Goal: Information Seeking & Learning: Find specific fact

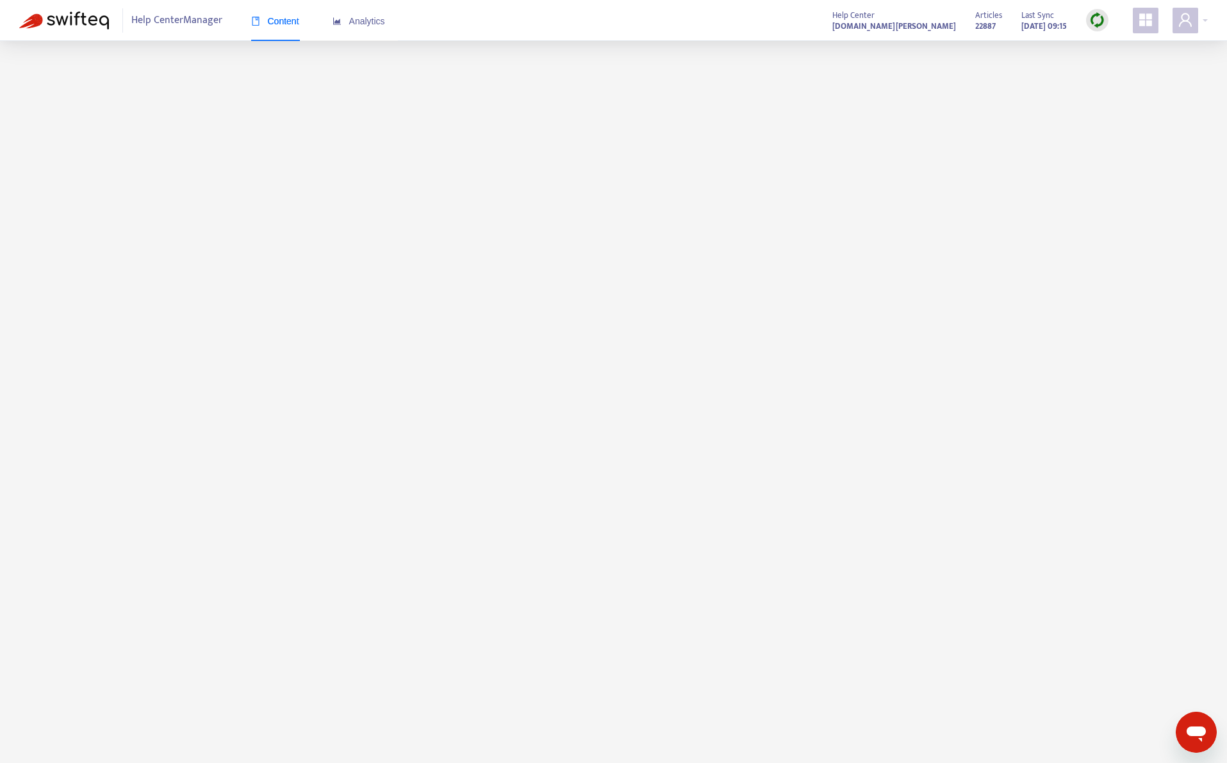
drag, startPoint x: 52, startPoint y: 0, endPoint x: 756, endPoint y: 10, distance: 703.9
click at [756, 8] on div "Help Center Manager Content Analytics Help Center [DOMAIN_NAME][PERSON_NAME] Ar…" at bounding box center [613, 20] width 1227 height 41
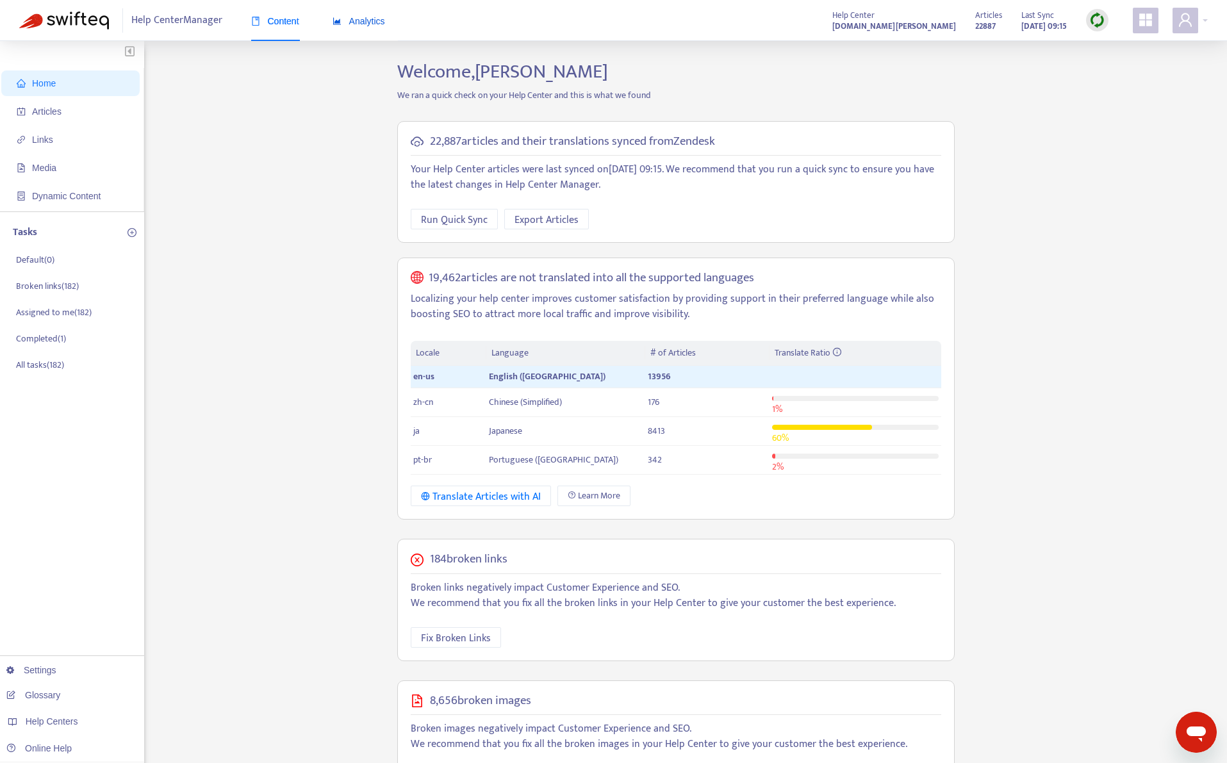
click at [370, 20] on span "Analytics" at bounding box center [359, 21] width 53 height 10
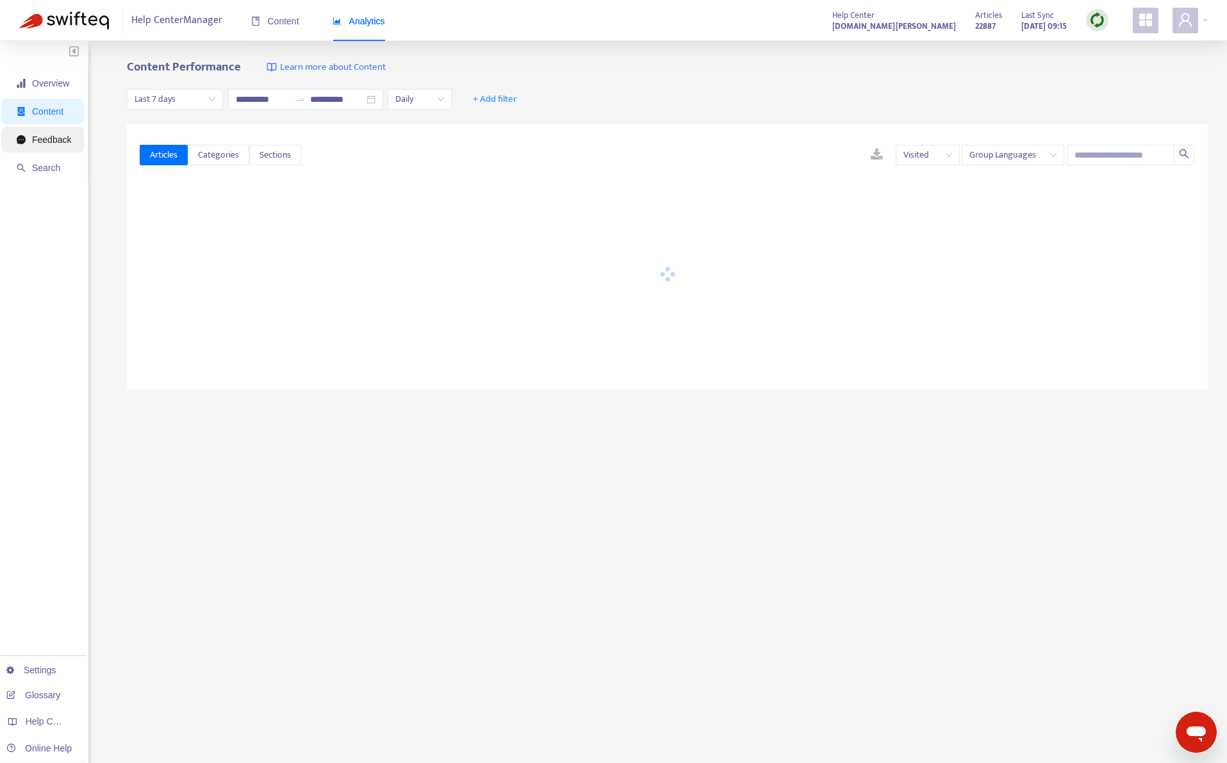
click at [46, 135] on span "Feedback" at bounding box center [51, 140] width 39 height 10
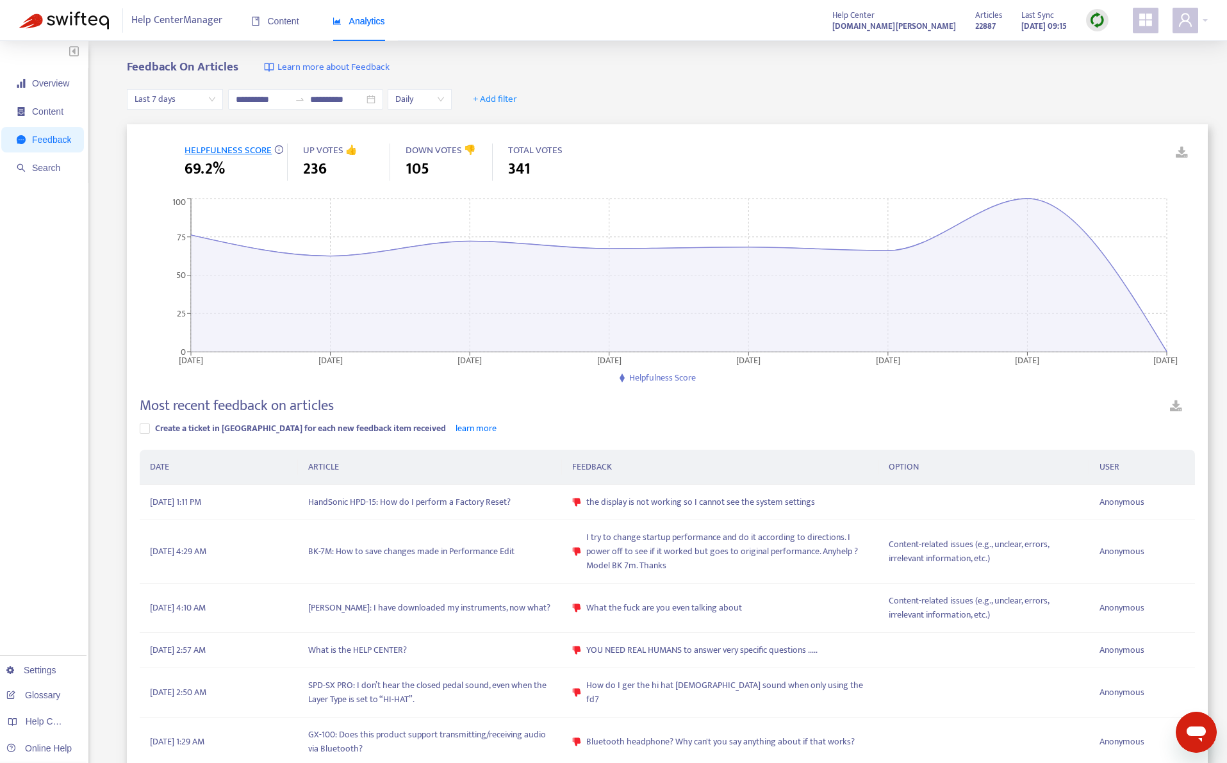
click at [788, 103] on div "**********" at bounding box center [667, 99] width 1081 height 49
click at [276, 22] on span "Content" at bounding box center [275, 21] width 48 height 10
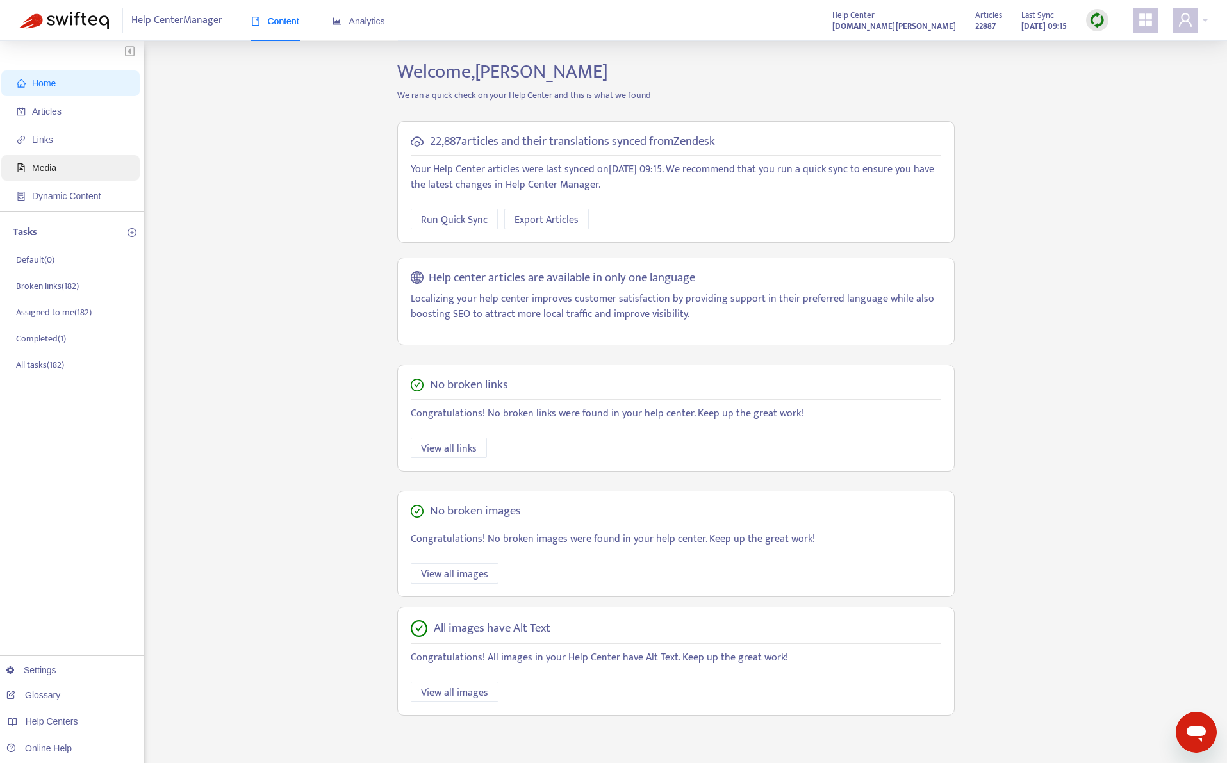
click at [44, 161] on span "Media" at bounding box center [73, 168] width 113 height 26
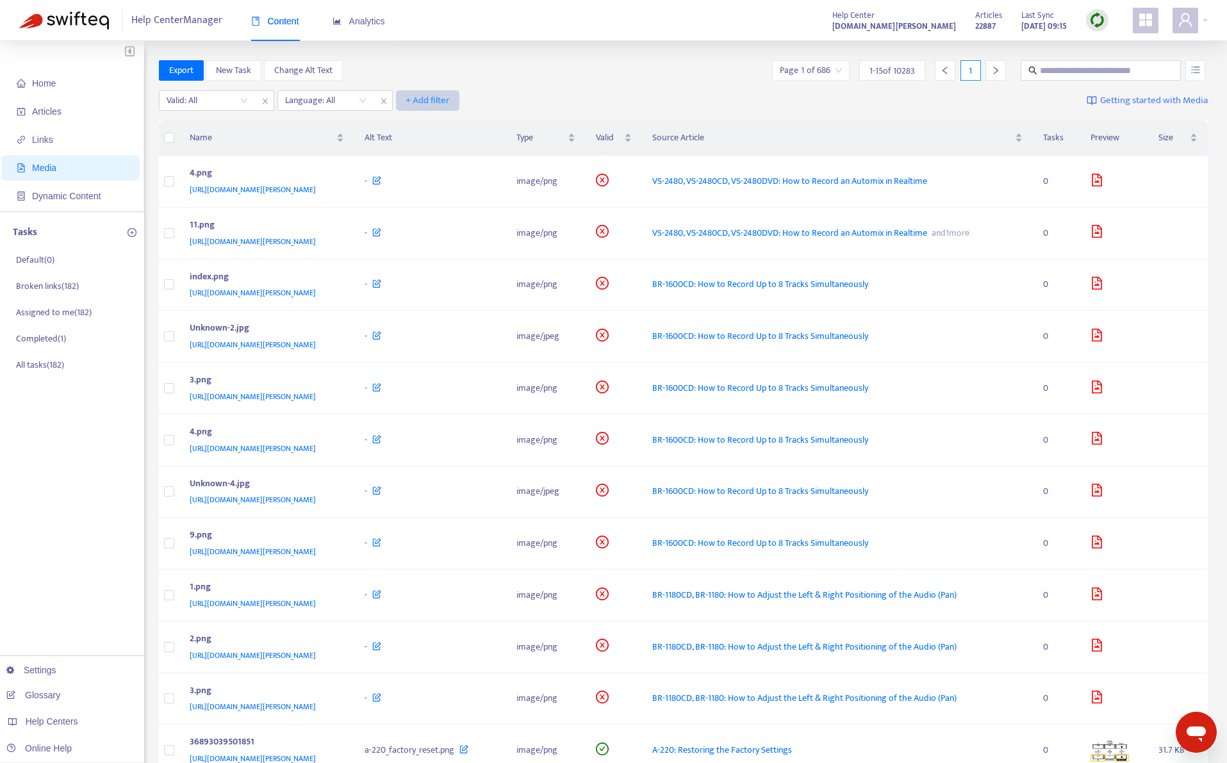
click at [434, 102] on span "+ Add filter" at bounding box center [428, 100] width 44 height 15
click at [554, 84] on div "Export New Task Change Alt Text Page 1 of 686 1 - 15 of 10283 1" at bounding box center [684, 73] width 1050 height 26
click at [804, 81] on div "Export New Task Change Alt Text Page 1 of 686 1 - 15 of 10283 1" at bounding box center [684, 73] width 1050 height 26
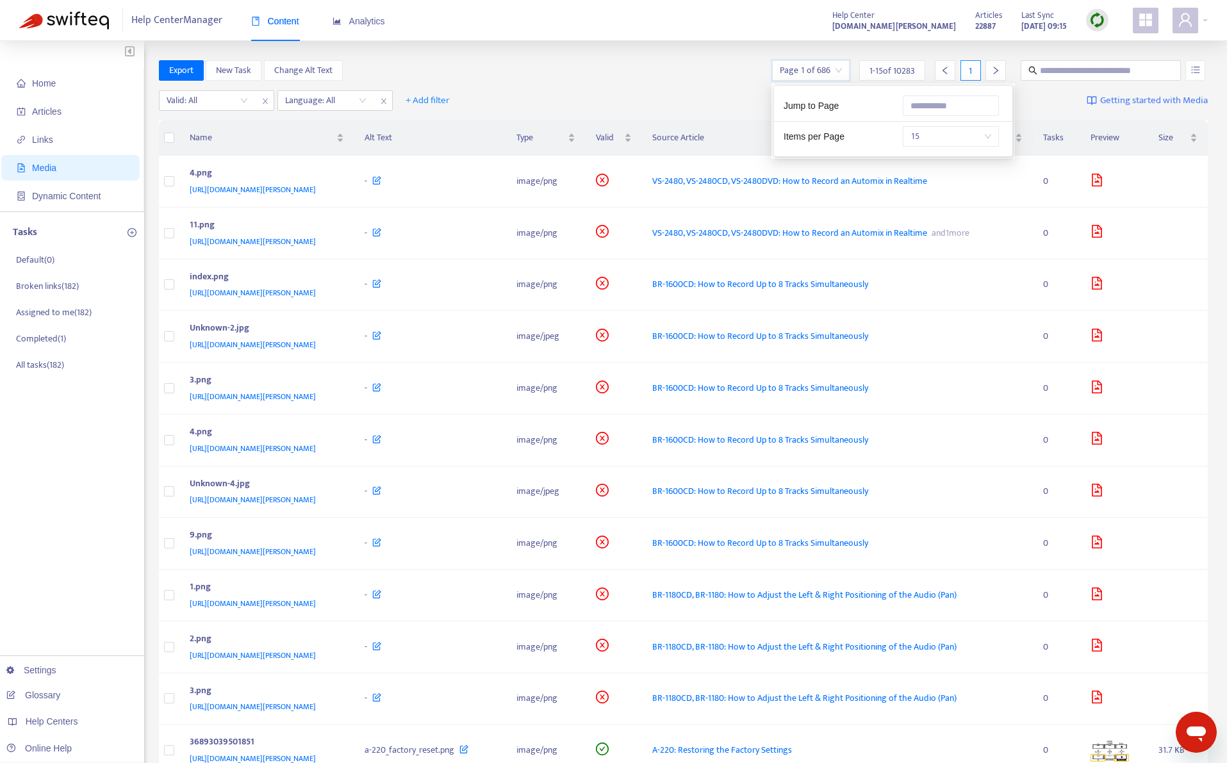
click at [811, 72] on input "search" at bounding box center [811, 70] width 62 height 19
click at [937, 143] on span "15" at bounding box center [951, 136] width 81 height 19
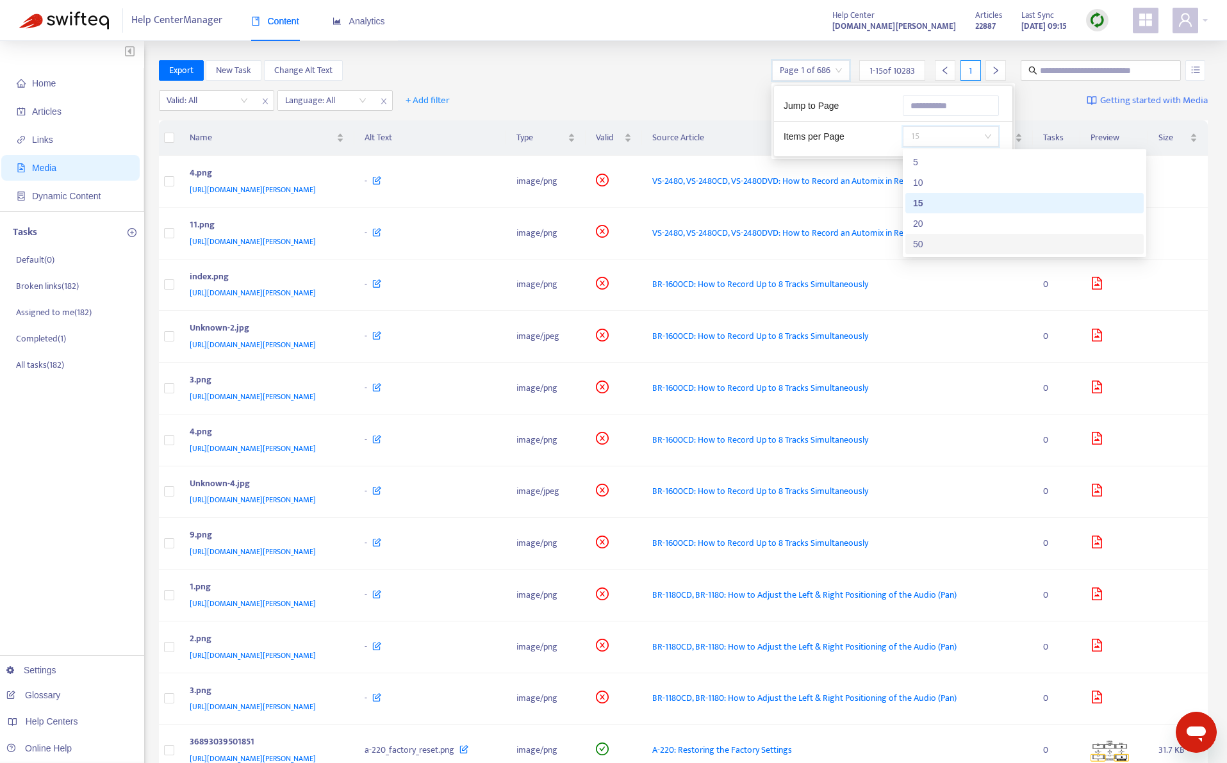
click at [942, 244] on div "50" at bounding box center [1024, 244] width 223 height 14
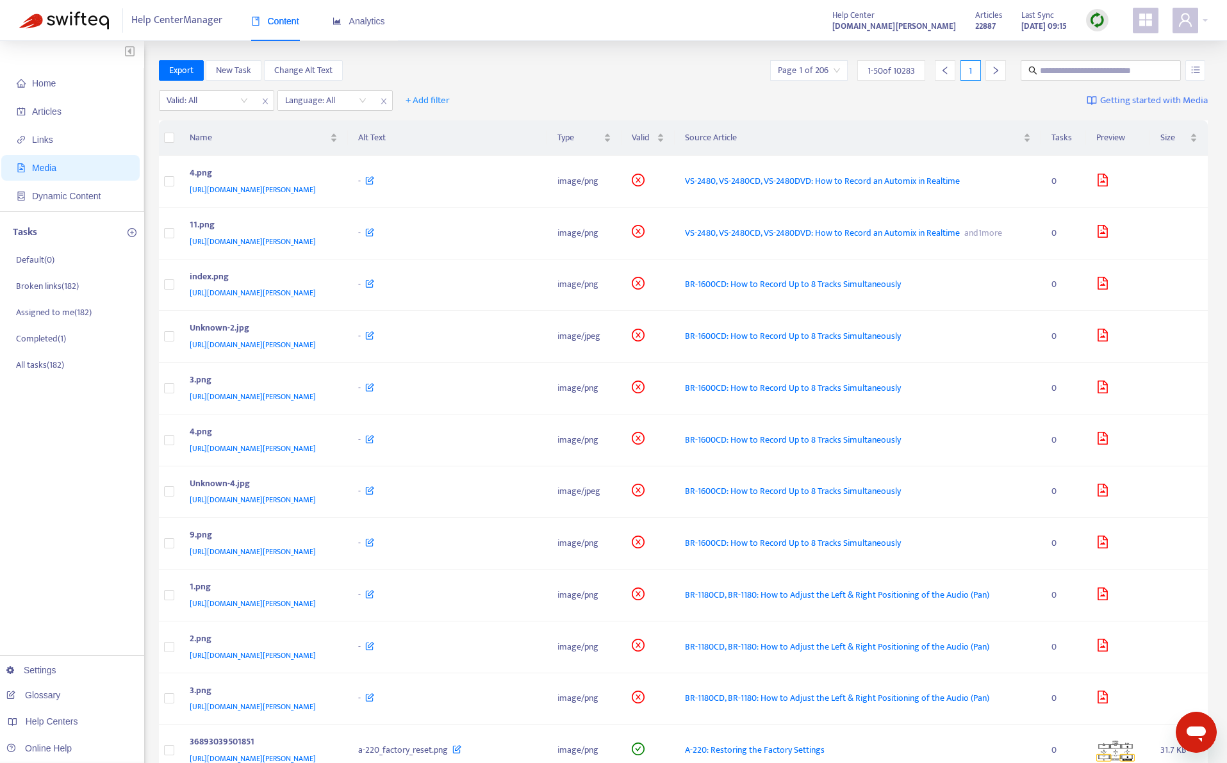
click at [610, 91] on div "Valid: All Language: All + Add filter Getting started with Media" at bounding box center [684, 103] width 1050 height 35
click at [226, 96] on input "search" at bounding box center [207, 100] width 81 height 19
click at [224, 169] on div "No" at bounding box center [281, 167] width 223 height 14
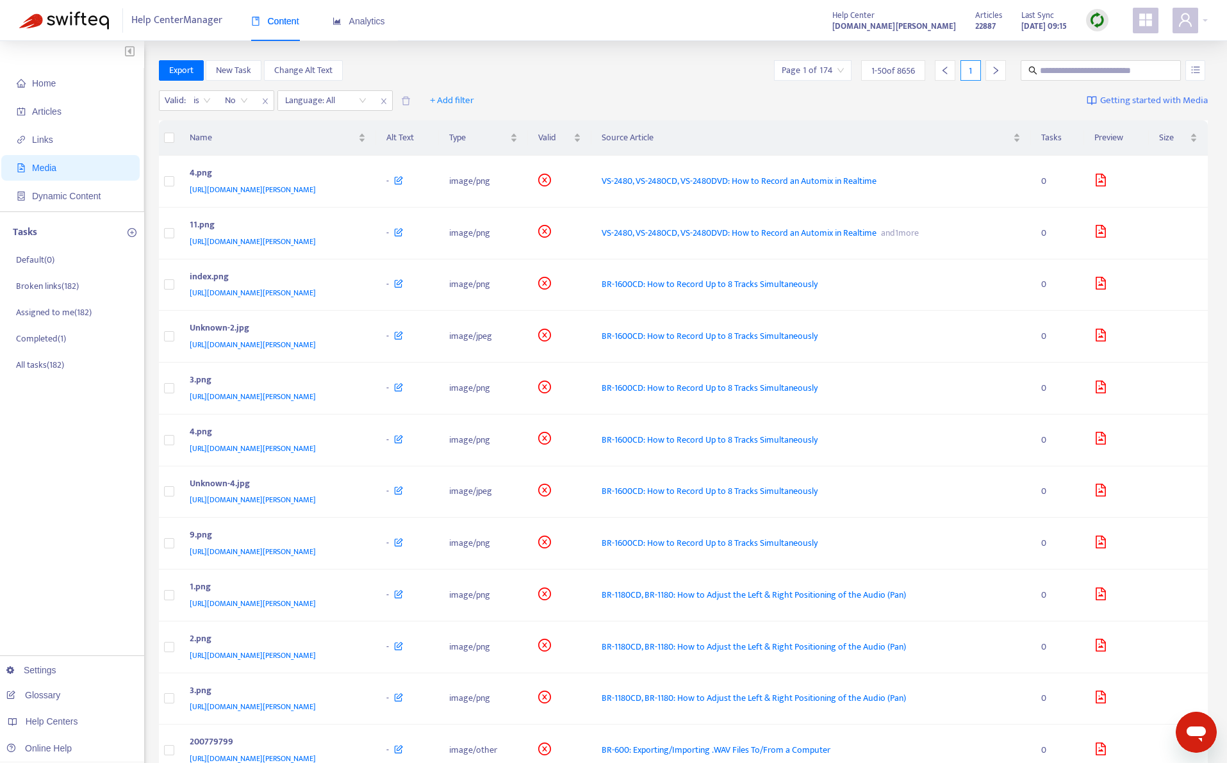
click at [527, 72] on div "Export New Task Change Alt Text Page 1 of 174 1 - 50 of 8656 1" at bounding box center [684, 70] width 1050 height 21
click at [326, 115] on div "Valid : is No Language: All + Add filter Getting started with Media" at bounding box center [684, 103] width 1050 height 35
click at [326, 104] on div at bounding box center [320, 100] width 78 height 15
click at [326, 163] on div "ja" at bounding box center [399, 167] width 223 height 14
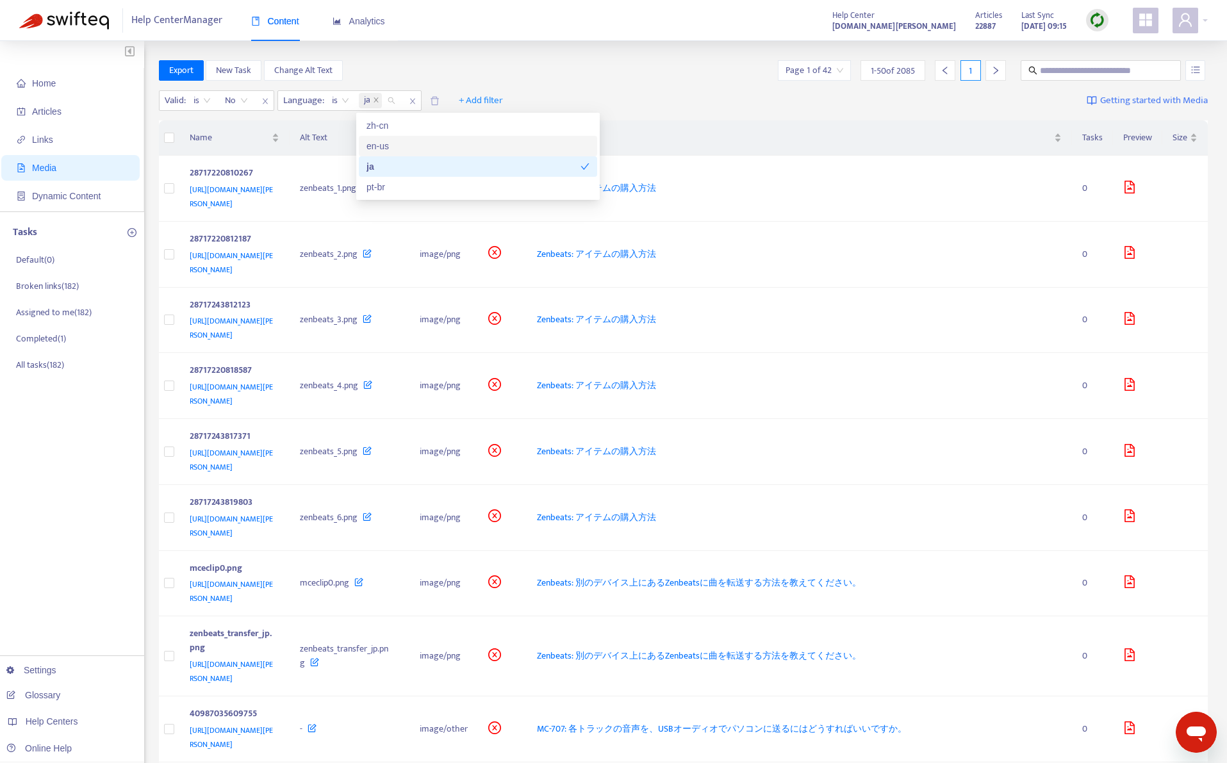
click at [615, 90] on div "Valid : is No Language : is ja + Add filter Getting started with Media" at bounding box center [684, 103] width 1050 height 35
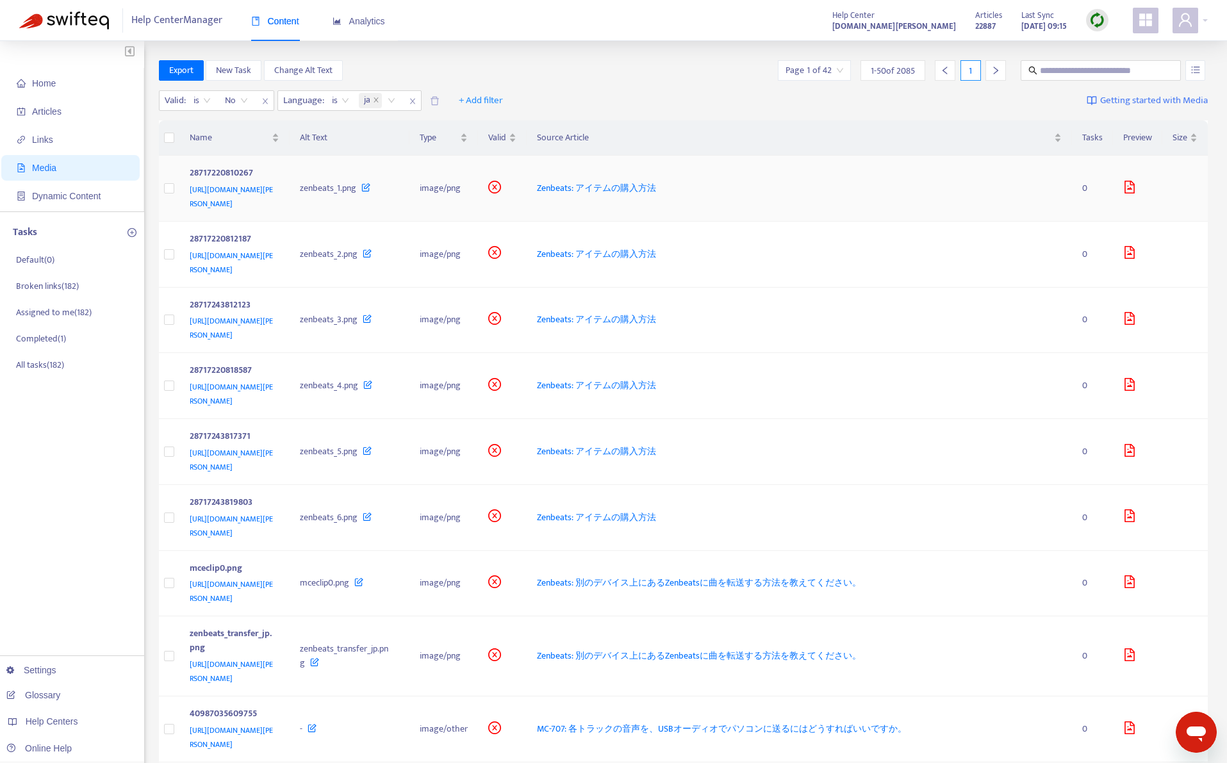
click at [837, 195] on td "Zenbeats: アイテムの購入方法" at bounding box center [799, 189] width 545 height 66
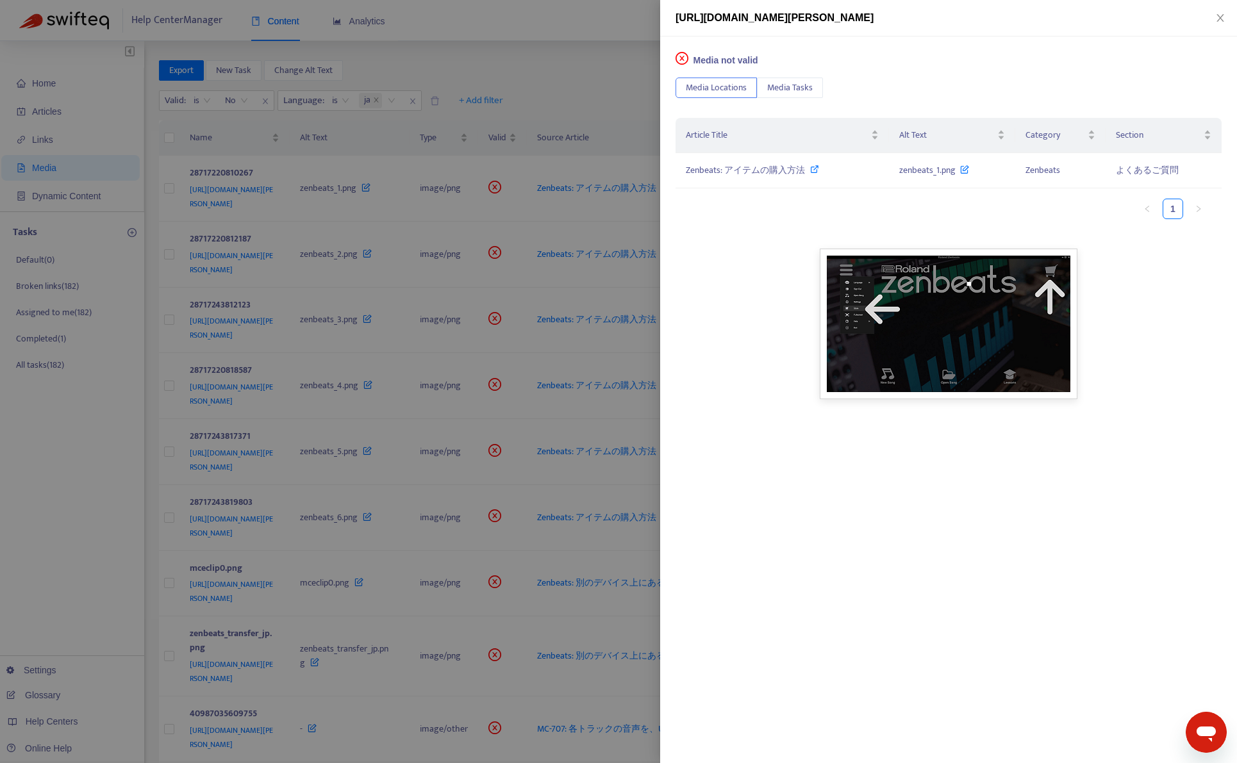
click at [588, 31] on div at bounding box center [618, 381] width 1237 height 763
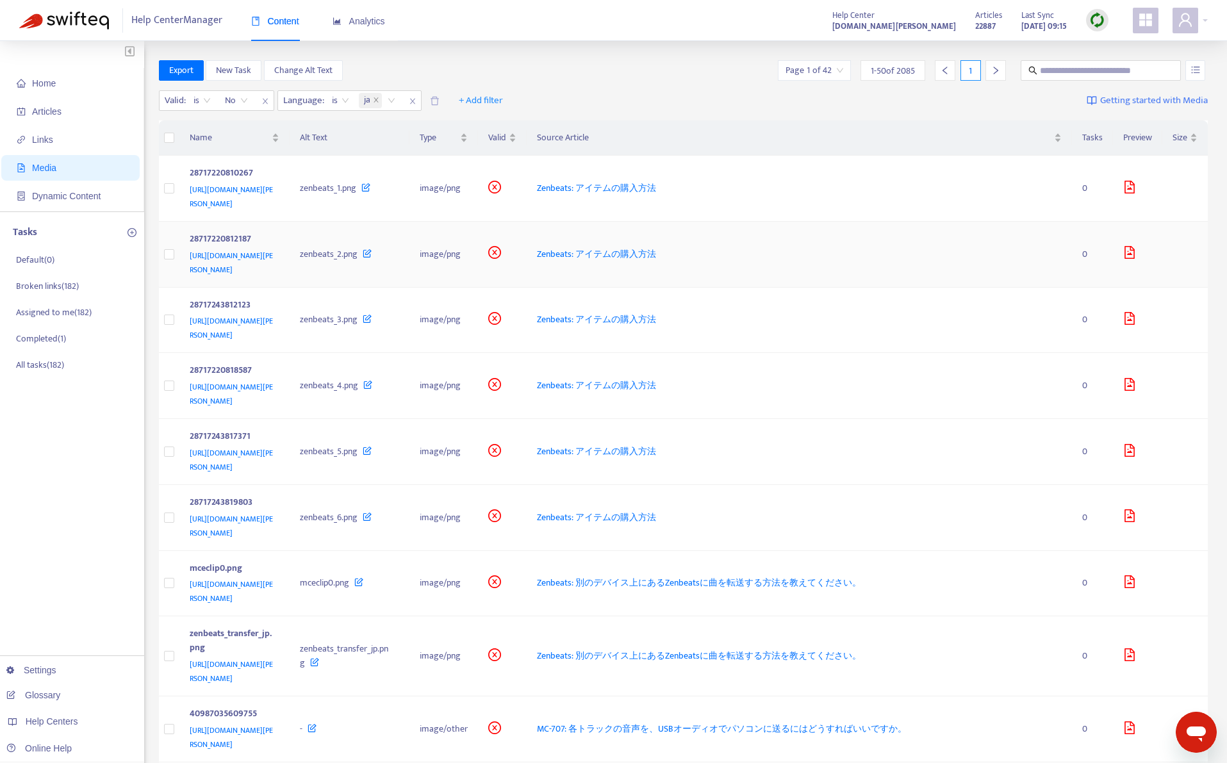
click at [809, 269] on td "Zenbeats: アイテムの購入方法" at bounding box center [799, 255] width 545 height 66
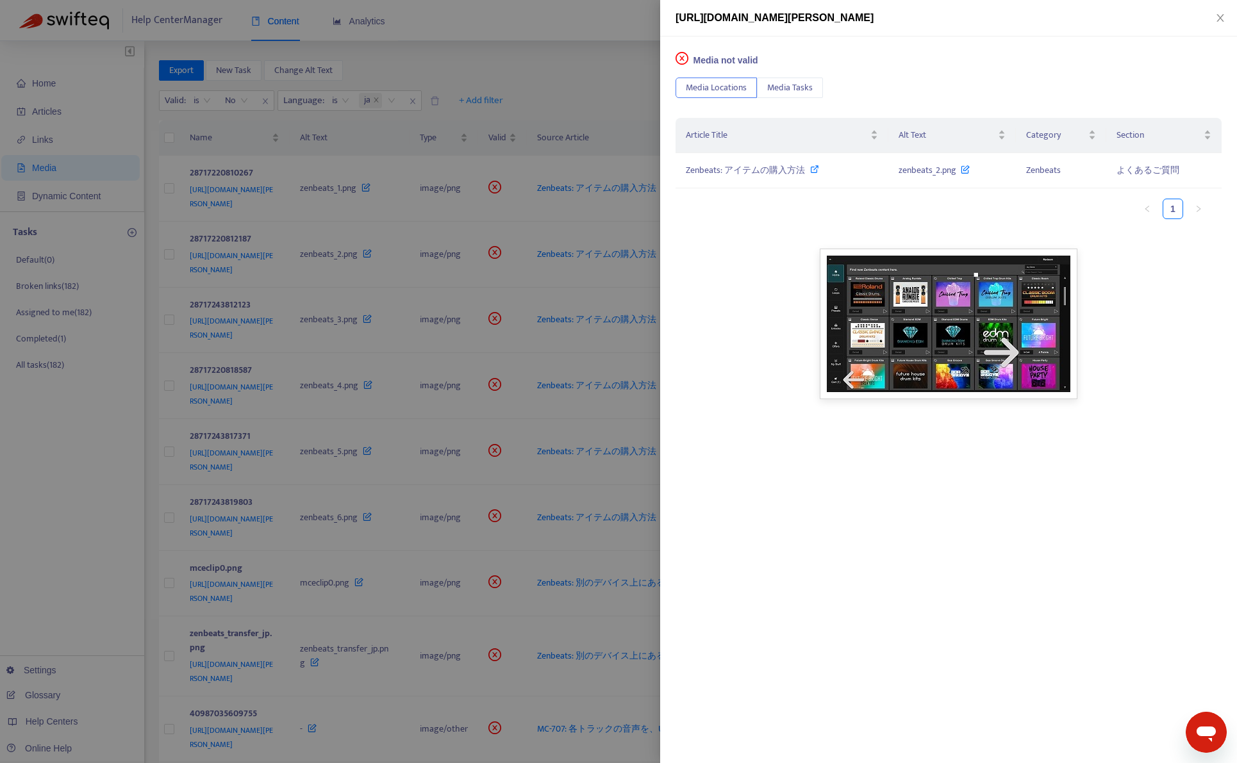
click at [616, 100] on div at bounding box center [618, 381] width 1237 height 763
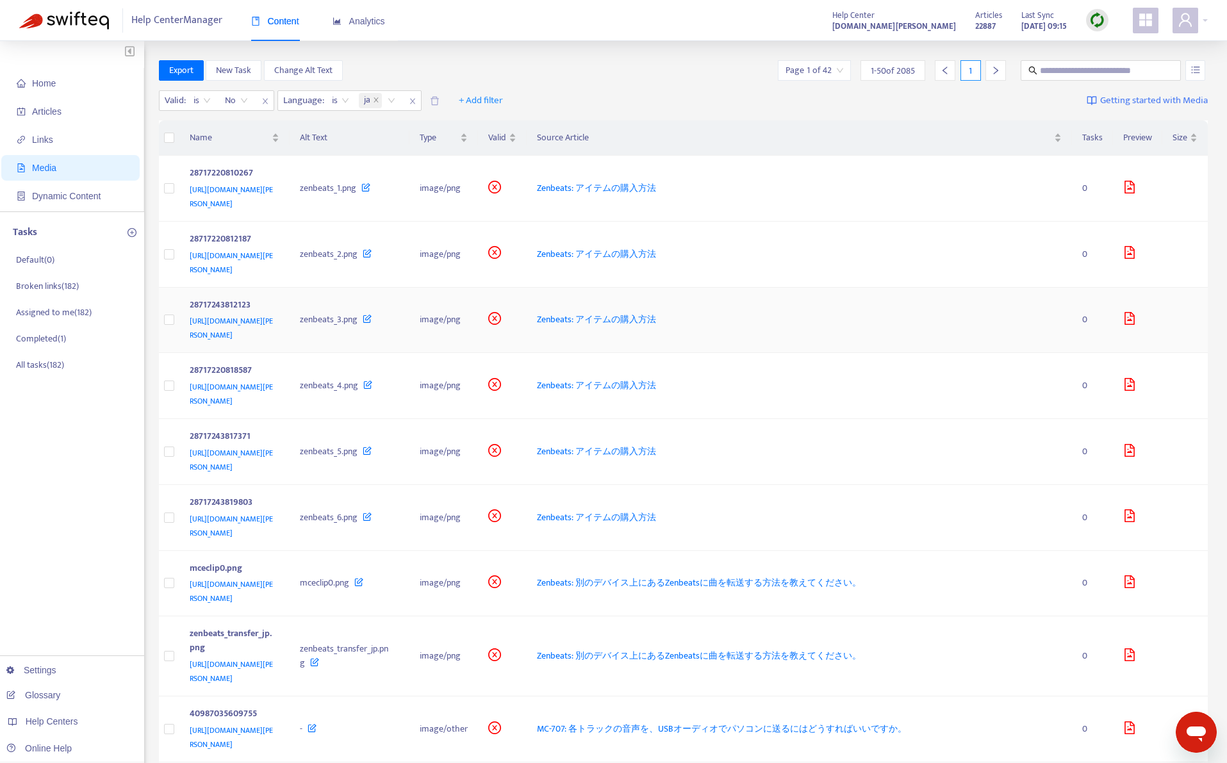
click at [868, 313] on div "Zenbeats: アイテムの購入方法" at bounding box center [799, 320] width 525 height 14
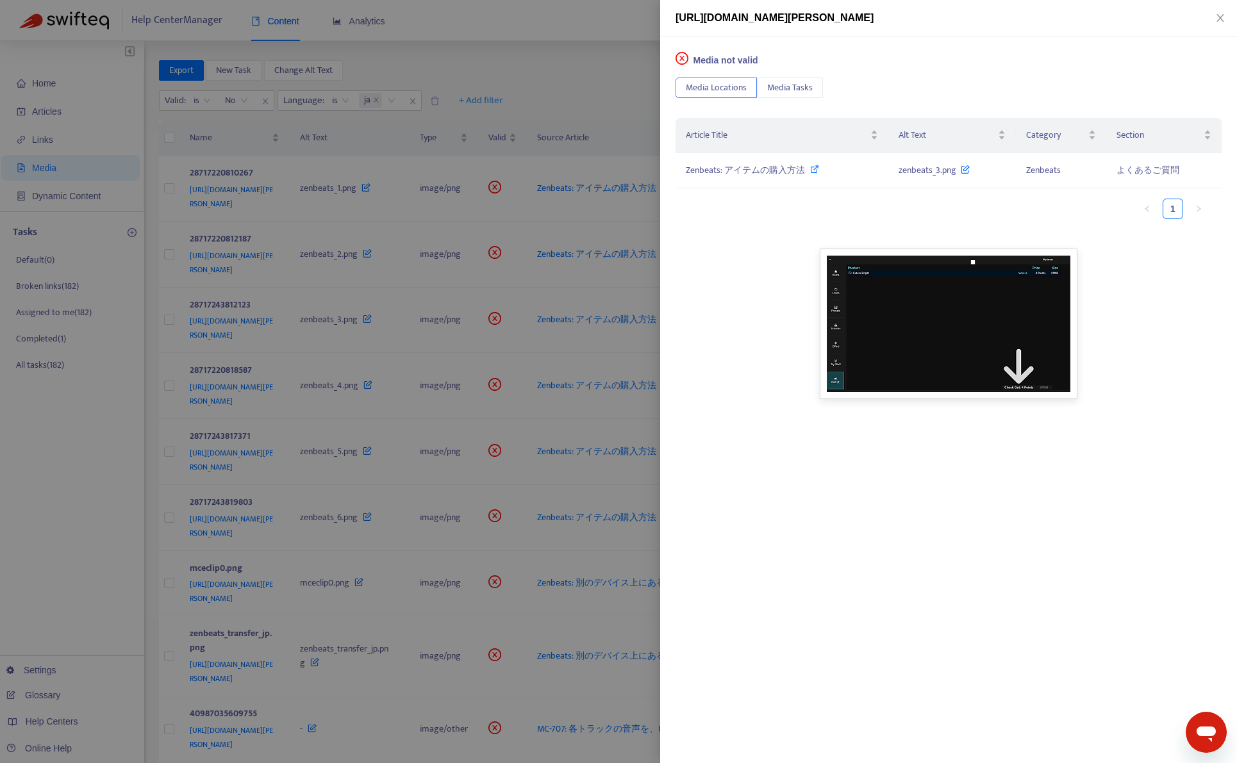
click at [617, 68] on div at bounding box center [618, 381] width 1237 height 763
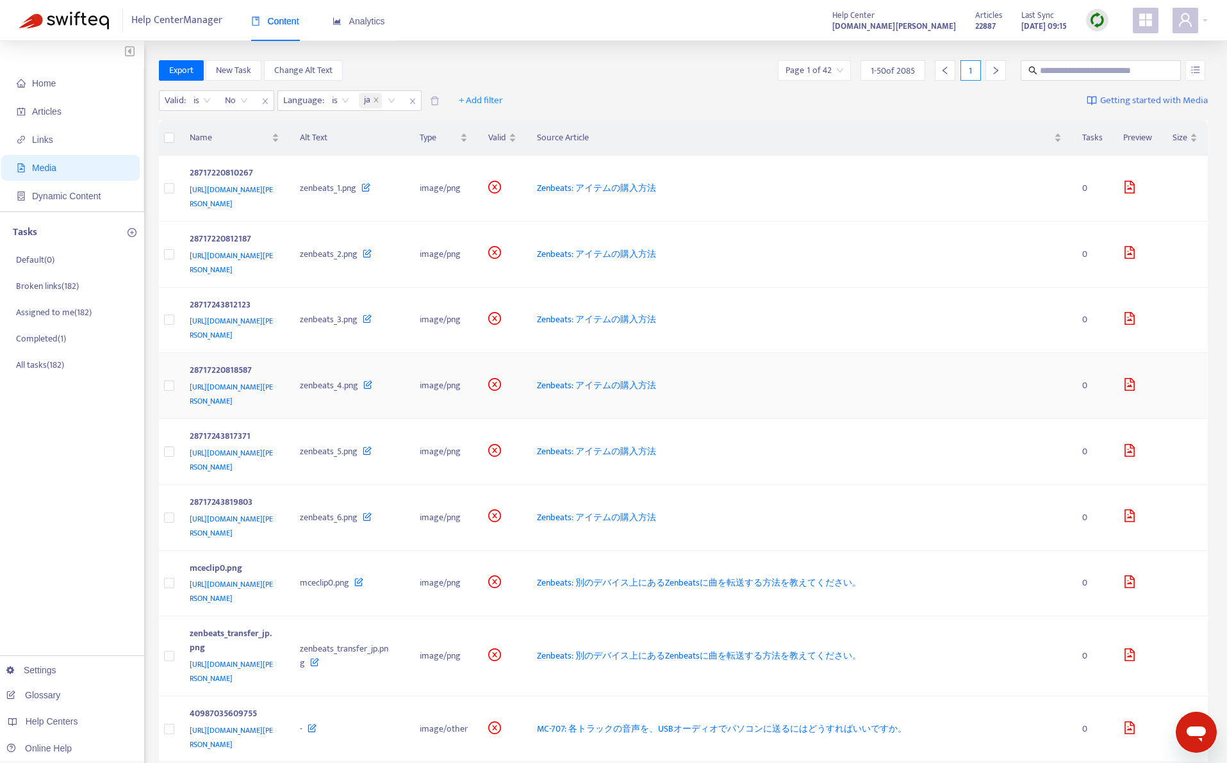
click at [826, 399] on td "Zenbeats: アイテムの購入方法" at bounding box center [799, 386] width 545 height 66
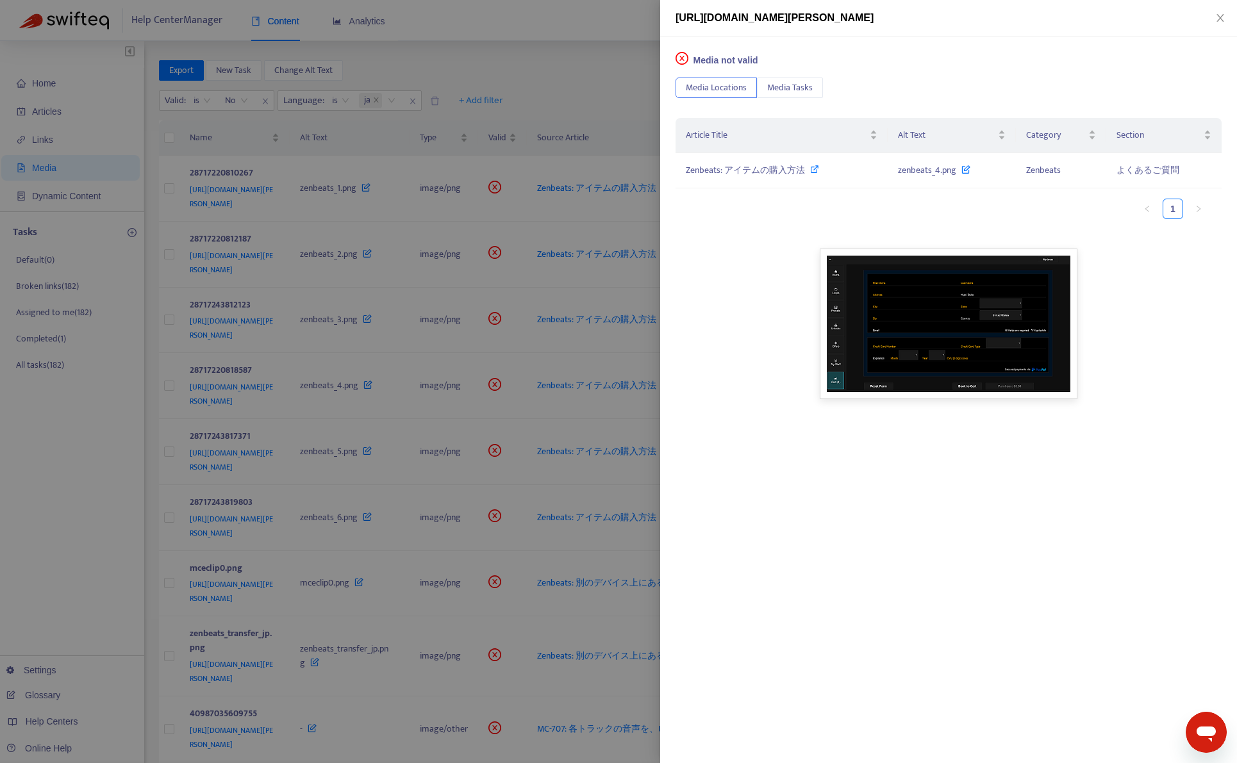
click at [526, 89] on div at bounding box center [618, 381] width 1237 height 763
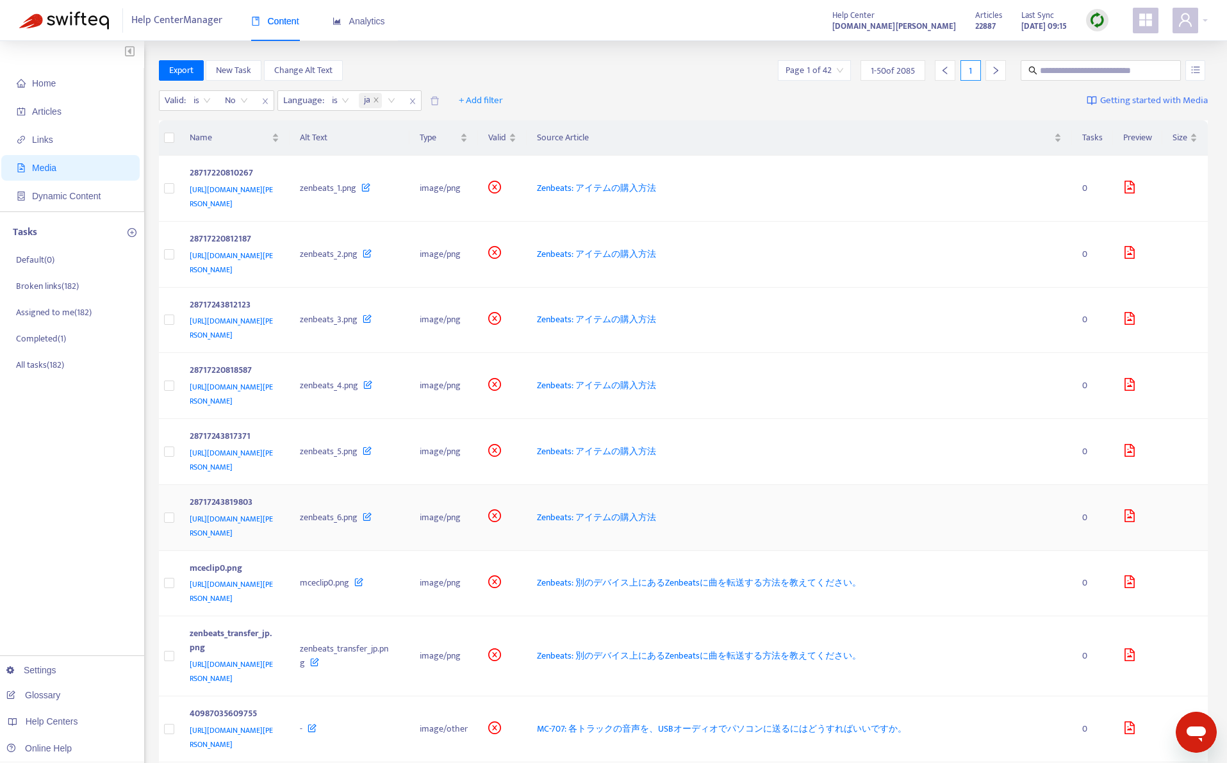
click at [820, 506] on td "Zenbeats: アイテムの購入方法" at bounding box center [799, 518] width 545 height 66
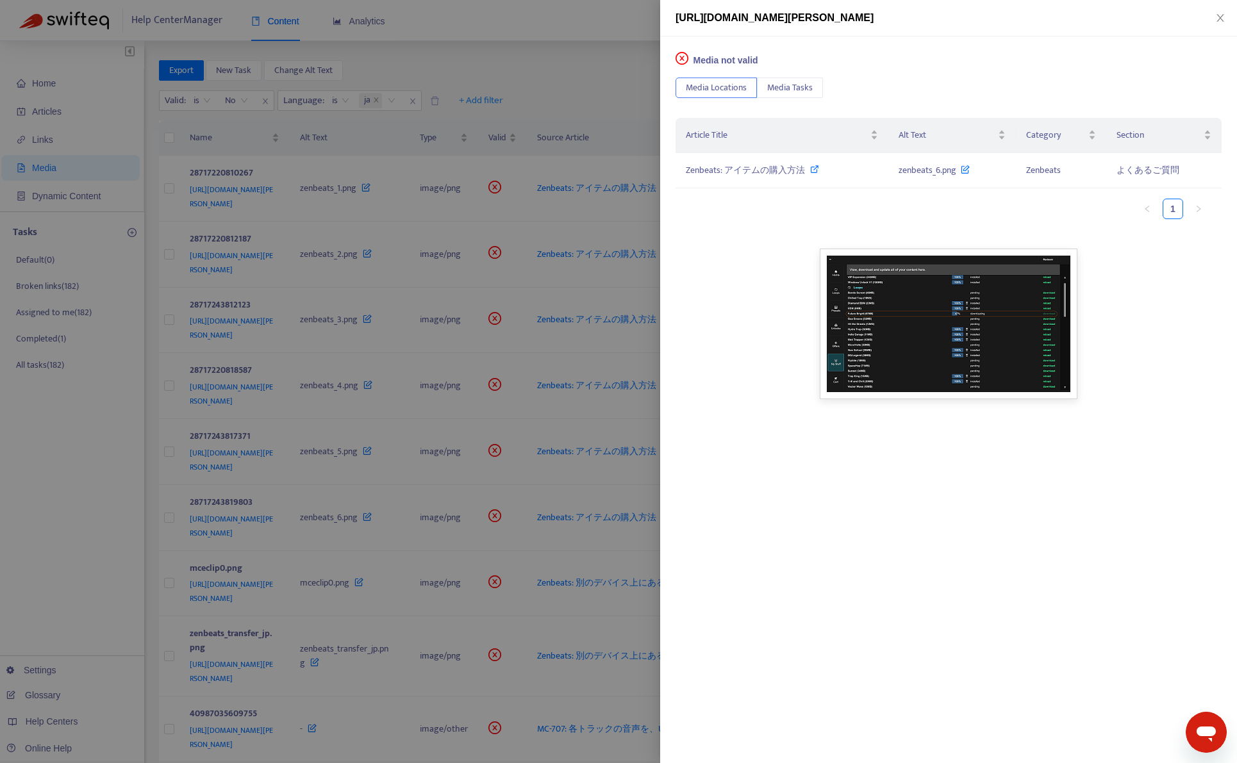
click at [584, 71] on div at bounding box center [618, 381] width 1237 height 763
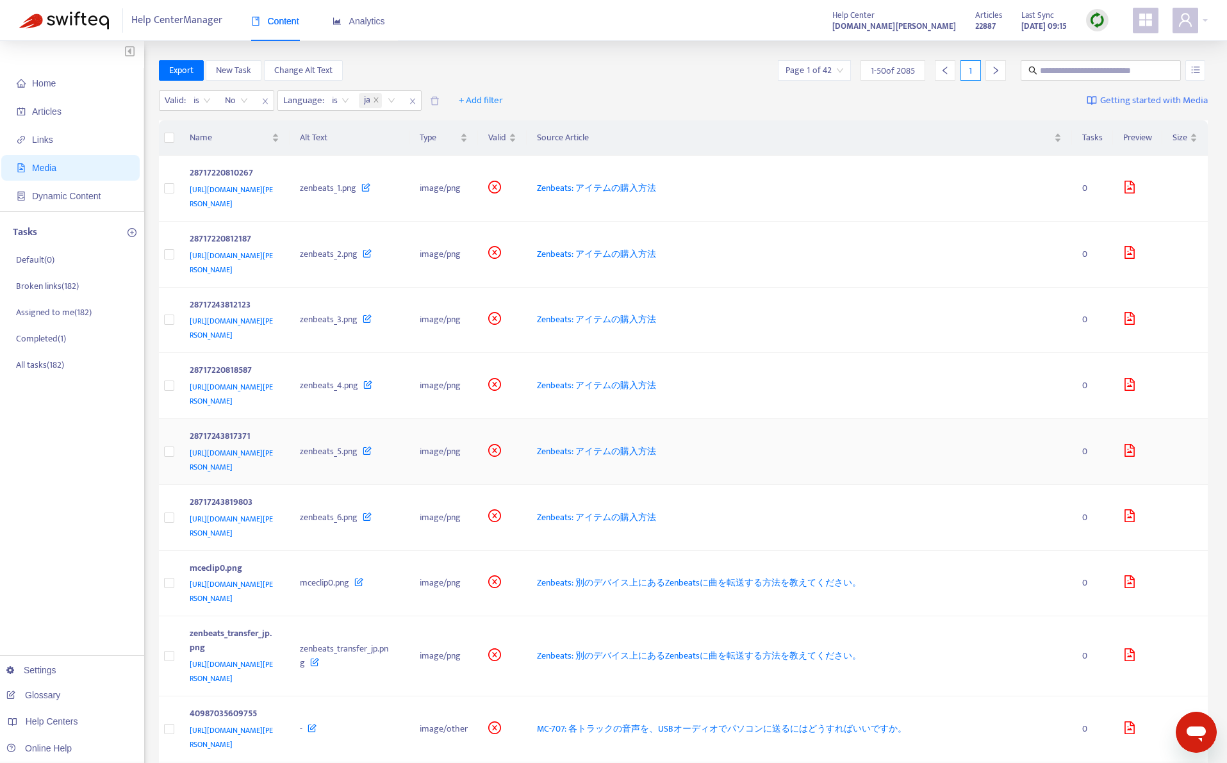
scroll to position [192, 0]
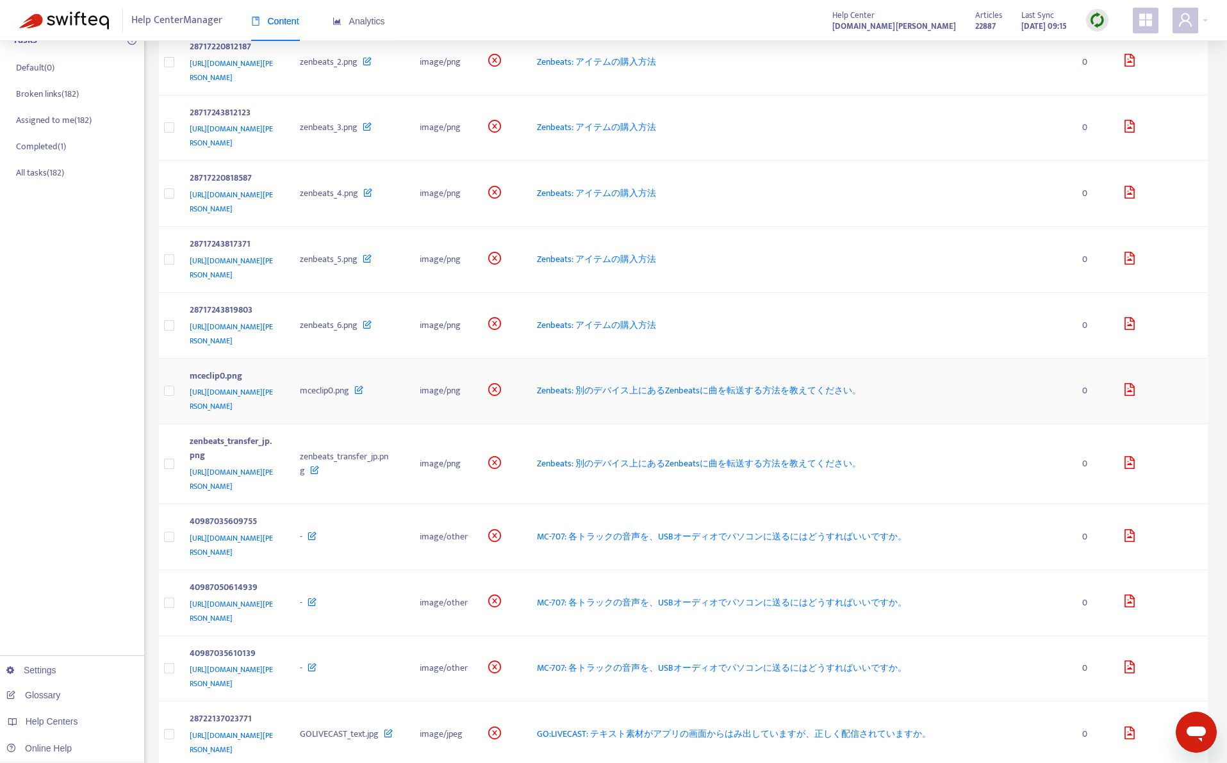
click at [977, 402] on td "Zenbeats: 別のデバイス上にあるZenbeatsに曲を転送する方法を教えてください。" at bounding box center [799, 392] width 545 height 66
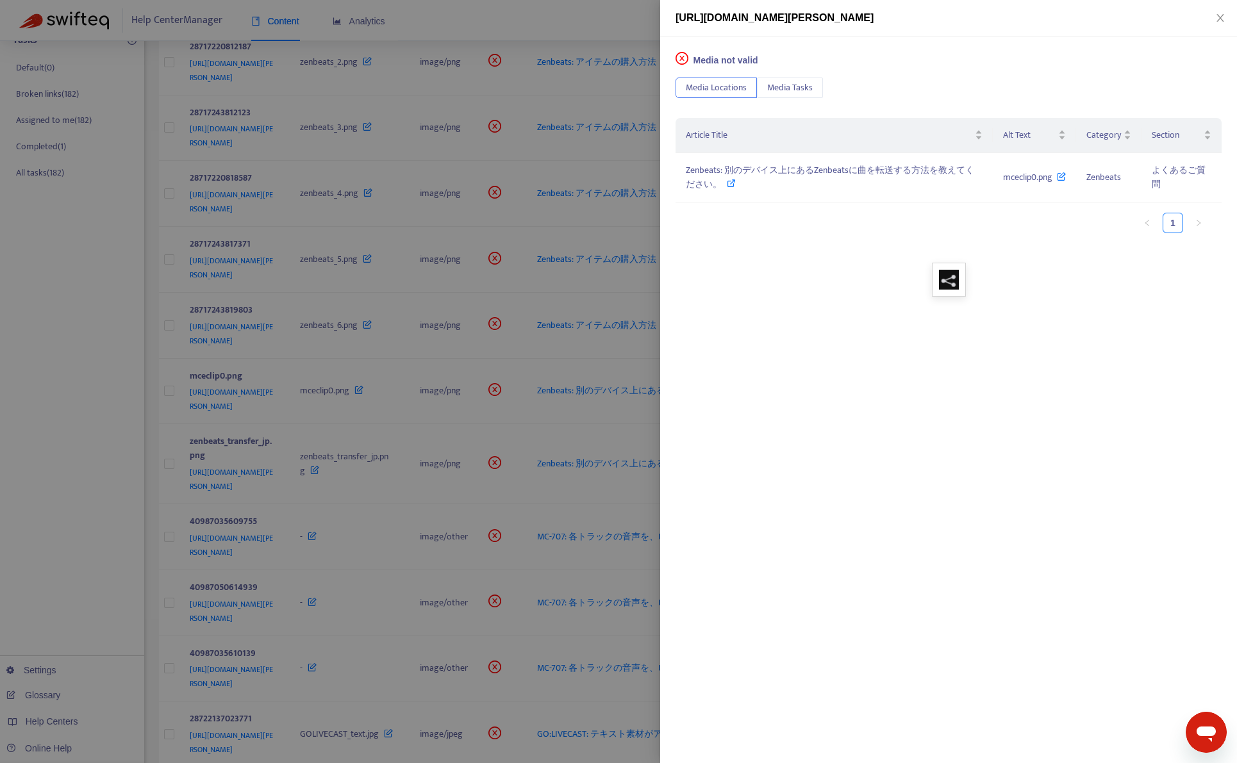
click at [622, 24] on div at bounding box center [618, 381] width 1237 height 763
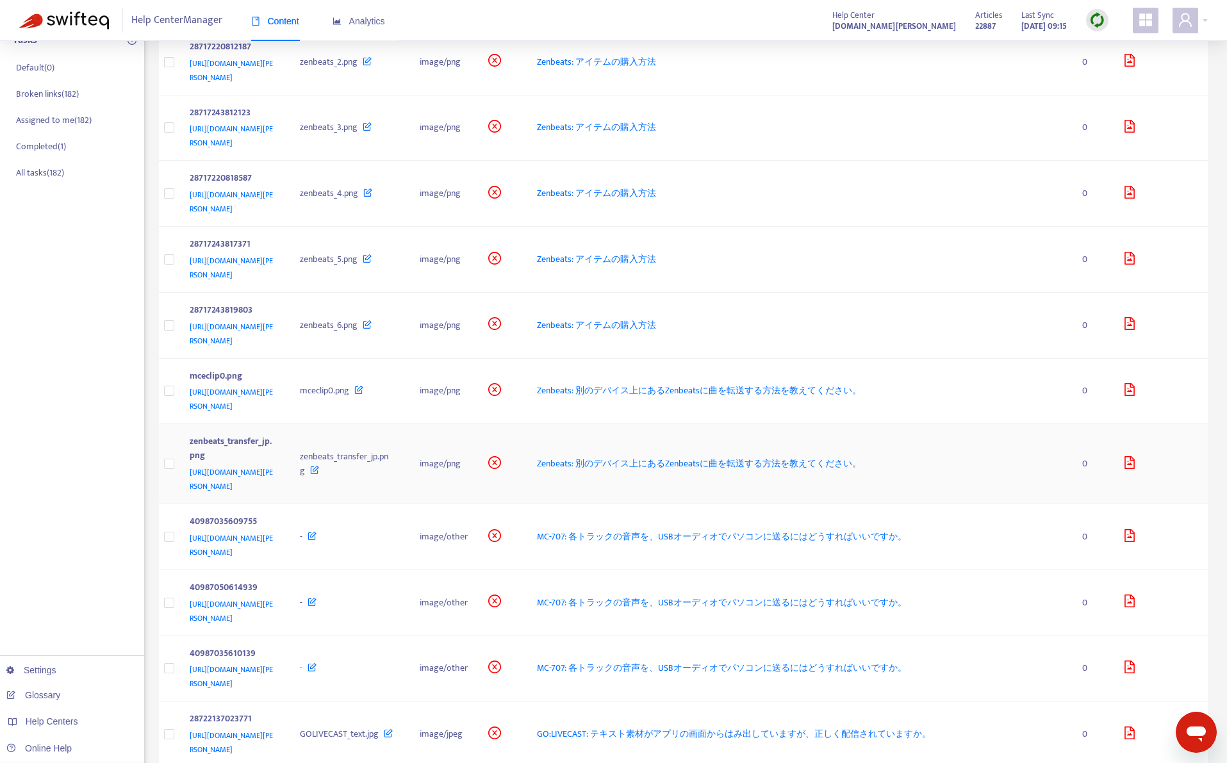
click at [957, 468] on td "Zenbeats: 別のデバイス上にあるZenbeatsに曲を転送する方法を教えてください。" at bounding box center [799, 464] width 545 height 80
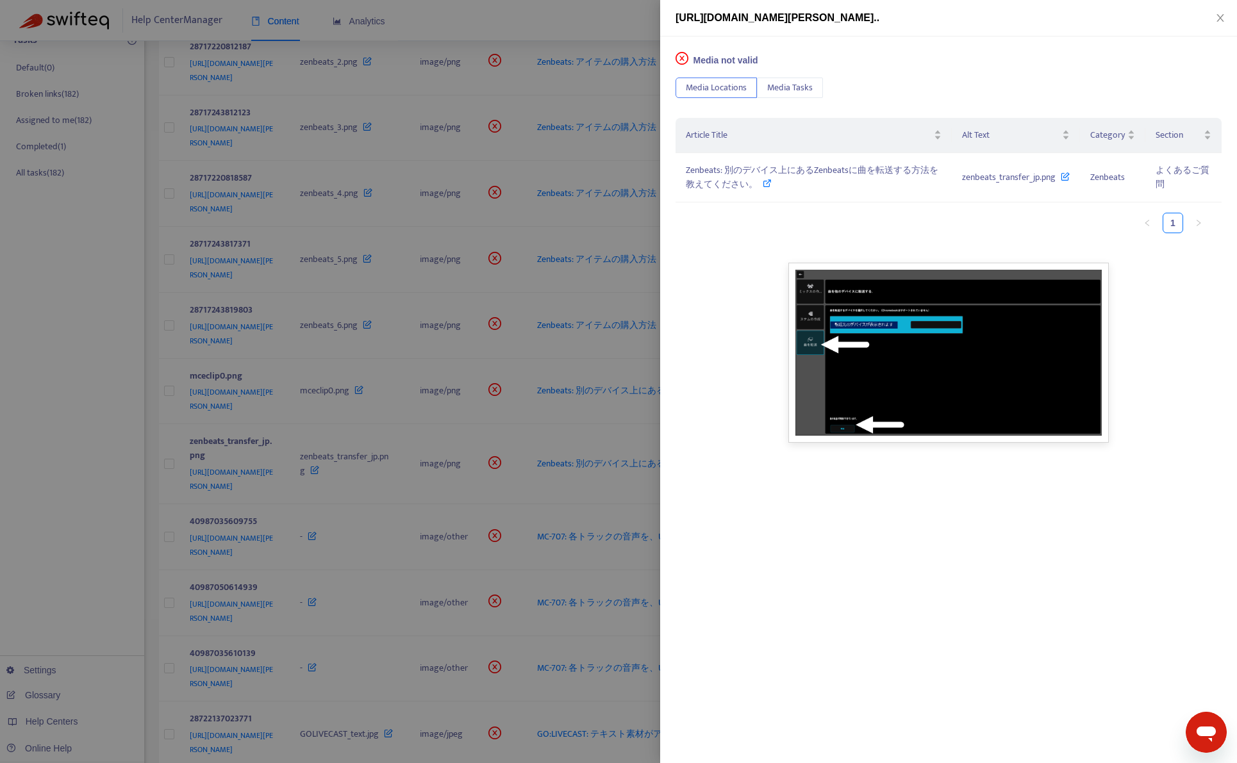
click at [583, 29] on div at bounding box center [618, 381] width 1237 height 763
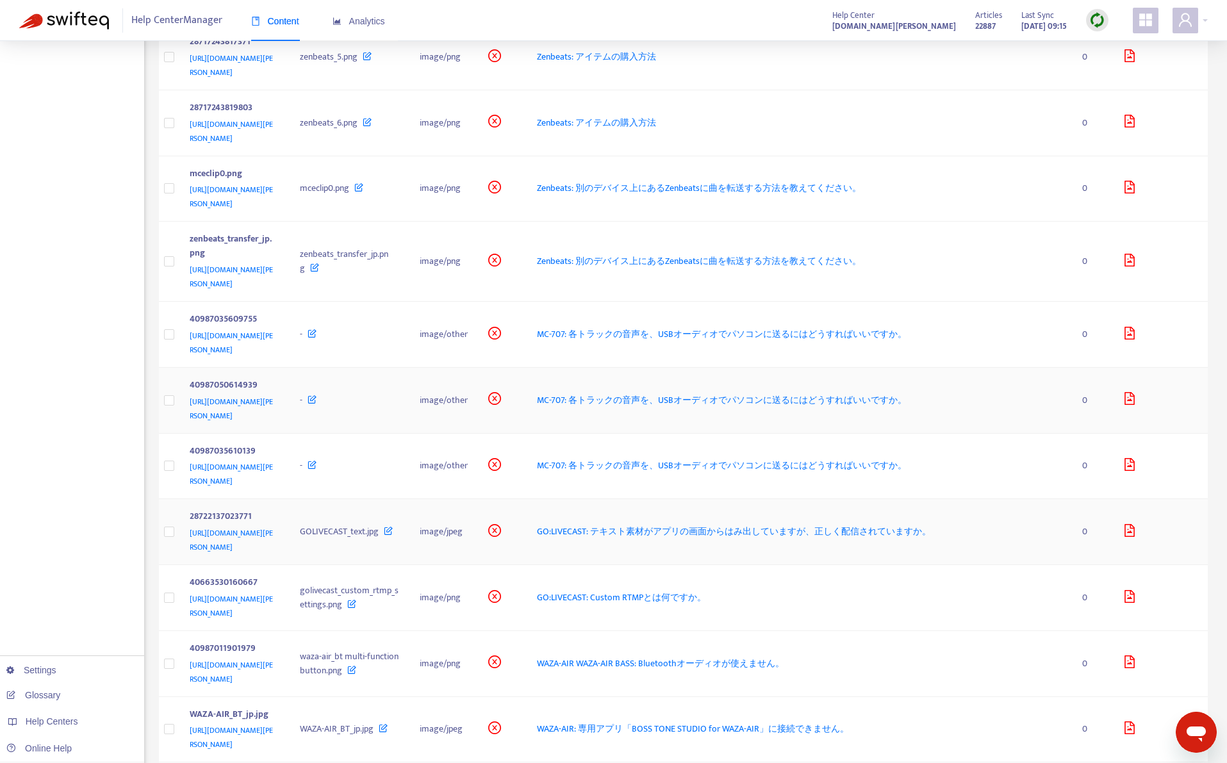
scroll to position [449, 0]
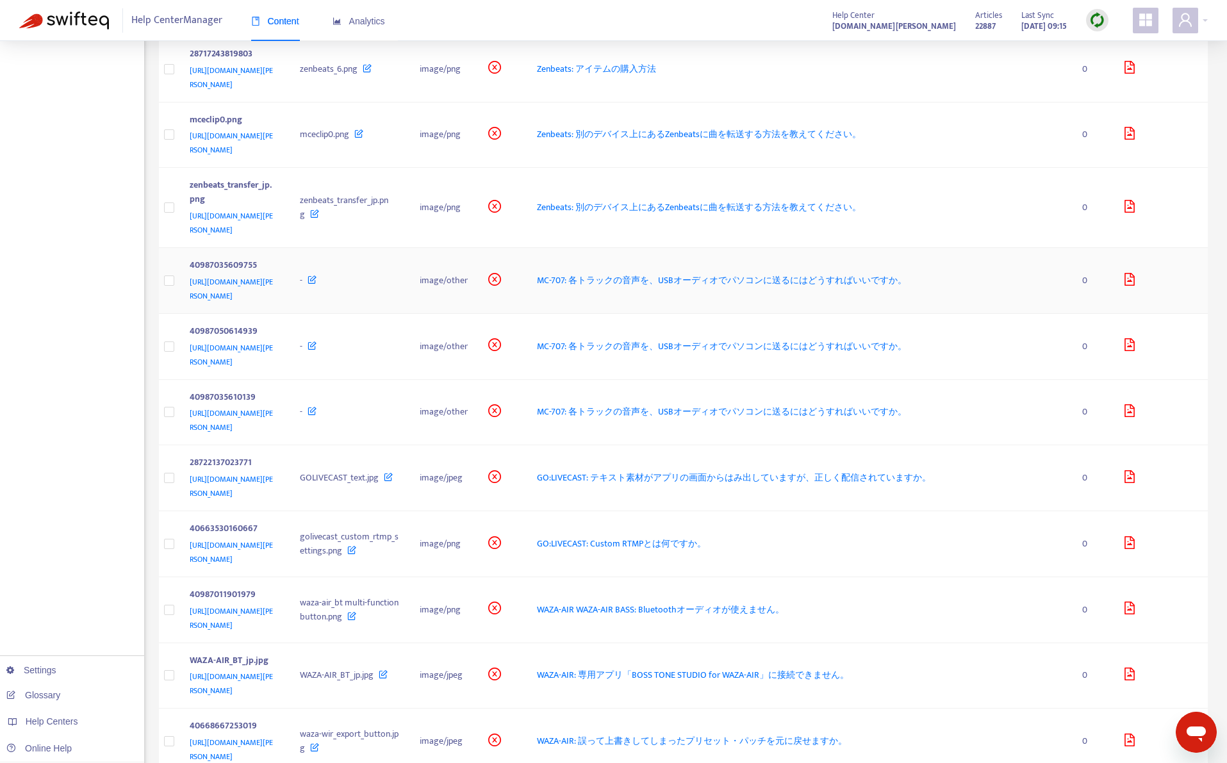
click at [924, 297] on td "MC-707: 各トラックの音声を、USBオーディオでパソコンに送るにはどうすればいいですか。" at bounding box center [799, 281] width 545 height 66
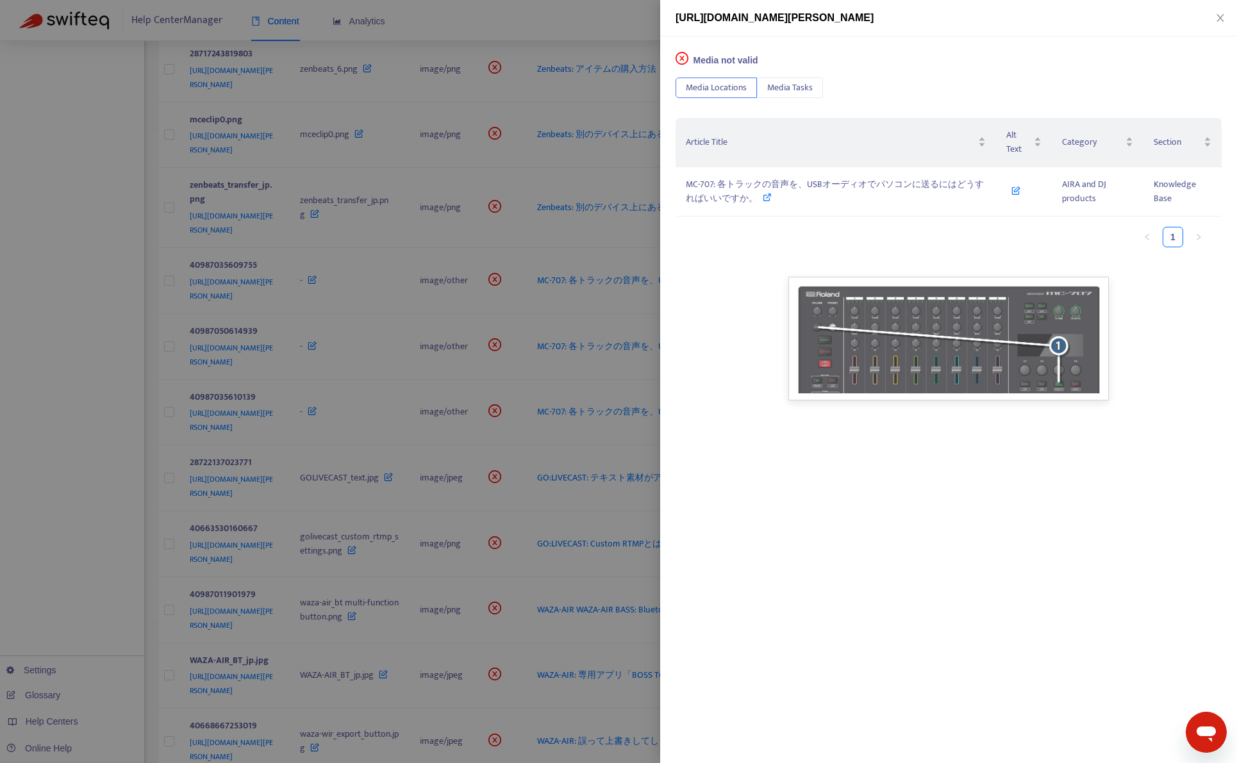
click at [588, 28] on div at bounding box center [618, 381] width 1237 height 763
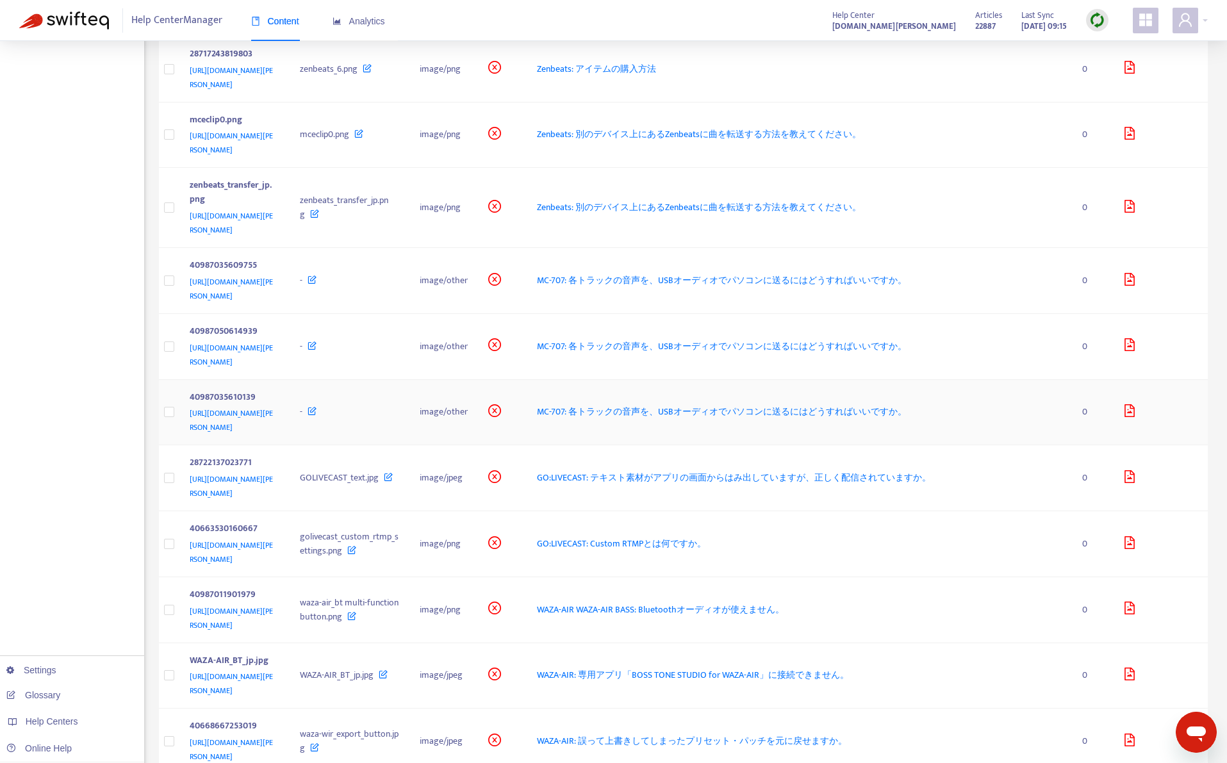
click at [994, 405] on div "MC-707: 各トラックの音声を、USBオーディオでパソコンに送るにはどうすればいいですか。" at bounding box center [799, 412] width 525 height 14
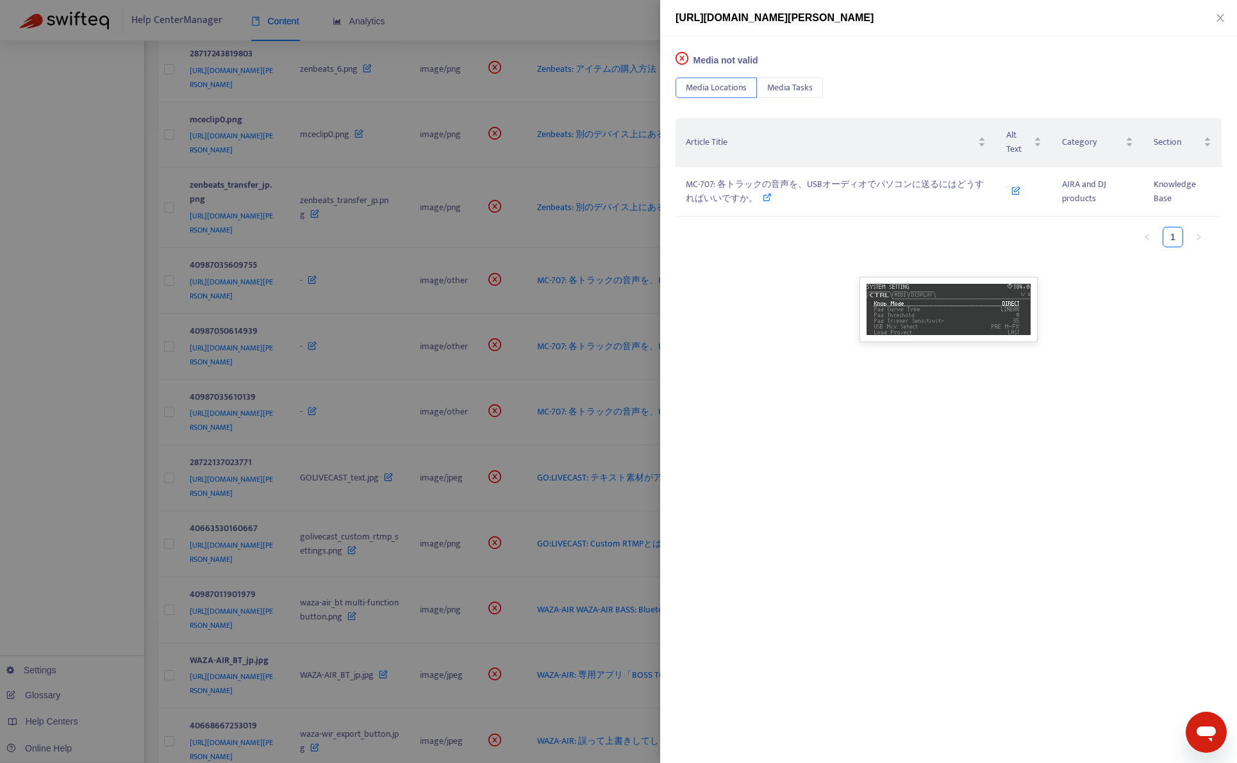
click at [536, 18] on div at bounding box center [618, 381] width 1237 height 763
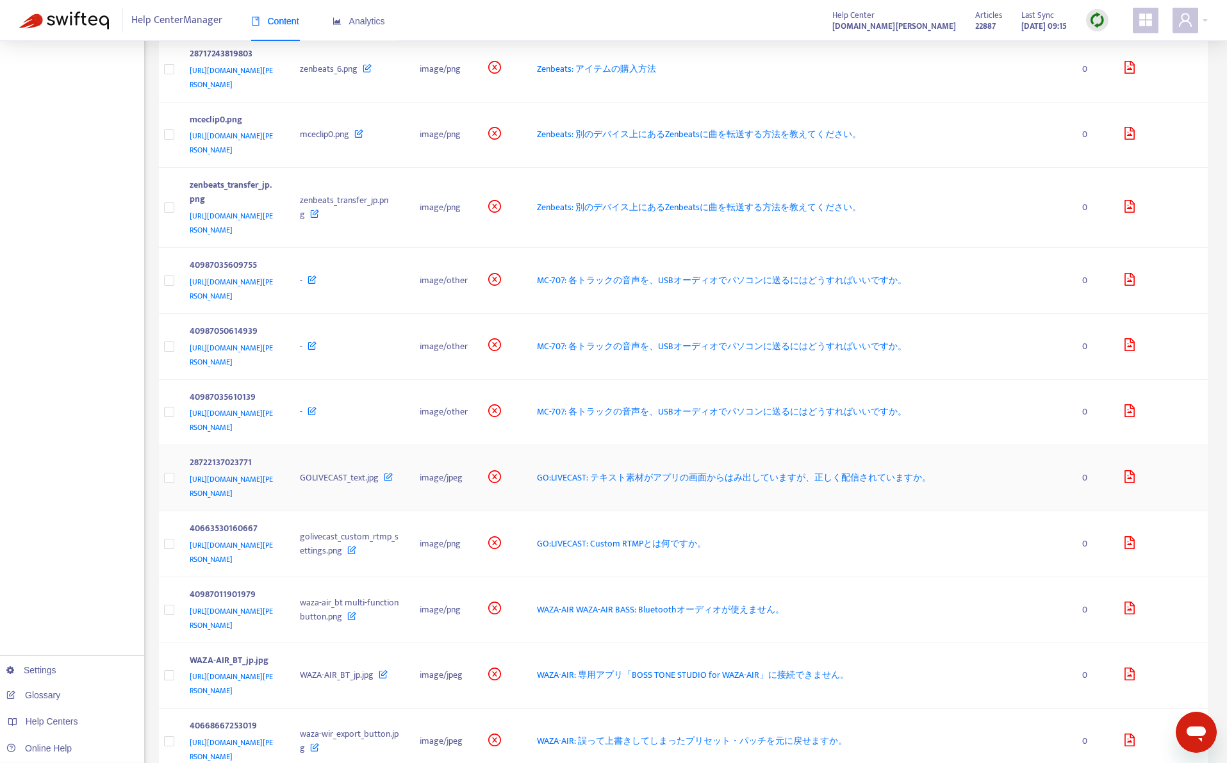
click at [1036, 471] on div "GO:LIVECAST: テキスト素材がアプリの画面からはみ出していますが、正しく配信されていますか。" at bounding box center [799, 478] width 525 height 14
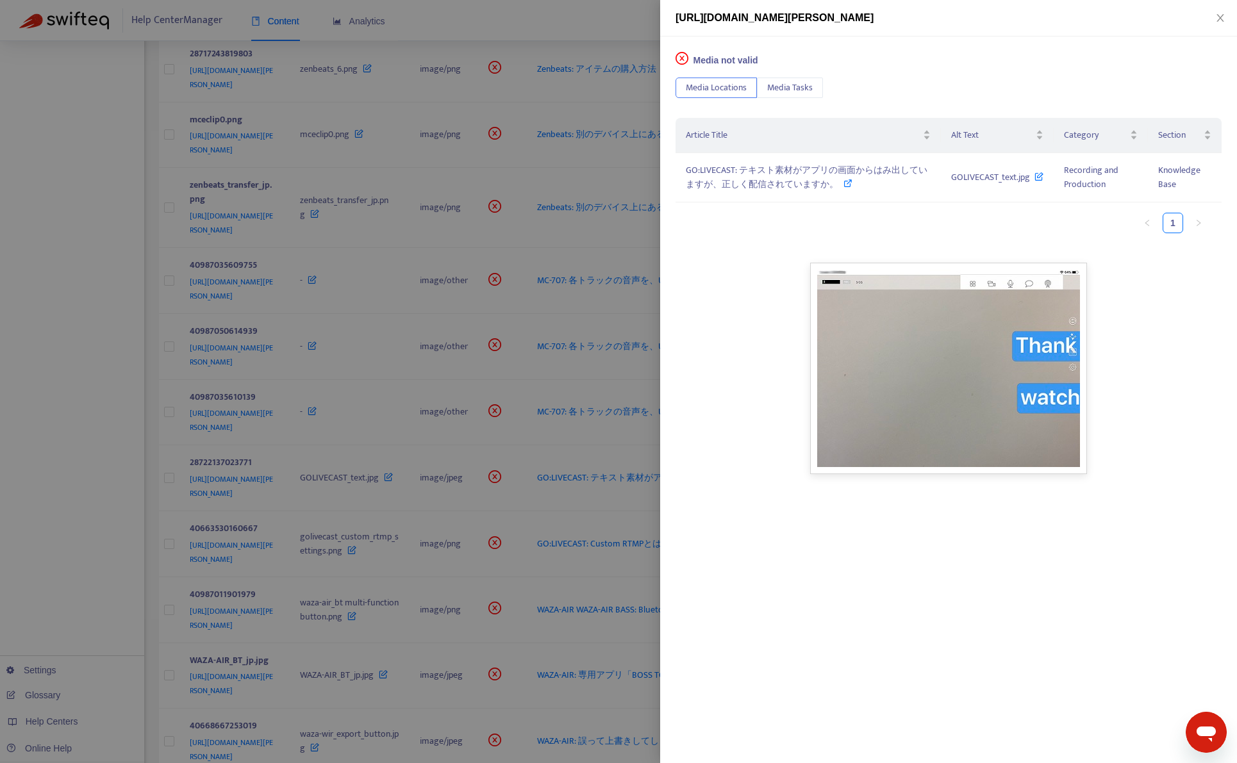
click at [613, 35] on div at bounding box center [618, 381] width 1237 height 763
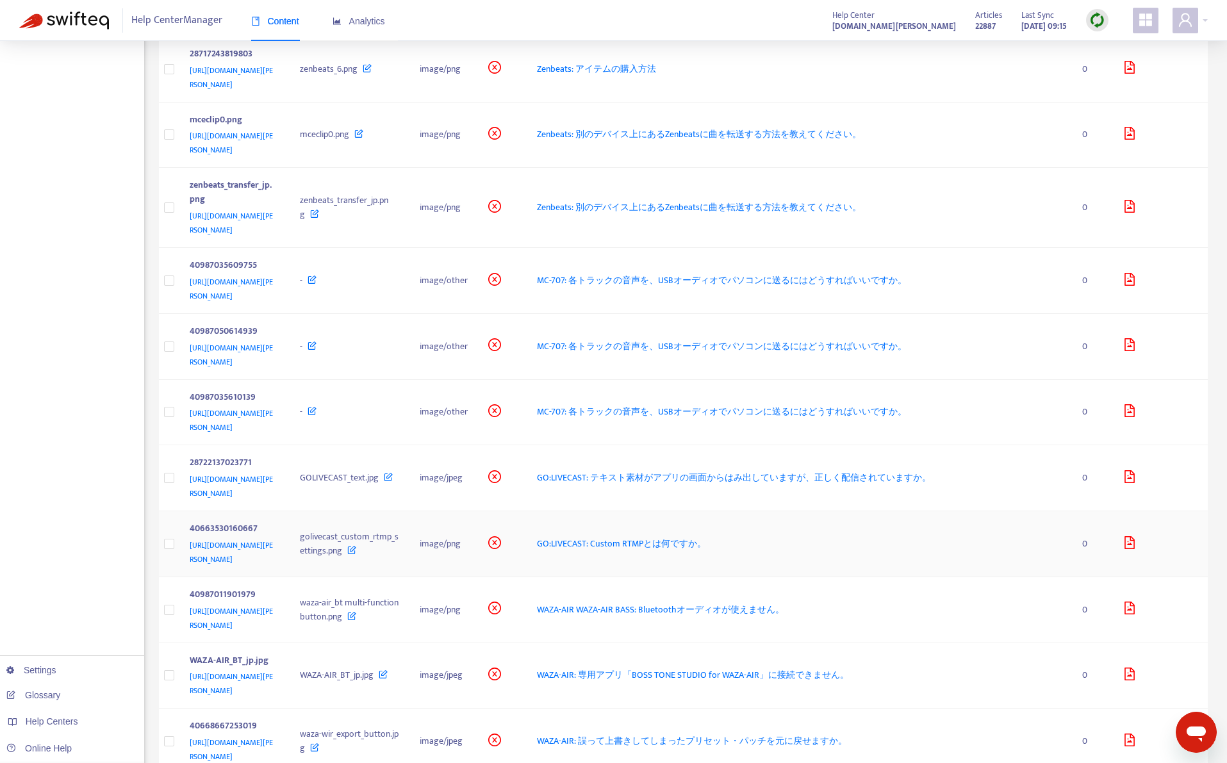
click at [961, 537] on div "GO:LIVECAST: Custom RTMPとは何ですか。" at bounding box center [799, 544] width 525 height 14
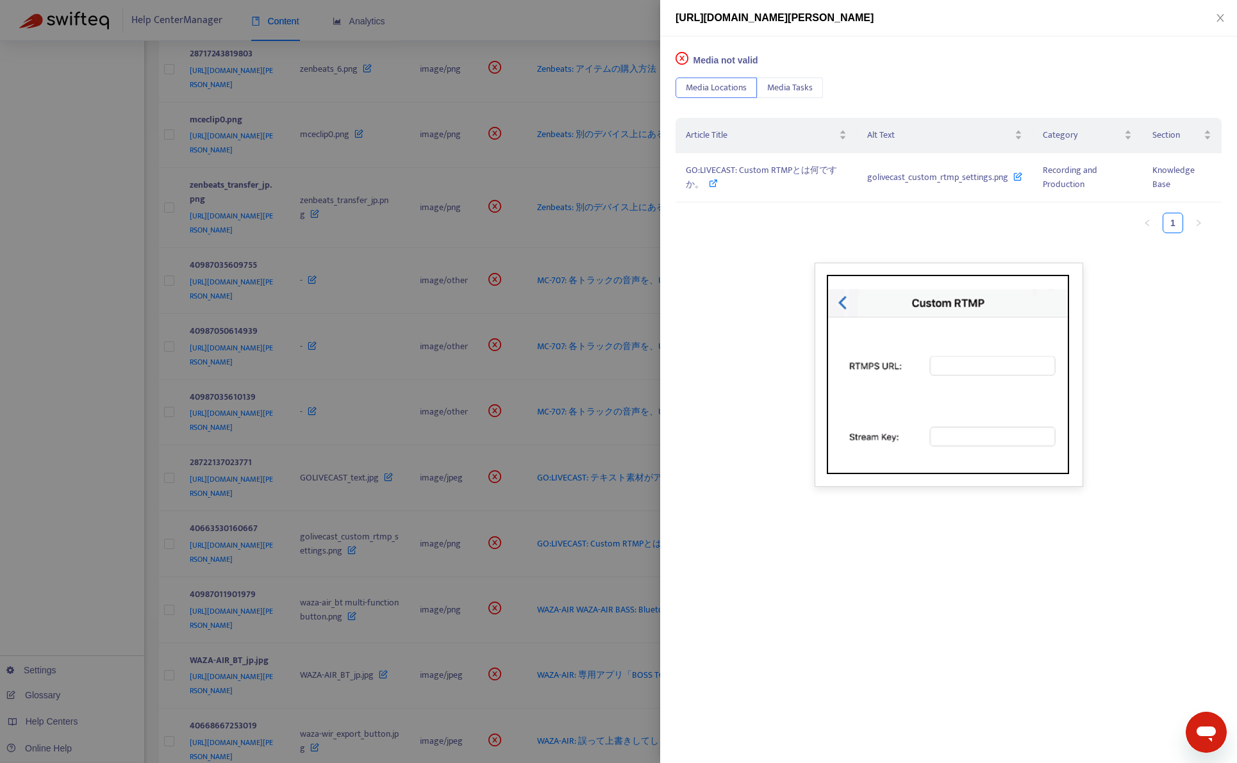
click at [595, 51] on div at bounding box center [618, 381] width 1237 height 763
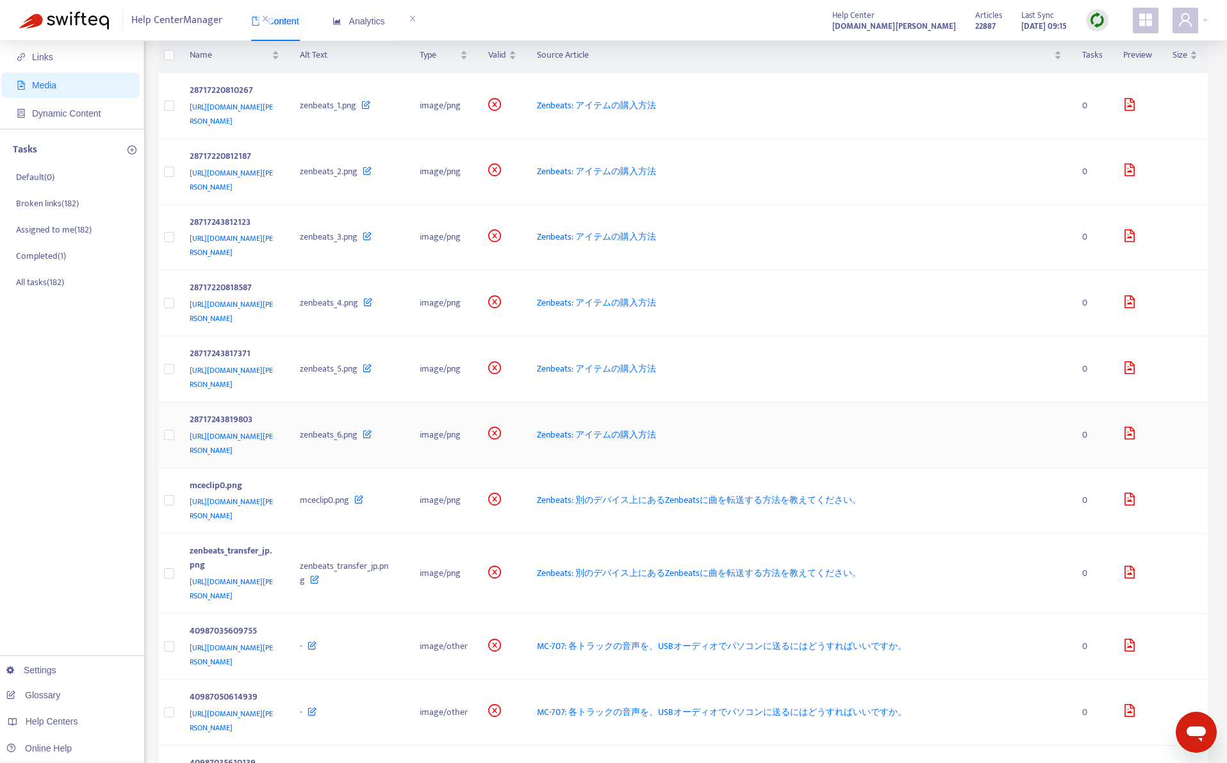
scroll to position [0, 0]
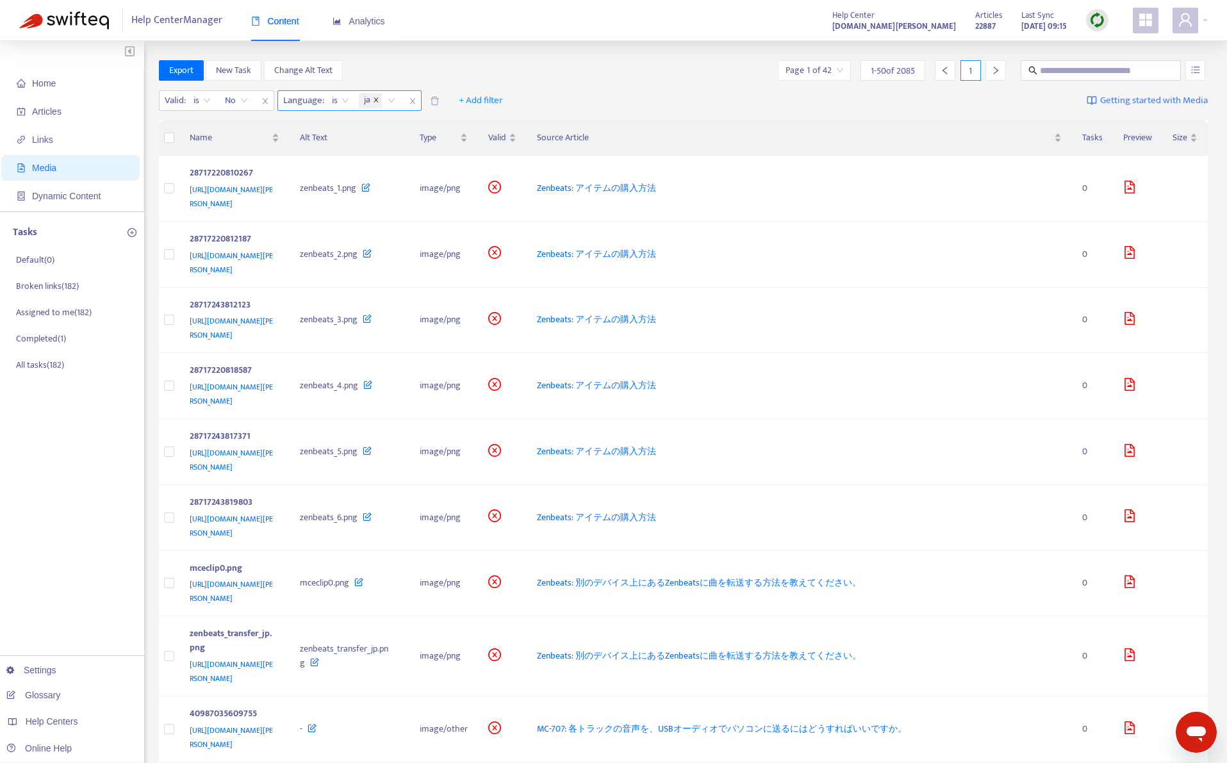
click at [374, 102] on icon "close" at bounding box center [376, 100] width 6 height 6
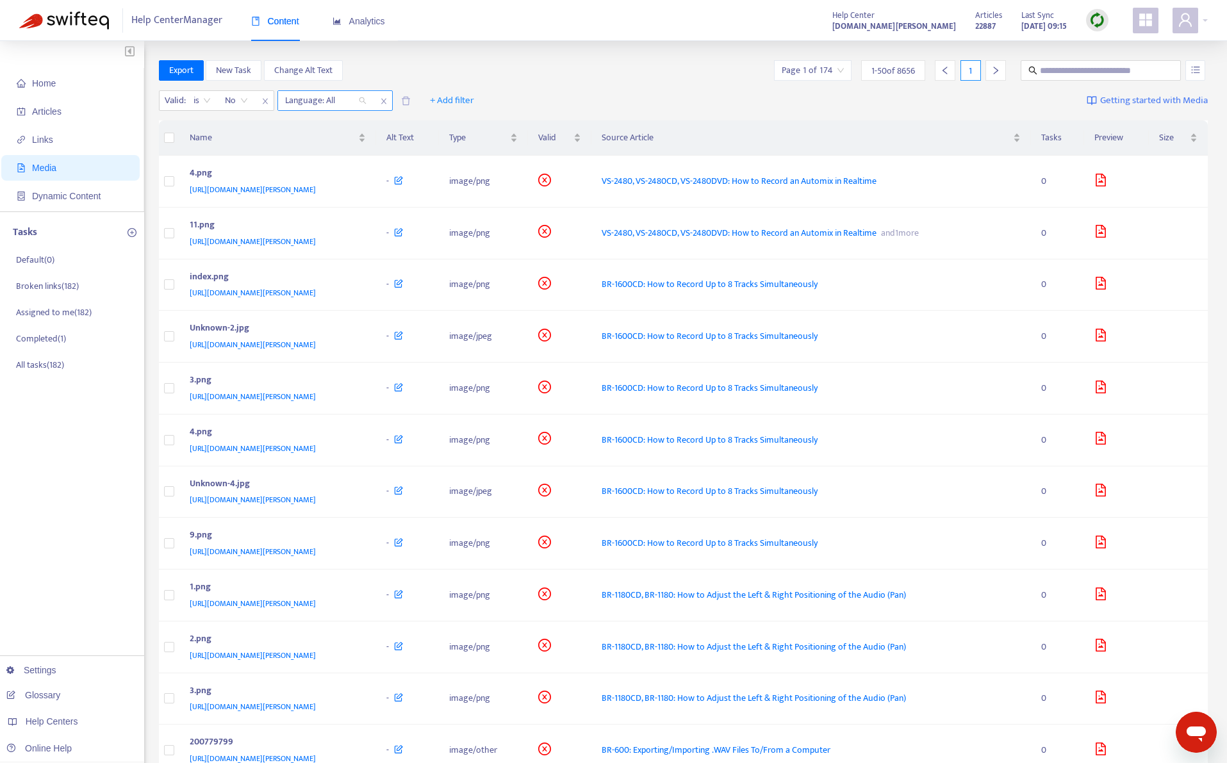
click at [317, 98] on div at bounding box center [320, 100] width 78 height 15
click at [324, 146] on div "en-us" at bounding box center [399, 146] width 223 height 14
click at [558, 63] on div "Export New Task Change Alt Text Page 1 of 126 1 - 50 of 6296 1" at bounding box center [684, 70] width 1050 height 21
click at [439, 144] on th "Alt Text" at bounding box center [407, 138] width 63 height 35
click at [581, 142] on div "Valid" at bounding box center [559, 138] width 43 height 14
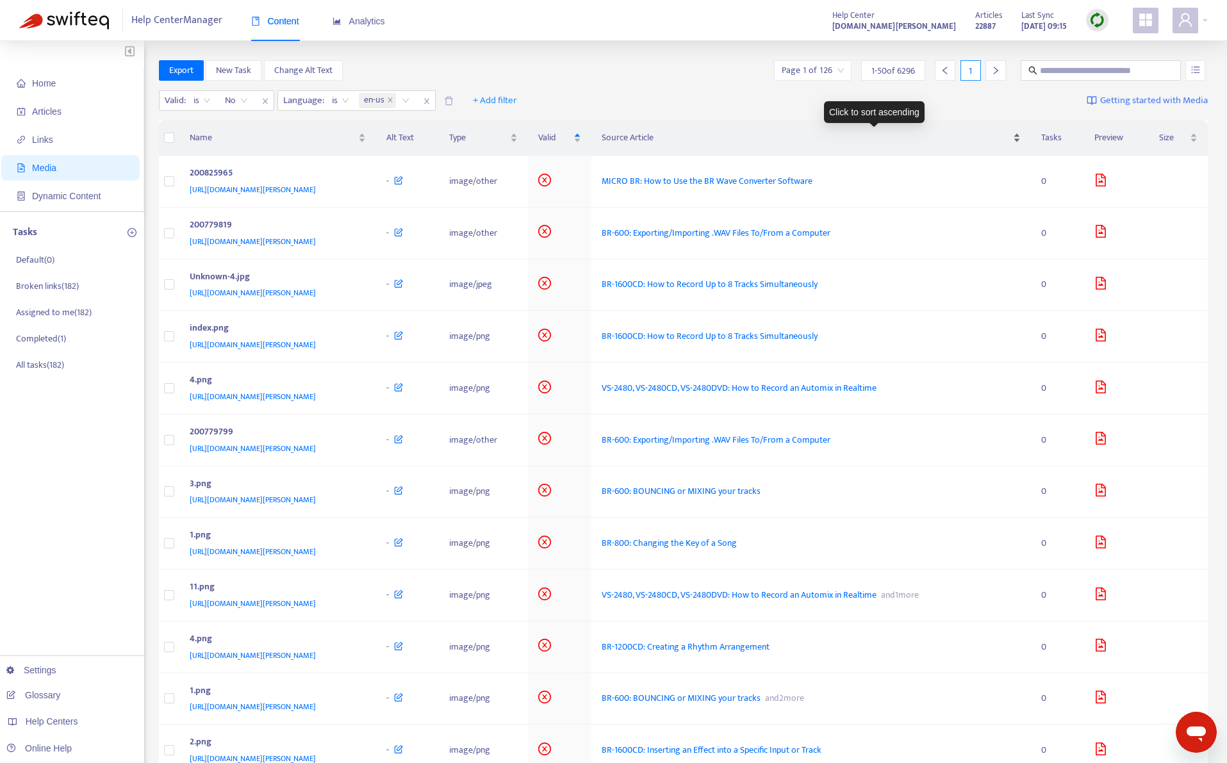
click at [1021, 142] on div "Source Article" at bounding box center [811, 138] width 419 height 14
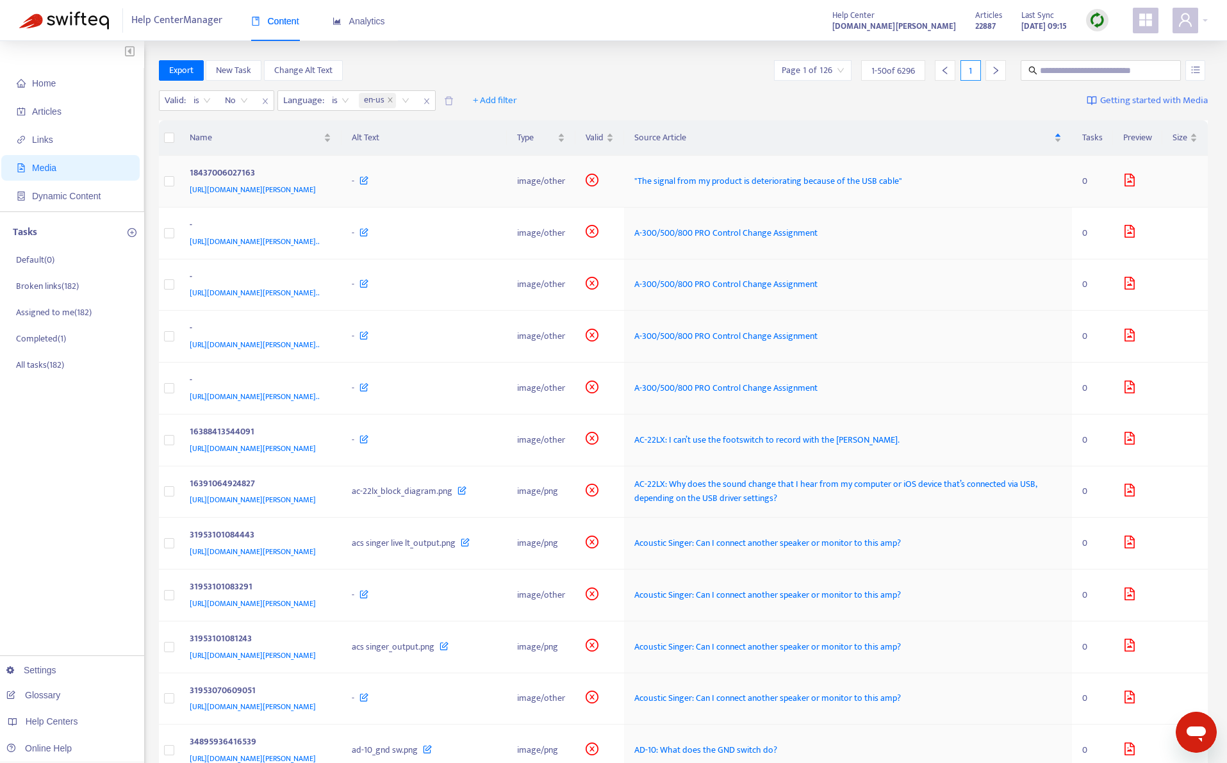
click at [497, 182] on div "-" at bounding box center [424, 181] width 145 height 14
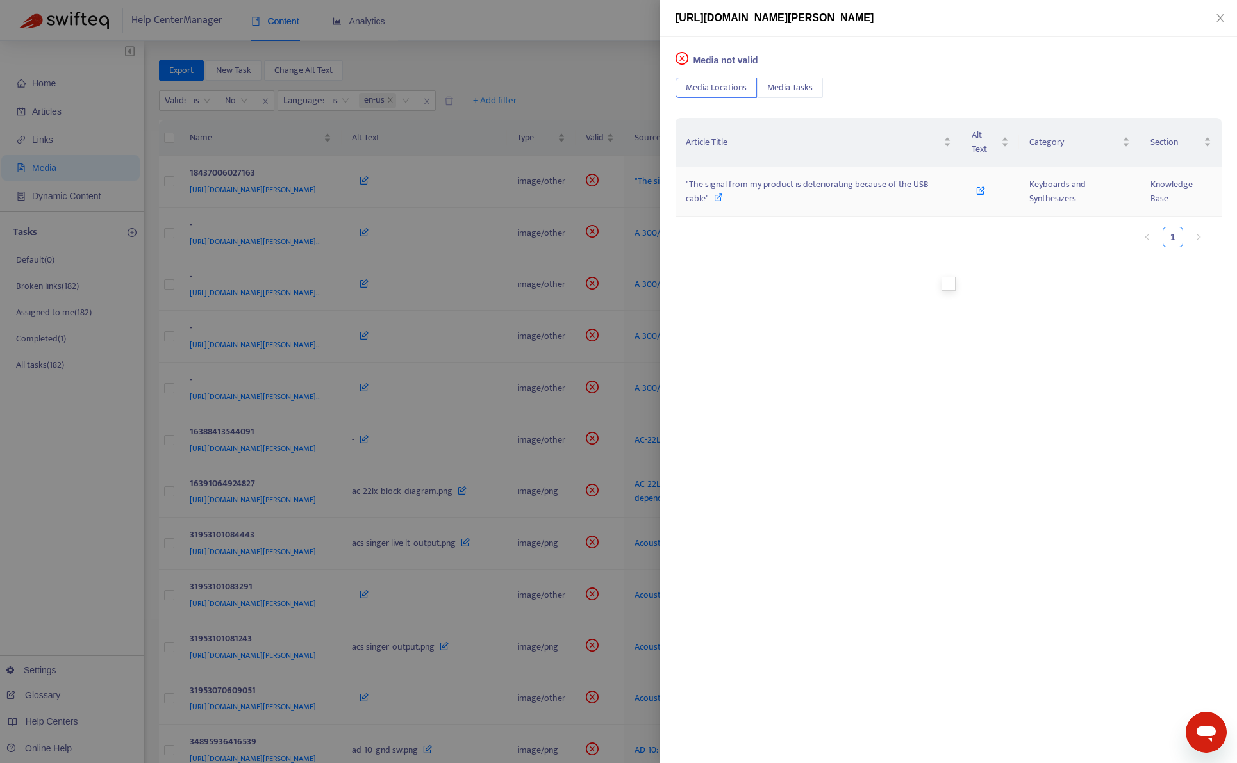
click at [863, 202] on div ""The signal from my product is deteriorating because of the USB cable"" at bounding box center [818, 192] width 265 height 28
click at [767, 188] on span ""The signal from my product is deteriorating because of the USB cable"" at bounding box center [807, 191] width 243 height 29
click at [110, 485] on div at bounding box center [618, 381] width 1237 height 763
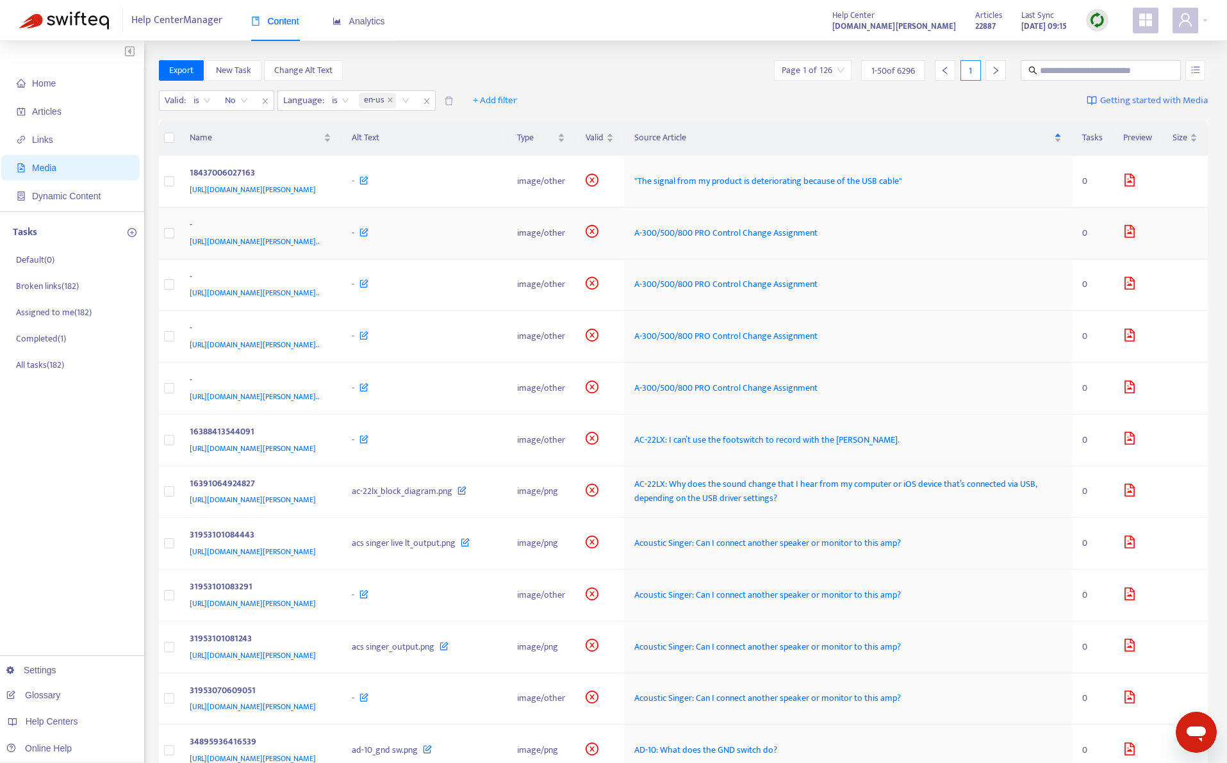
click at [327, 249] on div "https://support.roland.com/attachments/token/nzm4sRAsxUcBk1xqMCMkT3xbP/?name=Sc…" at bounding box center [258, 242] width 137 height 14
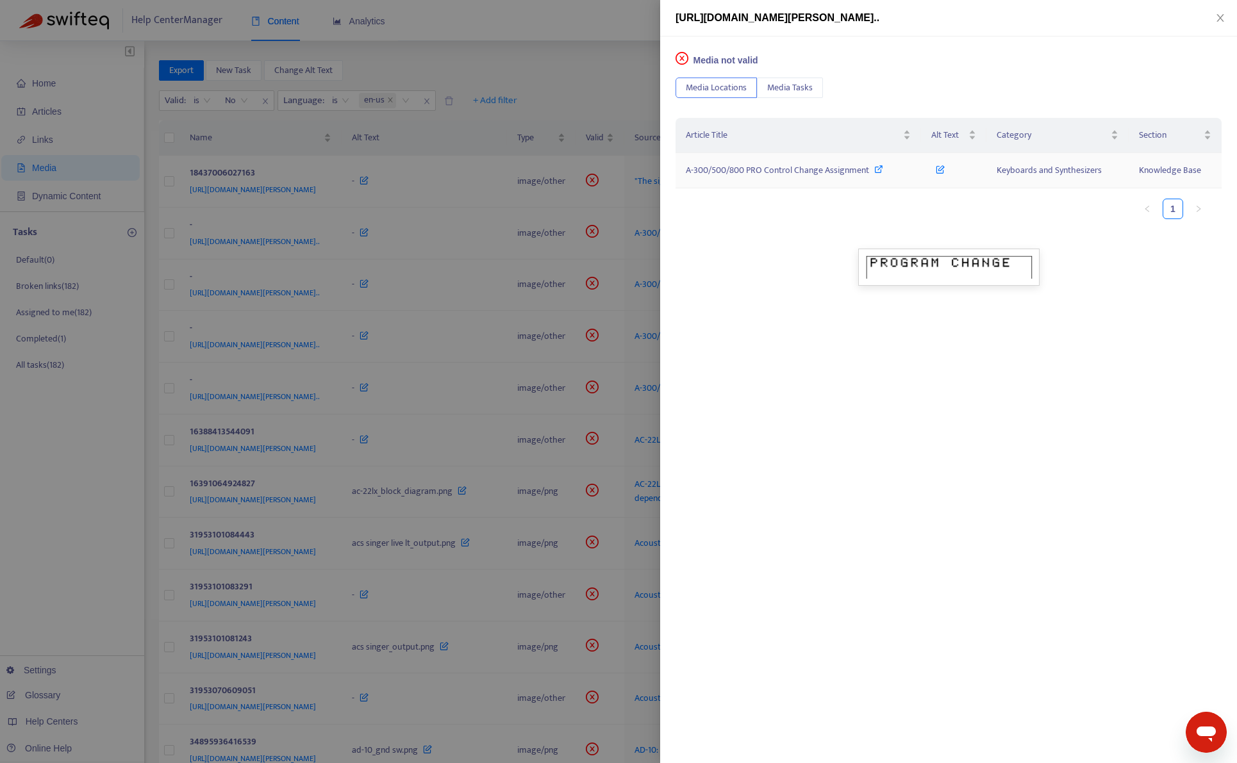
click at [836, 173] on span "A-300/500/800 PRO Control Change Assignment" at bounding box center [777, 170] width 183 height 15
click at [581, 47] on div at bounding box center [618, 381] width 1237 height 763
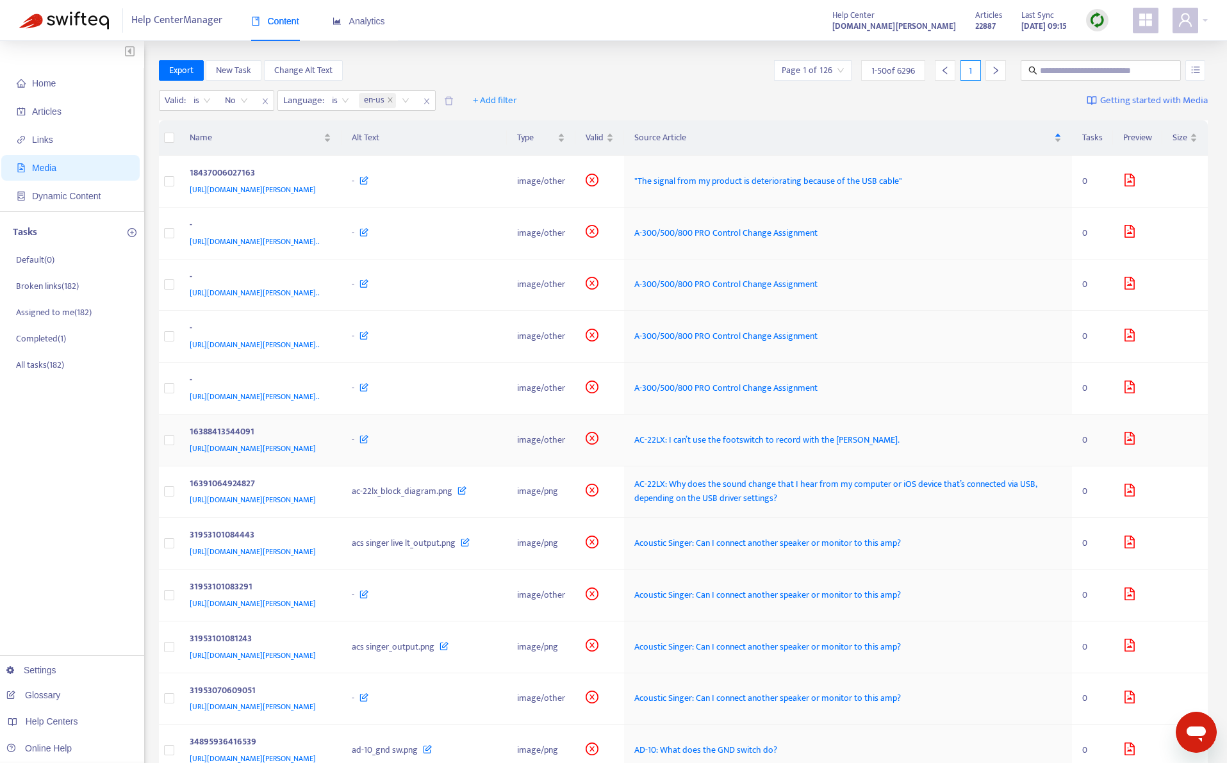
click at [342, 467] on td "16388413544091 https://support.roland.com/hc/article_attachments/16388413544091" at bounding box center [260, 441] width 163 height 52
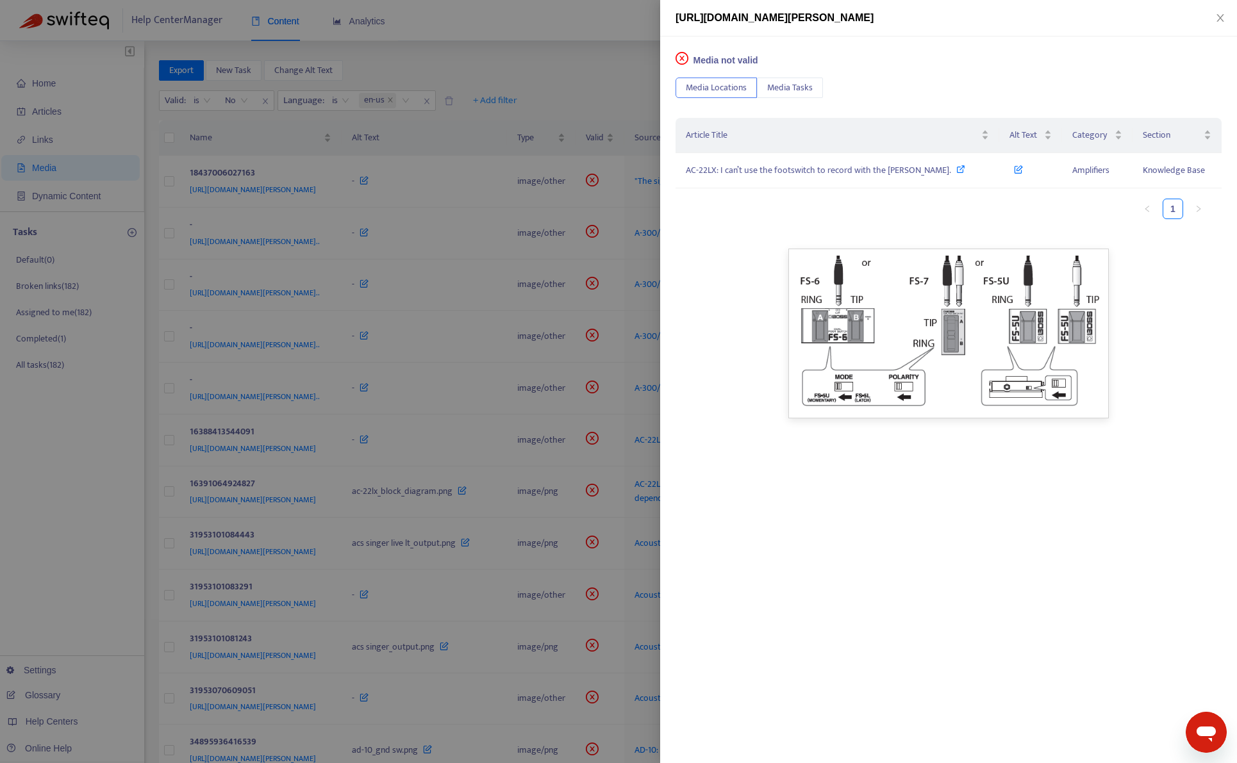
click at [493, 42] on div at bounding box center [618, 381] width 1237 height 763
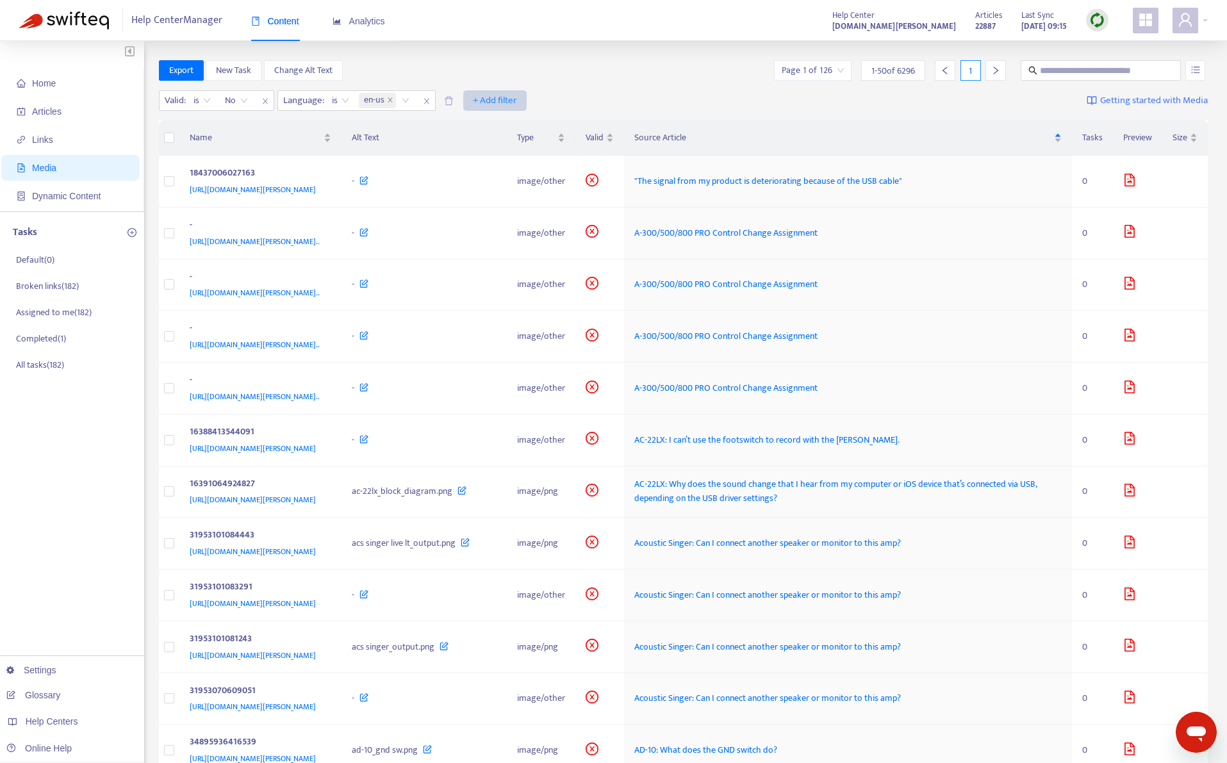
click at [489, 103] on span "+ Add filter" at bounding box center [495, 100] width 44 height 15
click at [572, 77] on div "Export New Task Change Alt Text Page 1 of 126 1 - 50 of 6296 1" at bounding box center [684, 70] width 1050 height 21
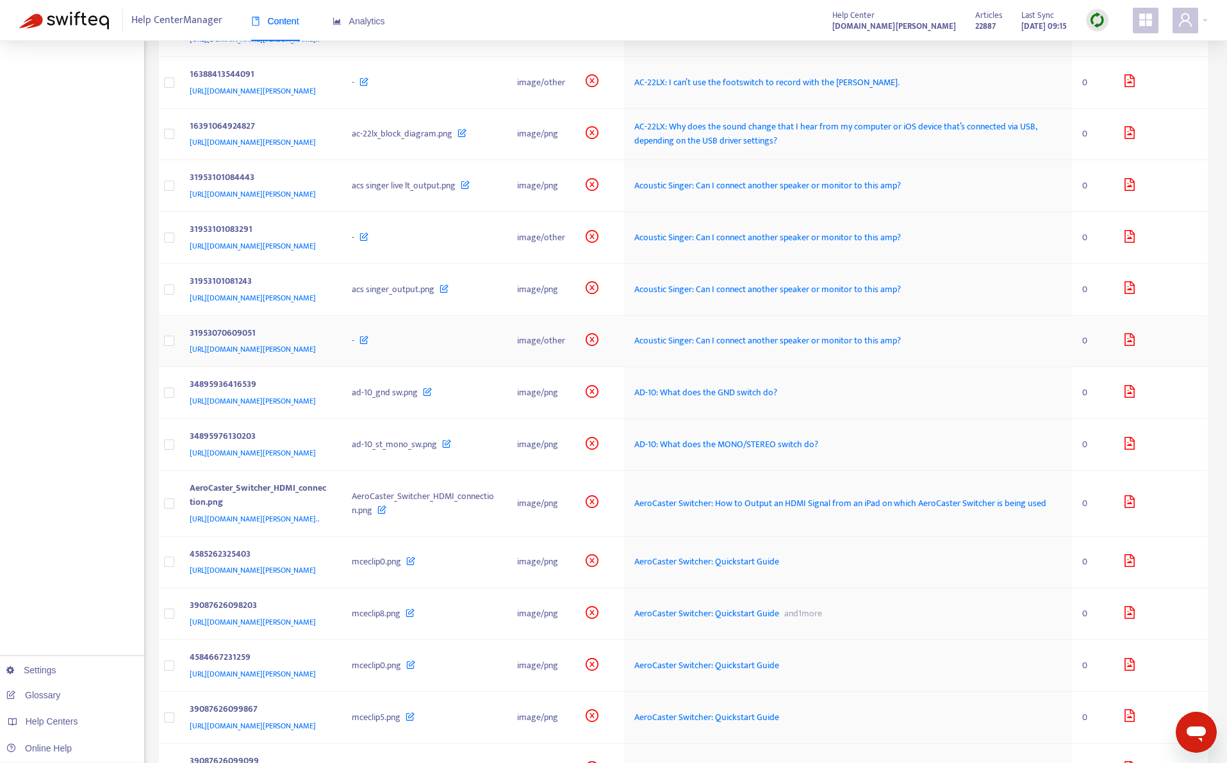
scroll to position [385, 0]
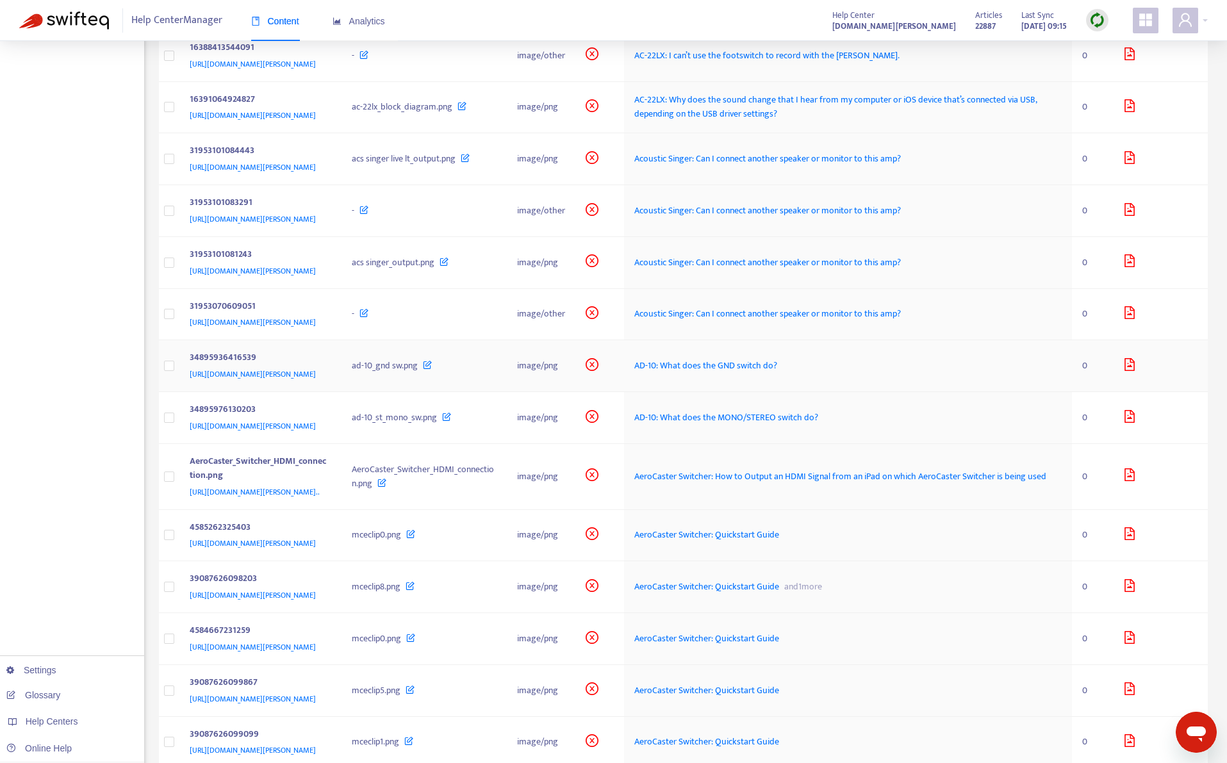
click at [327, 381] on div "https://support.roland.com/hc/article_attachments/34895936416539" at bounding box center [258, 374] width 137 height 14
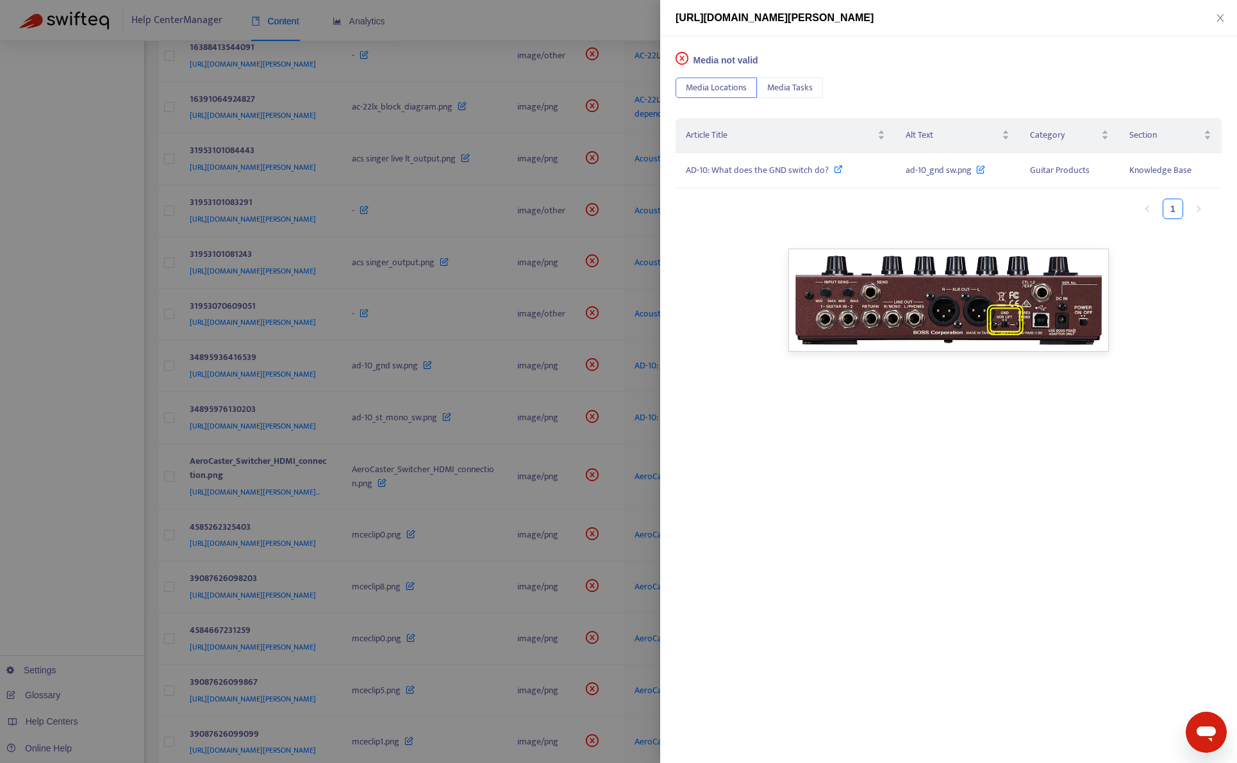
click at [114, 569] on div at bounding box center [618, 381] width 1237 height 763
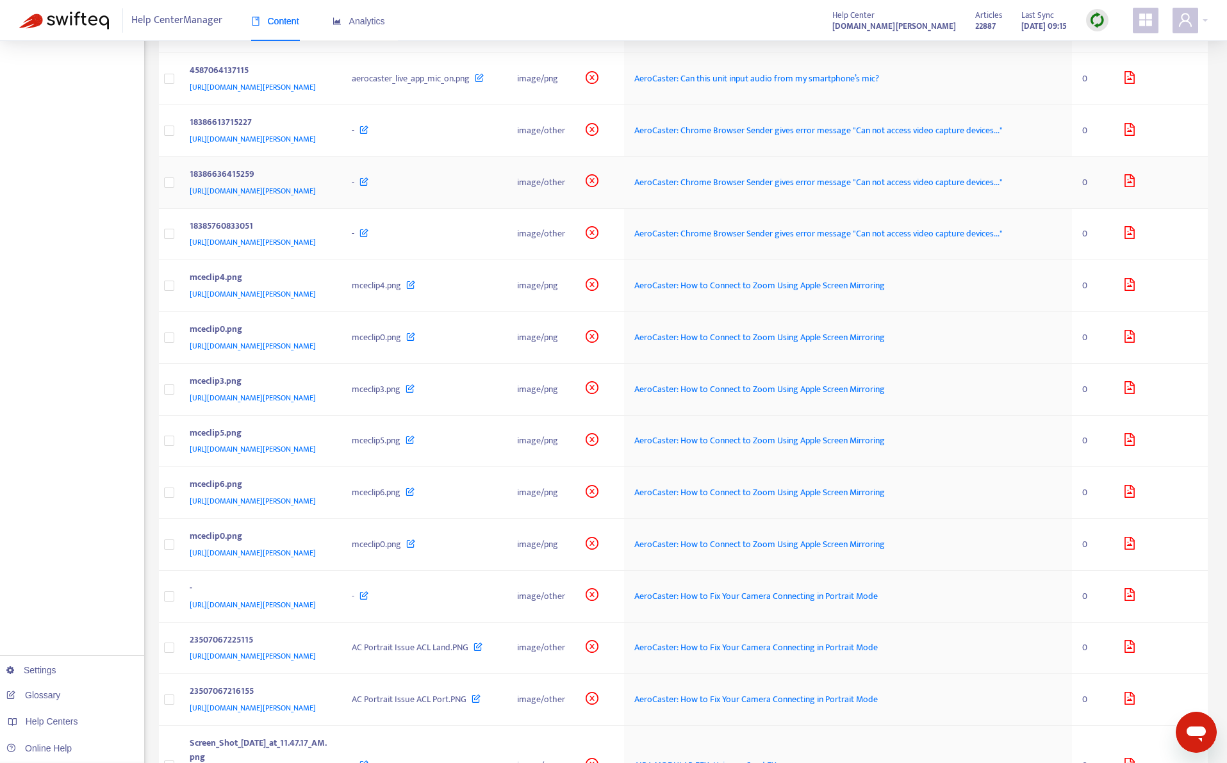
scroll to position [1154, 0]
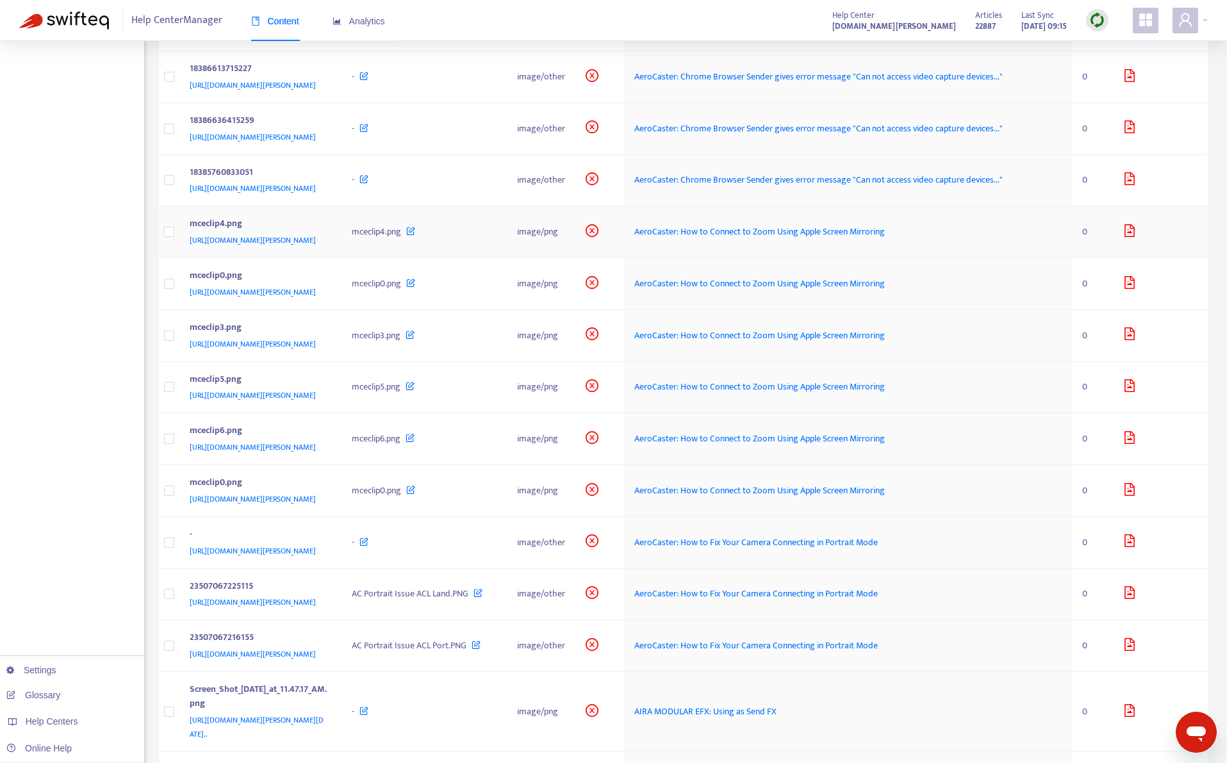
click at [327, 233] on div "mceclip4.png" at bounding box center [258, 225] width 137 height 17
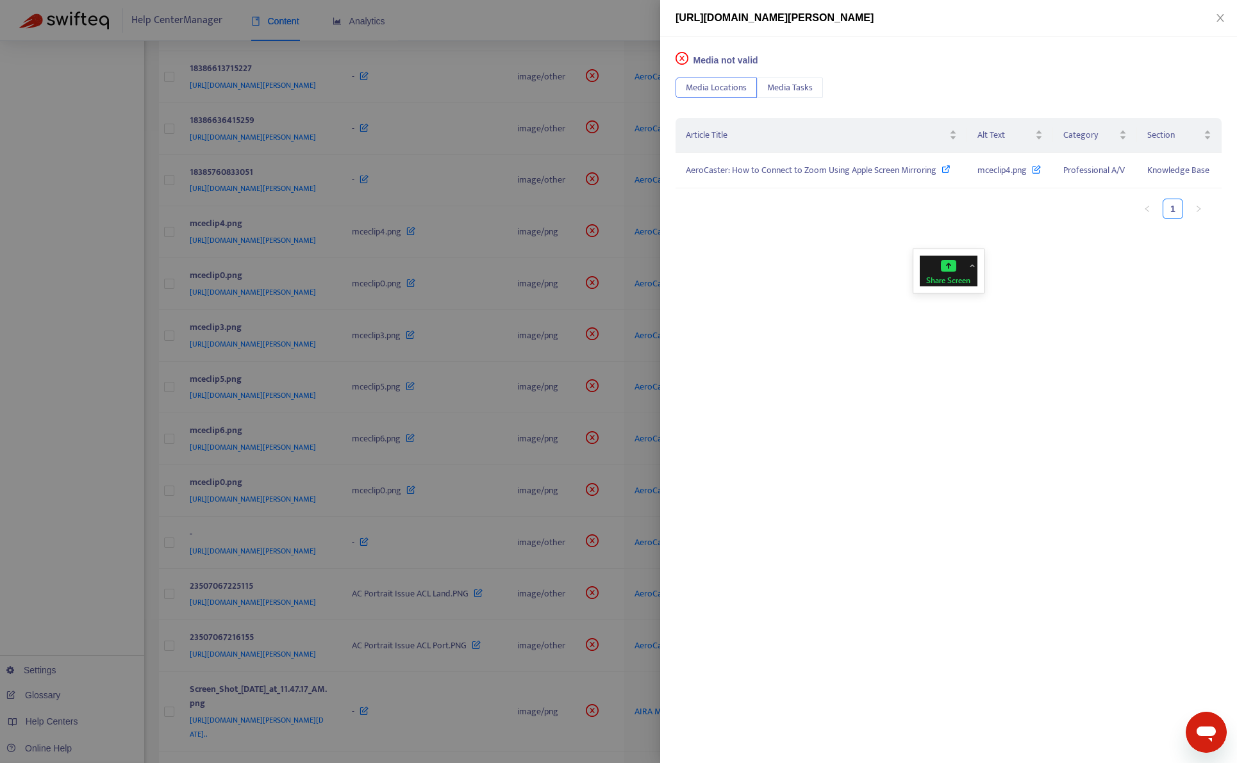
click at [76, 543] on div at bounding box center [618, 381] width 1237 height 763
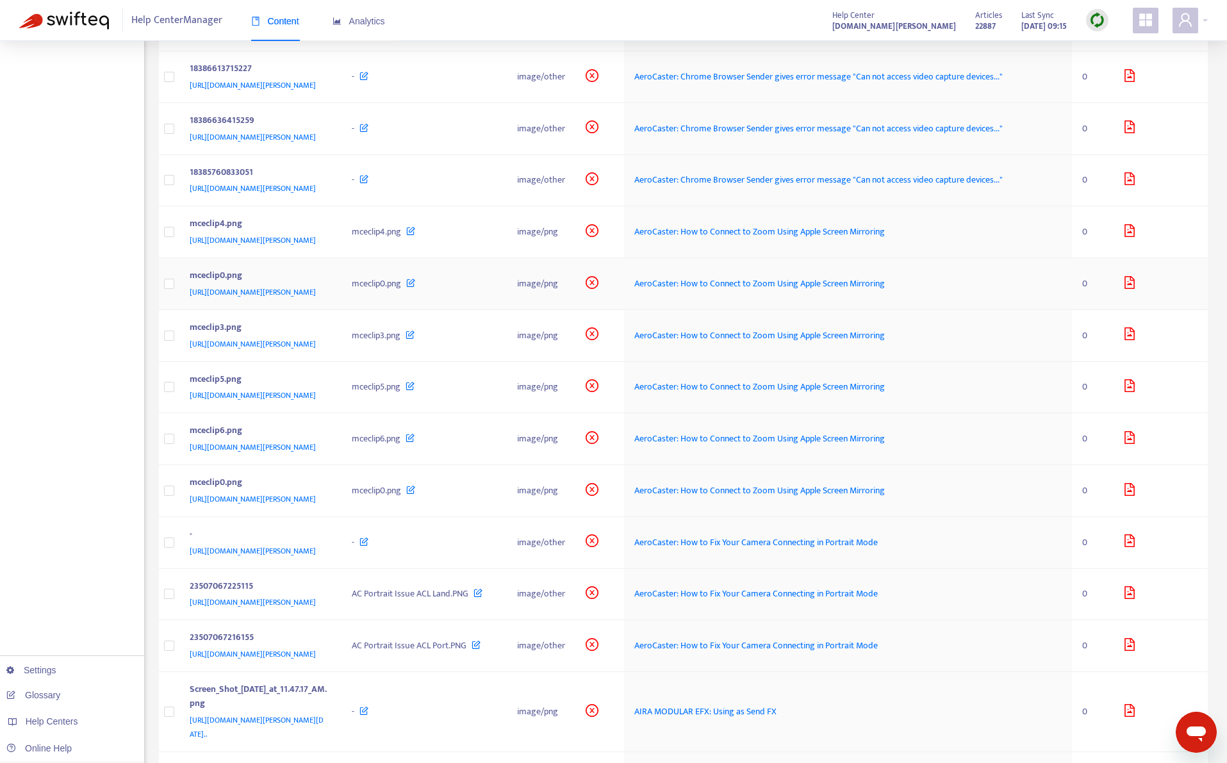
click at [342, 310] on td "mceclip0.png https://support.roland.com/hc/article_attachments/9210197016987/mc…" at bounding box center [260, 284] width 163 height 52
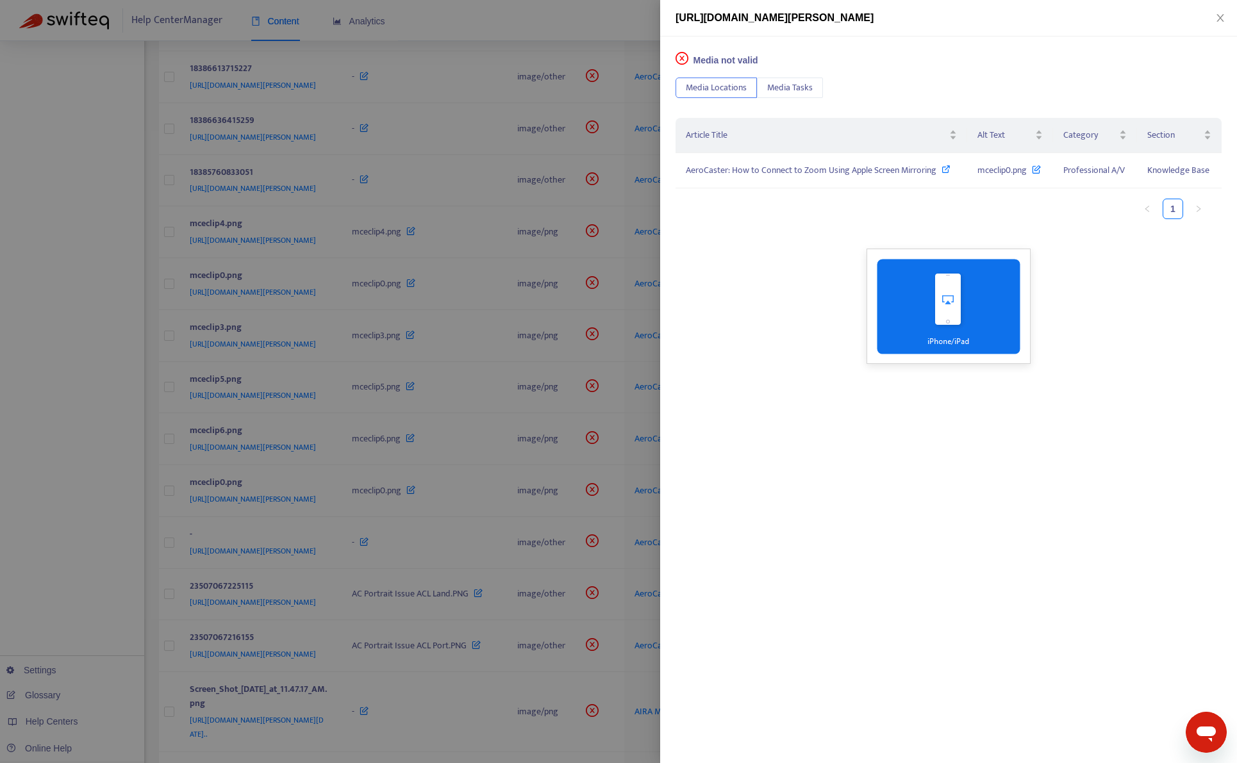
click at [97, 580] on div at bounding box center [618, 381] width 1237 height 763
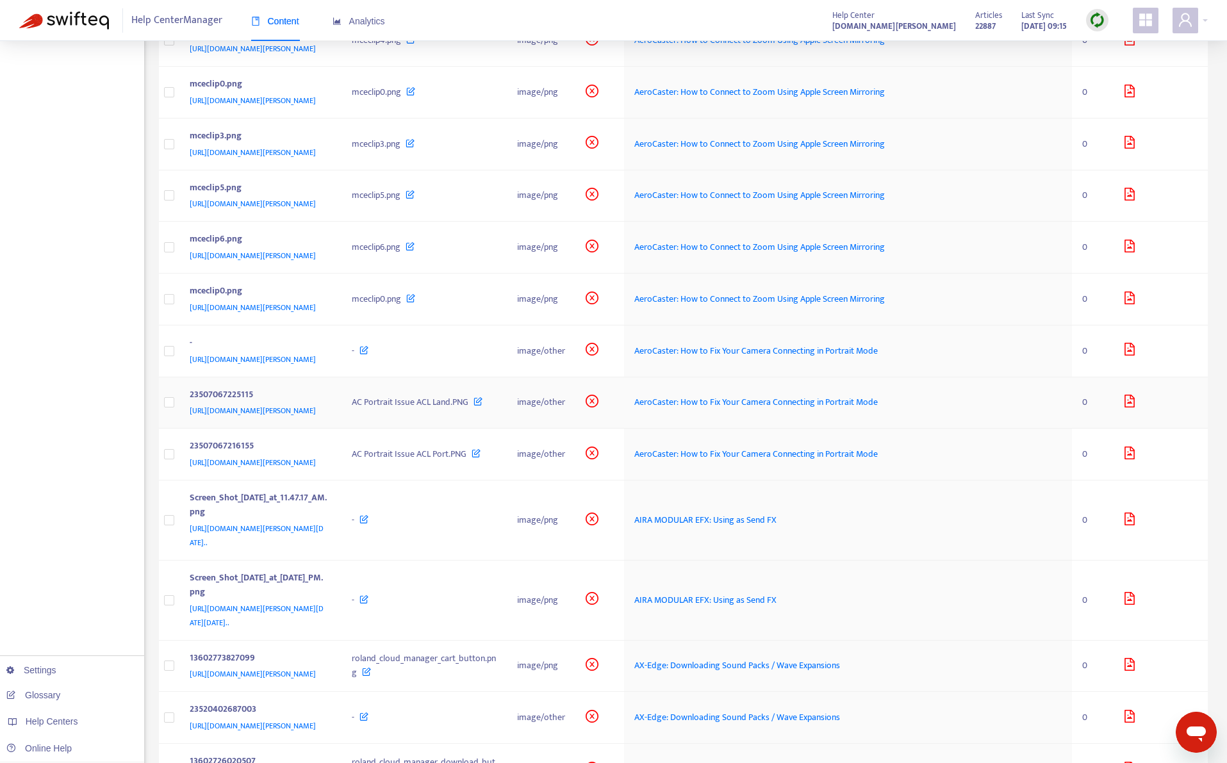
scroll to position [1346, 0]
click at [327, 366] on div "https://support.roland.com/attachments/token/k5UUCPfiOTG14oQFwB1rK0o6k/?name=im…" at bounding box center [258, 359] width 137 height 14
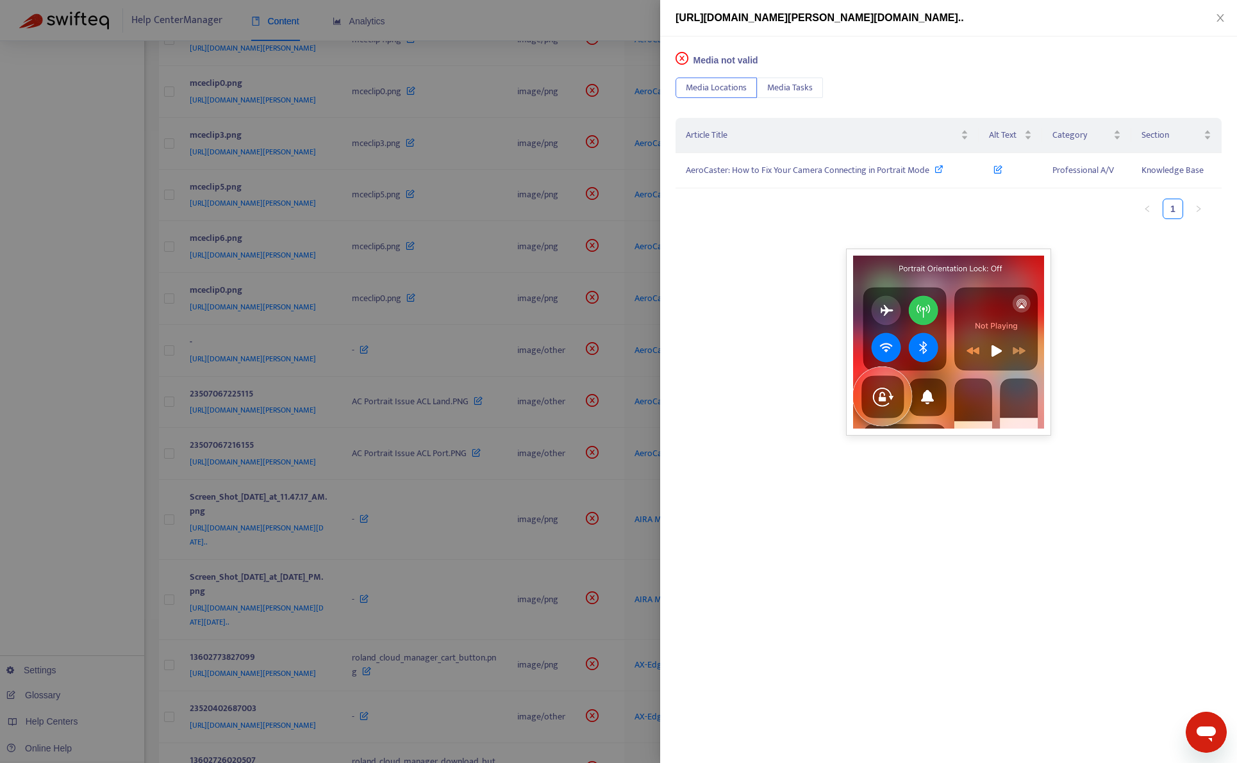
click at [104, 479] on div at bounding box center [618, 381] width 1237 height 763
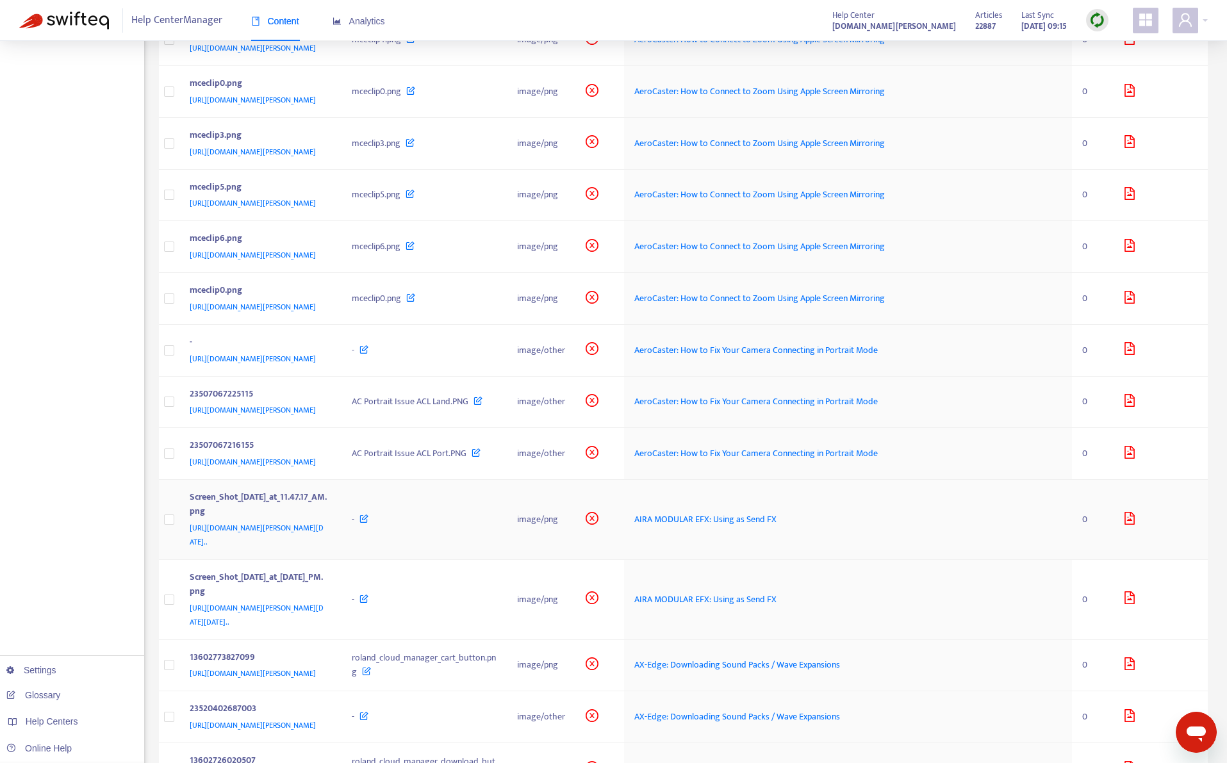
click at [507, 560] on td "-" at bounding box center [424, 520] width 165 height 80
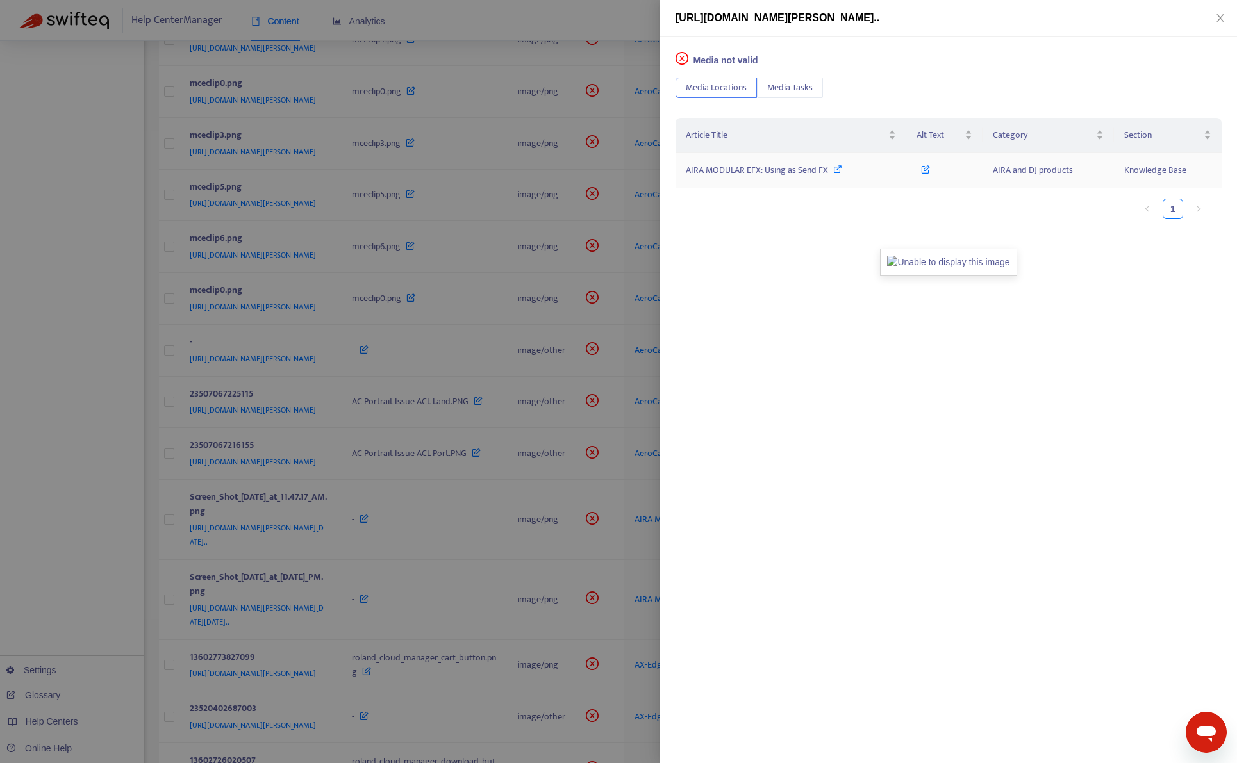
click at [727, 168] on span "AIRA MODULAR EFX: Using as Send FX" at bounding box center [757, 170] width 142 height 15
drag, startPoint x: 83, startPoint y: 537, endPoint x: 183, endPoint y: 551, distance: 100.9
click at [83, 536] on div at bounding box center [618, 381] width 1237 height 763
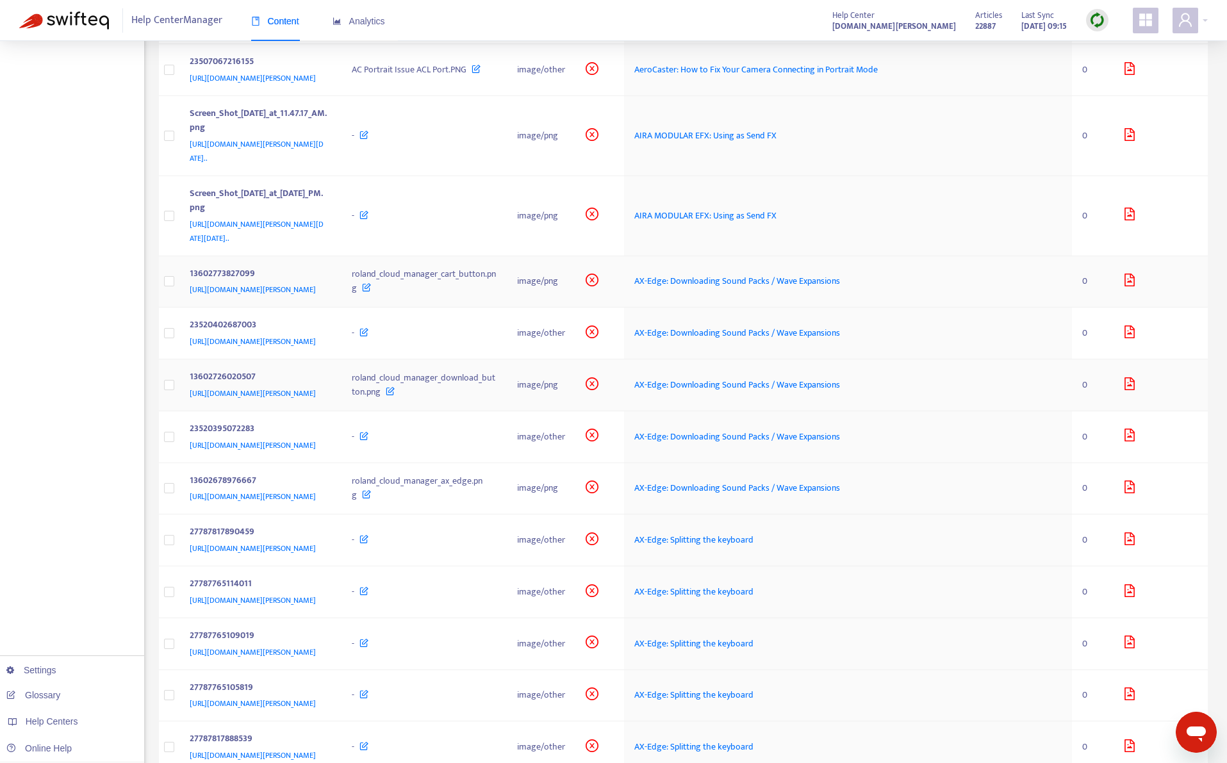
scroll to position [1731, 0]
click at [332, 297] on div "13602773827099 https://support.roland.com/hc/article_attachments/13602773827099" at bounding box center [261, 281] width 142 height 31
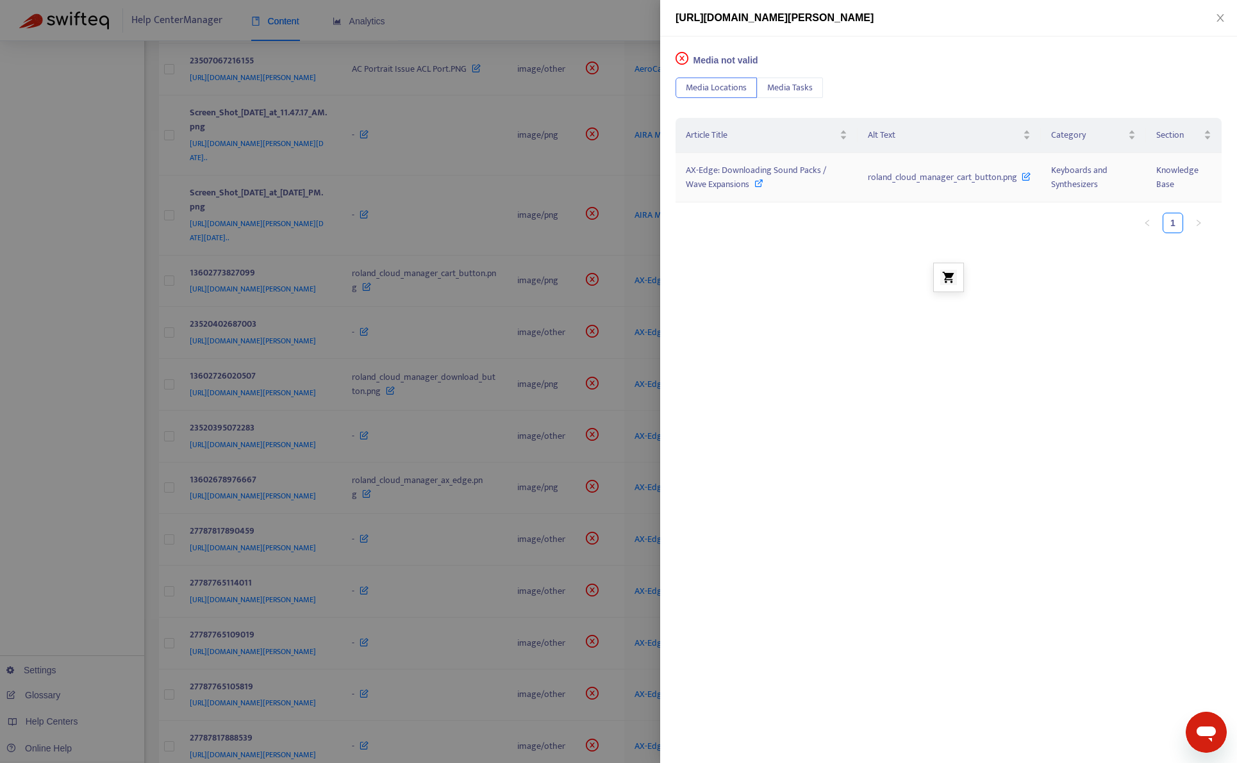
click at [728, 183] on div "AX-Edge: Downloading Sound Packs / Wave Expansions" at bounding box center [767, 177] width 162 height 28
click at [74, 595] on div at bounding box center [618, 381] width 1237 height 763
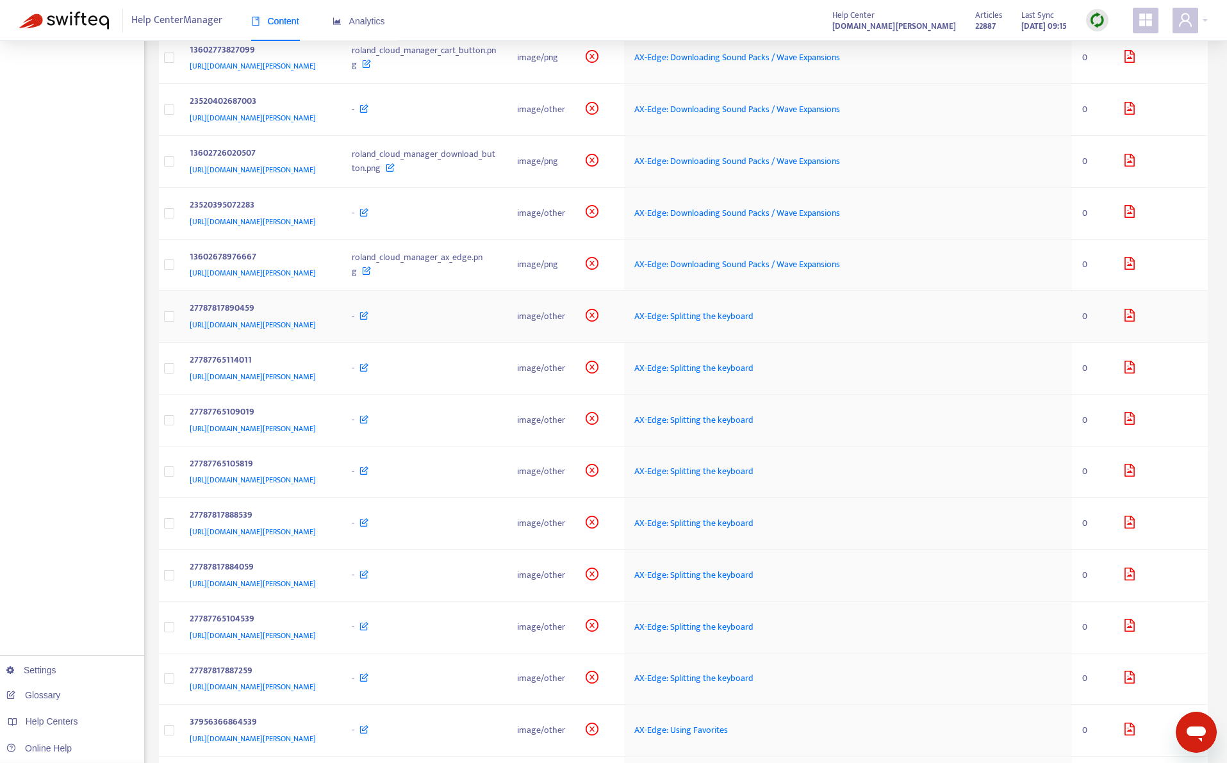
scroll to position [1987, 0]
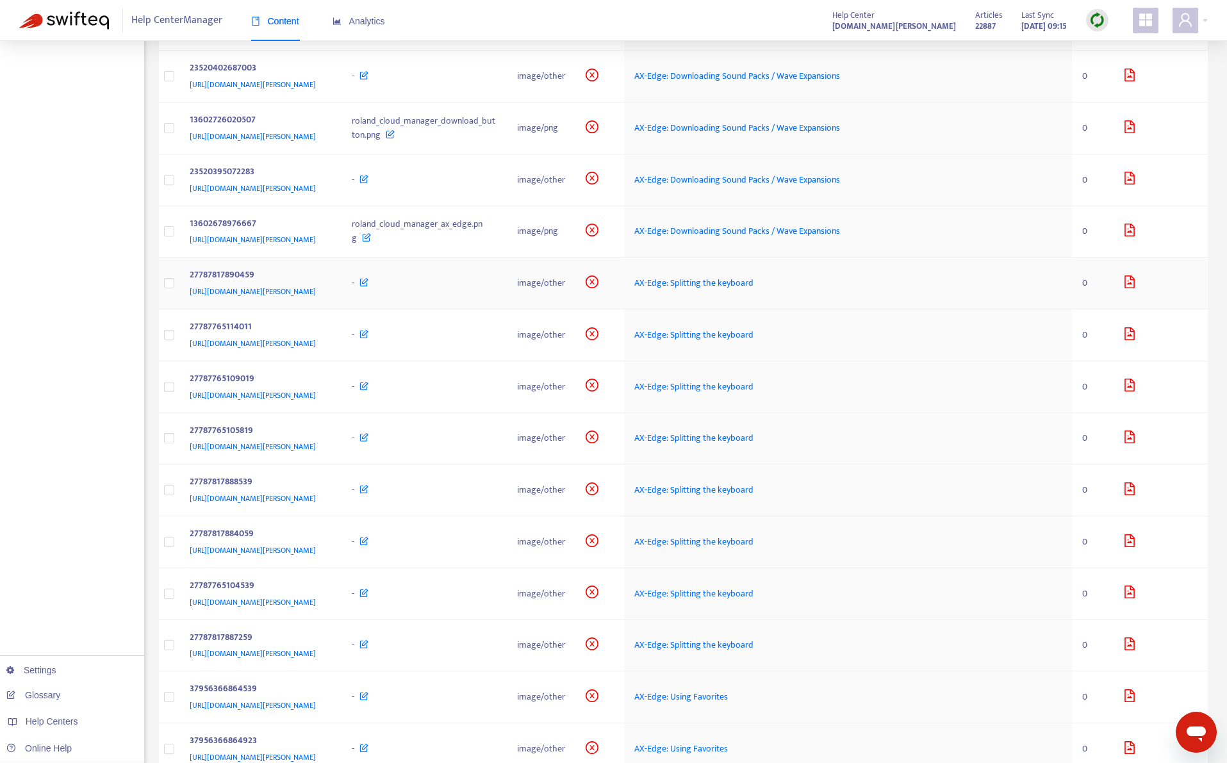
click at [342, 310] on td "27787817890459 https://support.roland.com/hc/article_attachments/27787817890459" at bounding box center [260, 284] width 163 height 52
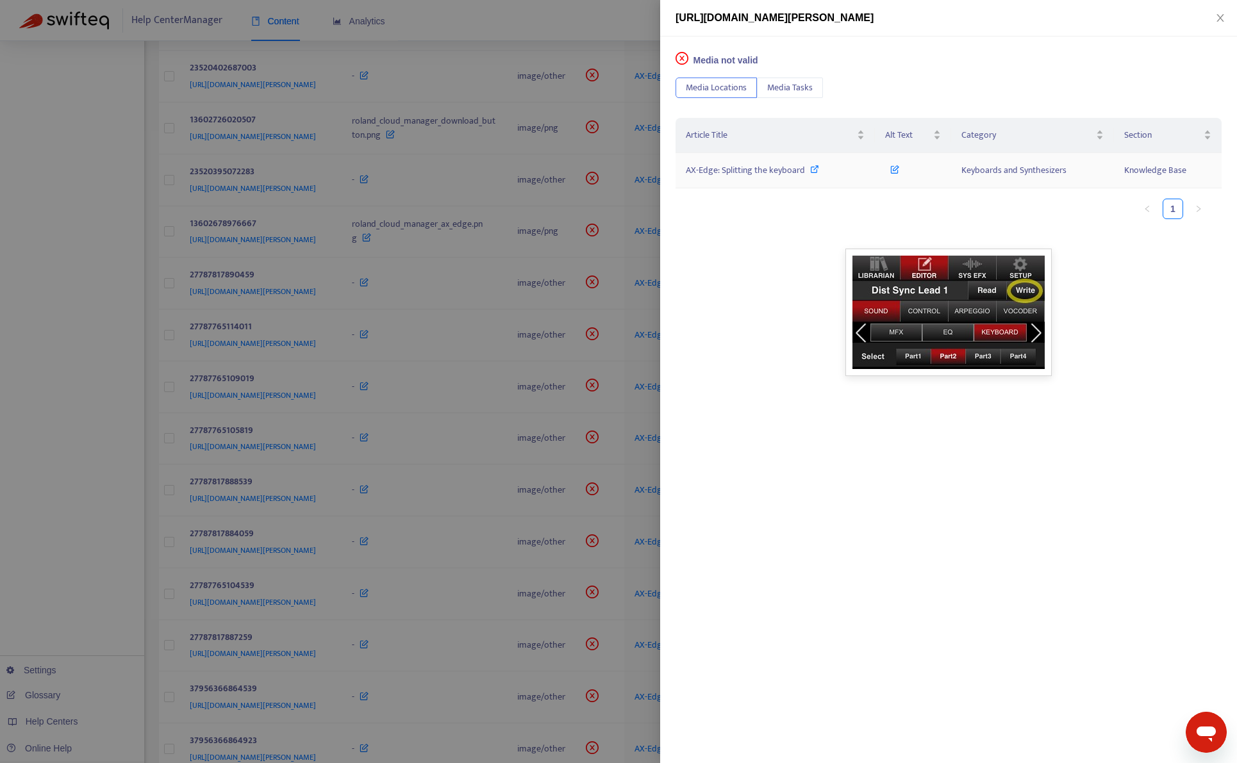
click at [776, 176] on span "AX-Edge: Splitting the keyboard" at bounding box center [745, 170] width 119 height 15
click at [88, 554] on div at bounding box center [618, 381] width 1237 height 763
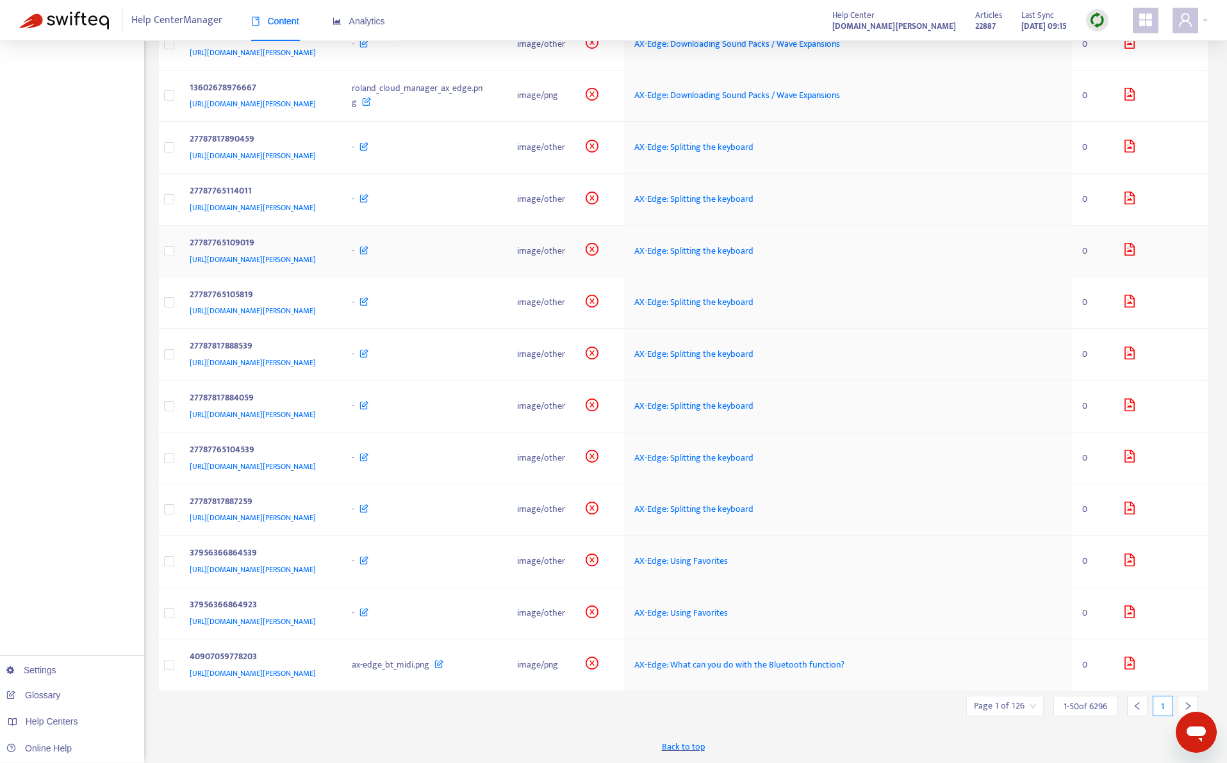
scroll to position [2250, 0]
click at [327, 571] on div "https://support.roland.com/hc/article_attachments/37956366864539" at bounding box center [258, 570] width 137 height 14
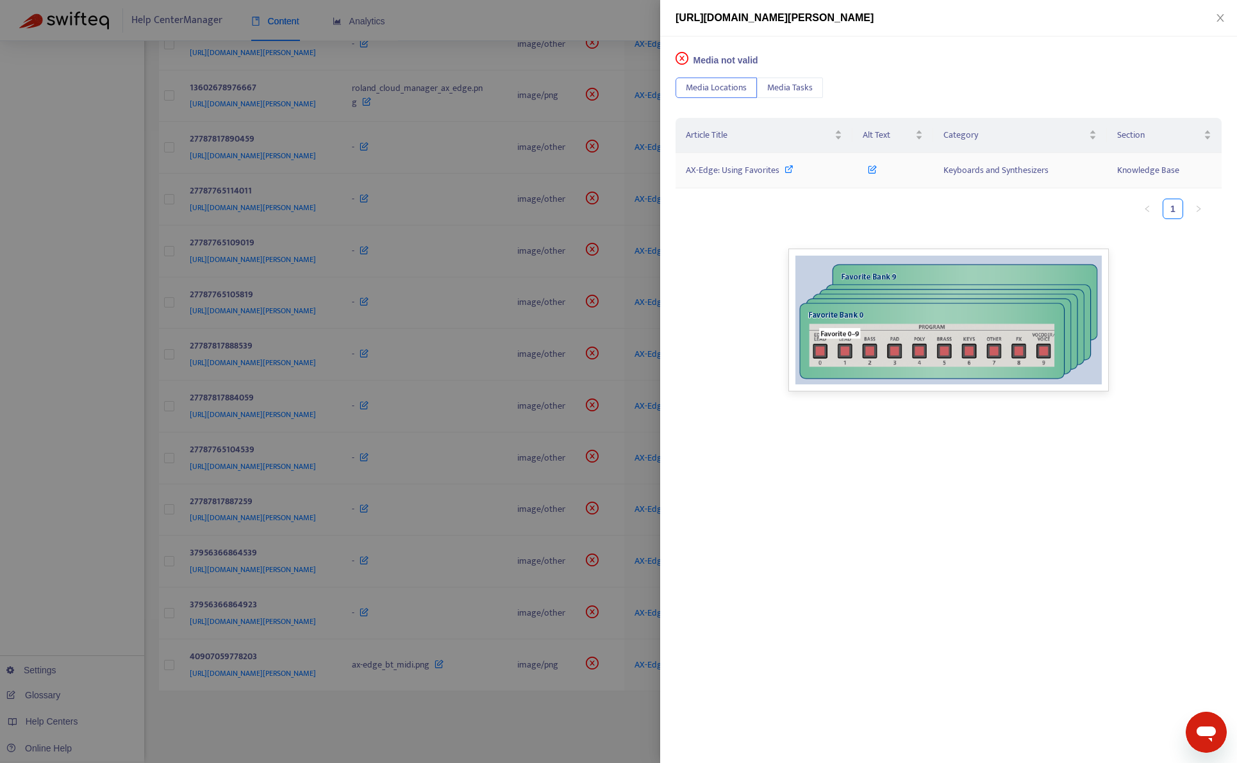
click at [722, 164] on span "AX-Edge: Using Favorites" at bounding box center [733, 170] width 94 height 15
click at [400, 738] on div at bounding box center [618, 381] width 1237 height 763
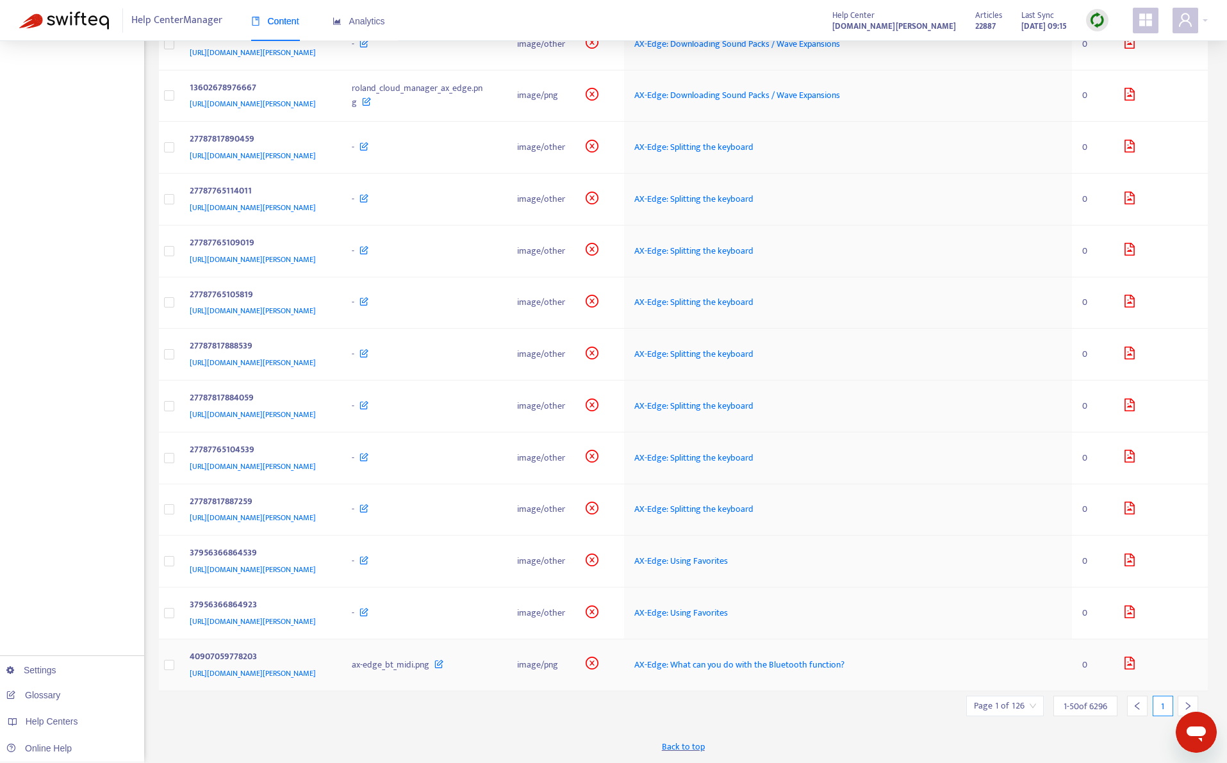
click at [332, 678] on div "40907059778203 https://support.roland.com/hc/article_attachments/40907059778203" at bounding box center [261, 665] width 142 height 31
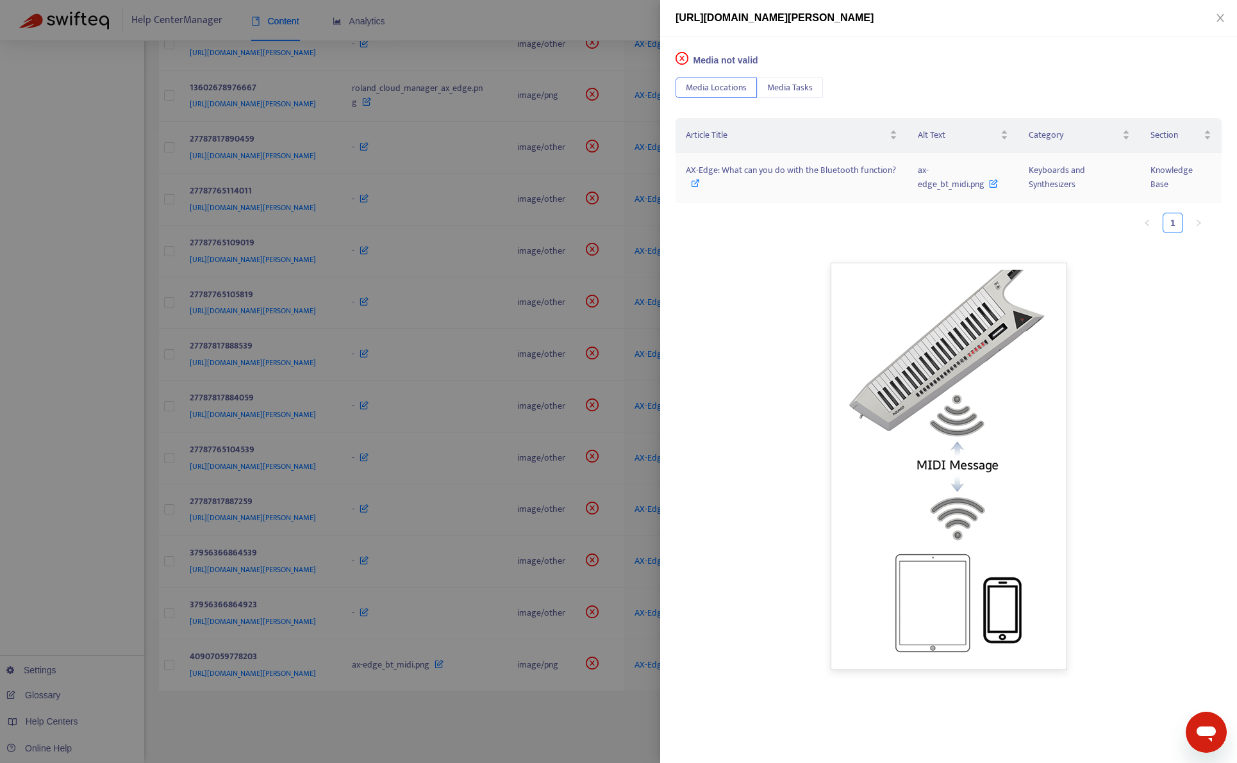
click at [736, 175] on span "AX-Edge: What can you do with the Bluetooth function?" at bounding box center [791, 170] width 210 height 15
click at [217, 701] on div at bounding box center [618, 381] width 1237 height 763
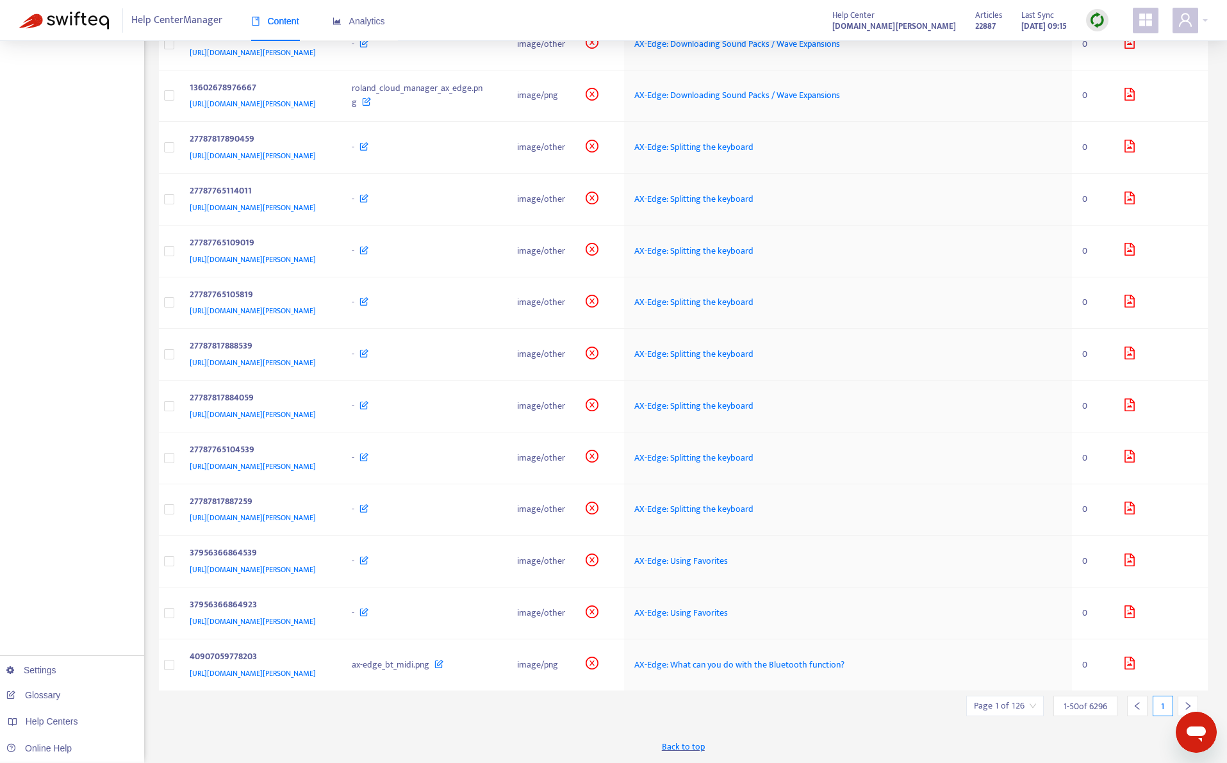
click at [1184, 702] on icon "right" at bounding box center [1188, 706] width 9 height 9
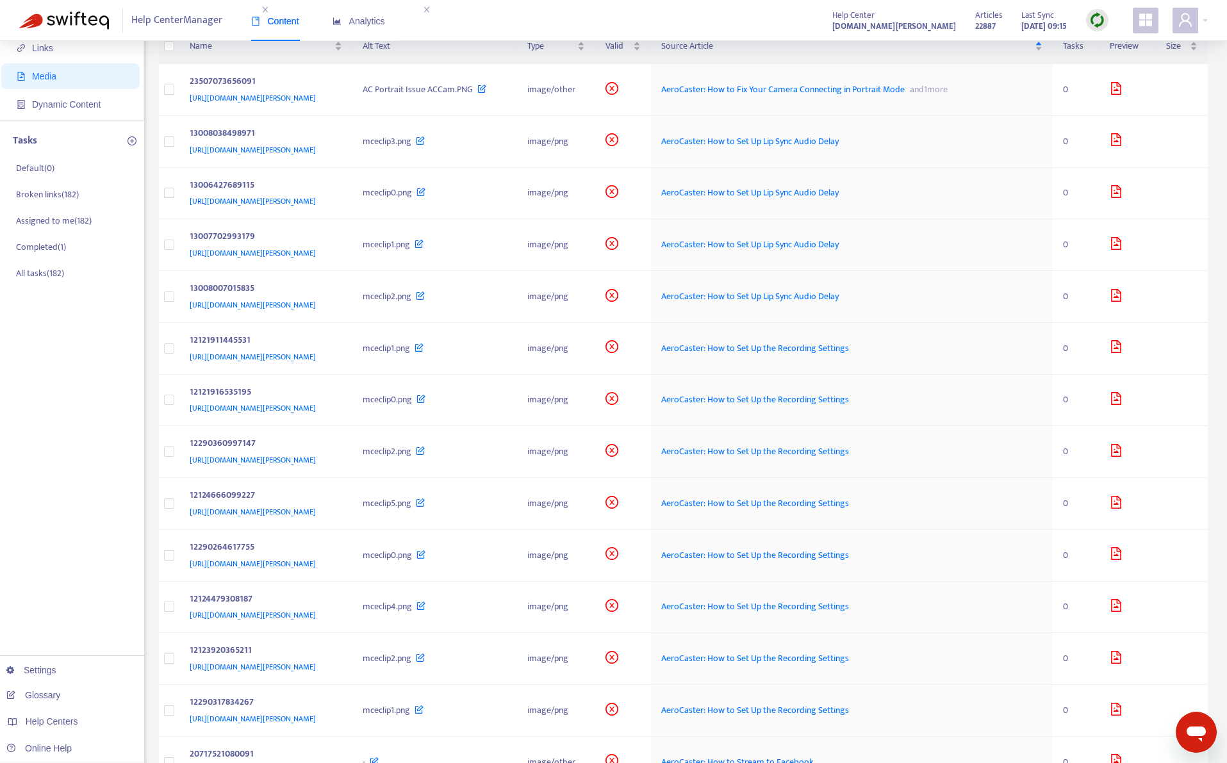
scroll to position [0, 0]
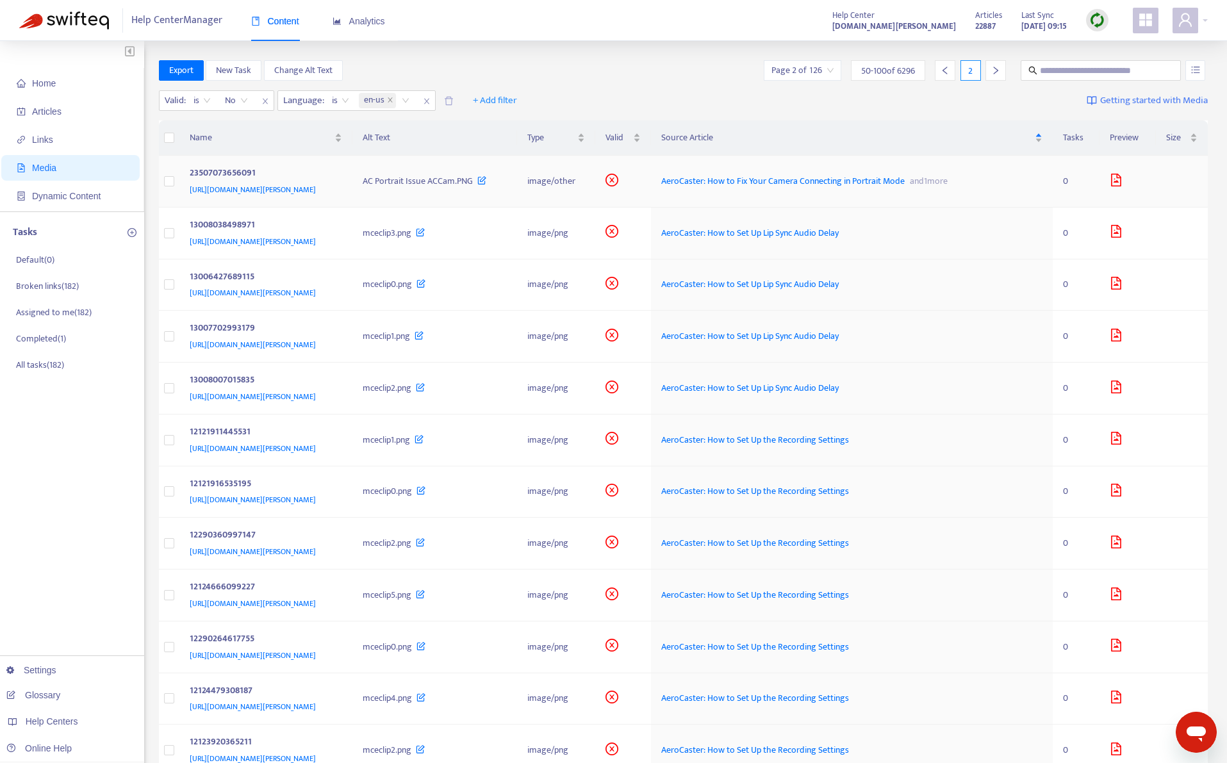
click at [338, 170] on div "23507073656091" at bounding box center [264, 174] width 148 height 17
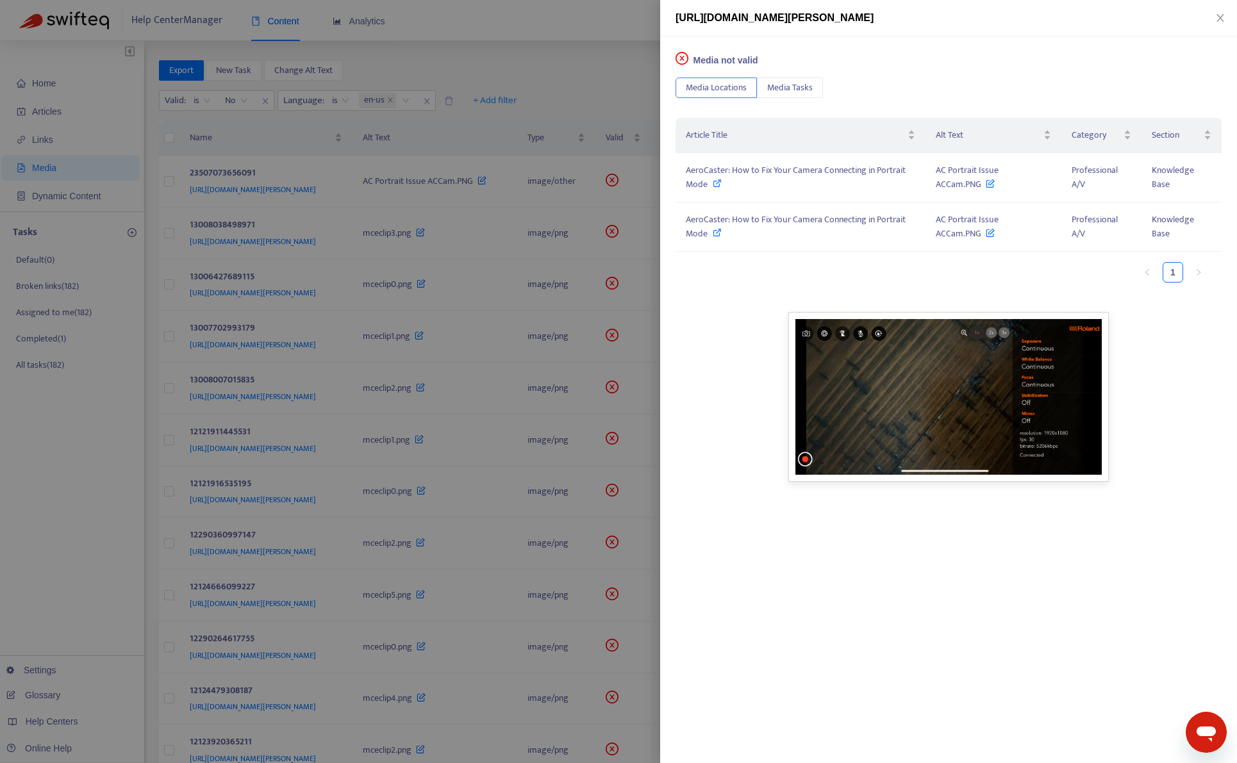
click at [553, 79] on div at bounding box center [618, 381] width 1237 height 763
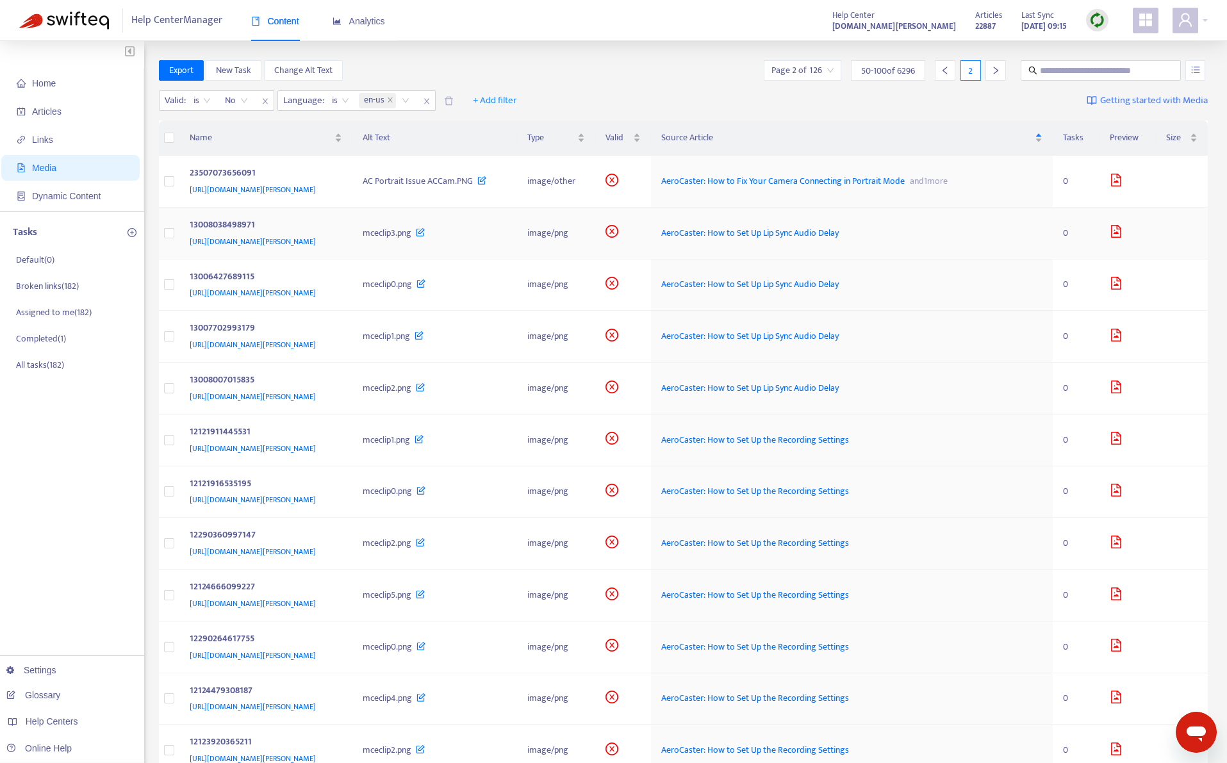
click at [353, 249] on td "13008038498971 https://support.roland.com/hc/article_attachments/13008038498971" at bounding box center [265, 234] width 173 height 52
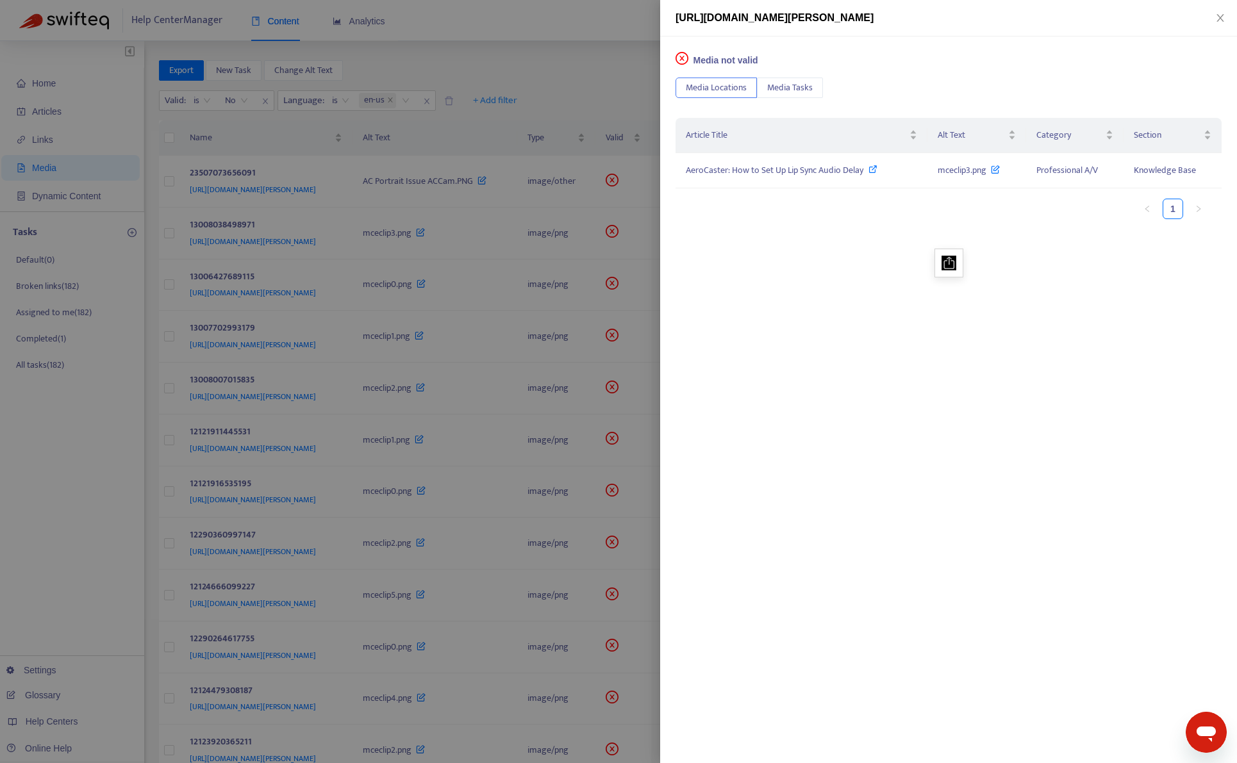
drag, startPoint x: 583, startPoint y: 57, endPoint x: 573, endPoint y: 108, distance: 51.7
click at [583, 58] on div at bounding box center [618, 381] width 1237 height 763
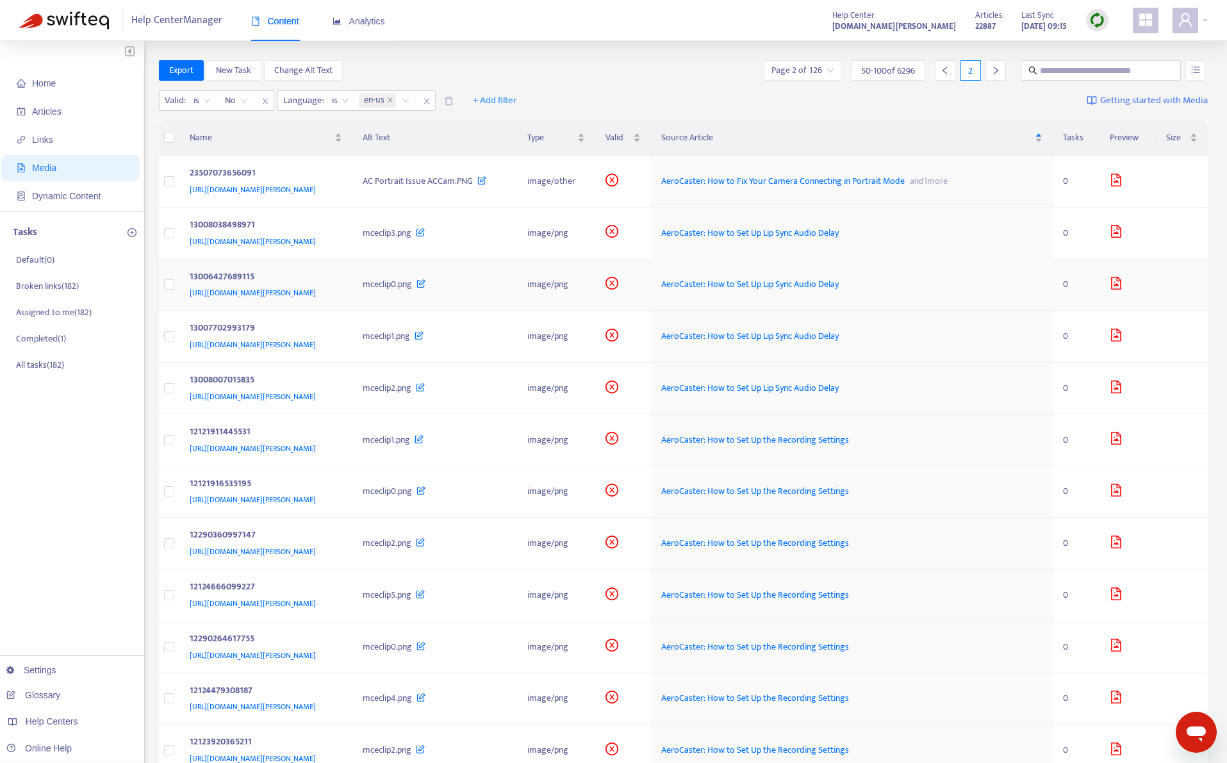
click at [353, 303] on td "13006427689115 https://support.roland.com/hc/article_attachments/13006427689115" at bounding box center [265, 286] width 173 height 52
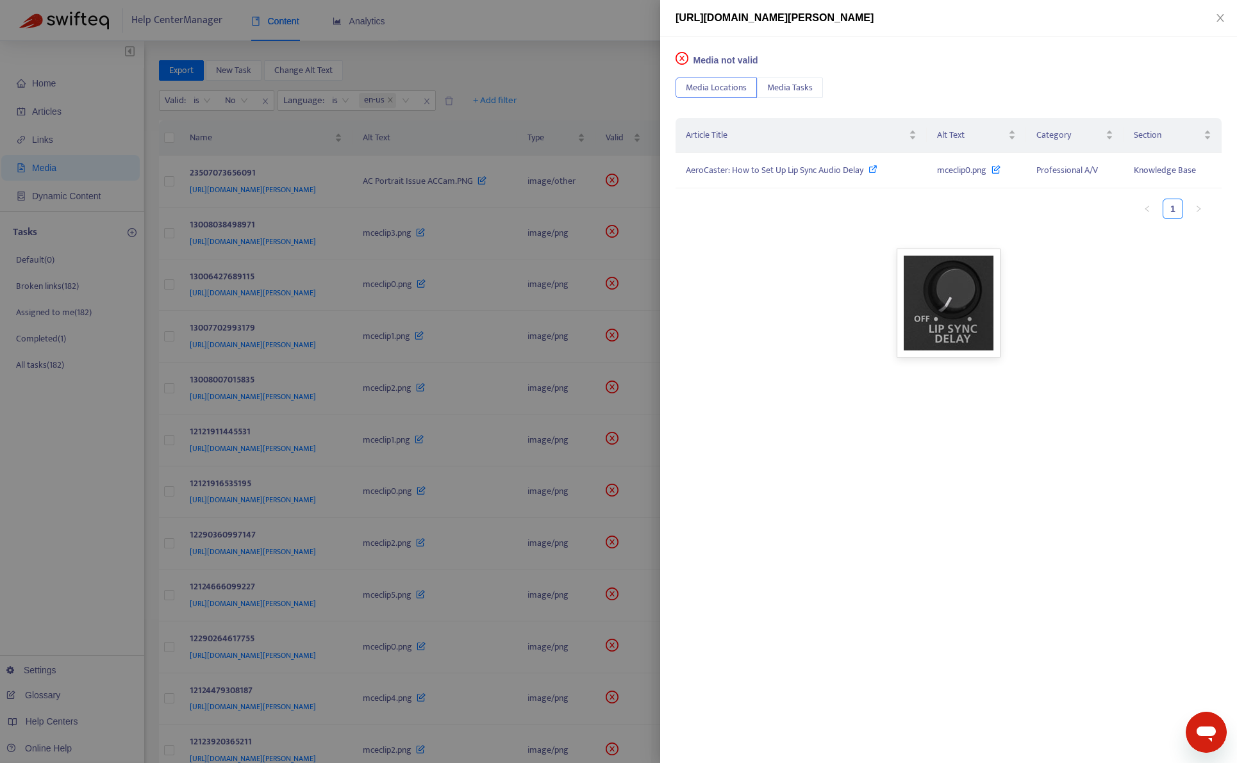
click at [568, 70] on div at bounding box center [618, 381] width 1237 height 763
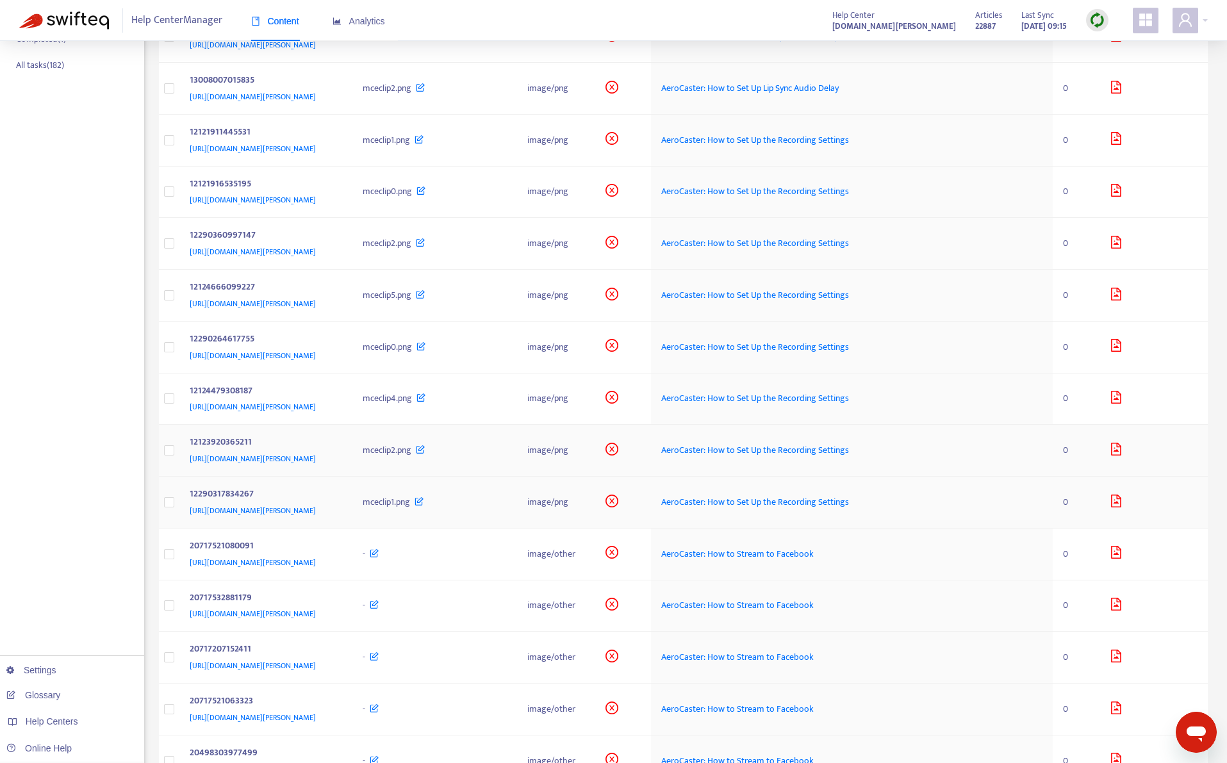
scroll to position [320, 0]
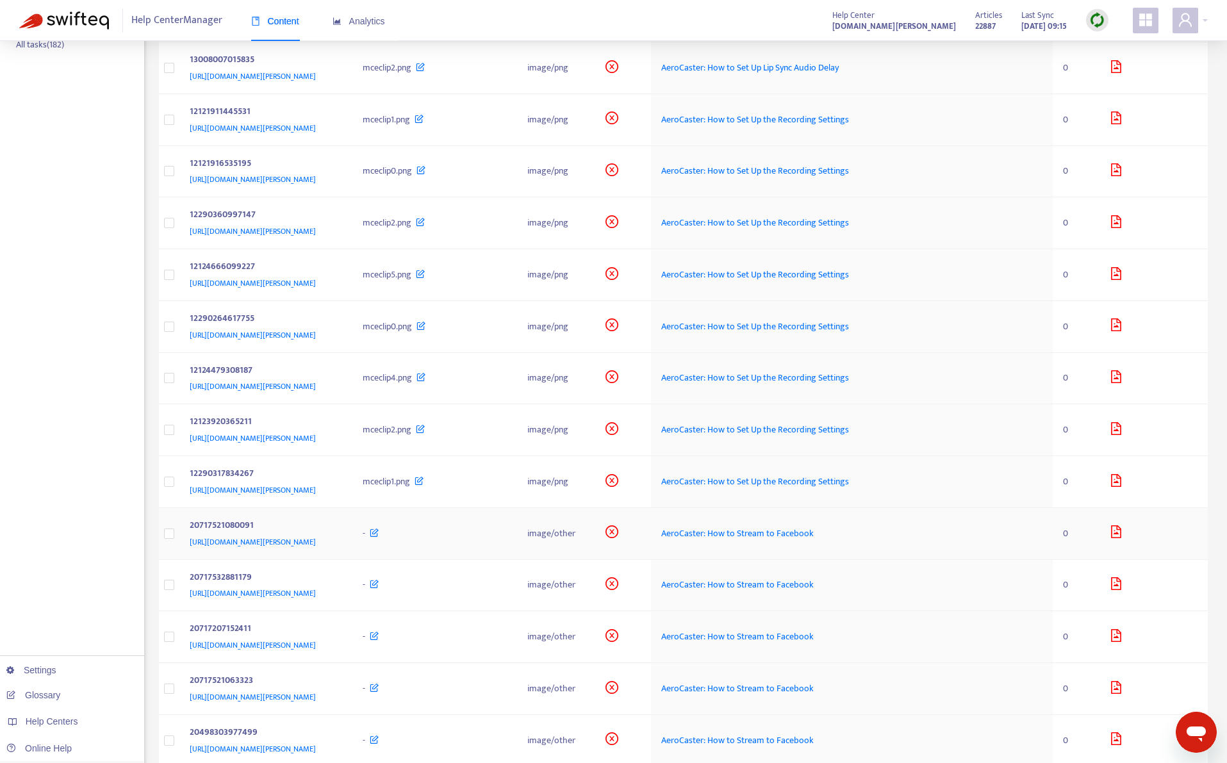
click at [338, 525] on div "20717521080091" at bounding box center [264, 527] width 148 height 17
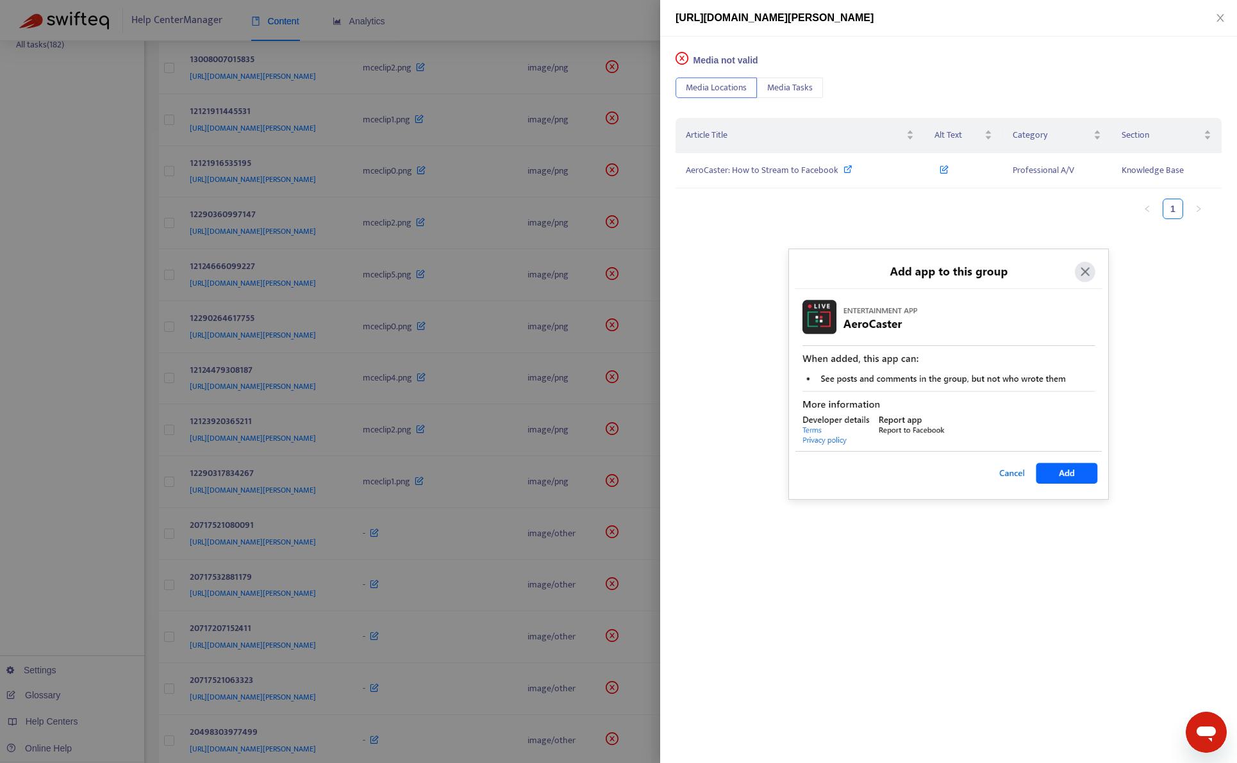
click at [60, 543] on div at bounding box center [618, 381] width 1237 height 763
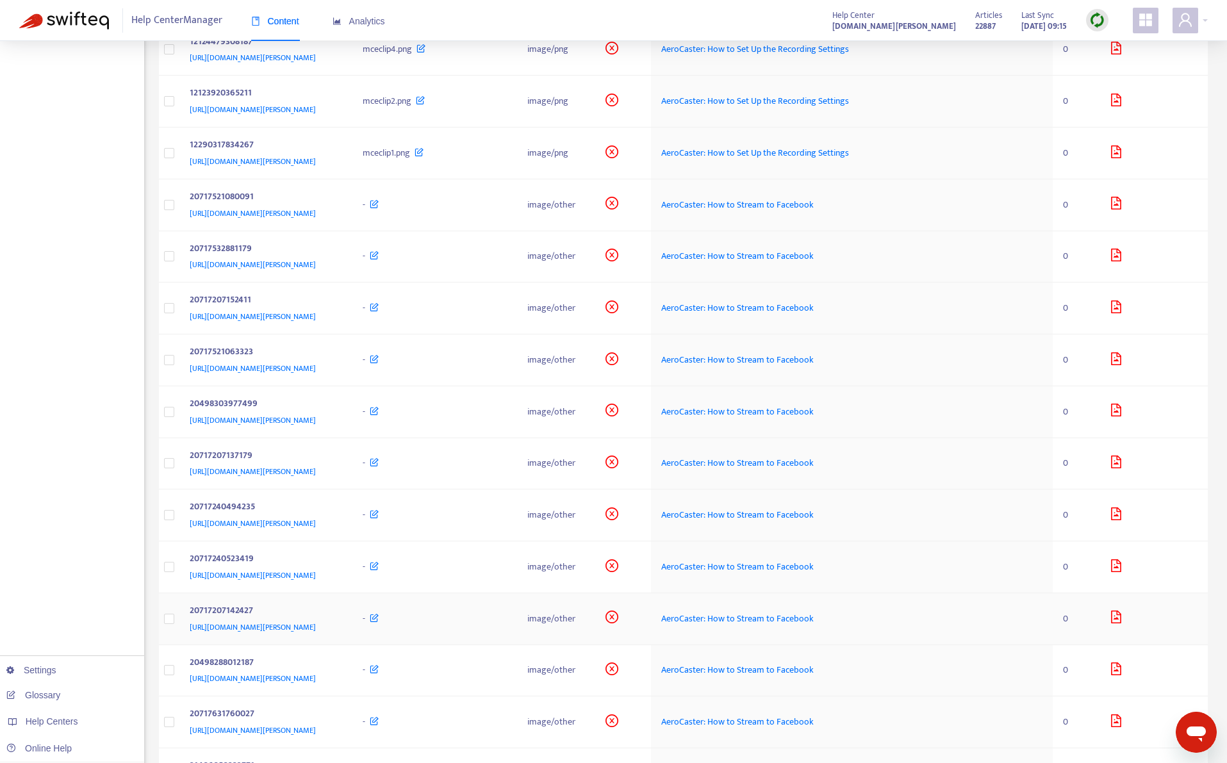
scroll to position [641, 0]
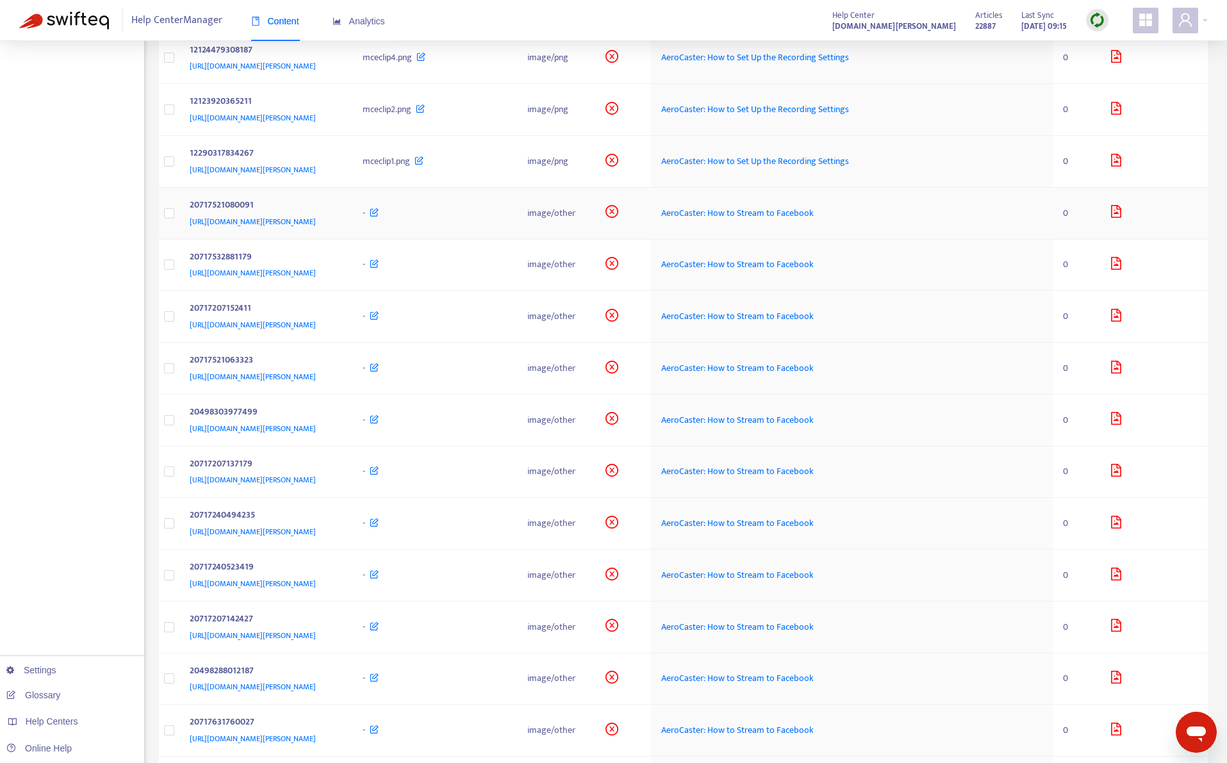
click at [338, 216] on div "https://support.roland.com/hc/article_attachments/20717521080091" at bounding box center [264, 222] width 148 height 14
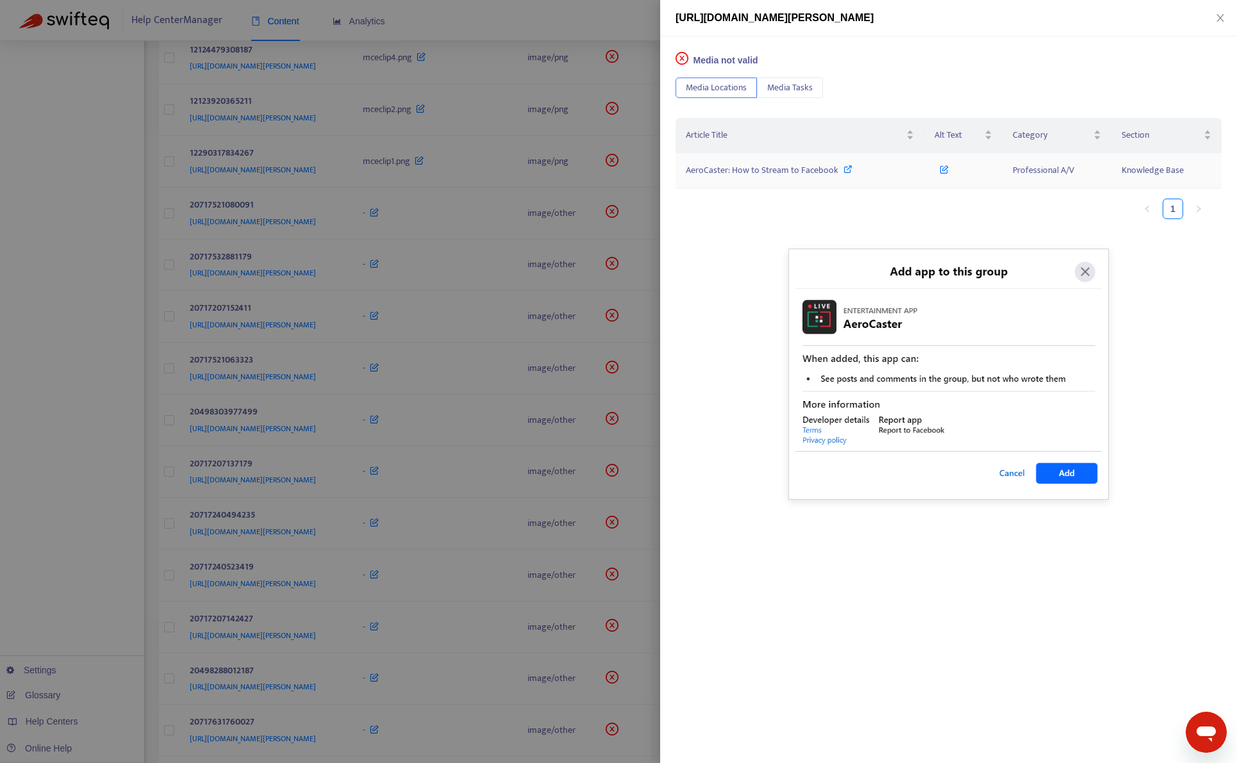
click at [785, 167] on span "AeroCaster: How to Stream to Facebook" at bounding box center [762, 170] width 153 height 15
click at [63, 592] on div at bounding box center [618, 381] width 1237 height 763
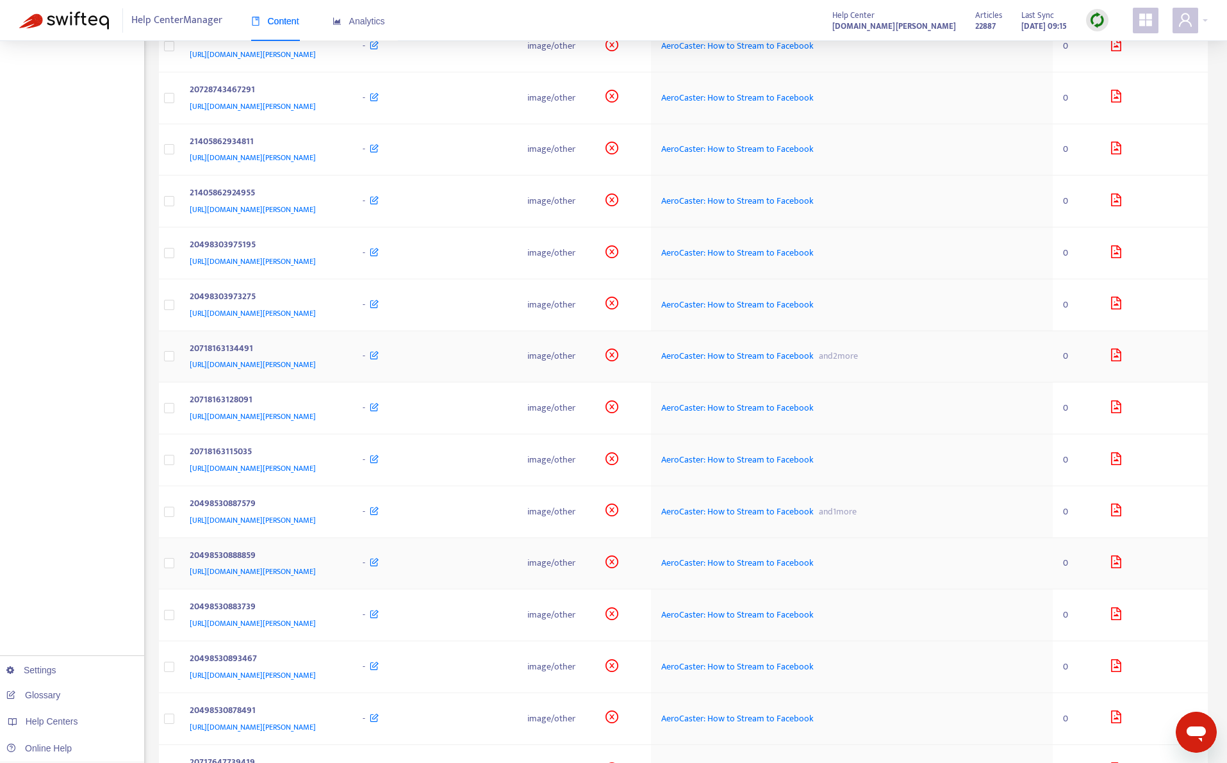
scroll to position [1795, 0]
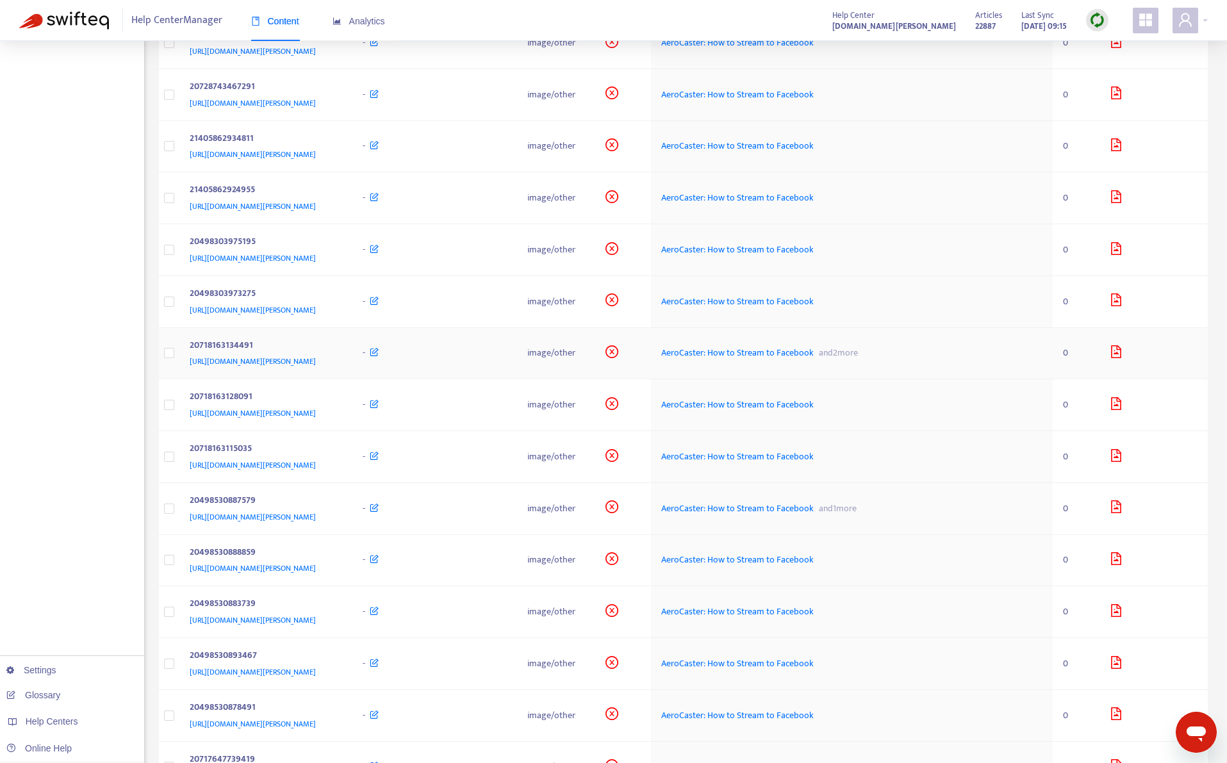
click at [338, 347] on div "20718163134491" at bounding box center [264, 346] width 148 height 17
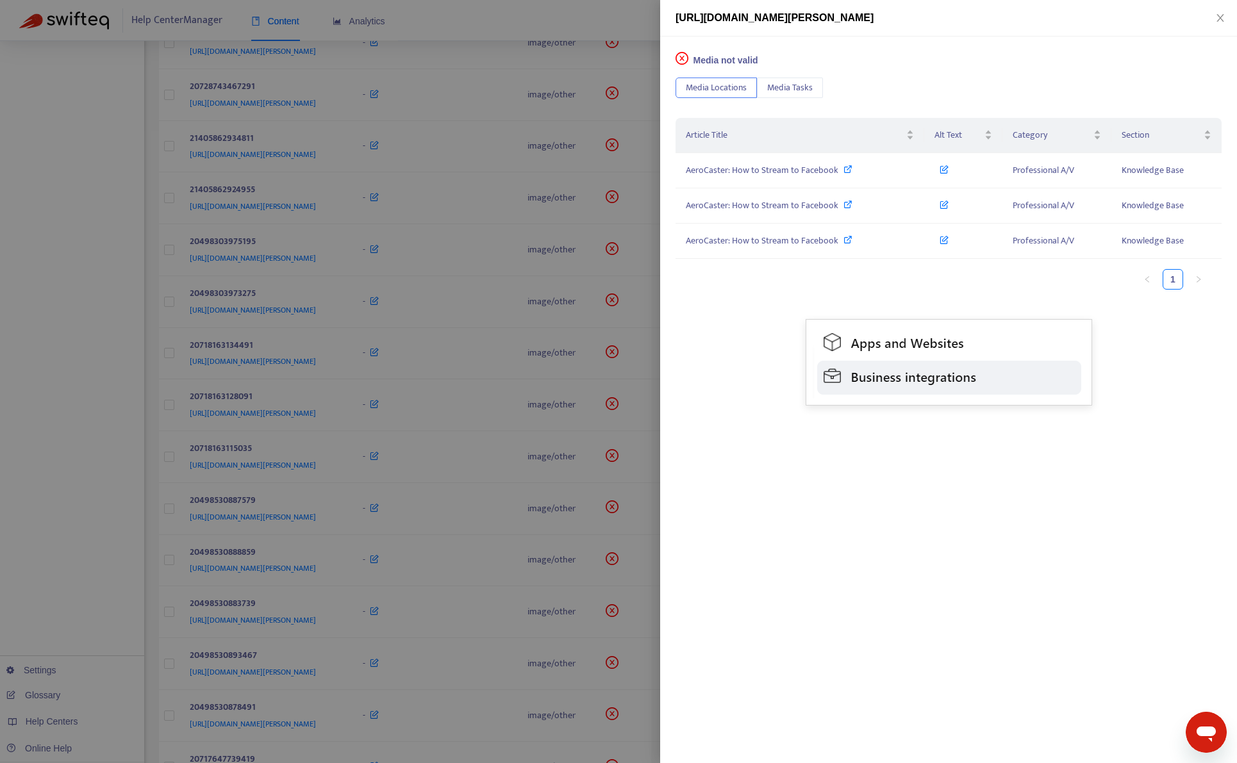
click at [421, 400] on div at bounding box center [618, 381] width 1237 height 763
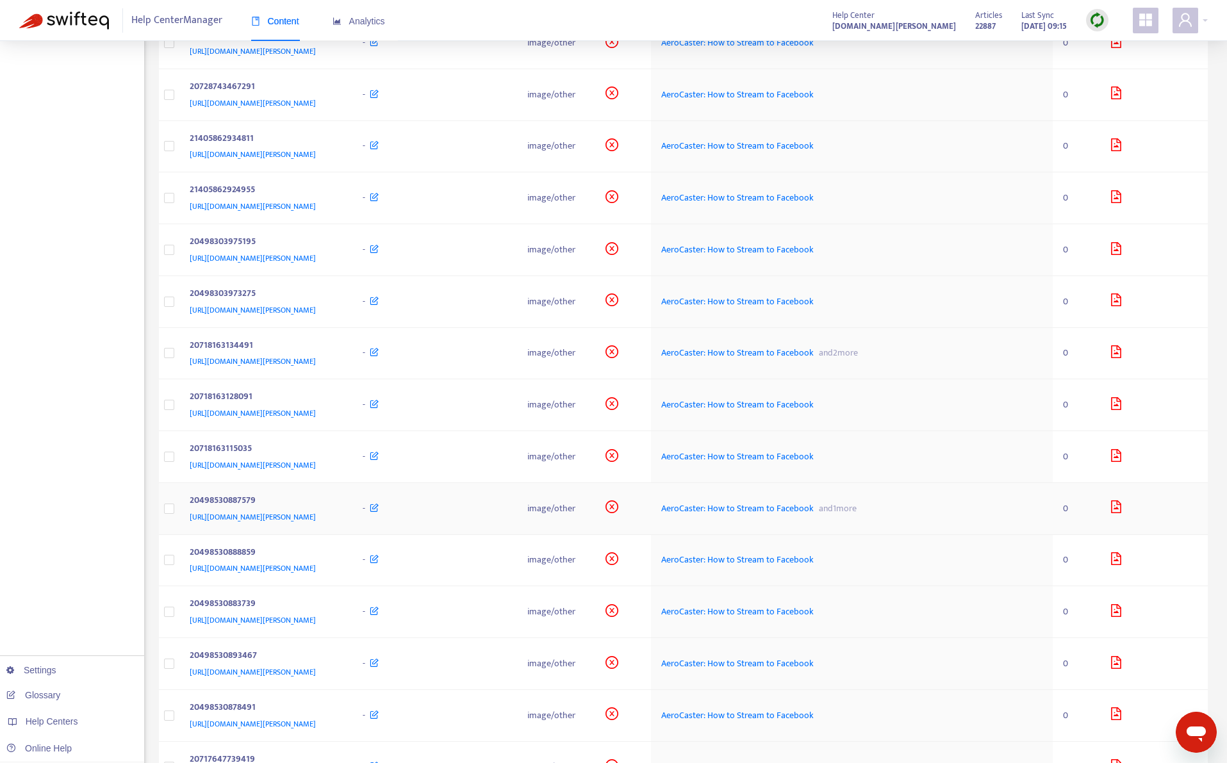
click at [437, 501] on td "-" at bounding box center [435, 509] width 165 height 52
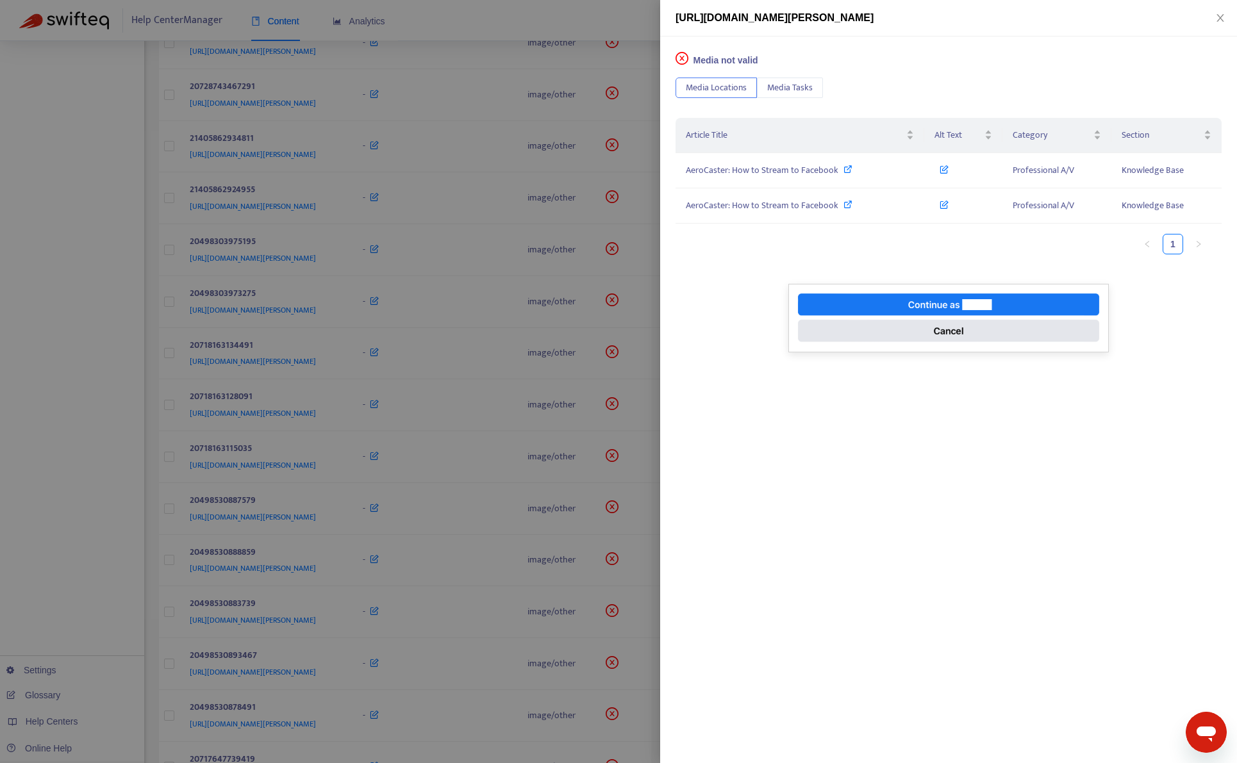
click at [433, 533] on div at bounding box center [618, 381] width 1237 height 763
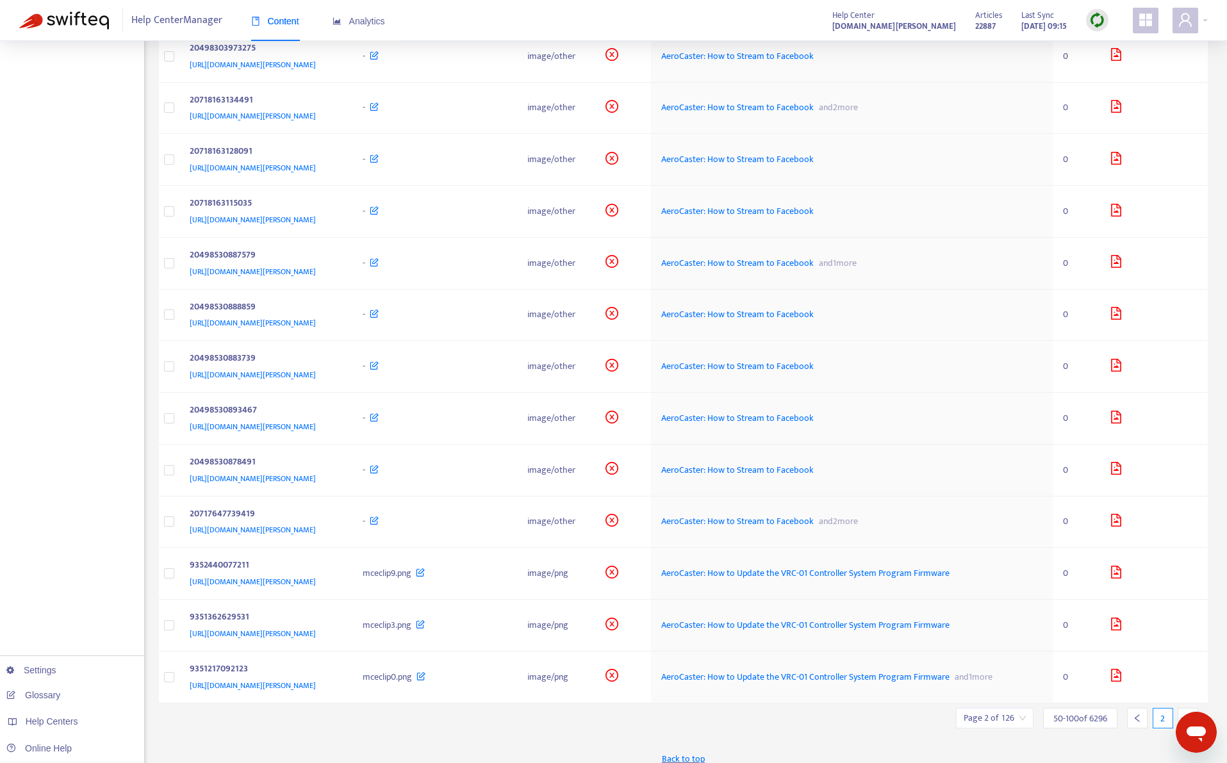
scroll to position [2052, 0]
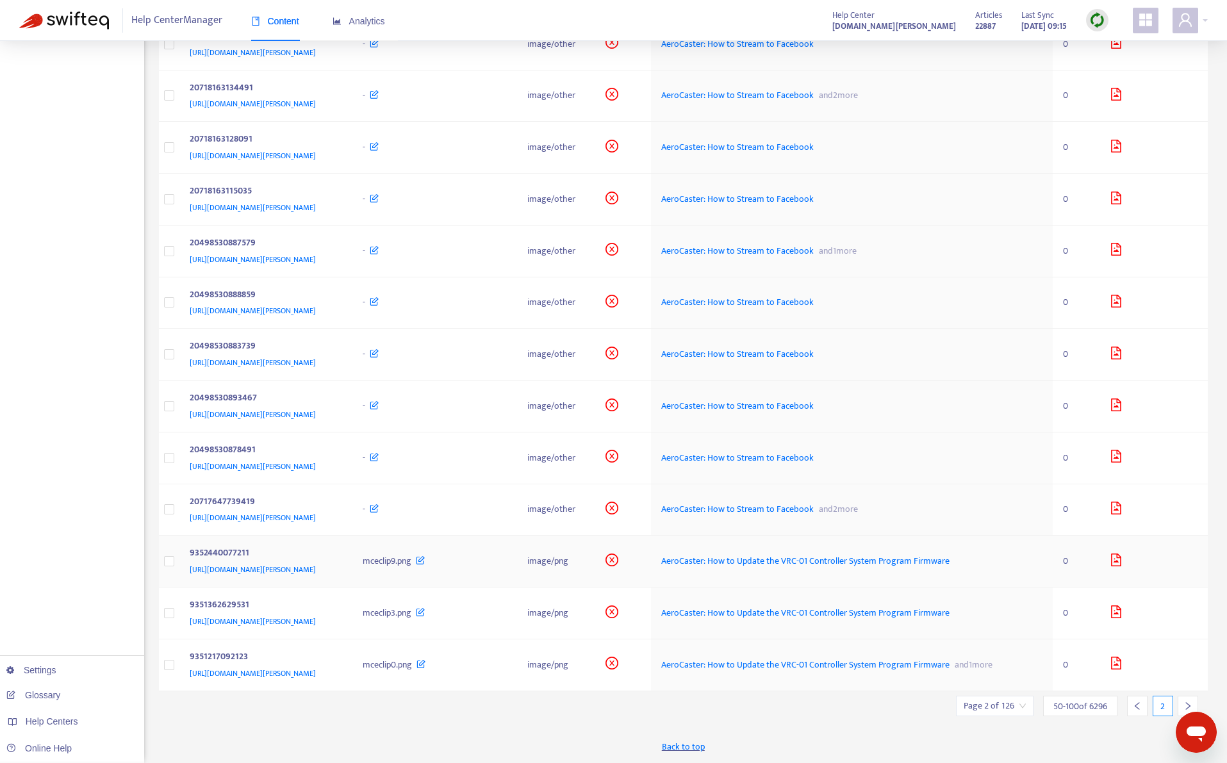
click at [342, 559] on div "9352440077211 https://support.roland.com/hc/article_attachments/9352440077211" at bounding box center [266, 561] width 153 height 31
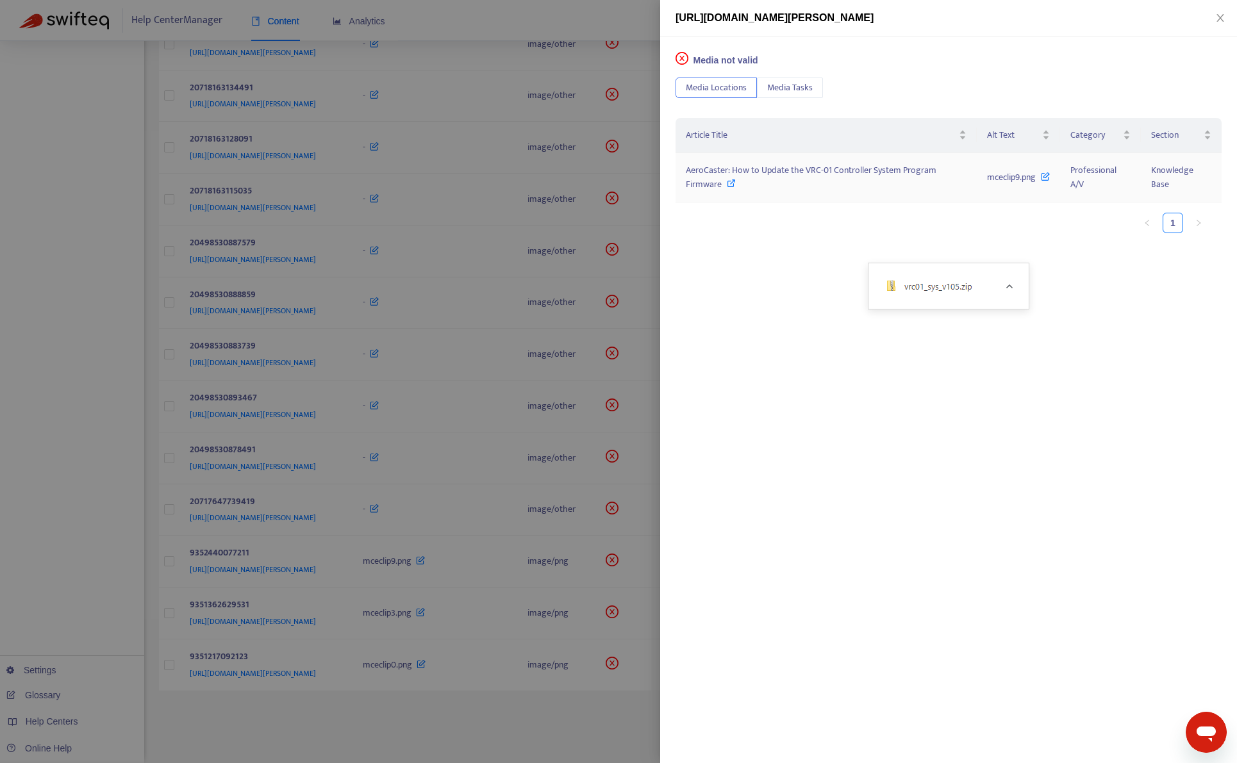
click at [769, 169] on span "AeroCaster: How to Update the VRC-01 Controller System Program Firmware" at bounding box center [811, 177] width 251 height 29
click at [995, 179] on span "mceclip9.png" at bounding box center [1011, 177] width 49 height 15
drag, startPoint x: 983, startPoint y: 176, endPoint x: 1038, endPoint y: 180, distance: 55.3
click at [1038, 180] on td "mceclip9.png" at bounding box center [1018, 177] width 83 height 49
copy span "mceclip9.png"
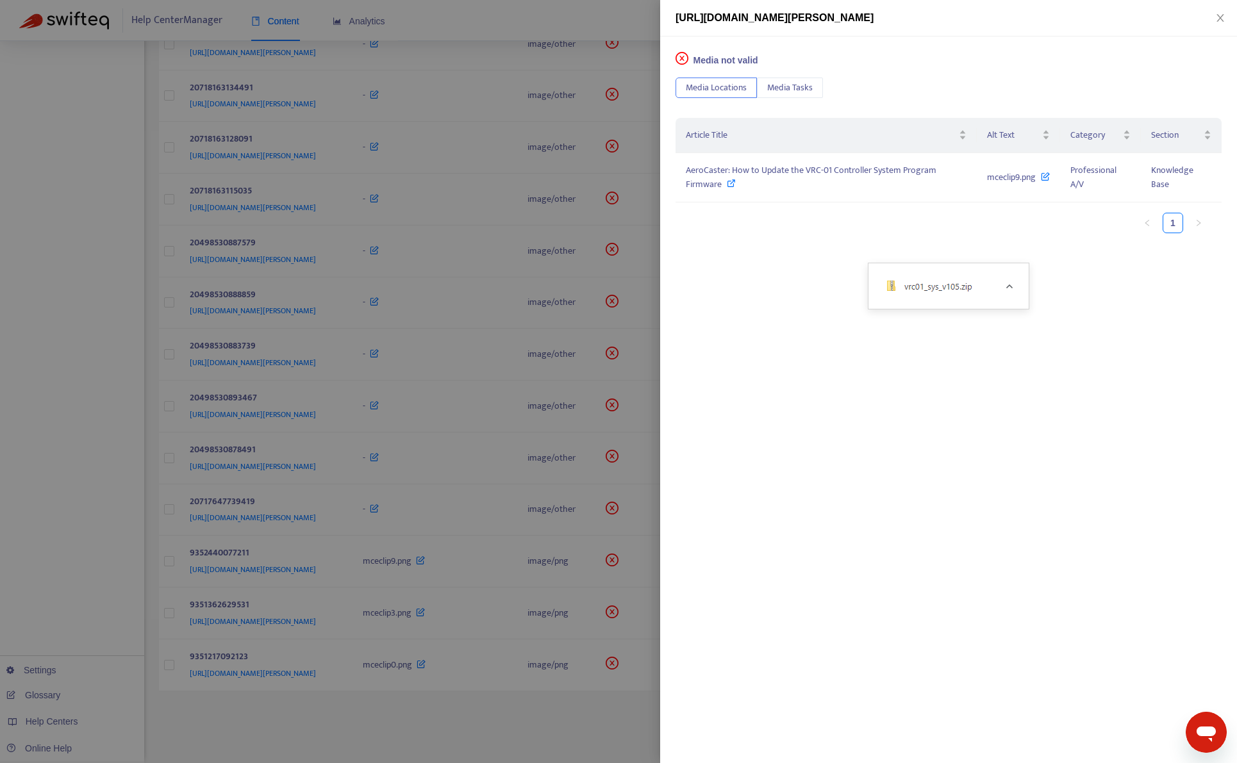
click at [546, 26] on div at bounding box center [618, 381] width 1237 height 763
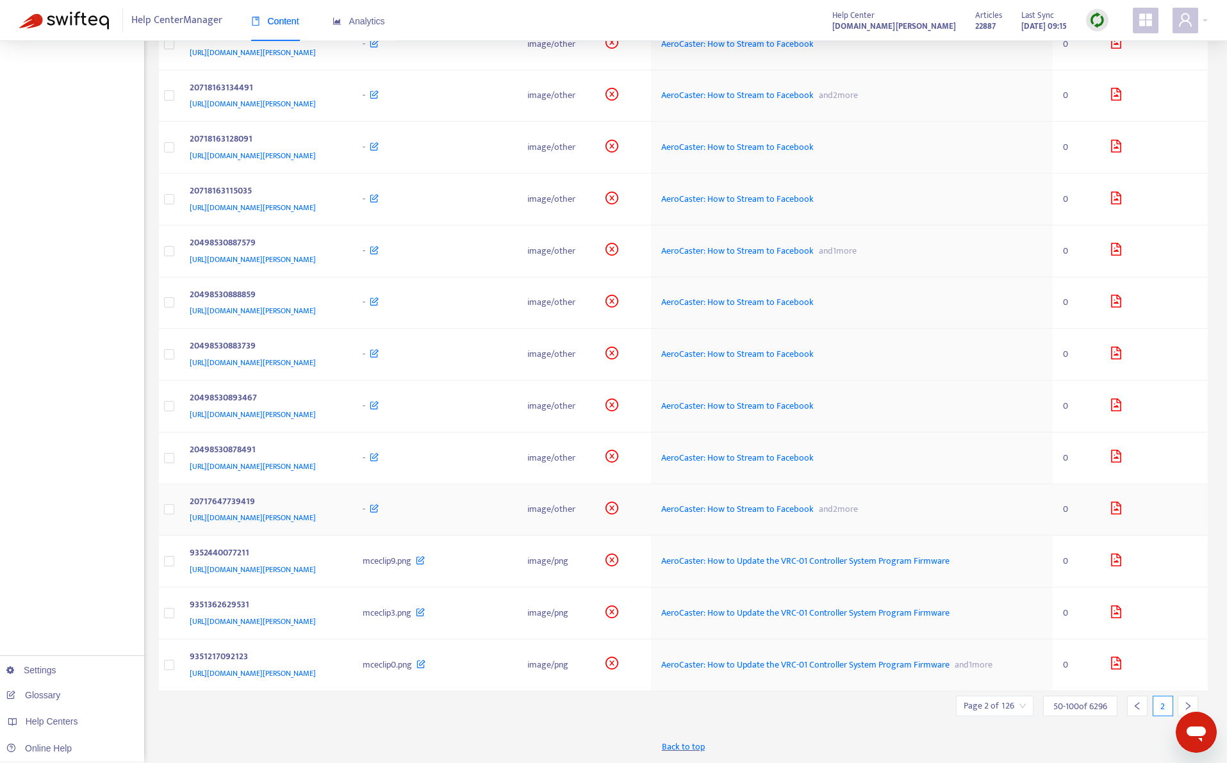
click at [508, 511] on div "-" at bounding box center [435, 510] width 145 height 14
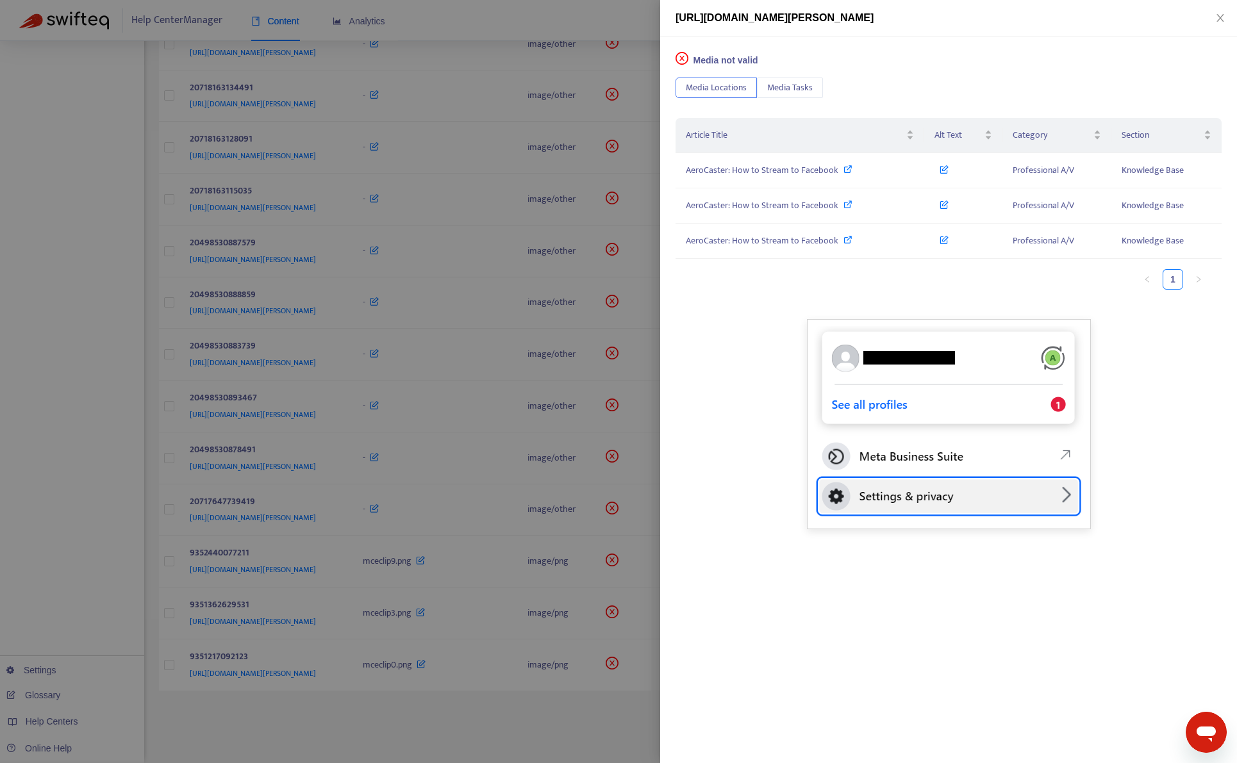
click at [102, 590] on div at bounding box center [618, 381] width 1237 height 763
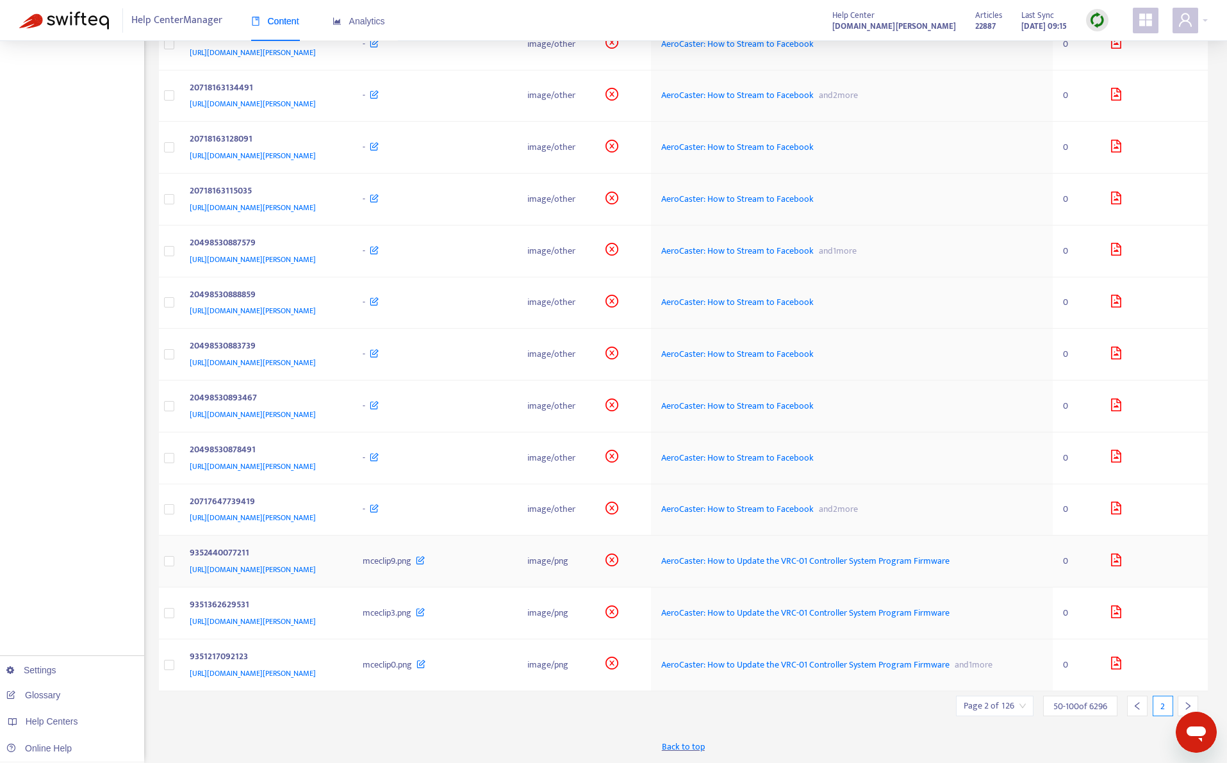
click at [518, 578] on td "mceclip9.png" at bounding box center [435, 562] width 165 height 52
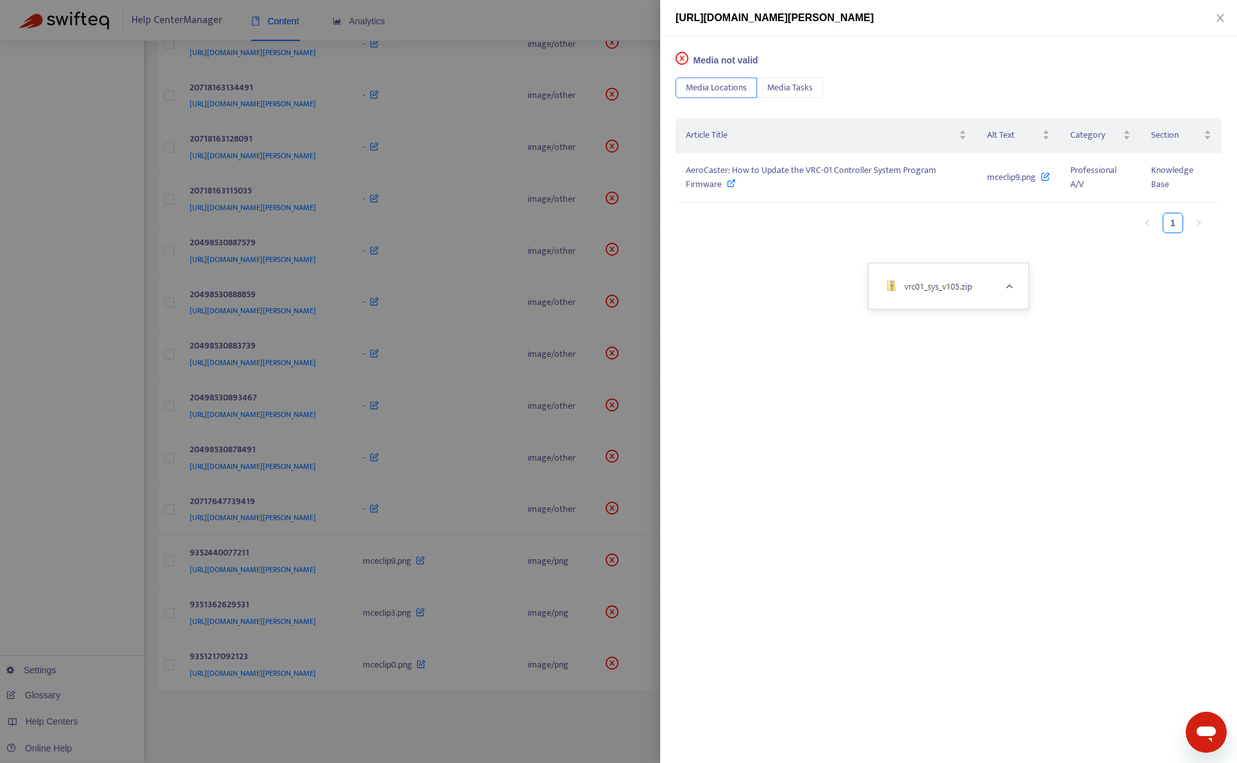
click at [86, 570] on div at bounding box center [618, 381] width 1237 height 763
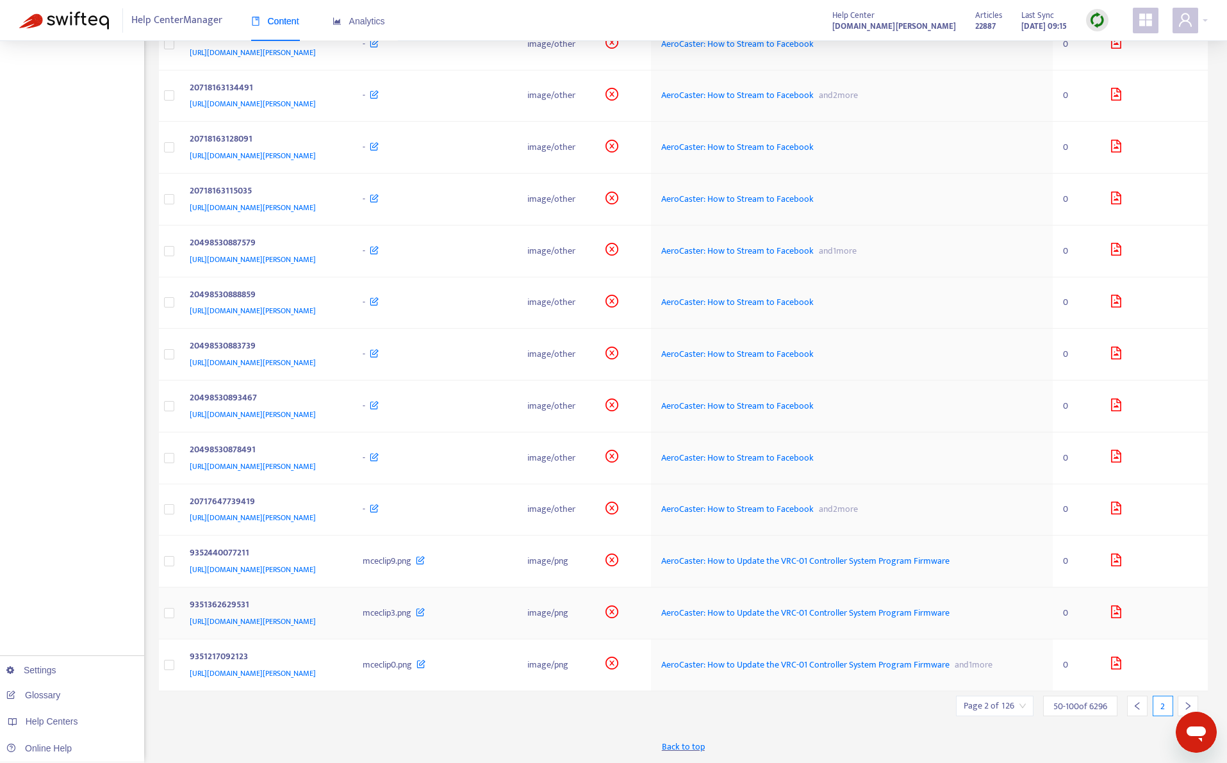
click at [508, 615] on div "mceclip3.png" at bounding box center [435, 613] width 145 height 14
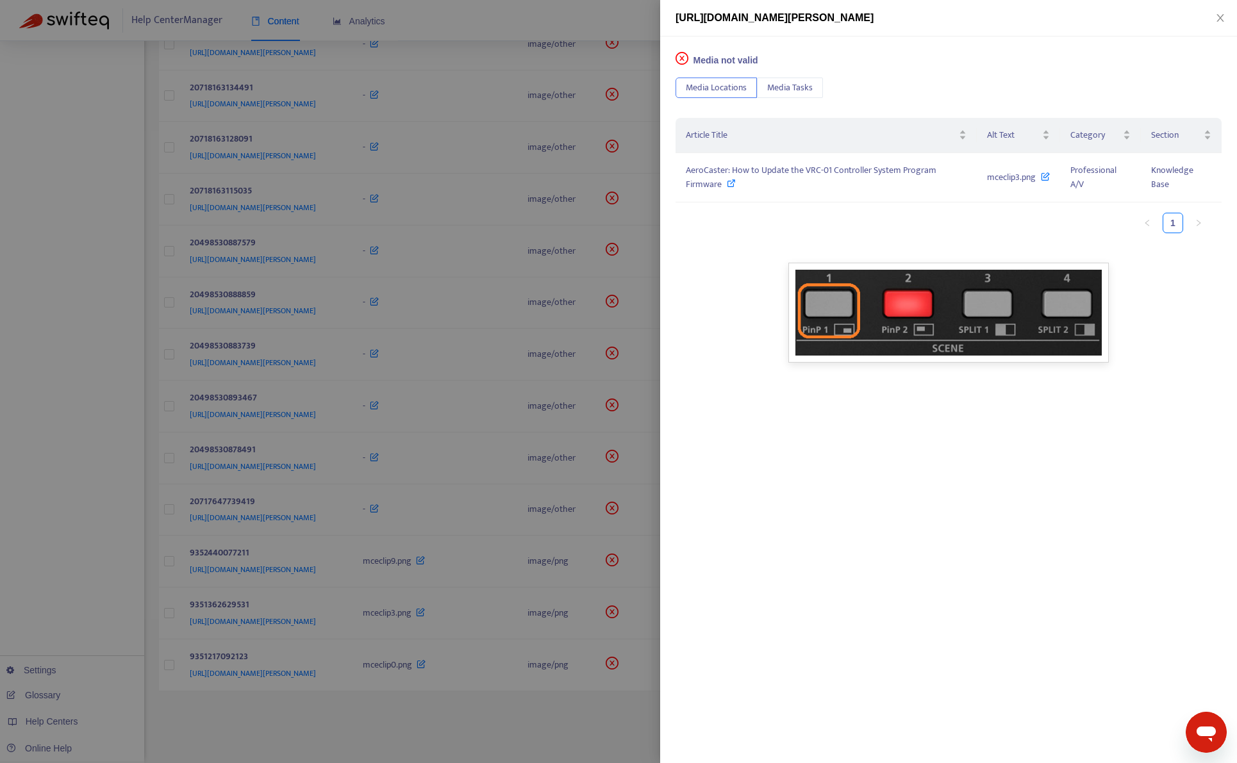
click at [72, 587] on div at bounding box center [618, 381] width 1237 height 763
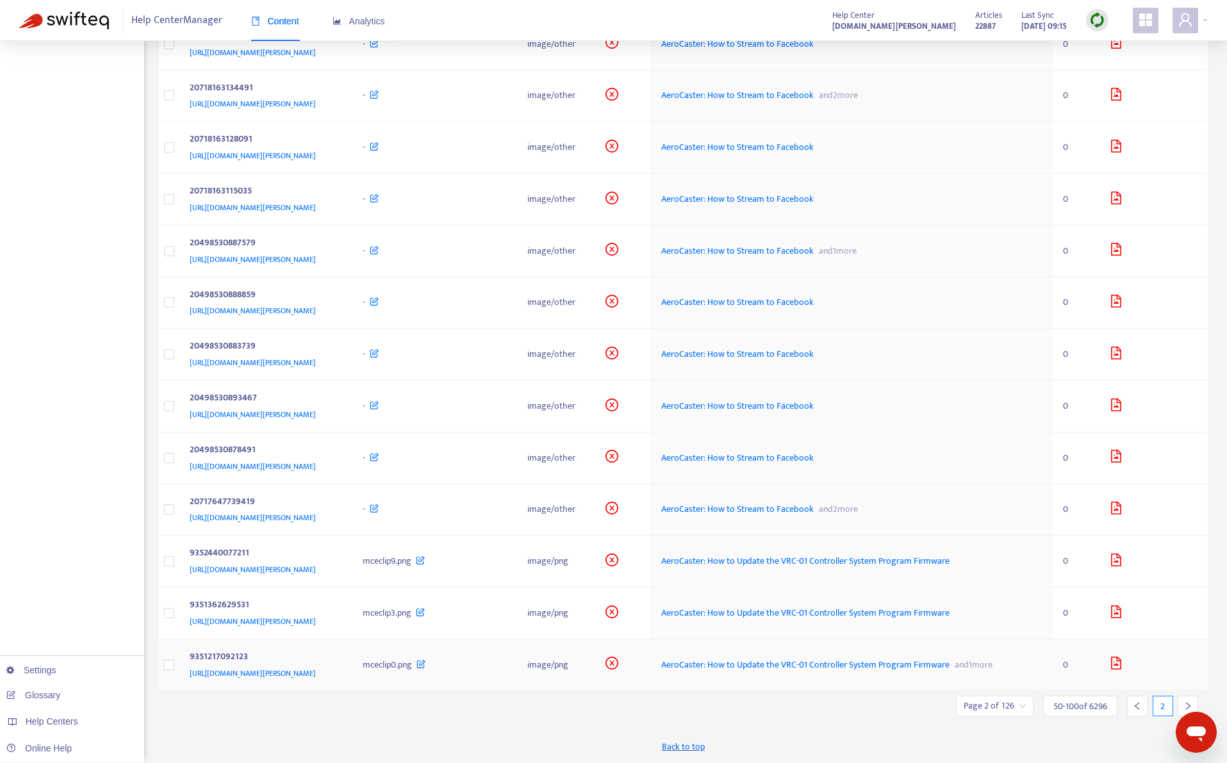
click at [508, 665] on div "mceclip0.png" at bounding box center [435, 665] width 145 height 14
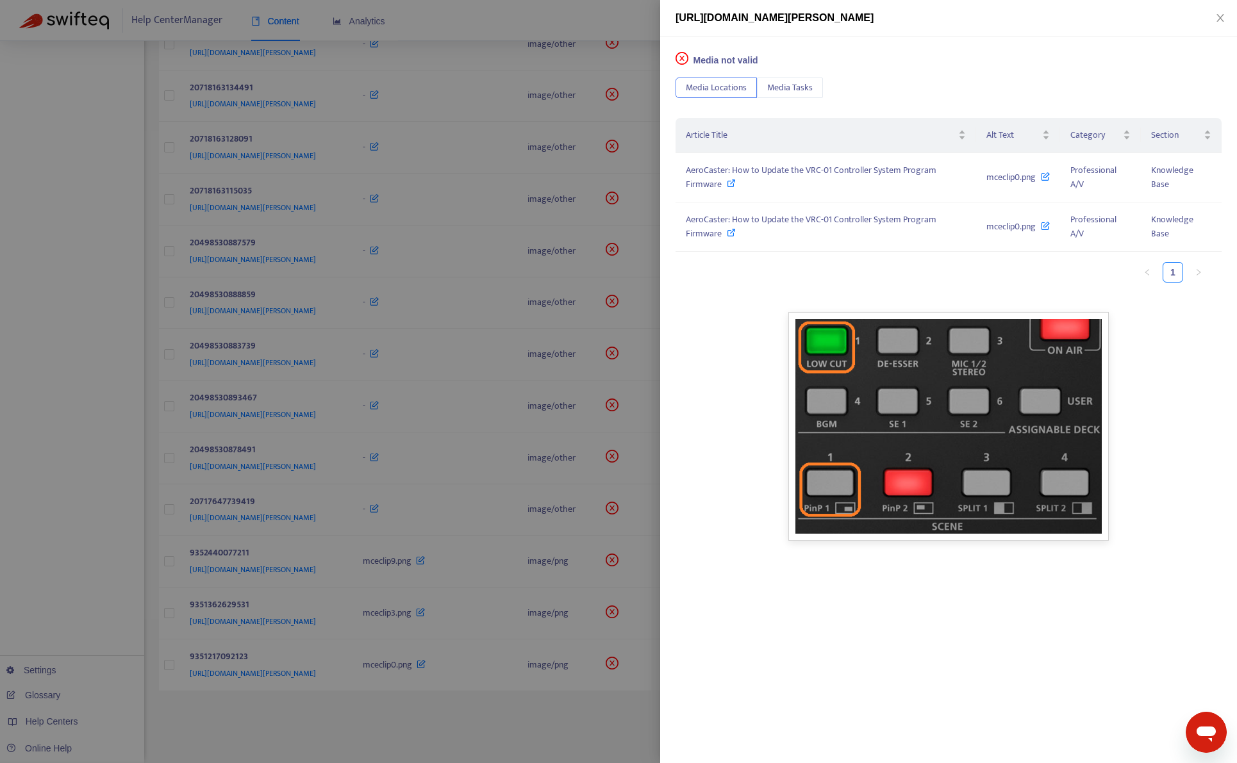
click at [50, 546] on div at bounding box center [618, 381] width 1237 height 763
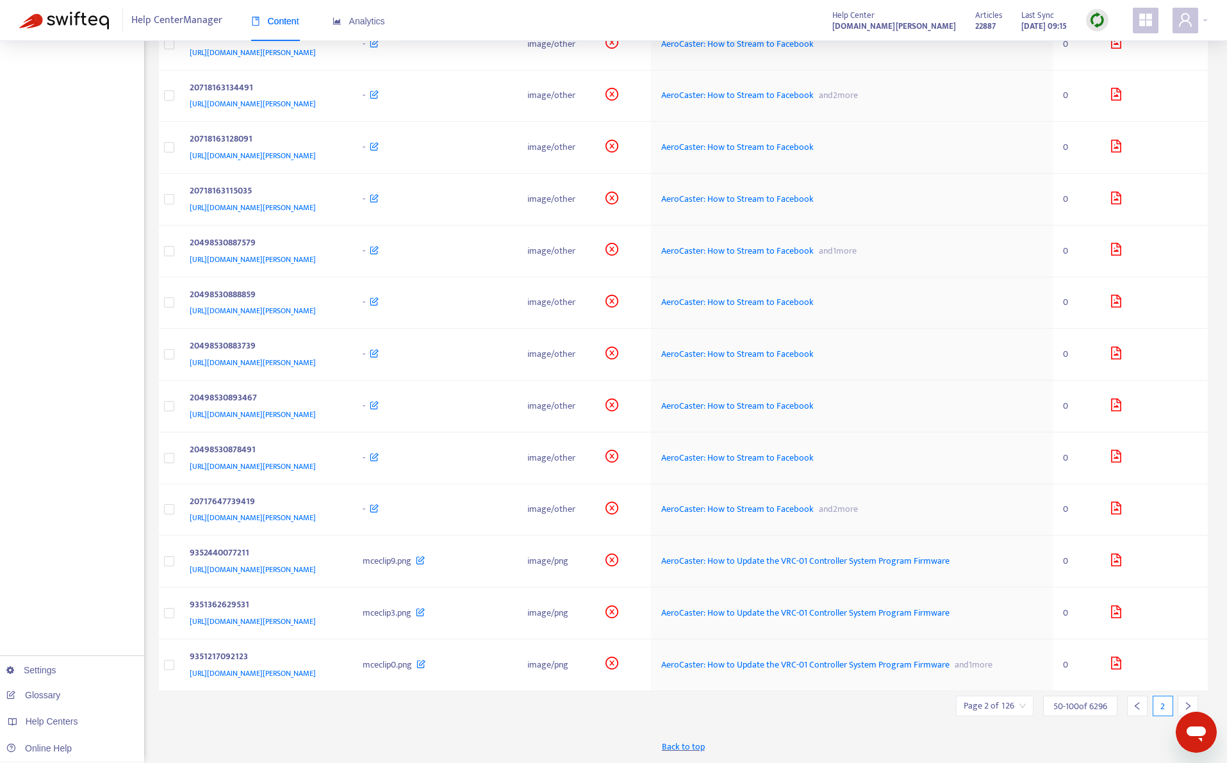
click at [1189, 704] on icon "right" at bounding box center [1188, 706] width 9 height 9
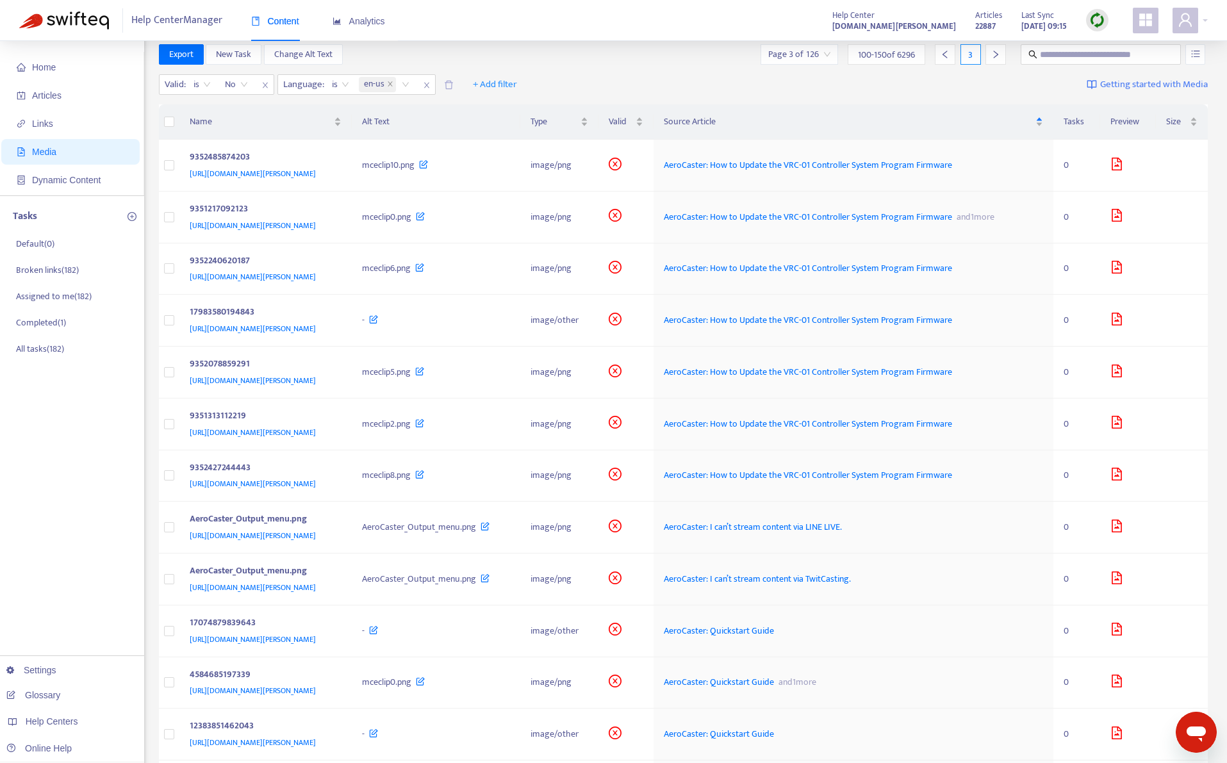
scroll to position [13, 0]
click at [337, 170] on div "https://support.roland.com/hc/article_attachments/9352485874203" at bounding box center [263, 176] width 147 height 14
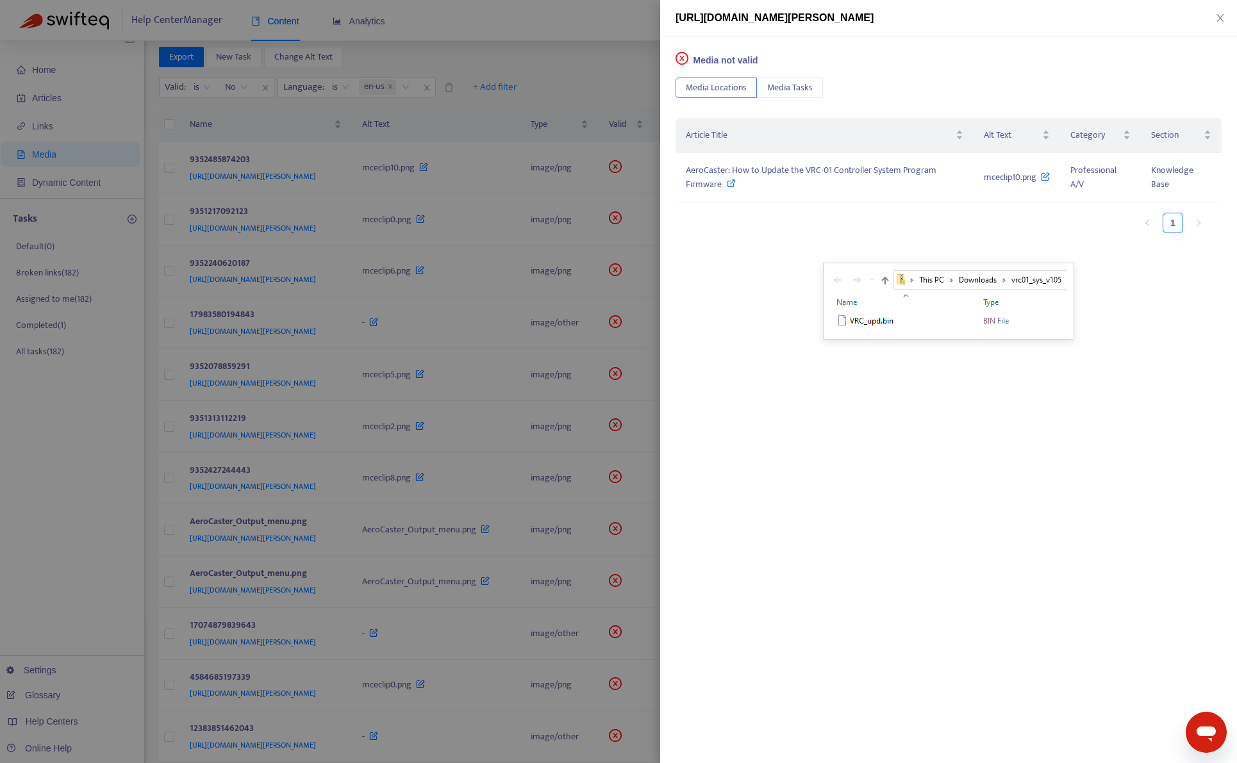
click at [567, 83] on div at bounding box center [618, 381] width 1237 height 763
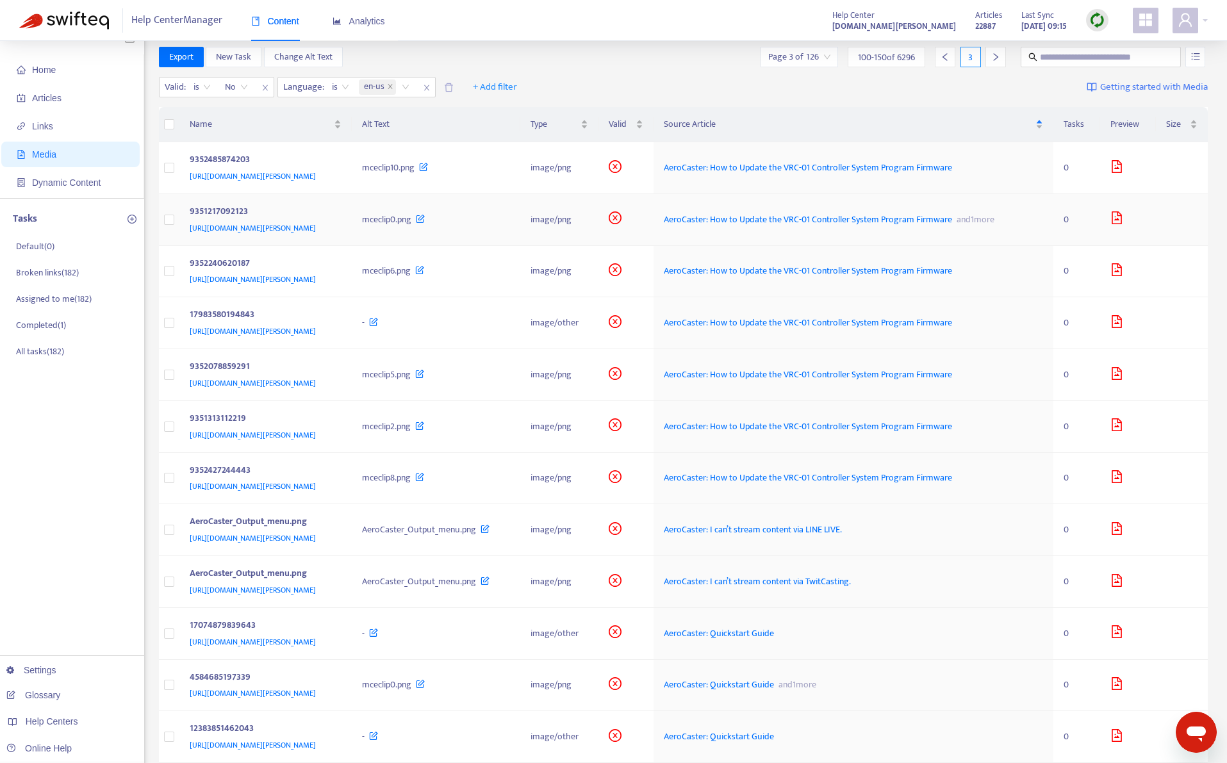
click at [337, 229] on div "https://support.roland.com/hc/article_attachments/9351217092123" at bounding box center [263, 228] width 147 height 14
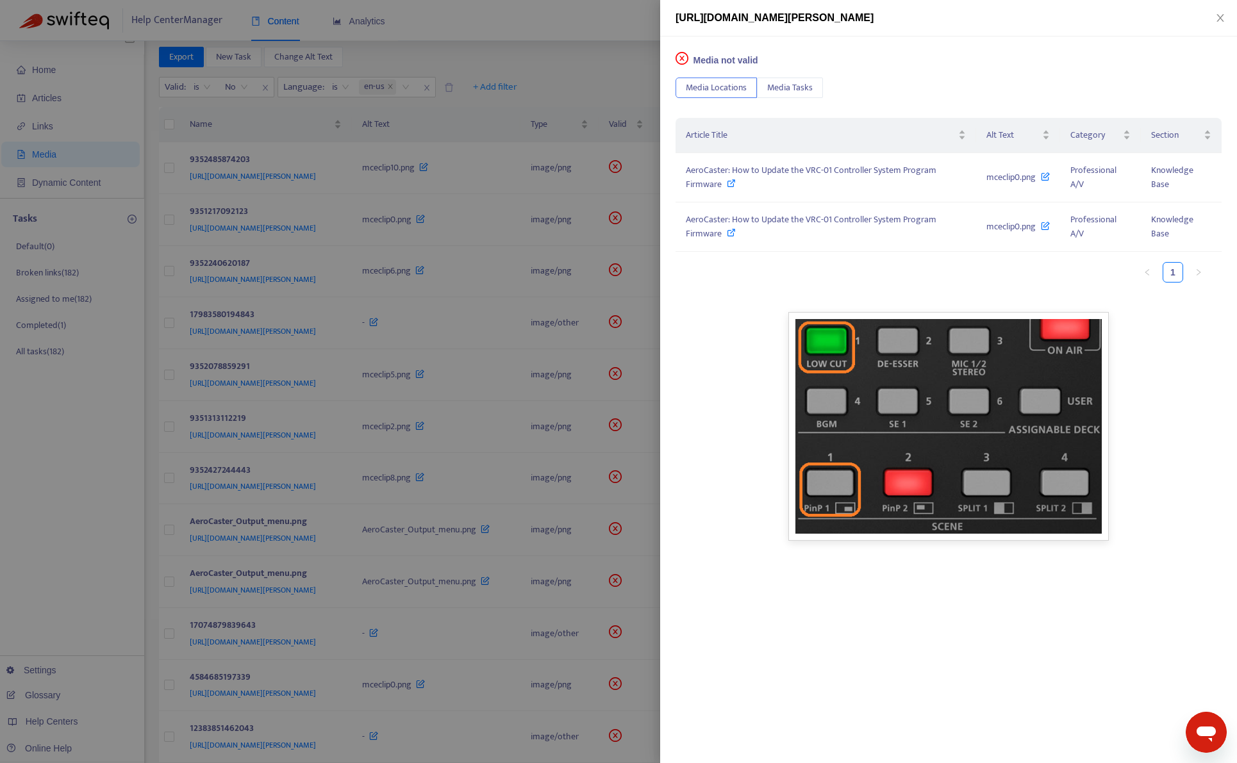
drag, startPoint x: 595, startPoint y: 76, endPoint x: 591, endPoint y: 89, distance: 14.0
click at [595, 78] on div at bounding box center [618, 381] width 1237 height 763
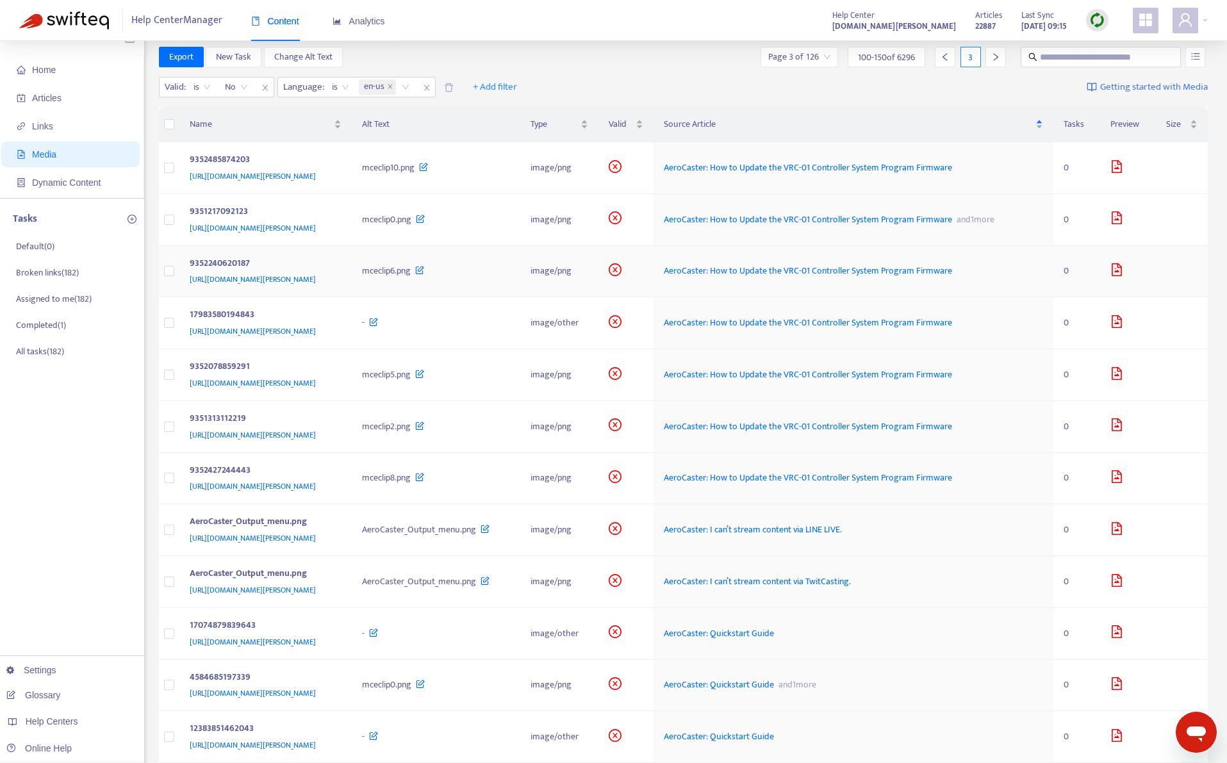
click at [337, 277] on div "https://support.roland.com/hc/article_attachments/9352240620187" at bounding box center [263, 279] width 147 height 14
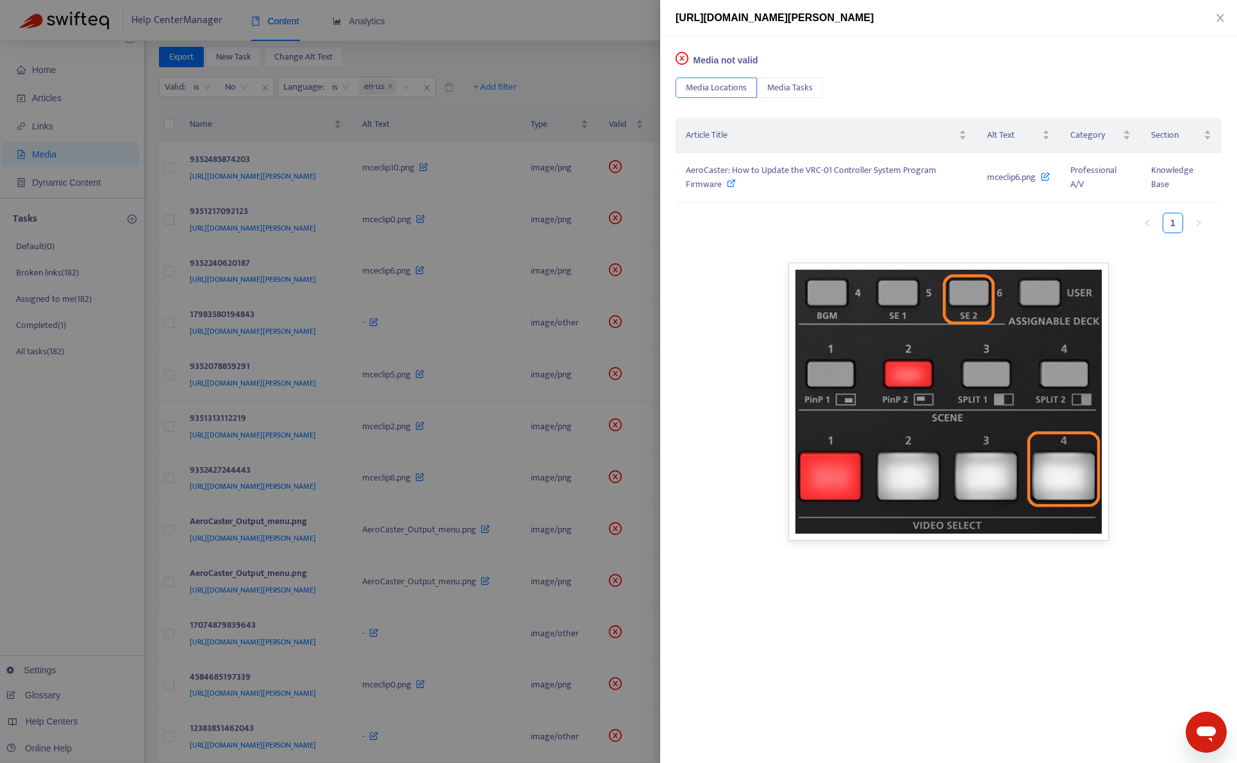
click at [618, 82] on div at bounding box center [618, 381] width 1237 height 763
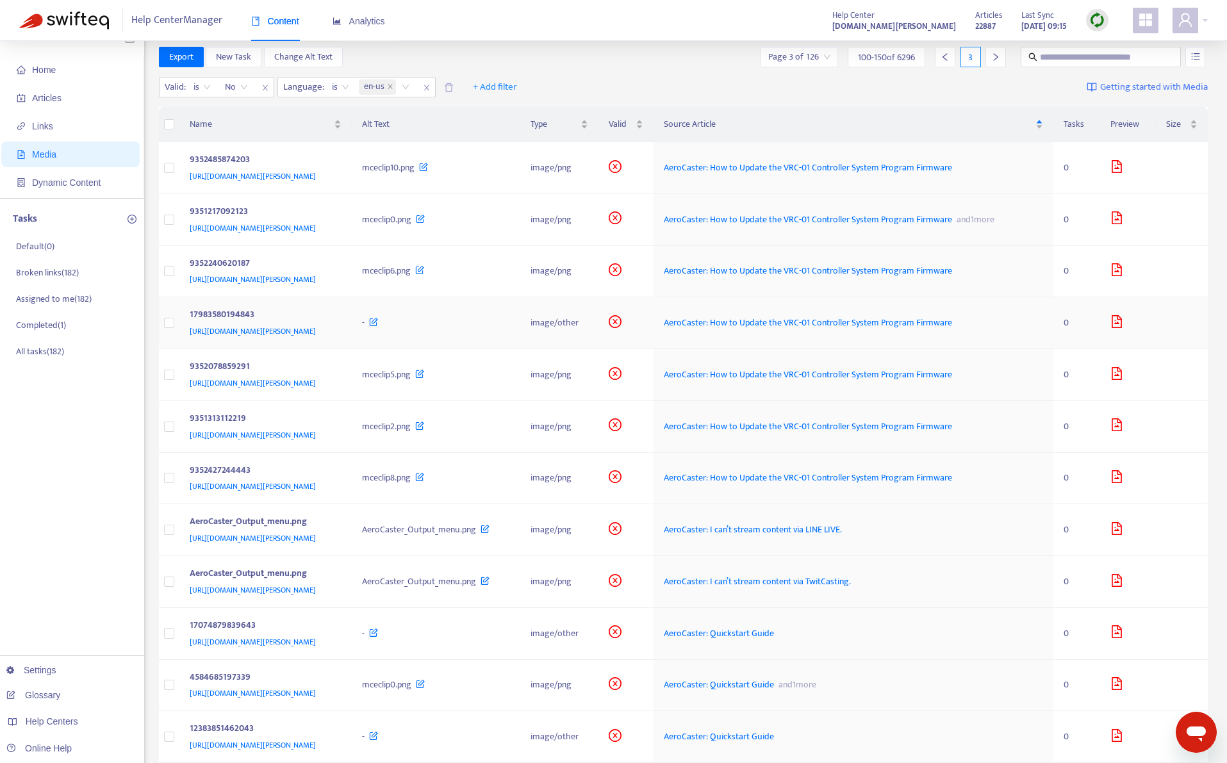
click at [337, 333] on div "https://support.roland.com/hc/article_attachments/17983580194843" at bounding box center [263, 331] width 147 height 14
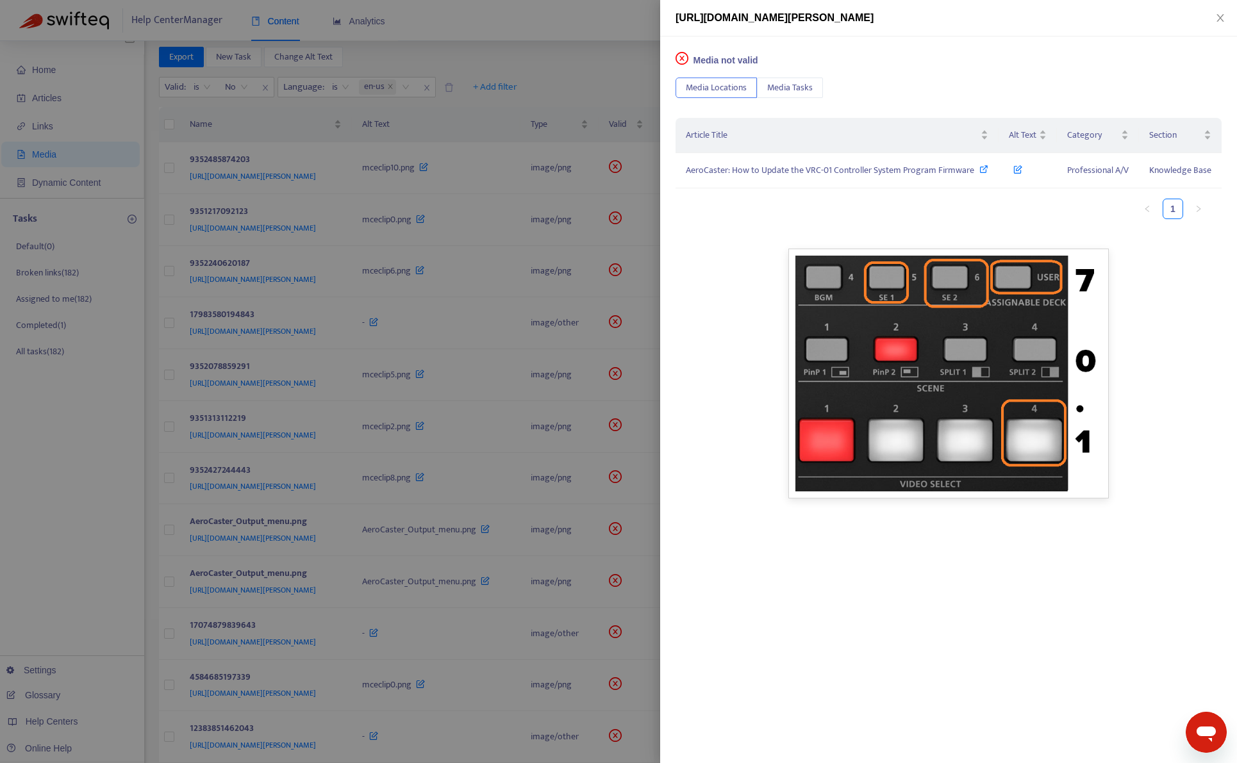
click at [578, 81] on div at bounding box center [618, 381] width 1237 height 763
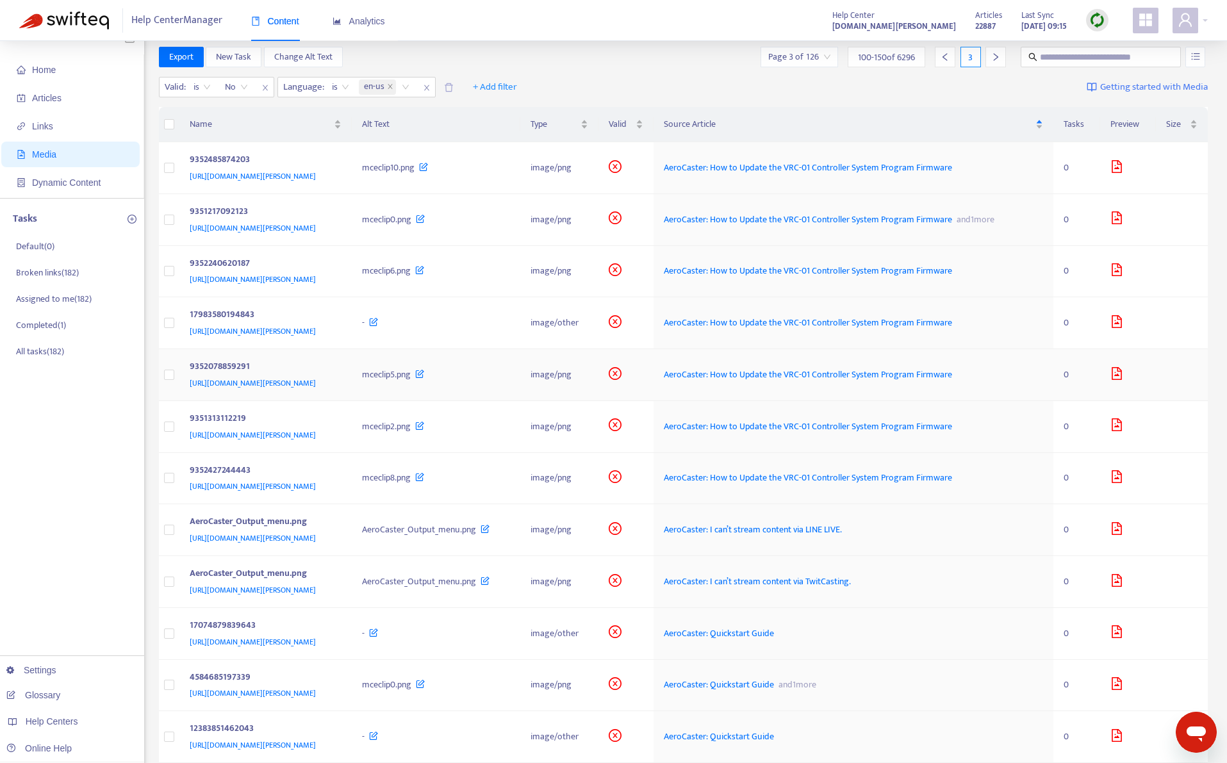
click at [337, 384] on div "https://support.roland.com/hc/article_attachments/9352078859291" at bounding box center [263, 383] width 147 height 14
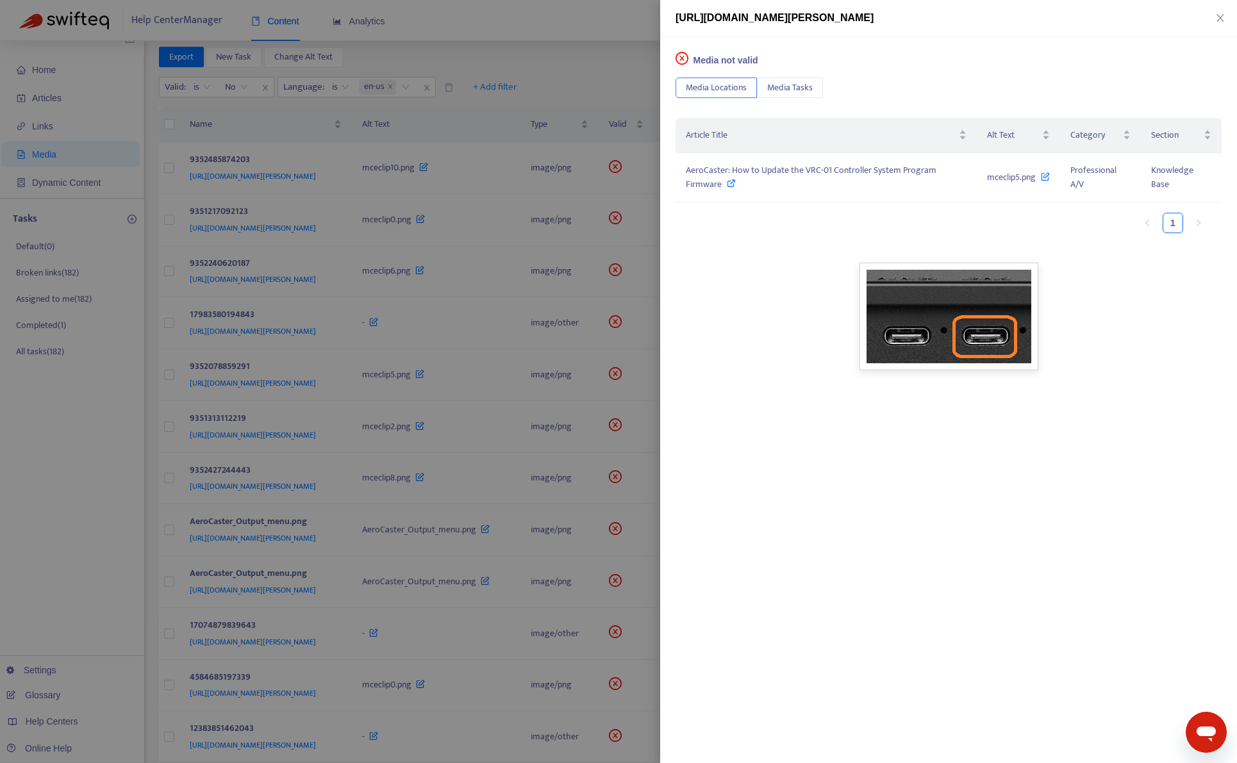
click at [594, 71] on div at bounding box center [618, 381] width 1237 height 763
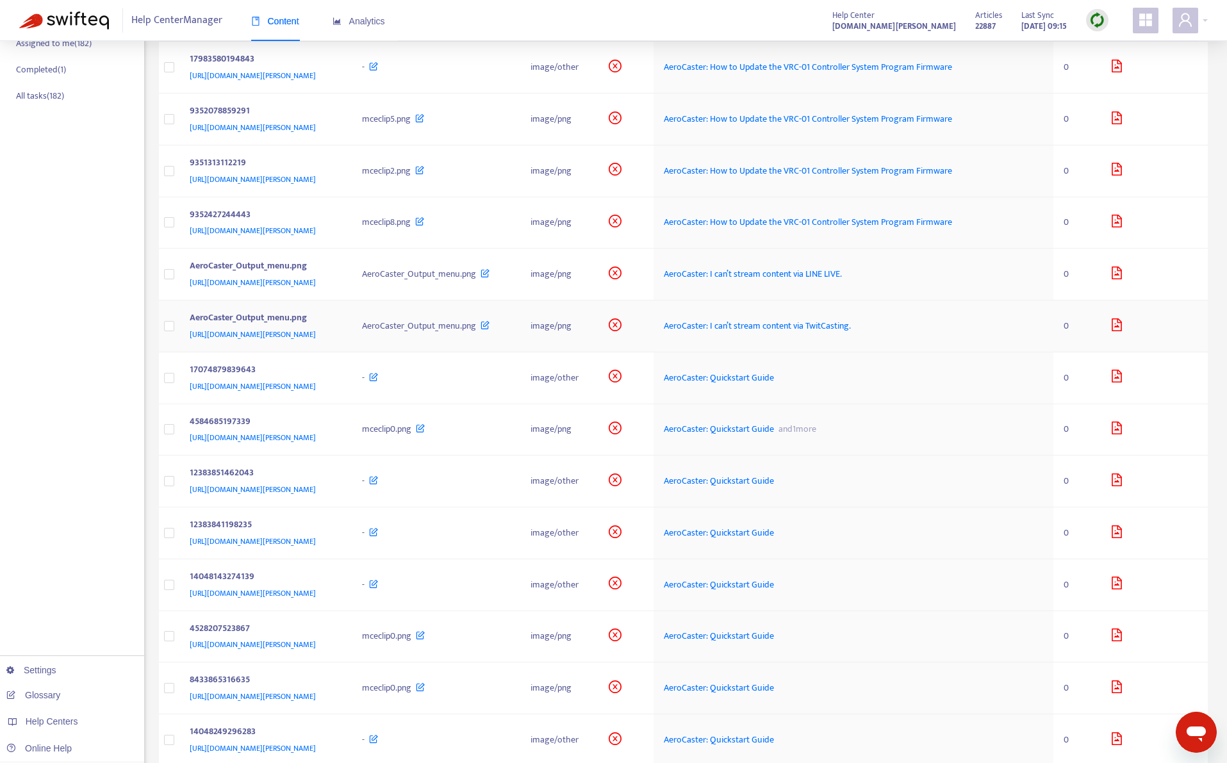
scroll to position [270, 0]
click at [337, 263] on div "AeroCaster_Output_menu.png" at bounding box center [263, 266] width 147 height 17
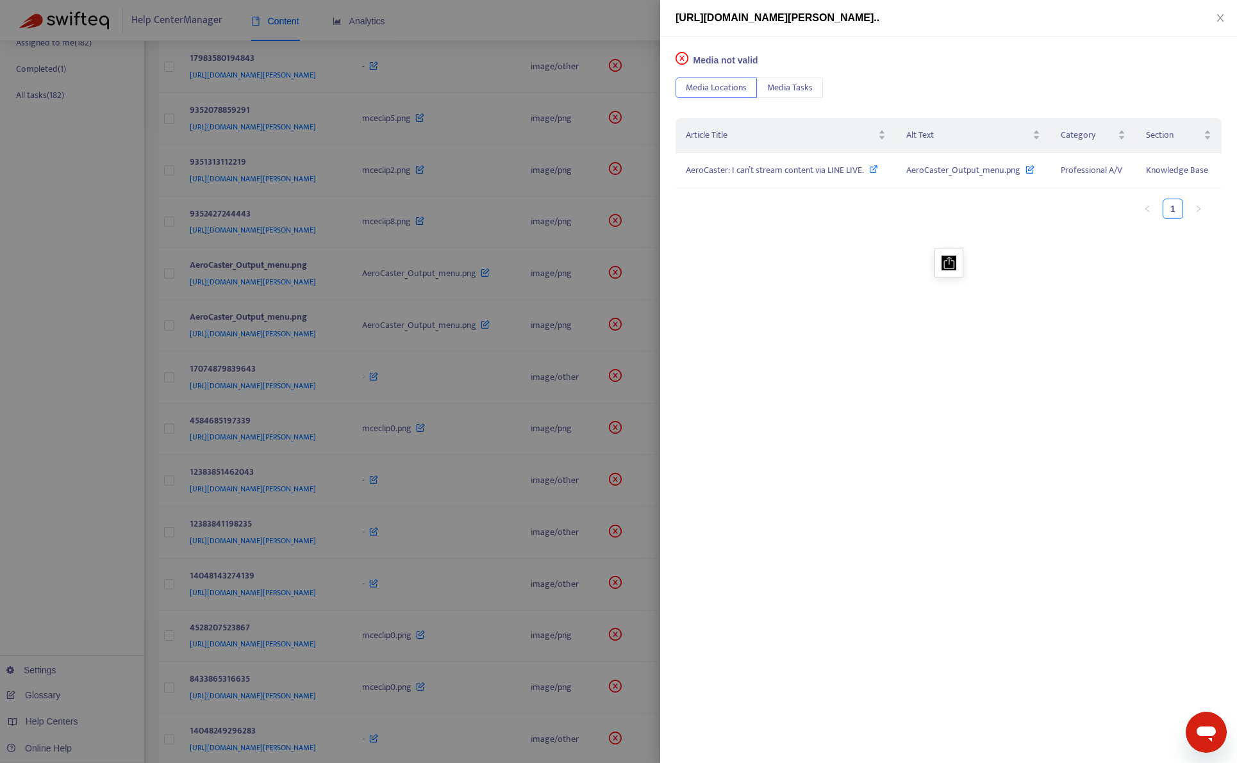
click at [544, 22] on div at bounding box center [618, 381] width 1237 height 763
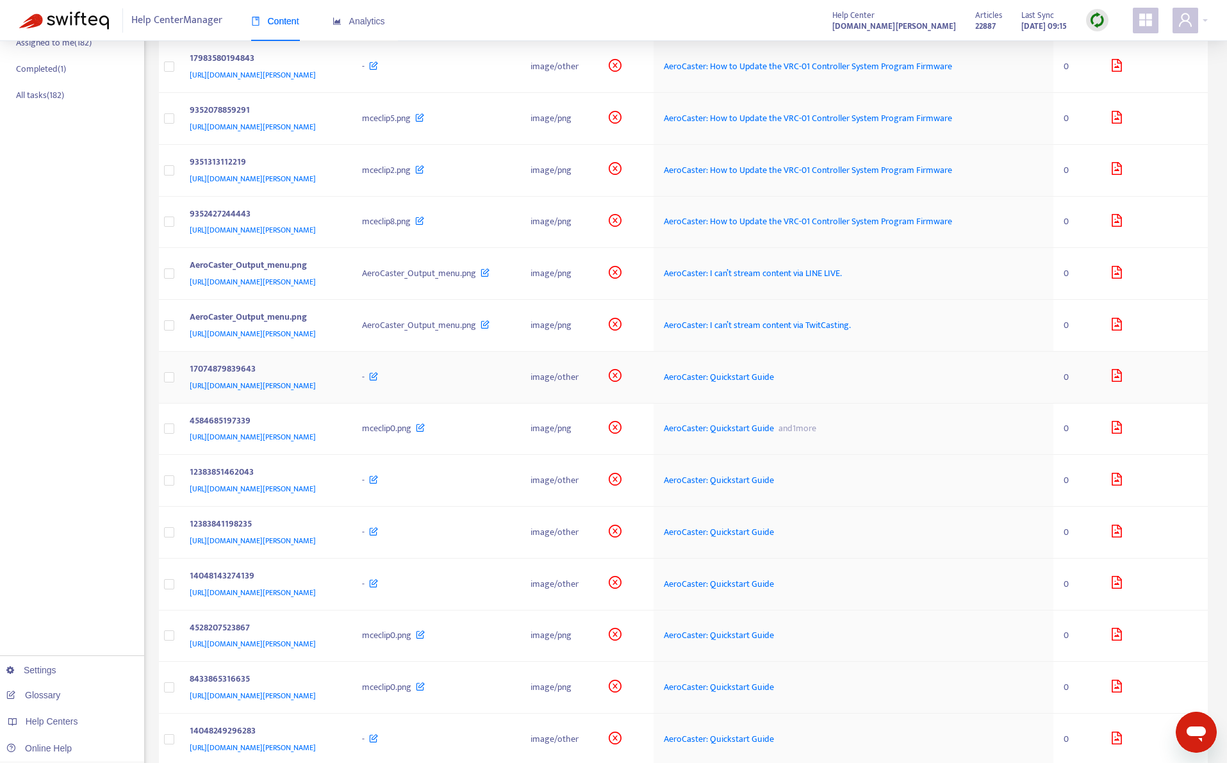
click at [337, 393] on div "https://support.roland.com/hc/article_attachments/17074879839643" at bounding box center [263, 386] width 147 height 14
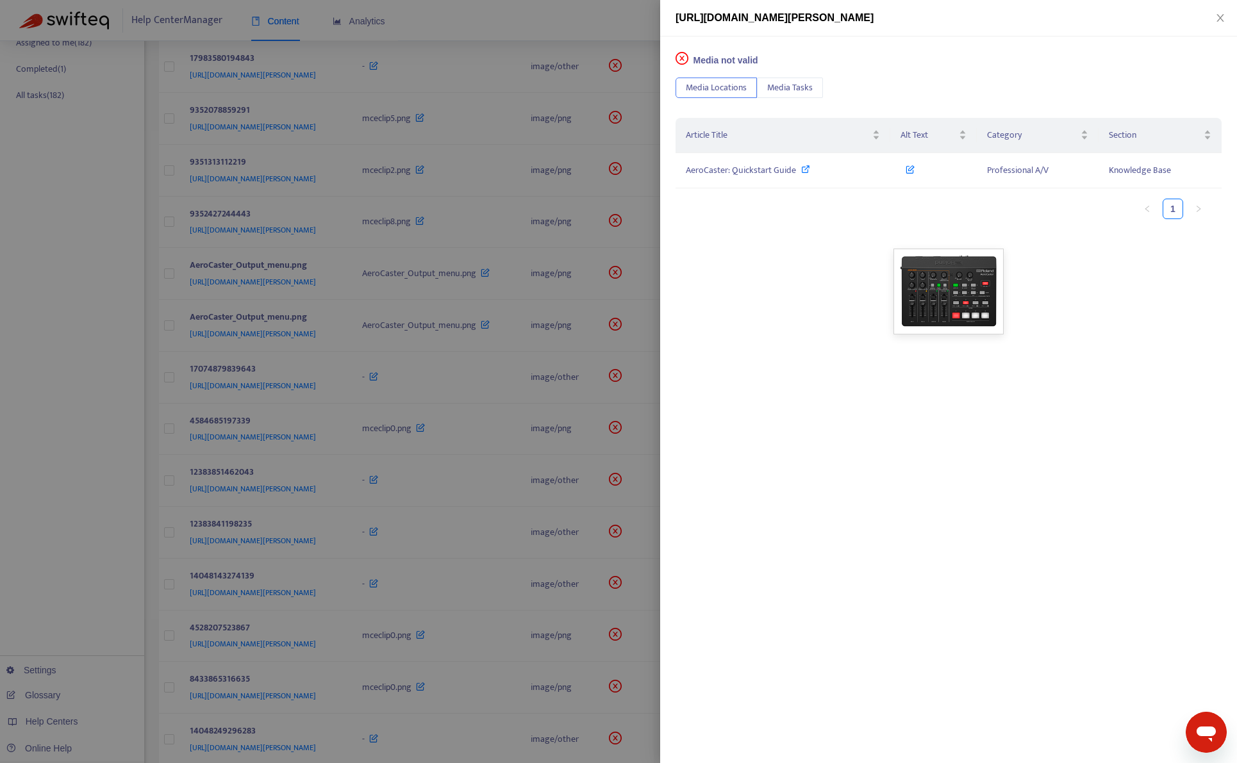
click at [524, 30] on div at bounding box center [618, 381] width 1237 height 763
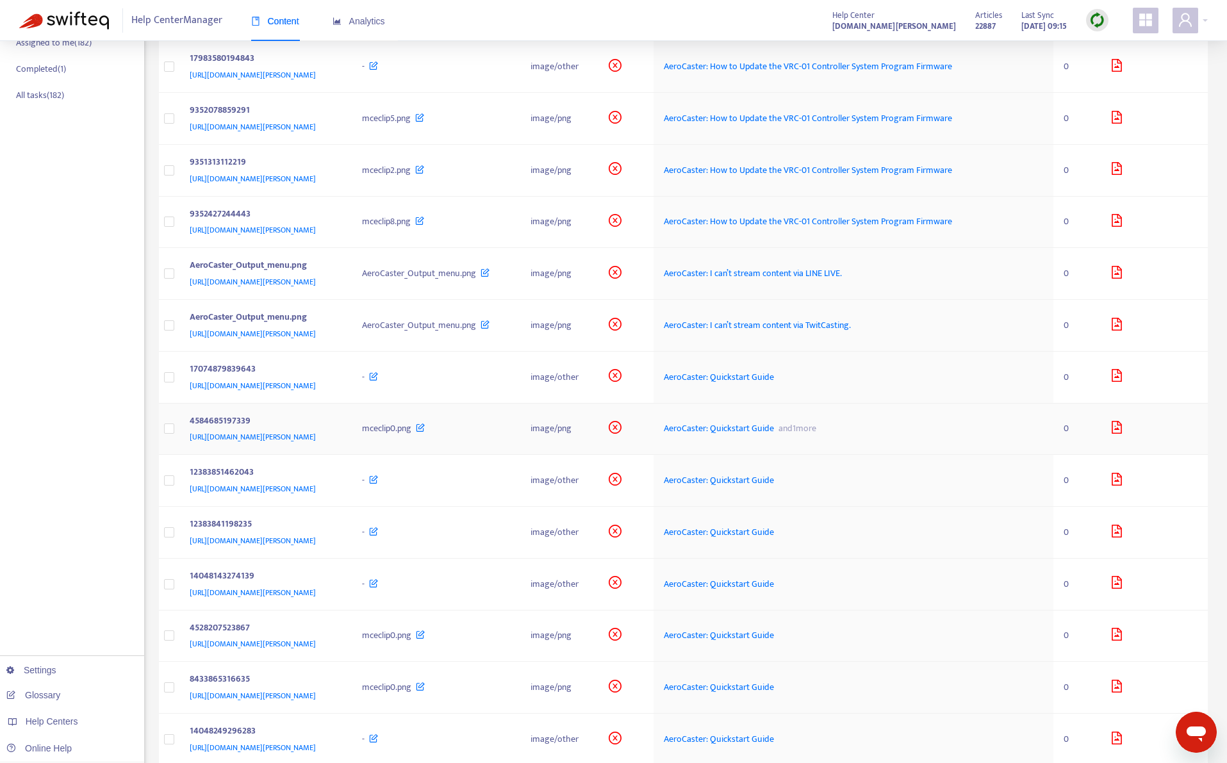
click at [337, 444] on div "https://support.roland.com/hc/article_attachments/4584685197339" at bounding box center [263, 437] width 147 height 14
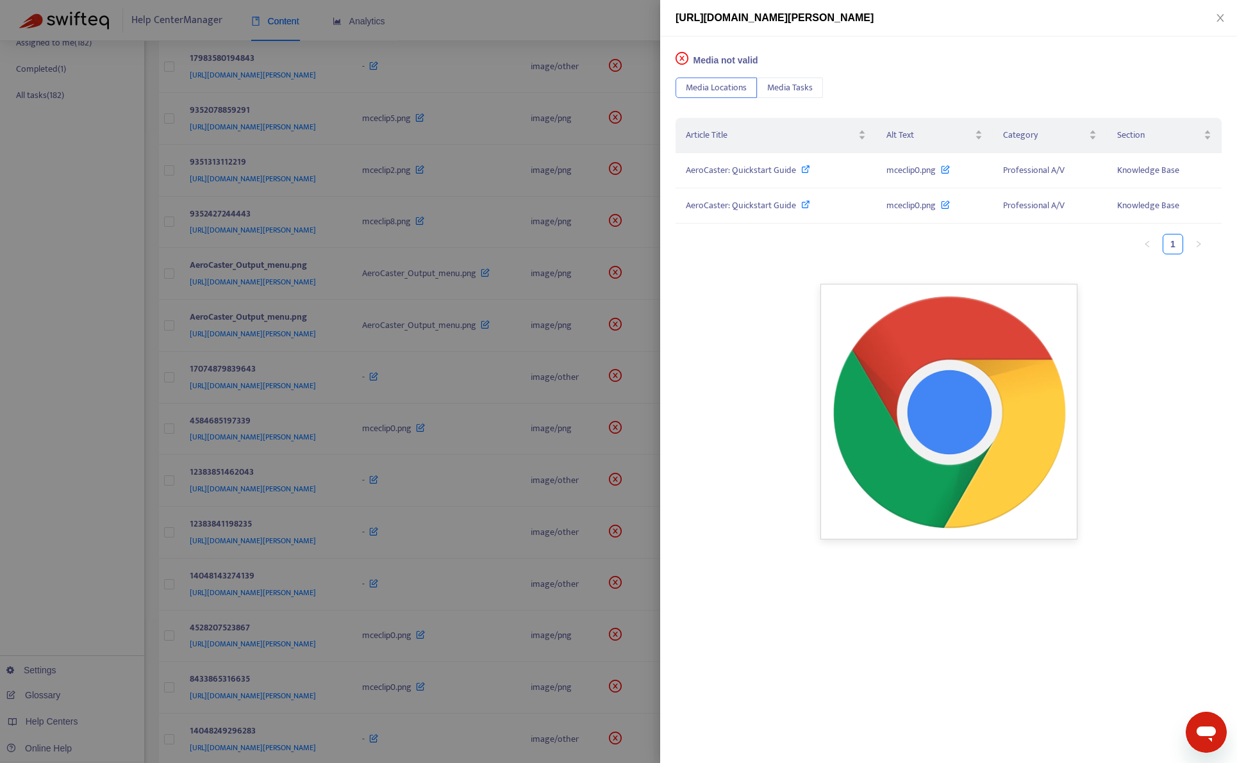
click at [571, 20] on div at bounding box center [618, 381] width 1237 height 763
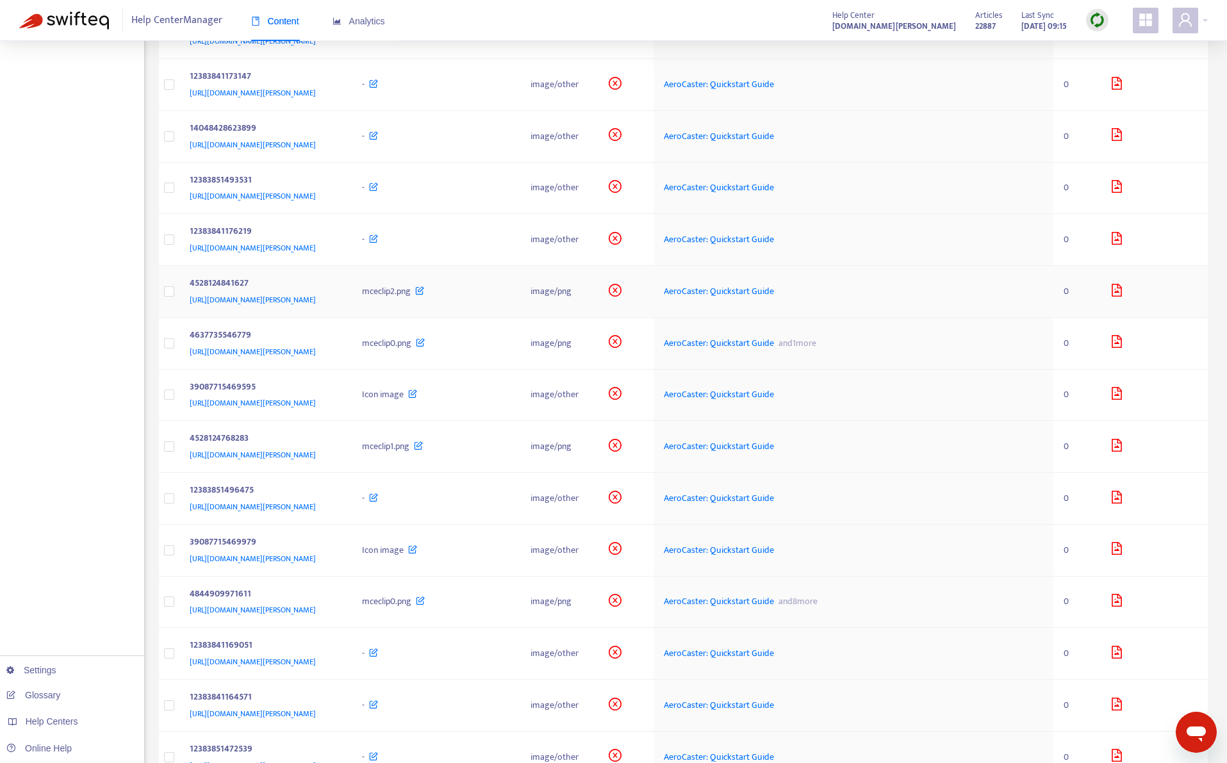
scroll to position [1167, 0]
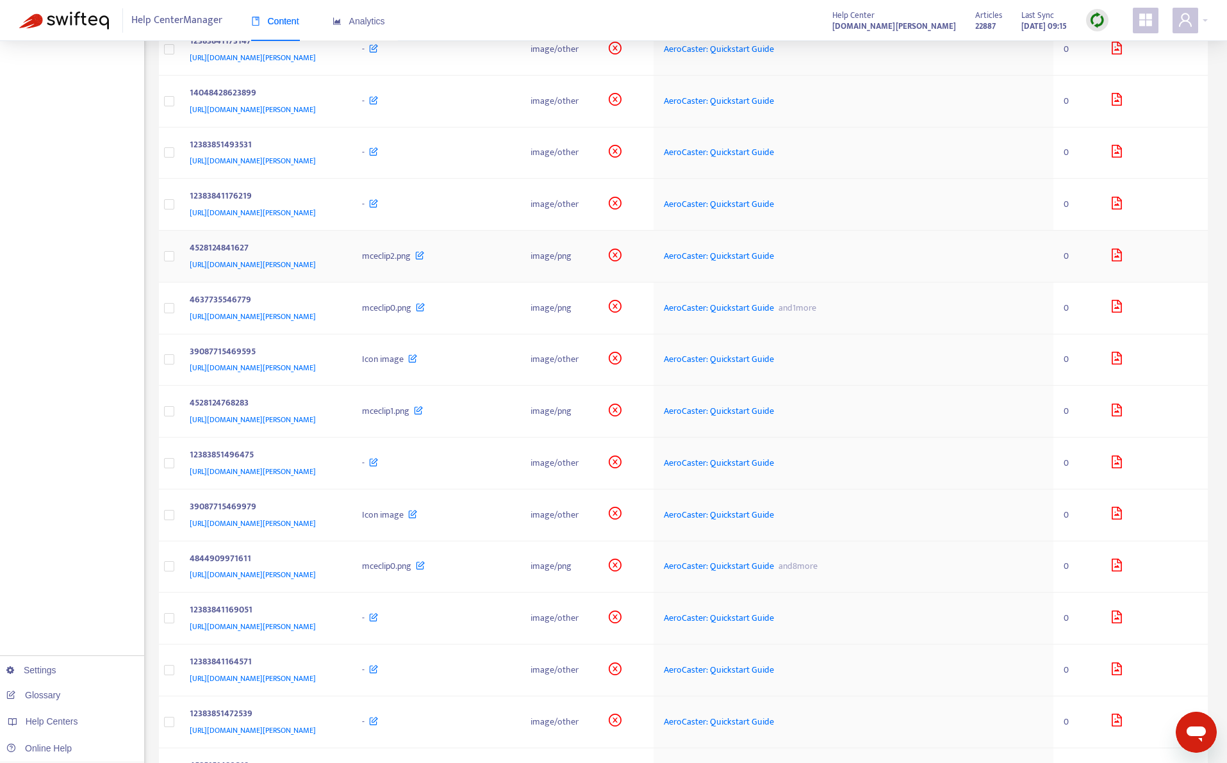
click at [337, 272] on div "https://support.roland.com/hc/article_attachments/4528124841627" at bounding box center [263, 265] width 147 height 14
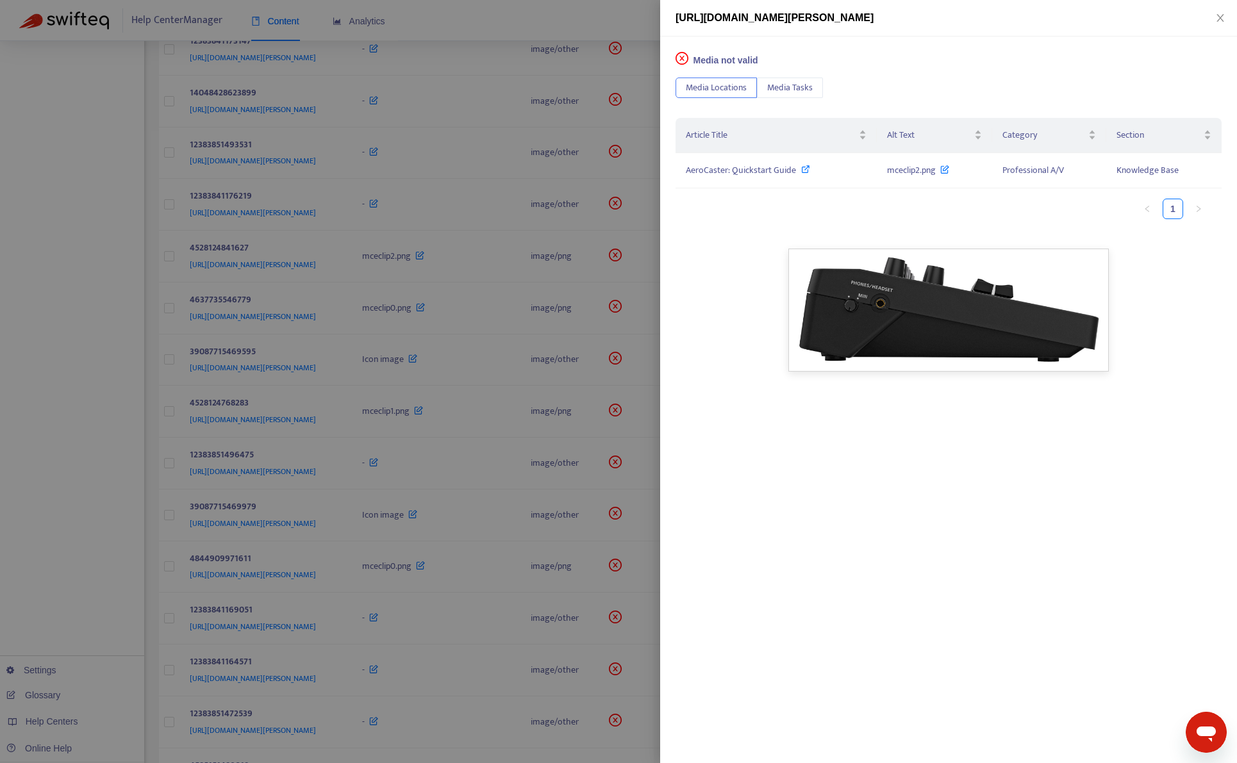
click at [451, 352] on div at bounding box center [618, 381] width 1237 height 763
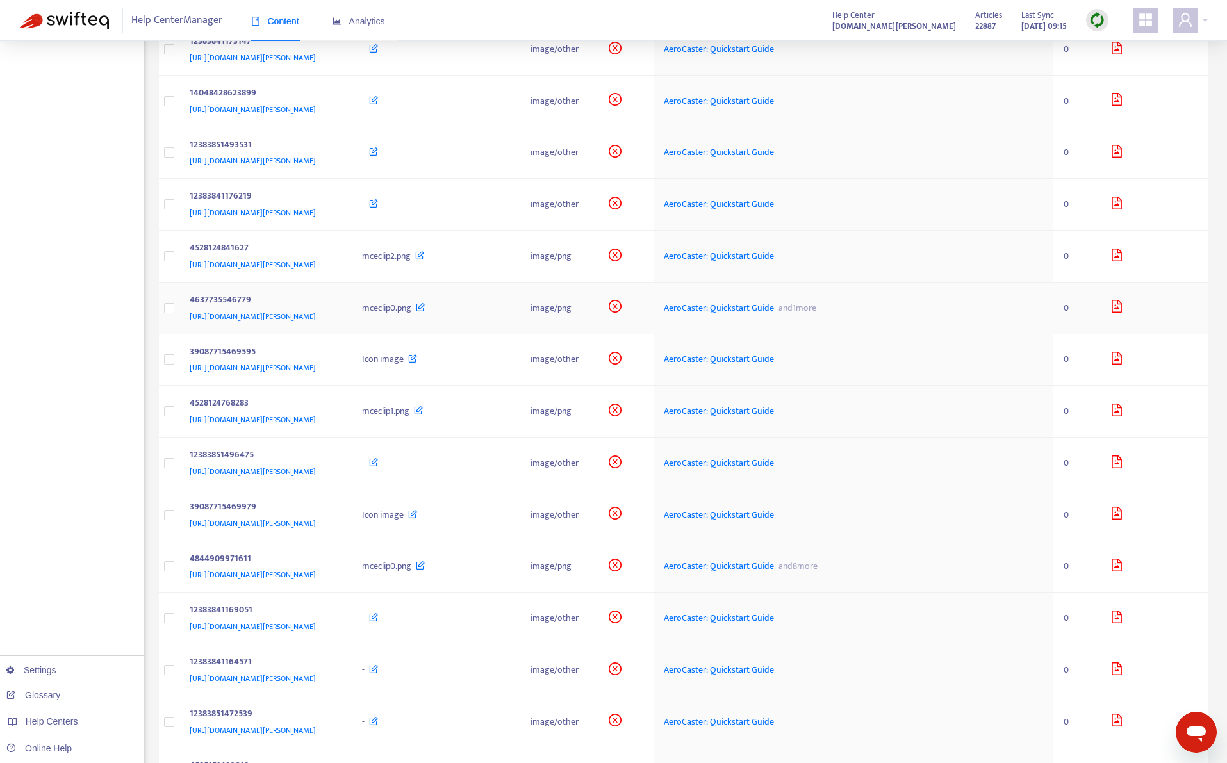
click at [337, 310] on div "4637735546779" at bounding box center [263, 301] width 147 height 17
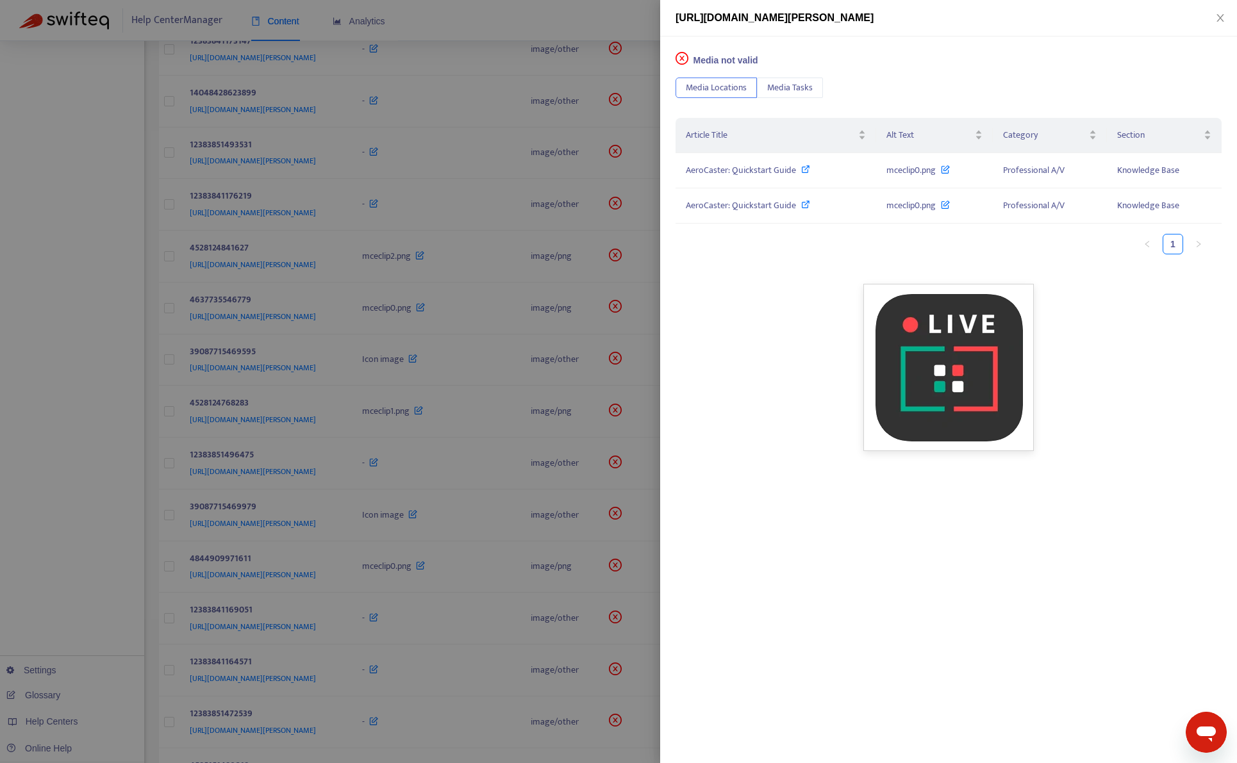
click at [451, 386] on div at bounding box center [618, 381] width 1237 height 763
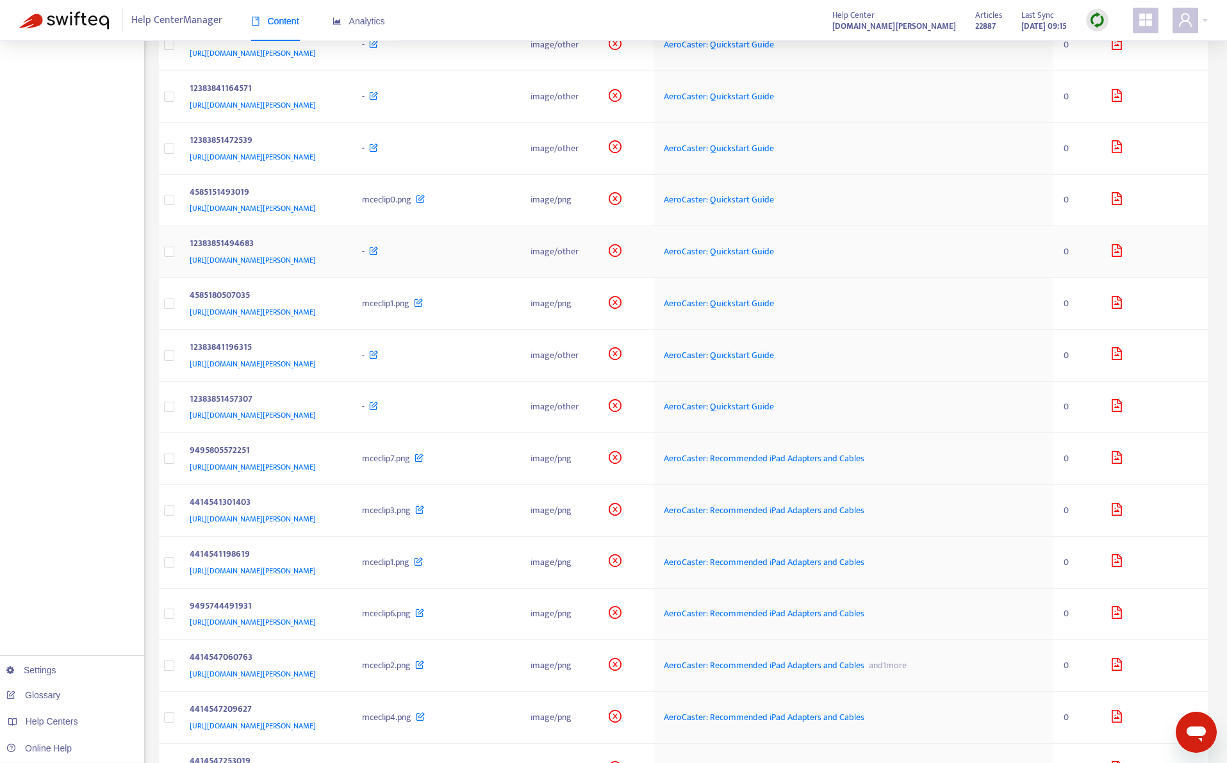
scroll to position [1744, 0]
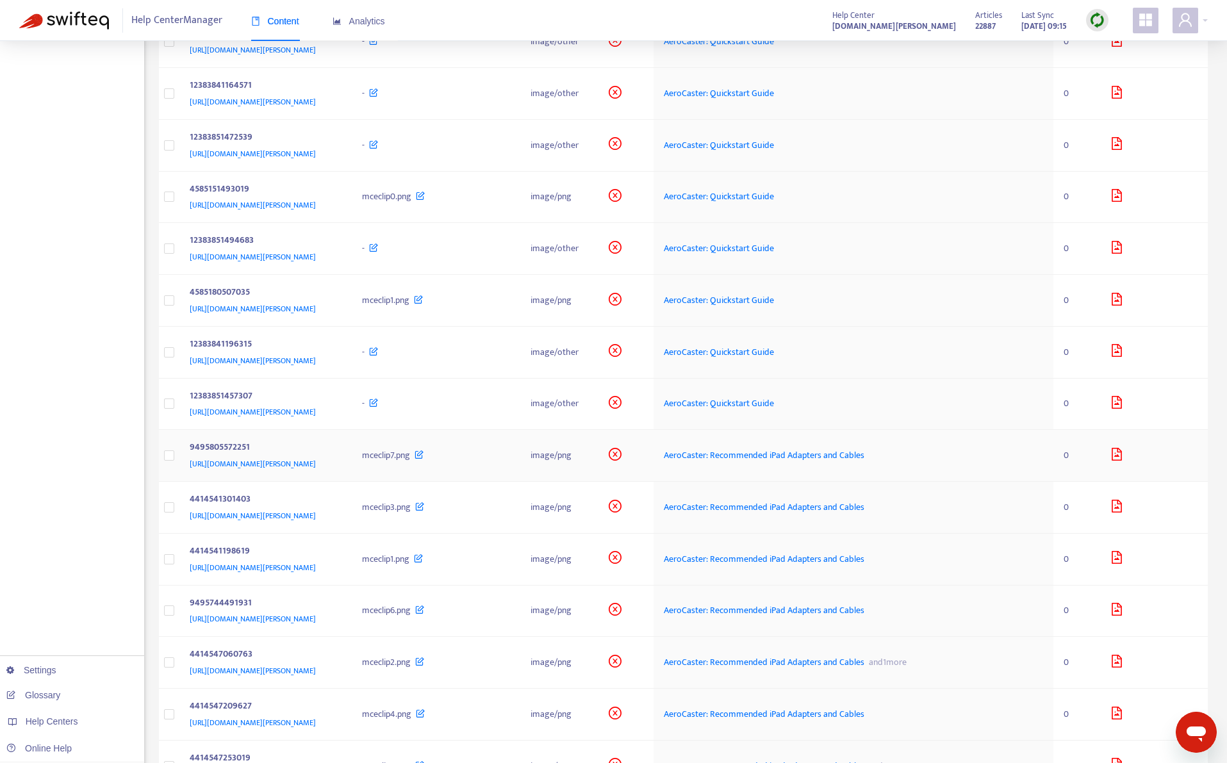
click at [337, 471] on div "https://support.roland.com/hc/article_attachments/9495805572251" at bounding box center [263, 464] width 147 height 14
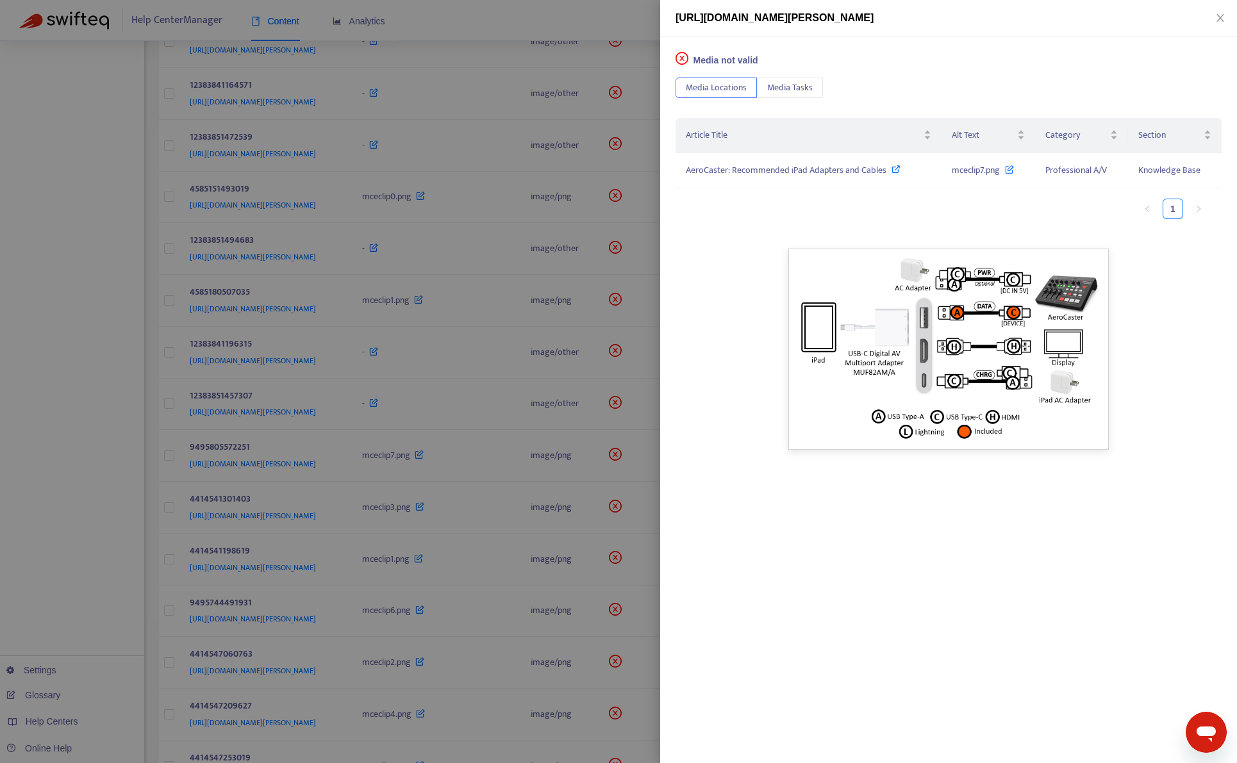
click at [66, 528] on div at bounding box center [618, 381] width 1237 height 763
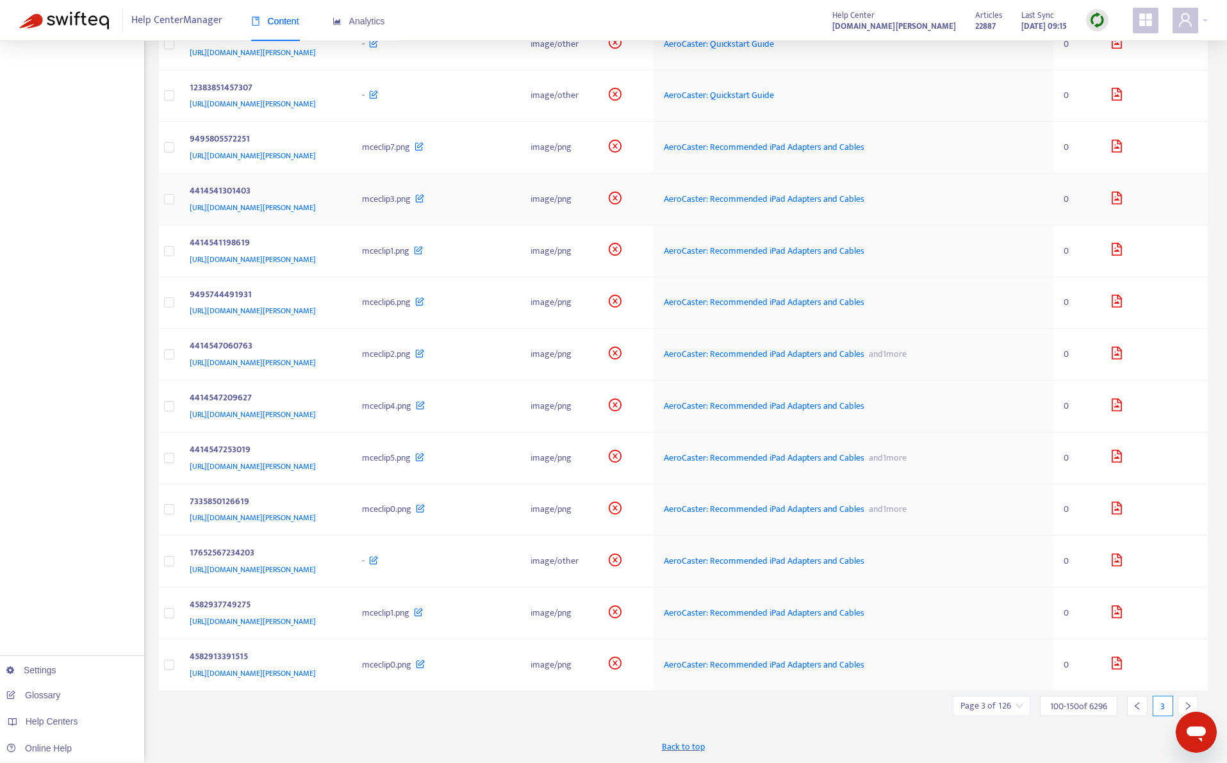
scroll to position [2081, 0]
click at [337, 572] on div "https://support.roland.com/hc/article_attachments/17652567234203" at bounding box center [263, 570] width 147 height 14
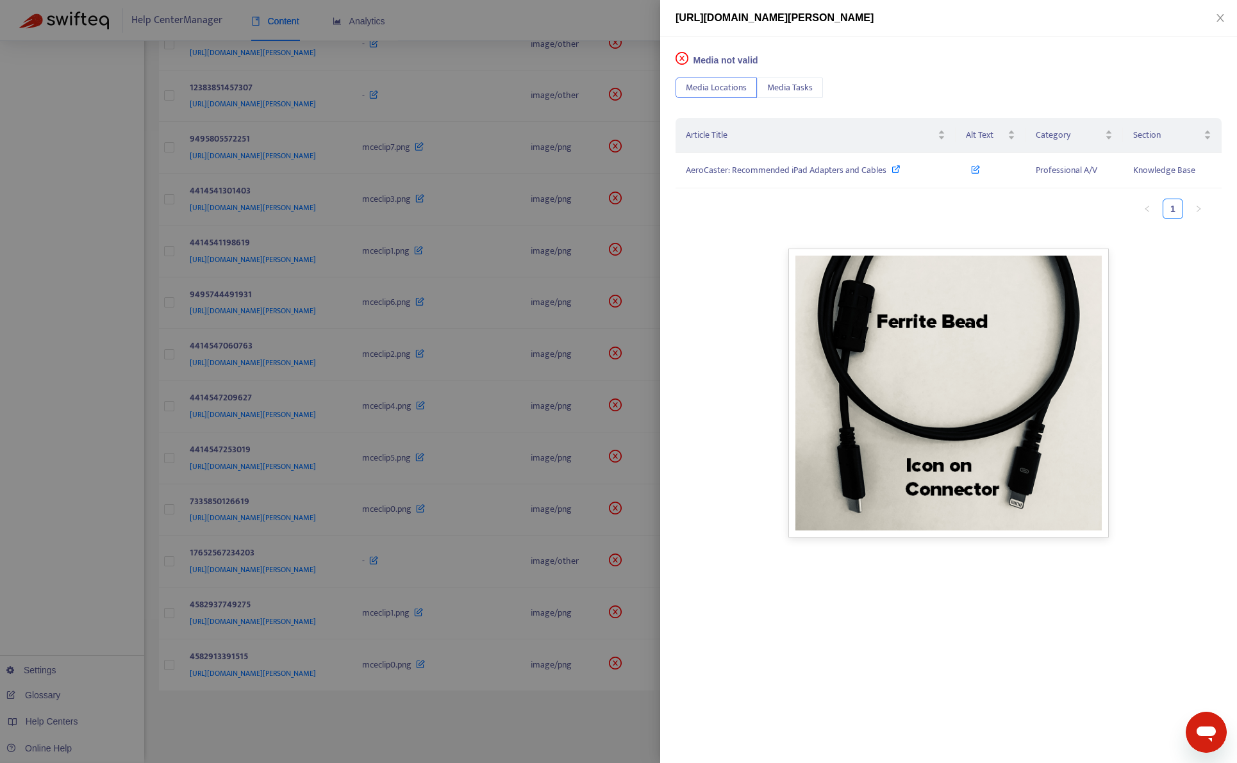
click at [65, 583] on div at bounding box center [618, 381] width 1237 height 763
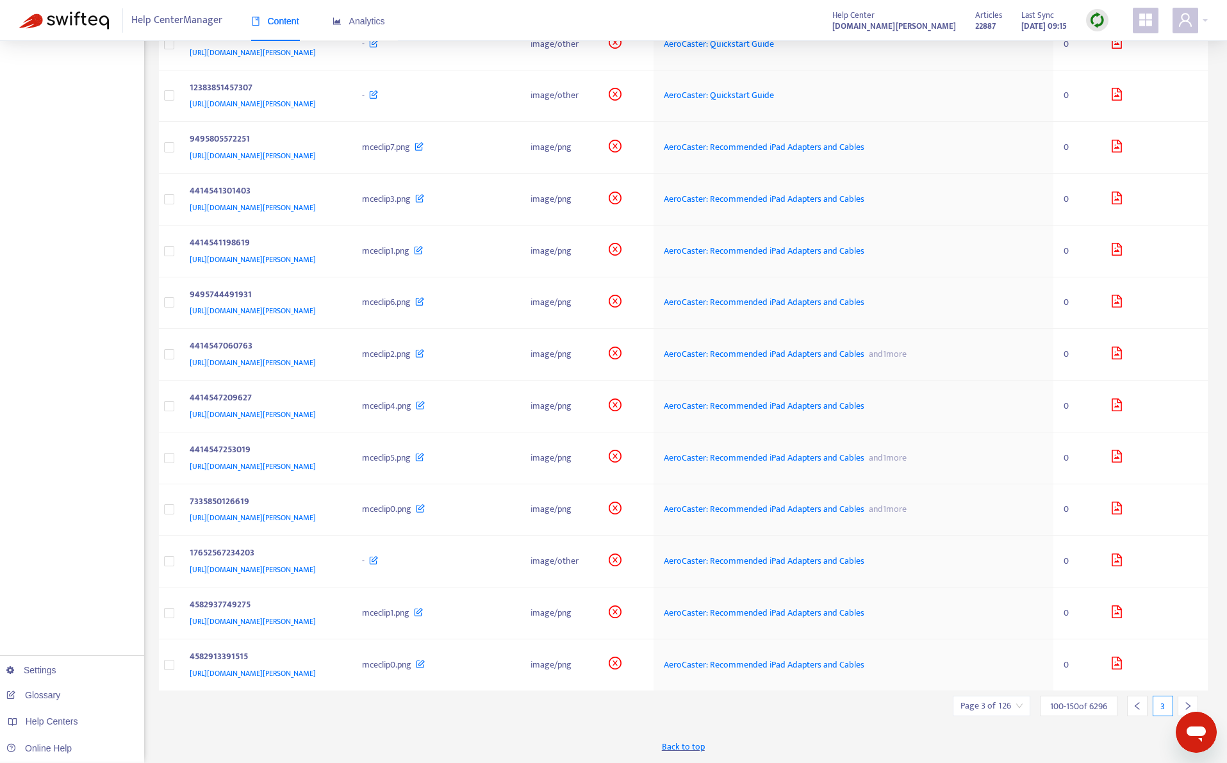
click at [1188, 706] on icon "right" at bounding box center [1188, 706] width 9 height 9
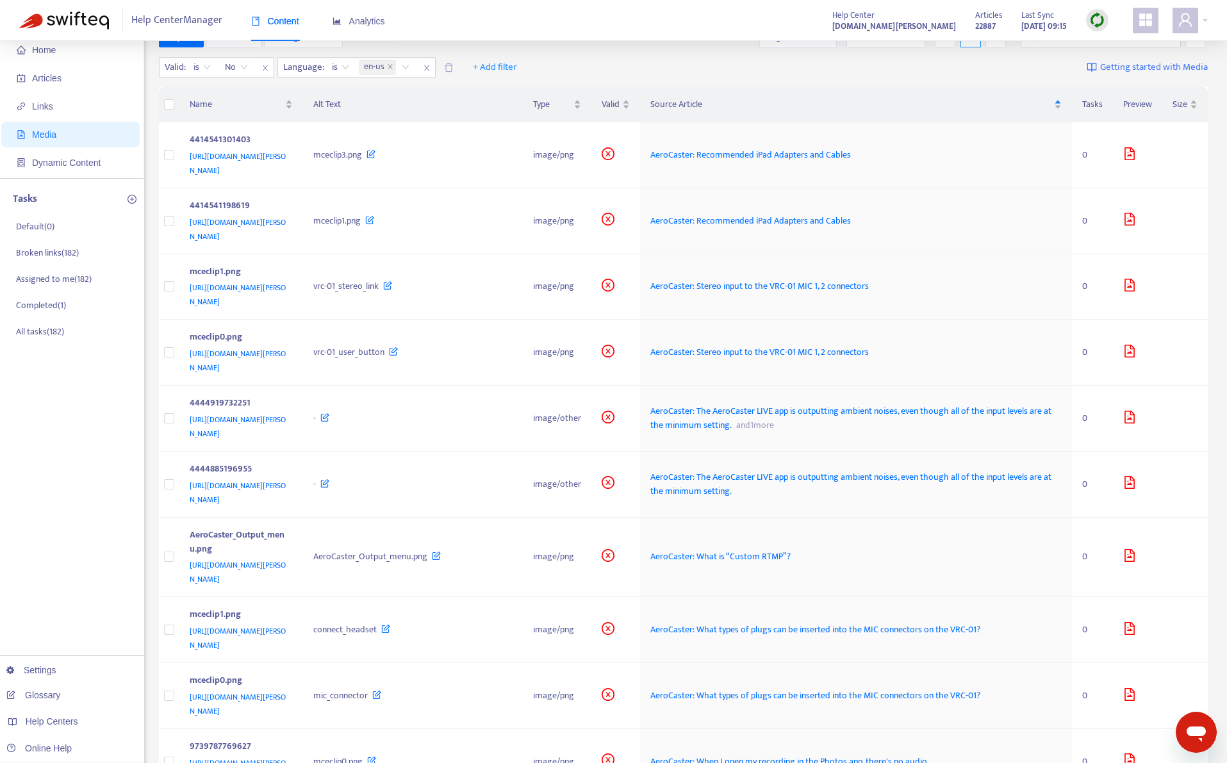
scroll to position [0, 0]
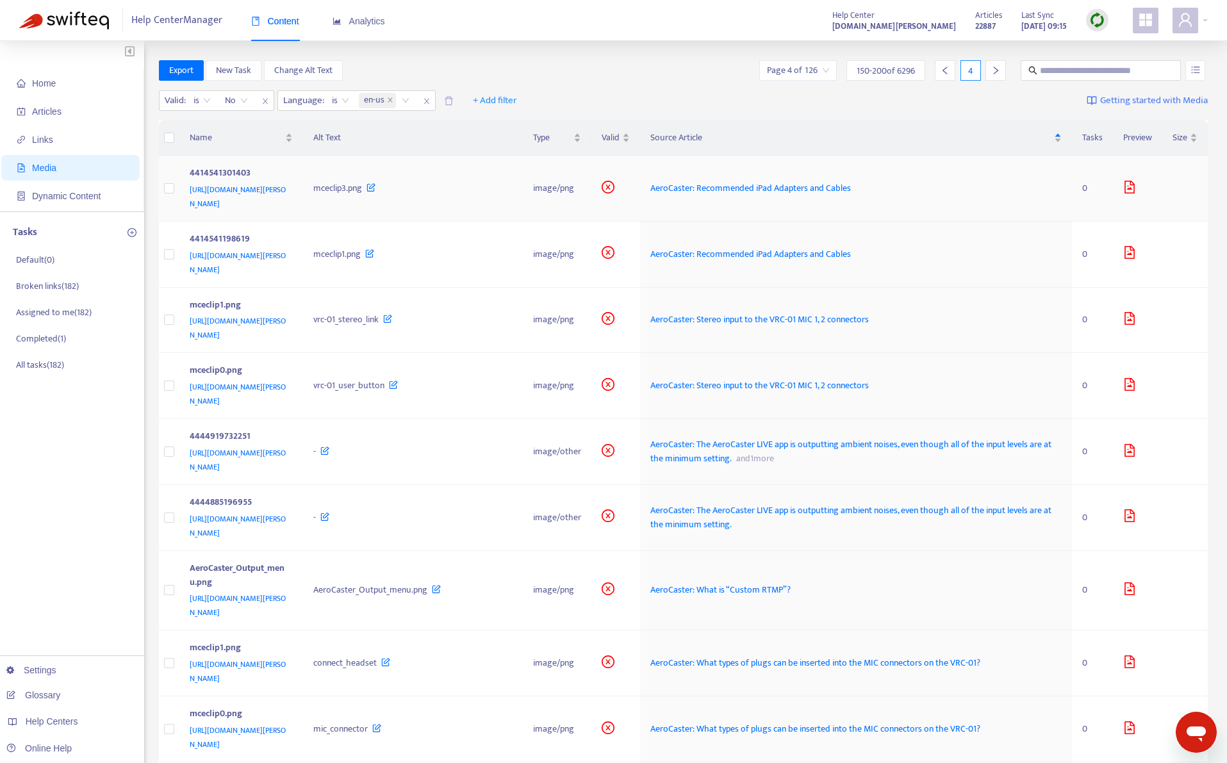
click at [506, 199] on td "mceclip3.png" at bounding box center [413, 189] width 220 height 66
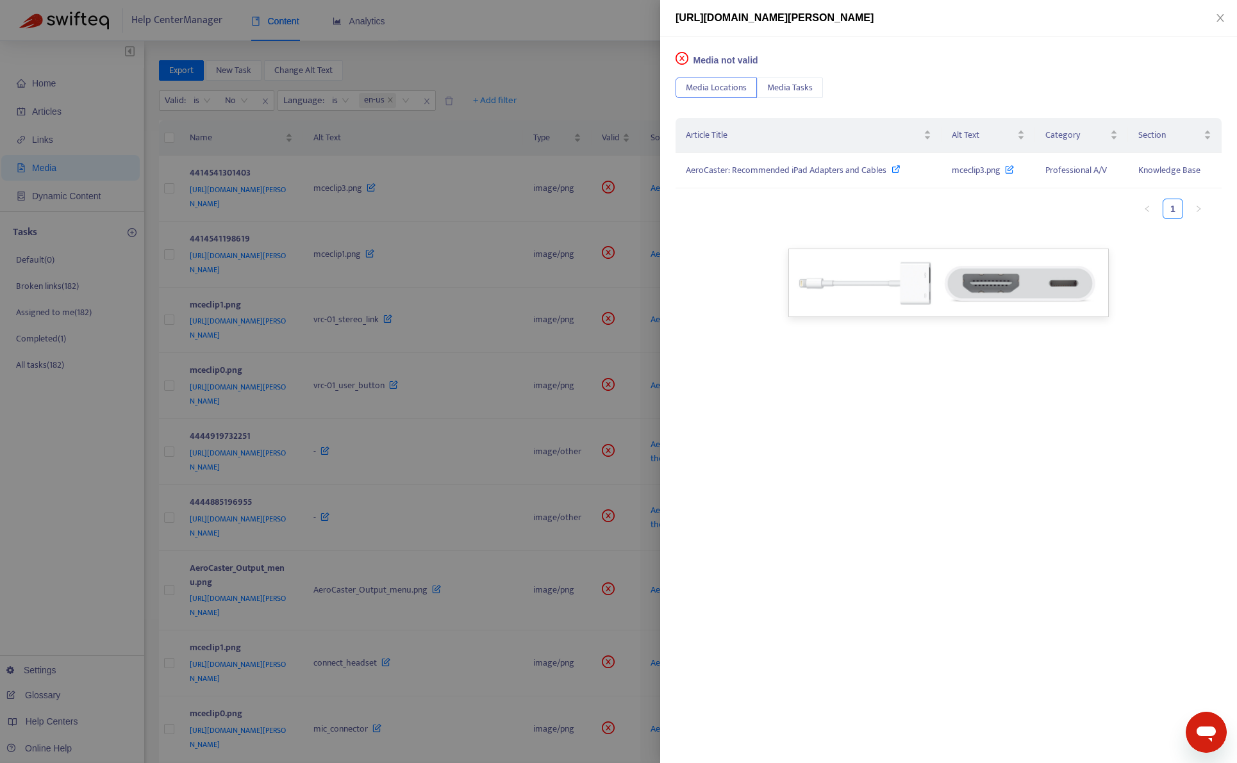
click at [533, 262] on div at bounding box center [618, 381] width 1237 height 763
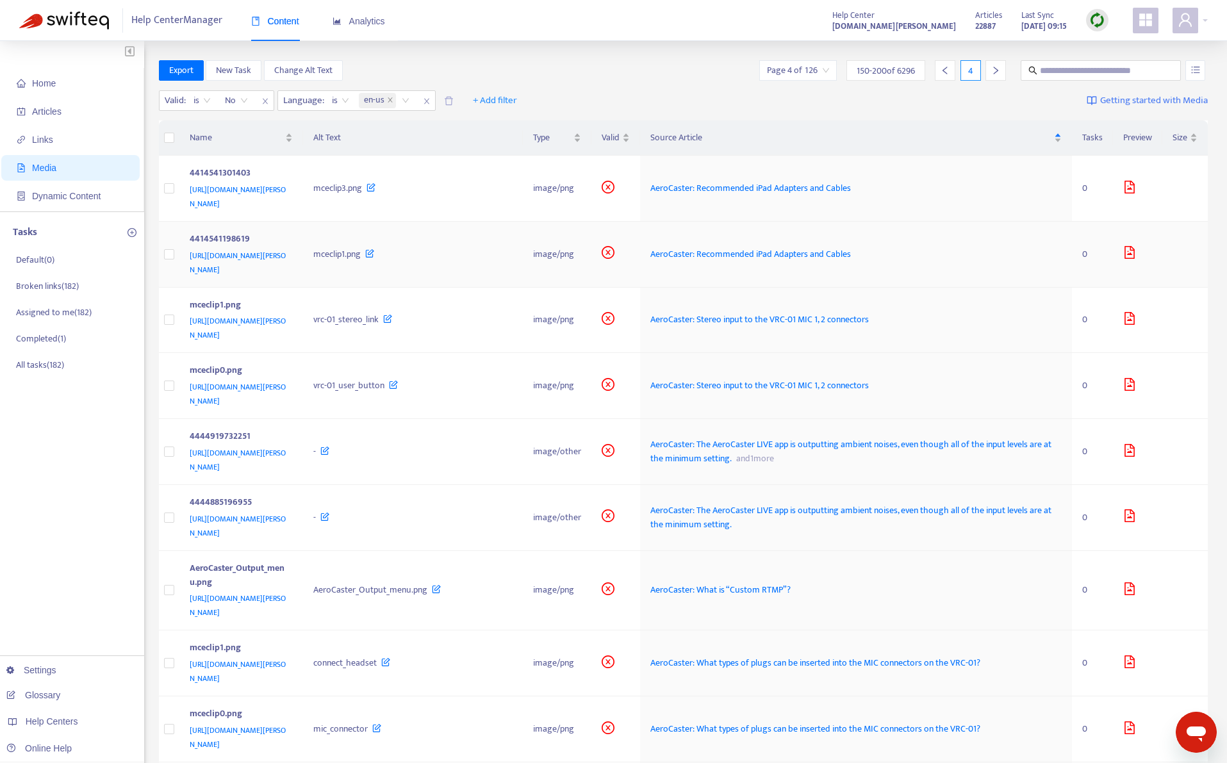
click at [513, 258] on div "mceclip1.png" at bounding box center [412, 254] width 199 height 14
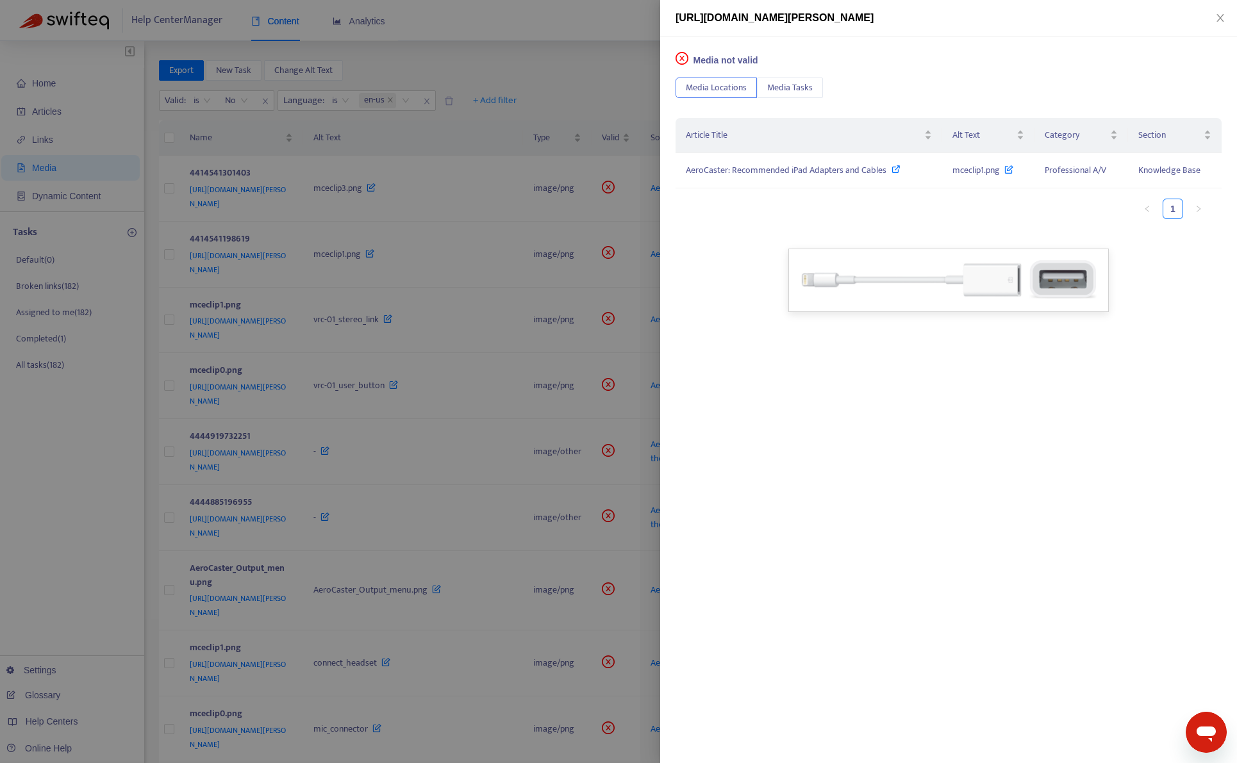
click at [540, 324] on div at bounding box center [618, 381] width 1237 height 763
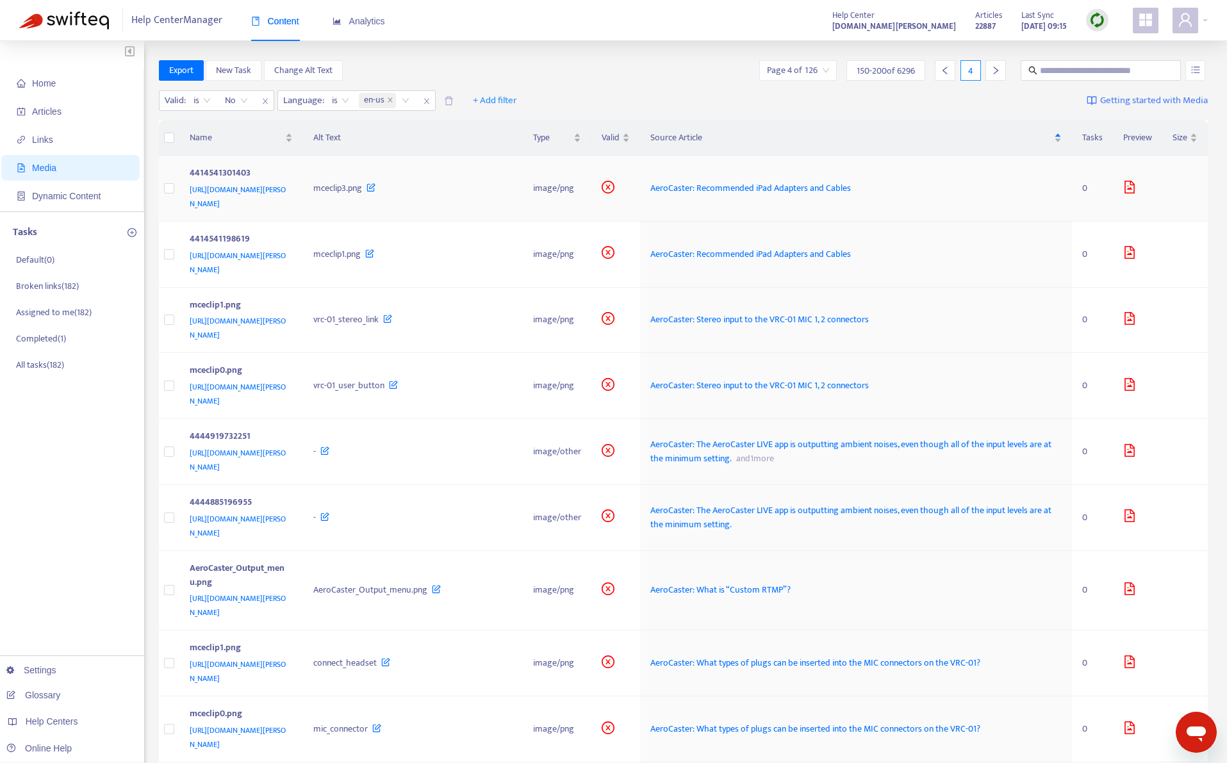
click at [513, 192] on div "mceclip3.png" at bounding box center [412, 188] width 199 height 14
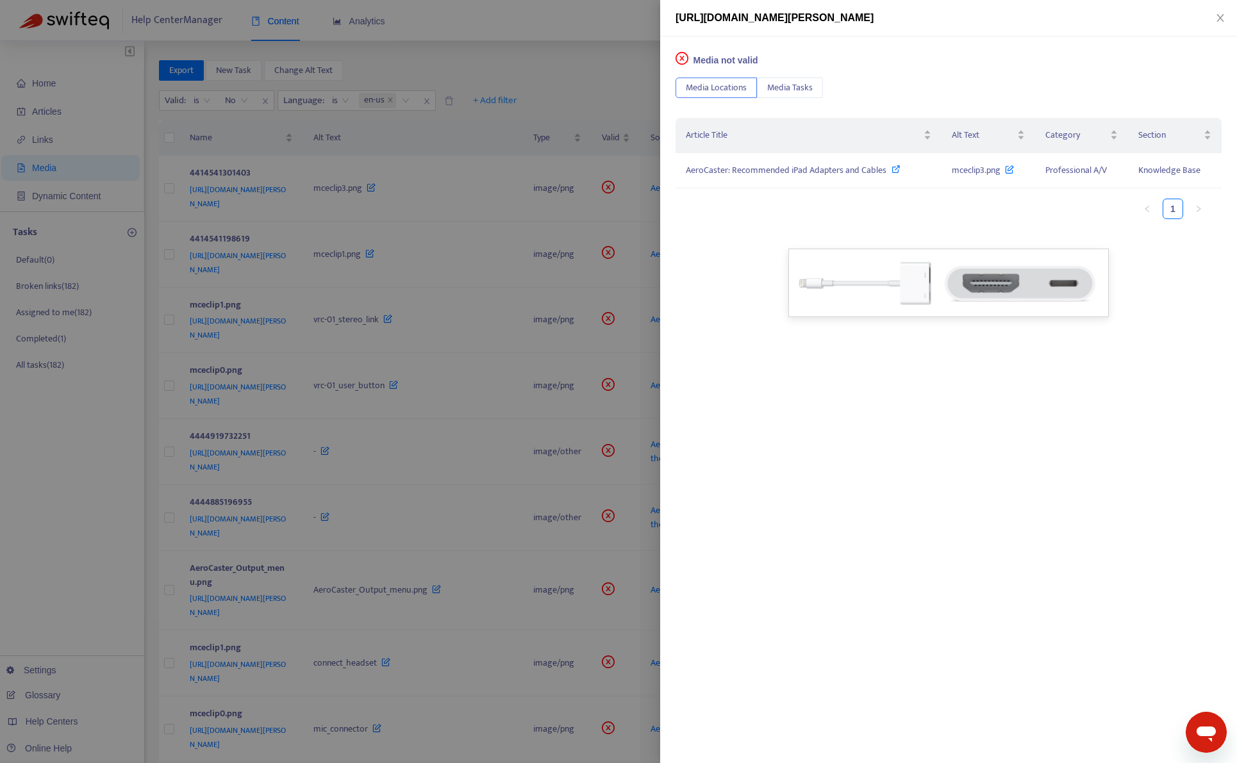
click at [544, 258] on div at bounding box center [618, 381] width 1237 height 763
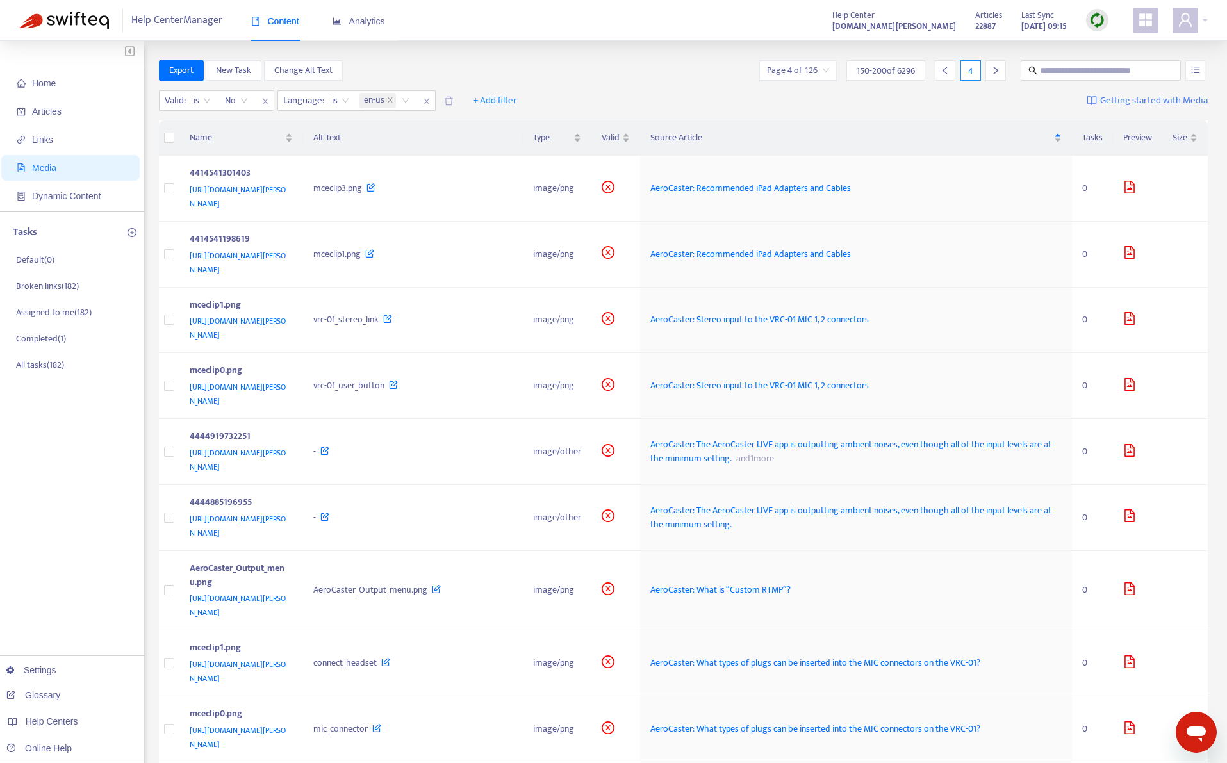
click at [513, 258] on div "mceclip1.png" at bounding box center [412, 254] width 199 height 14
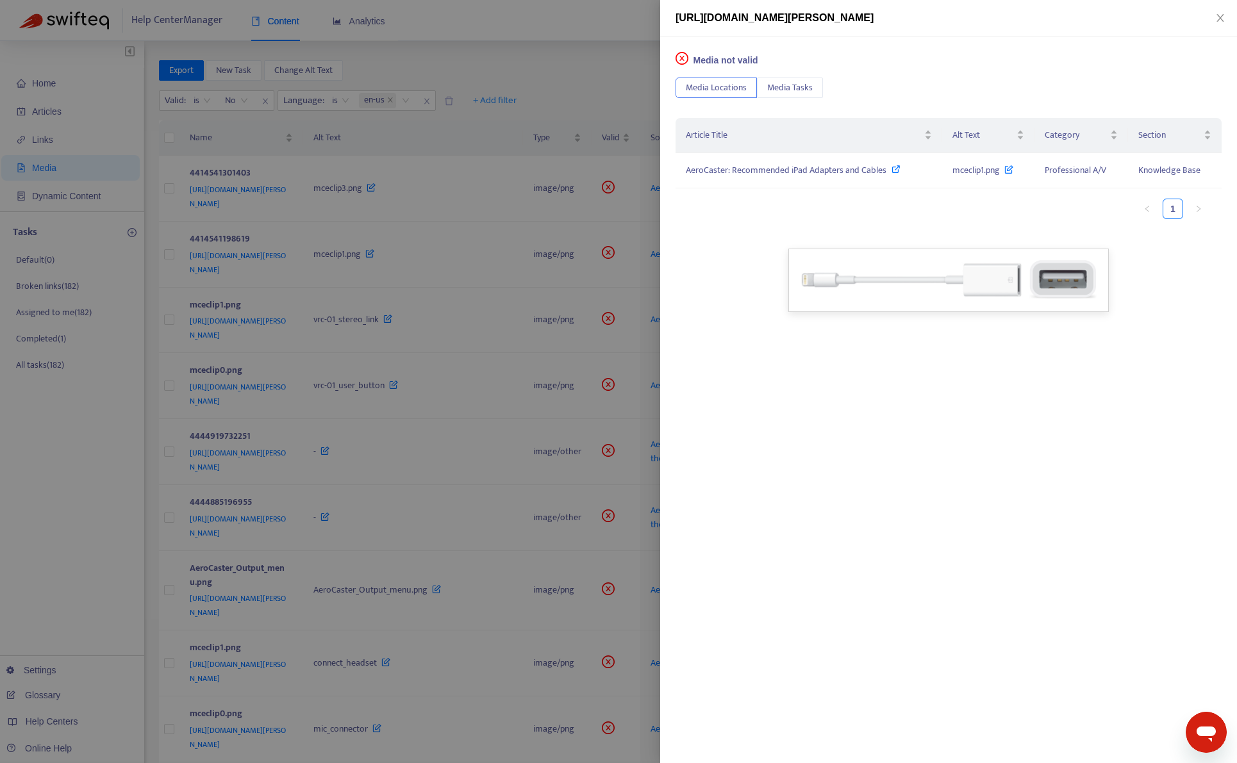
click at [544, 258] on div at bounding box center [618, 381] width 1237 height 763
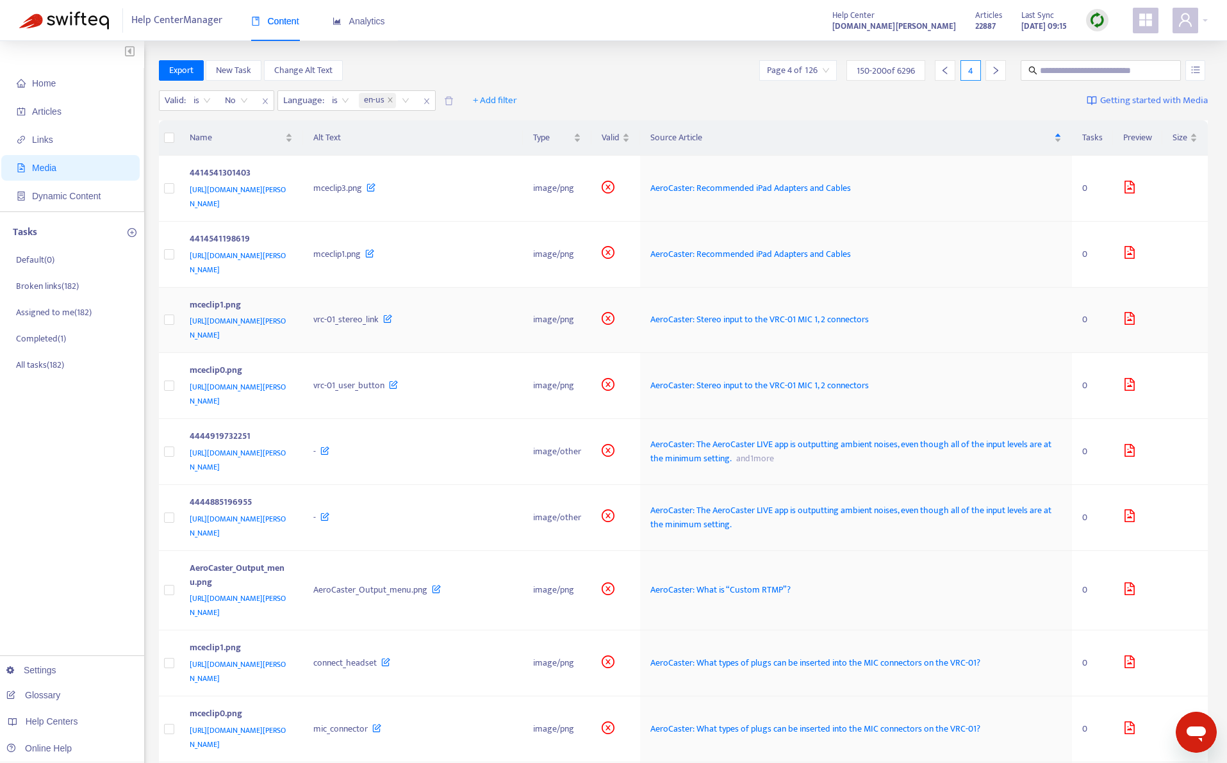
click at [513, 320] on div "vrc-01_stereo_link" at bounding box center [412, 320] width 199 height 14
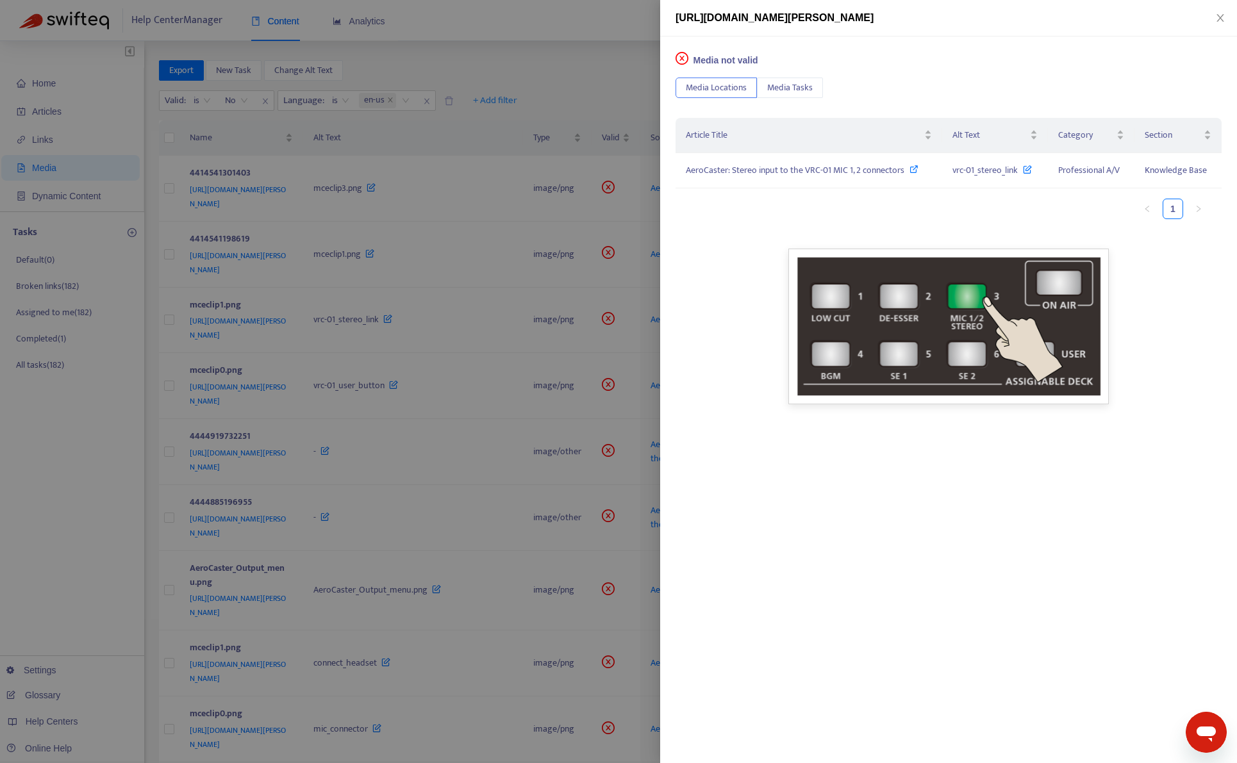
click at [544, 377] on div at bounding box center [618, 381] width 1237 height 763
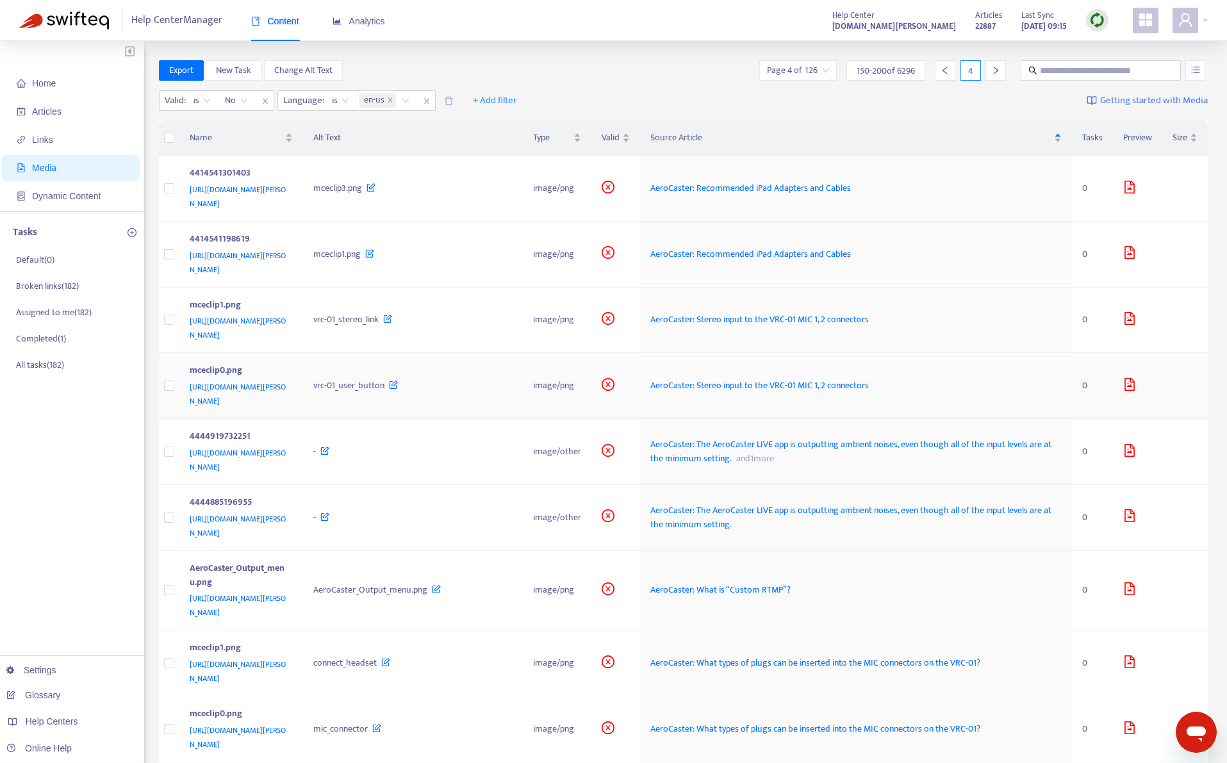
click at [513, 385] on div "vrc-01_user_button" at bounding box center [412, 386] width 199 height 14
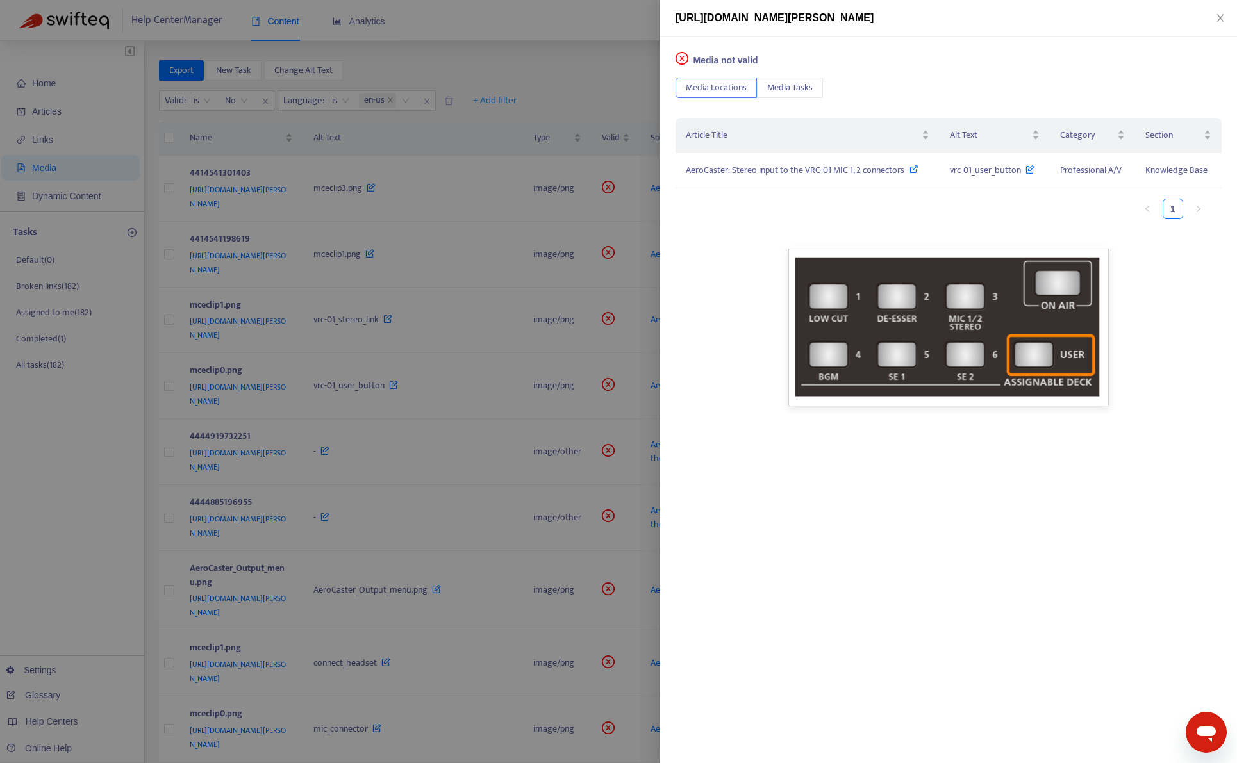
click at [499, 133] on div at bounding box center [618, 381] width 1237 height 763
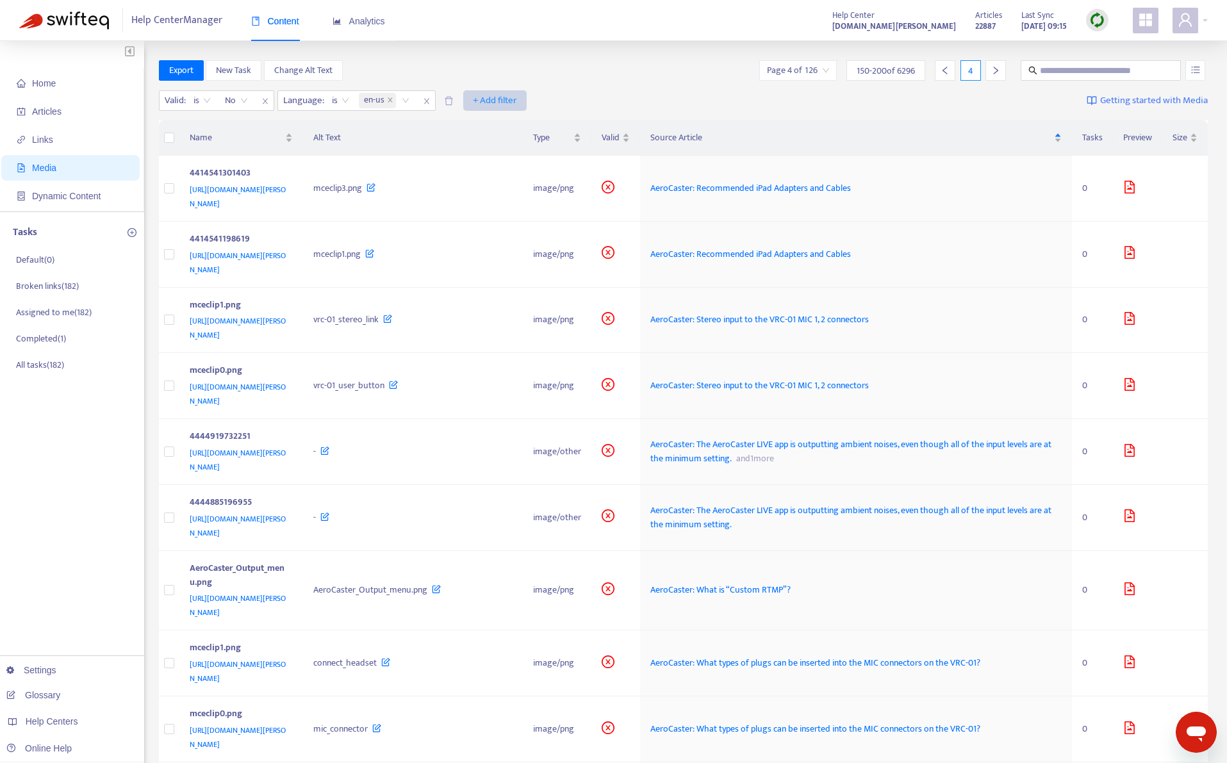
click at [494, 90] on button "+ Add filter" at bounding box center [494, 100] width 63 height 21
click at [507, 129] on span "Category" at bounding box center [496, 126] width 44 height 14
click at [502, 105] on div at bounding box center [481, 100] width 78 height 15
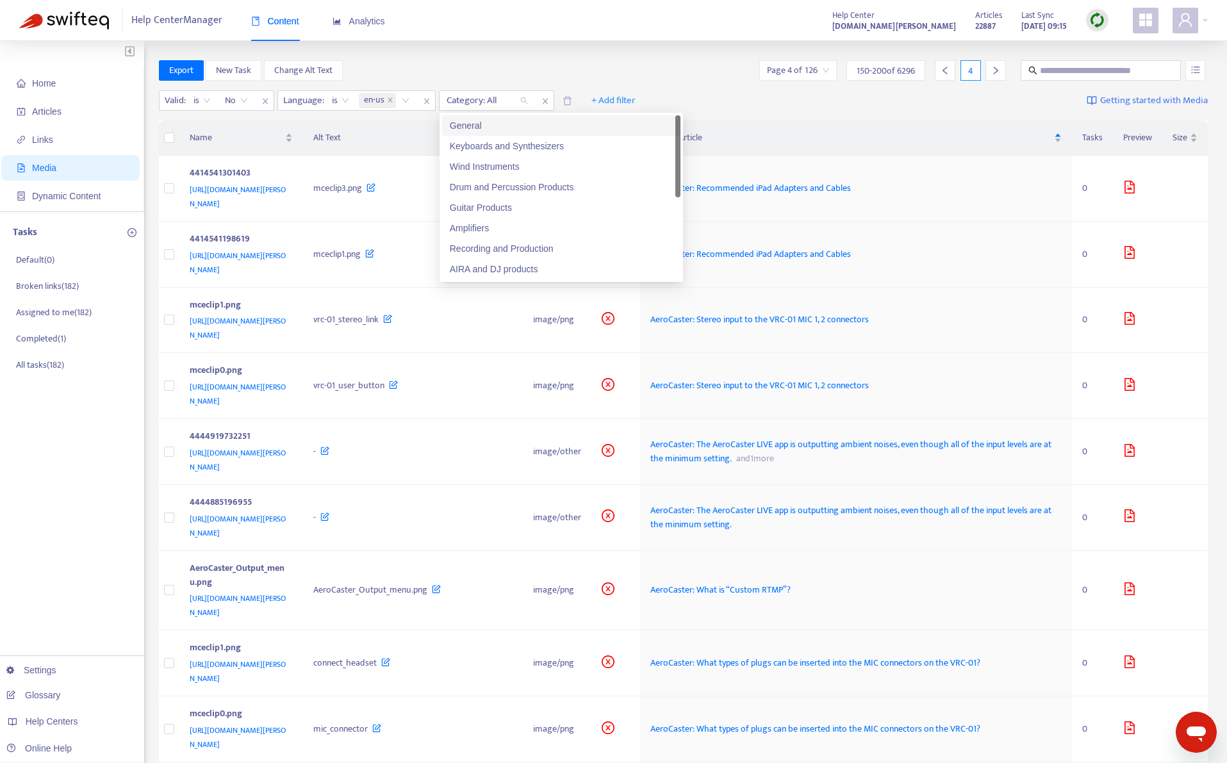
click at [502, 127] on div "General" at bounding box center [561, 126] width 223 height 14
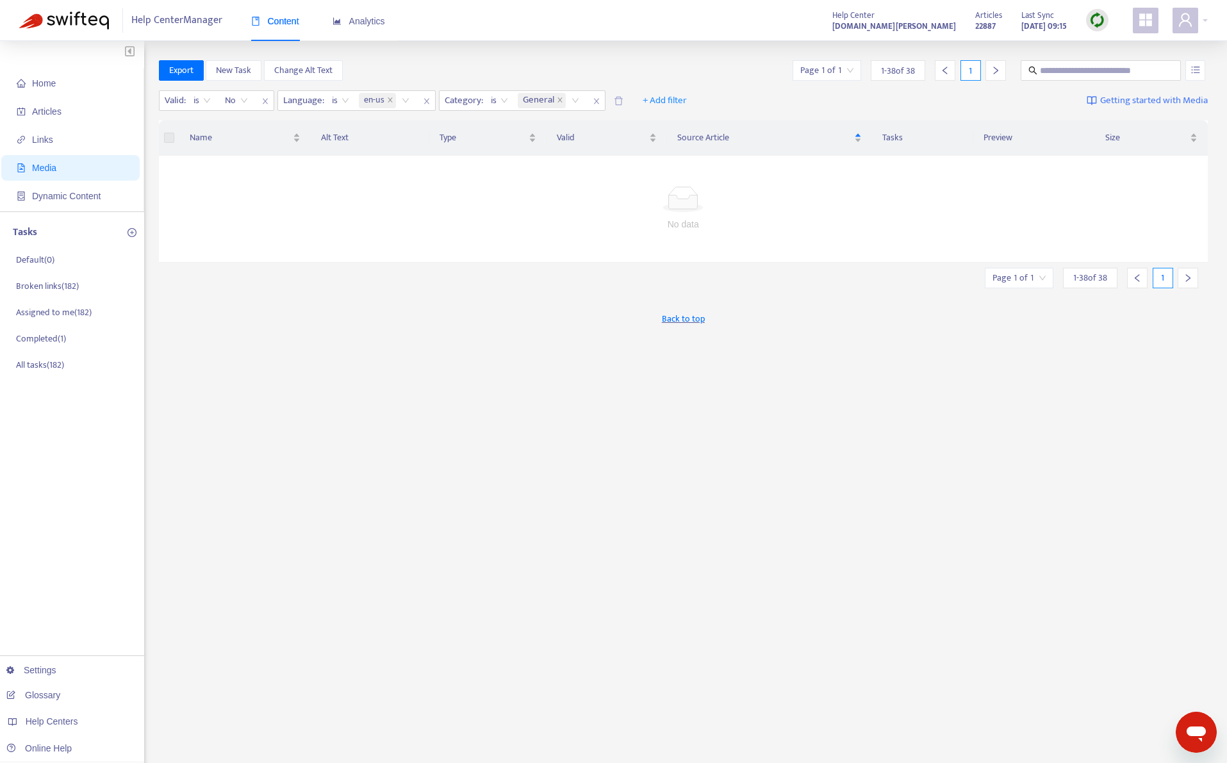
click at [567, 67] on div "Export New Task Change Alt Text Page 1 of 1 1 - 38 of 38 1" at bounding box center [684, 70] width 1050 height 21
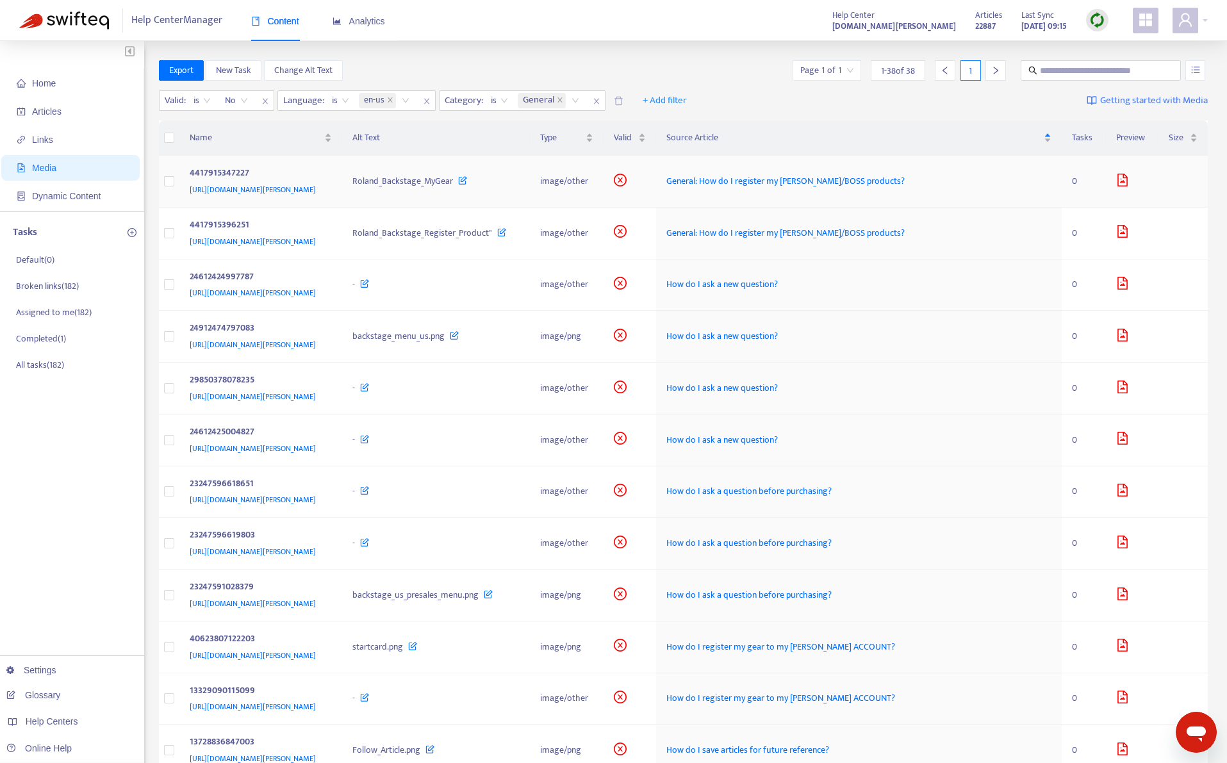
click at [328, 172] on div "4417915347227" at bounding box center [259, 174] width 138 height 17
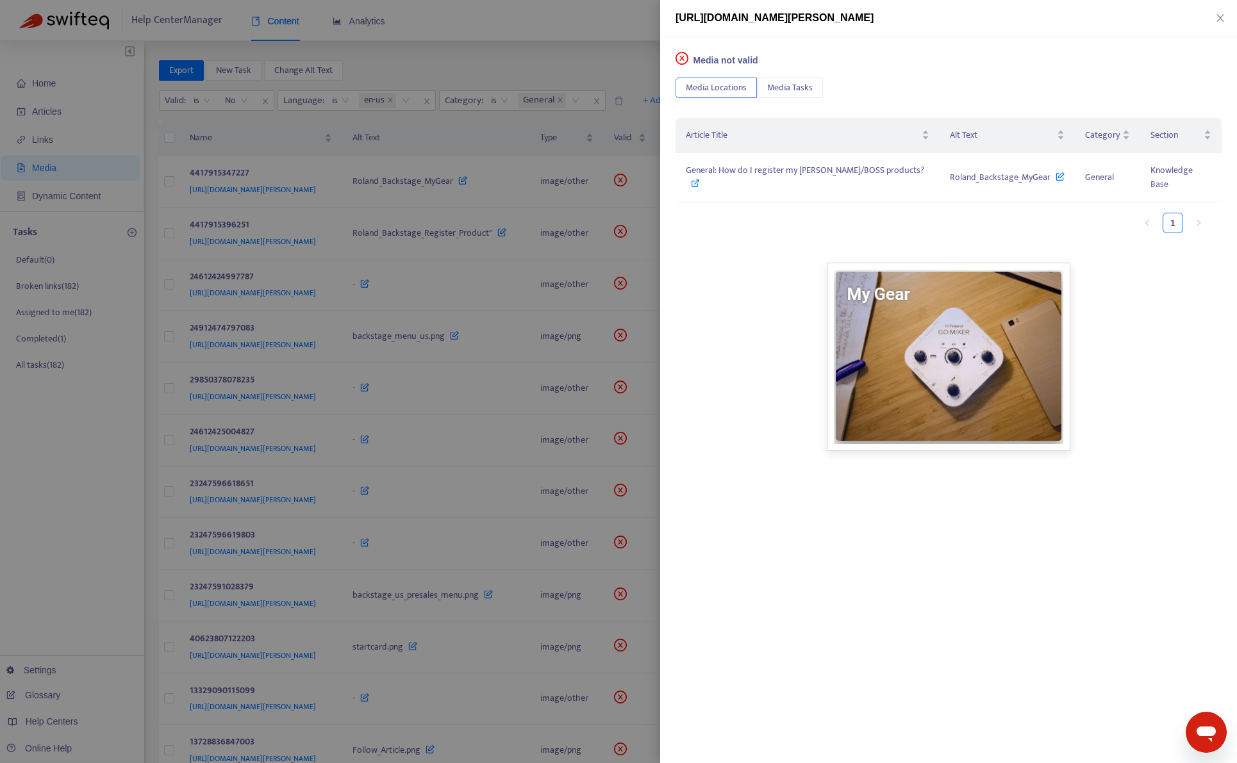
click at [544, 50] on div at bounding box center [618, 381] width 1237 height 763
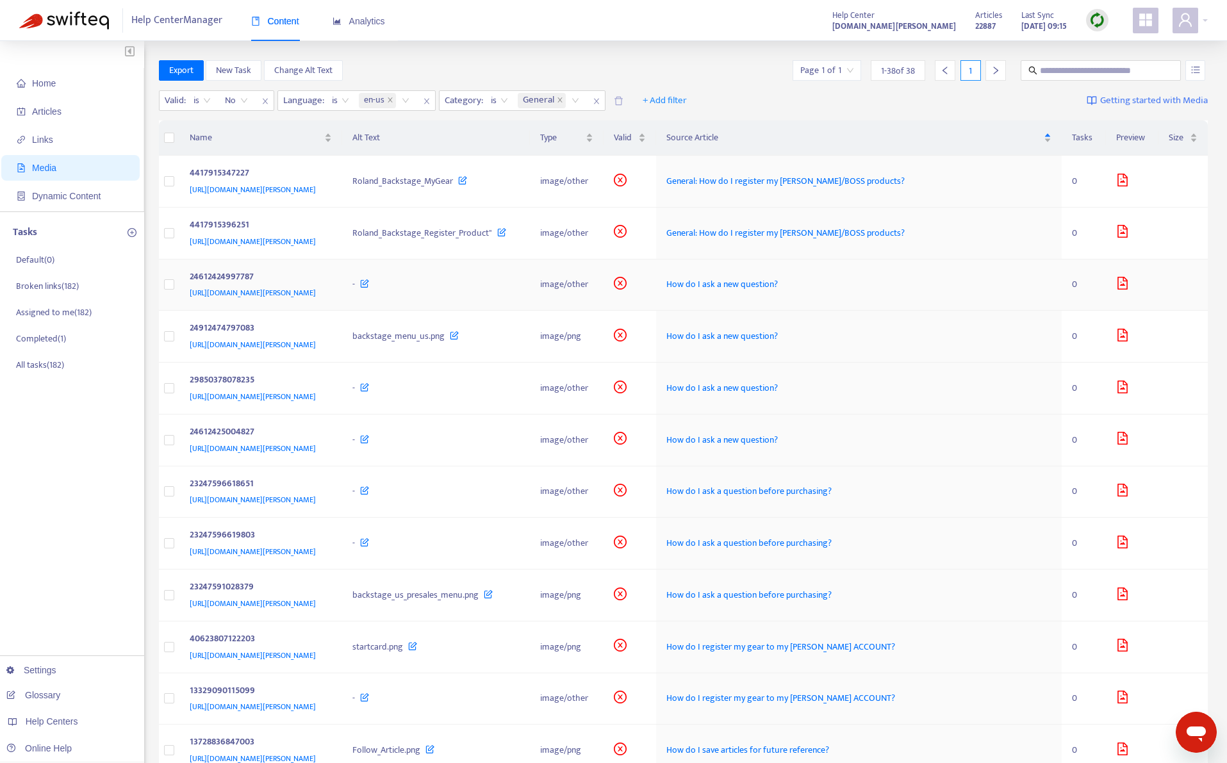
click at [343, 301] on td "24612424997787 https://support.roland.com/hc/article_attachments/24612424997787" at bounding box center [260, 286] width 163 height 52
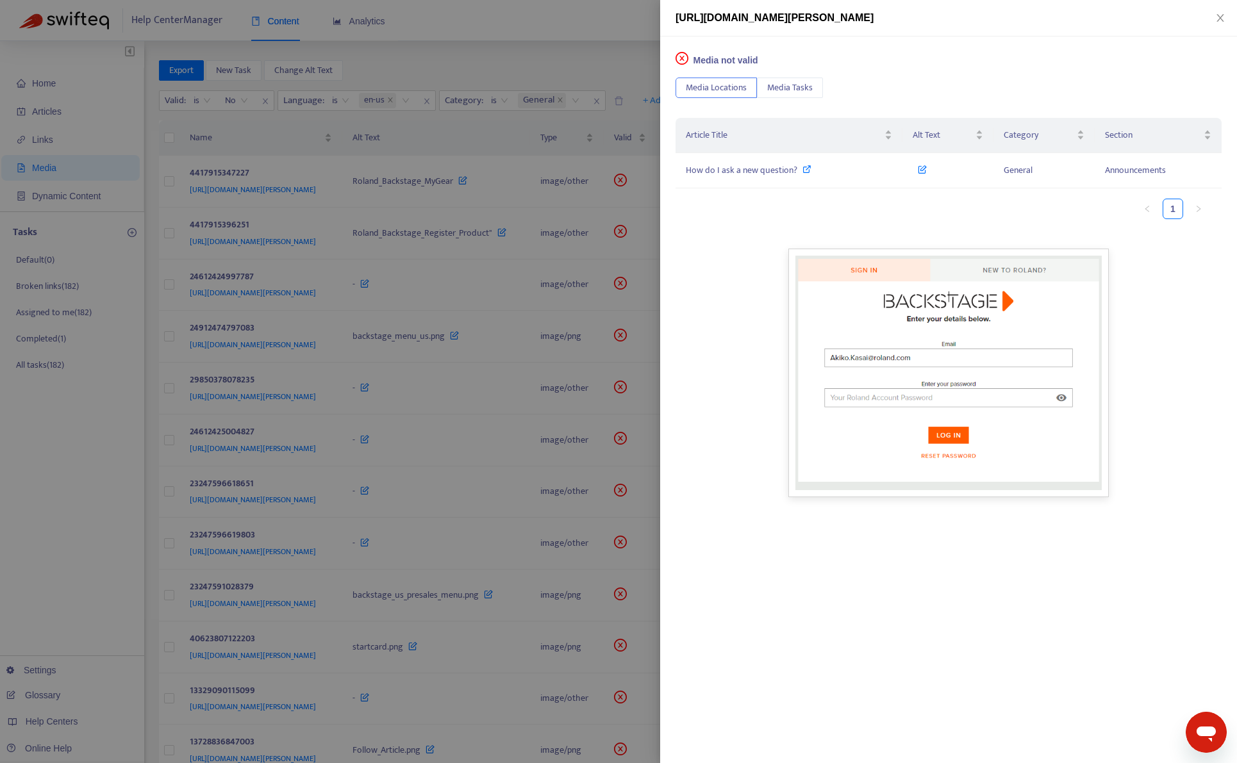
click at [572, 47] on div at bounding box center [618, 381] width 1237 height 763
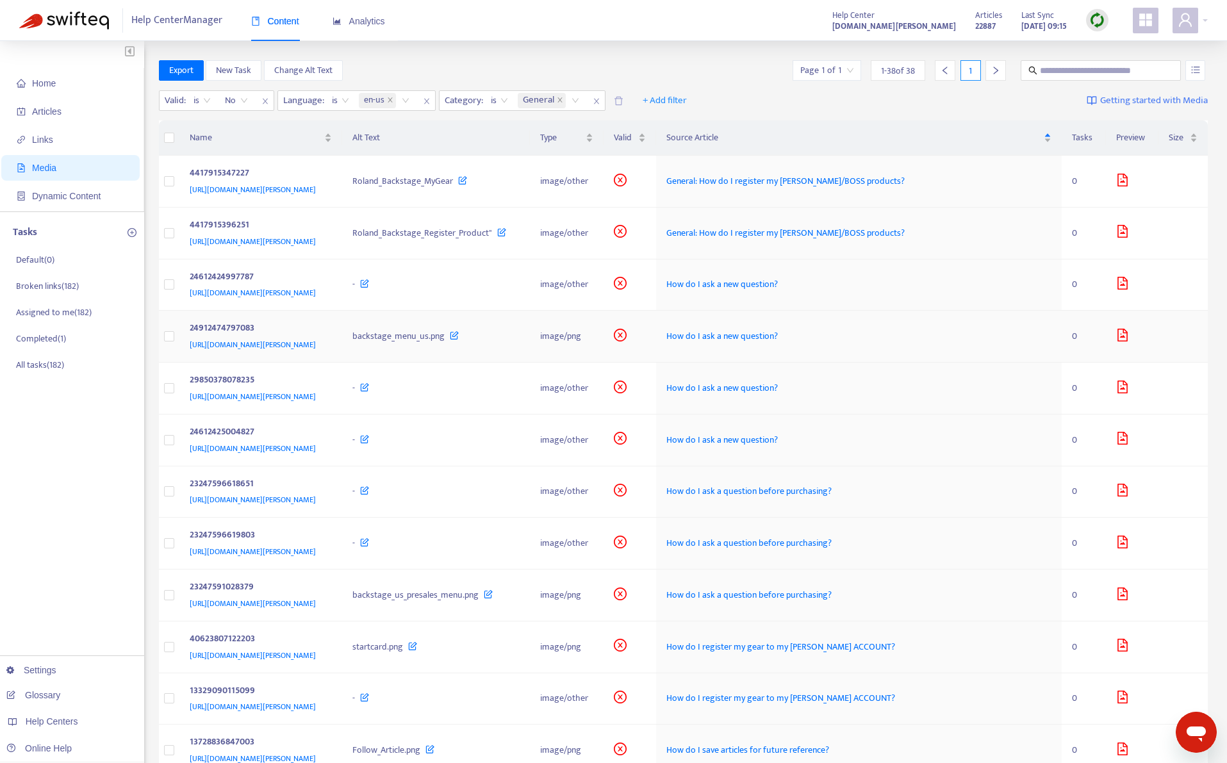
click at [328, 350] on div "https://support.roland.com/hc/article_attachments/24912474797083" at bounding box center [259, 345] width 138 height 14
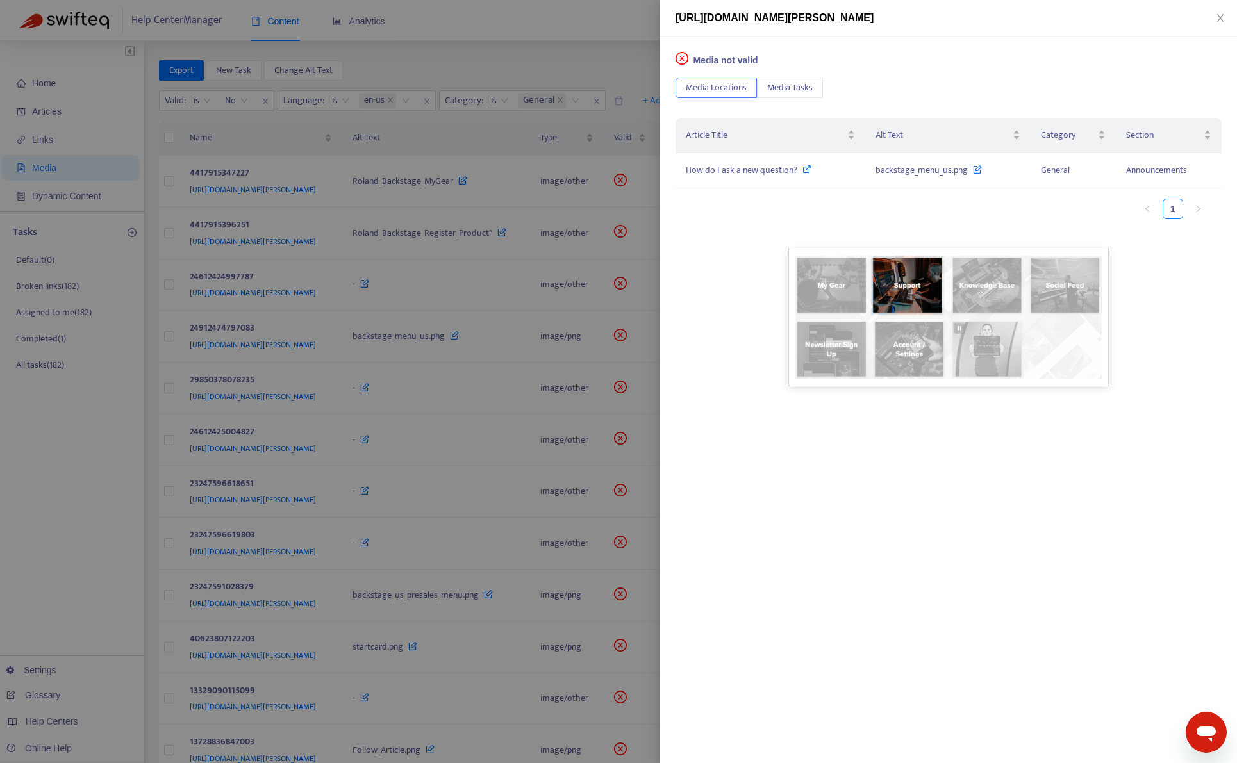
click at [428, 392] on div at bounding box center [618, 381] width 1237 height 763
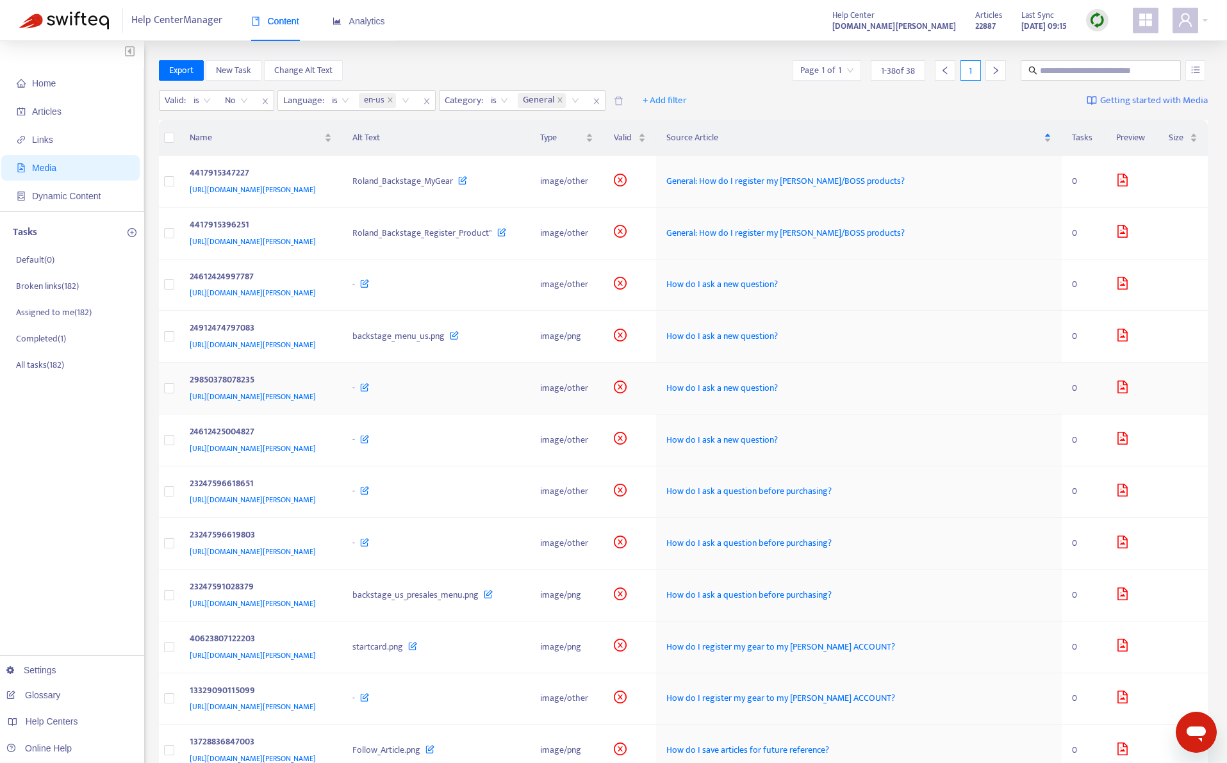
click at [328, 401] on div "https://support.roland.com/hc/article_attachments/29850378078235" at bounding box center [259, 397] width 138 height 14
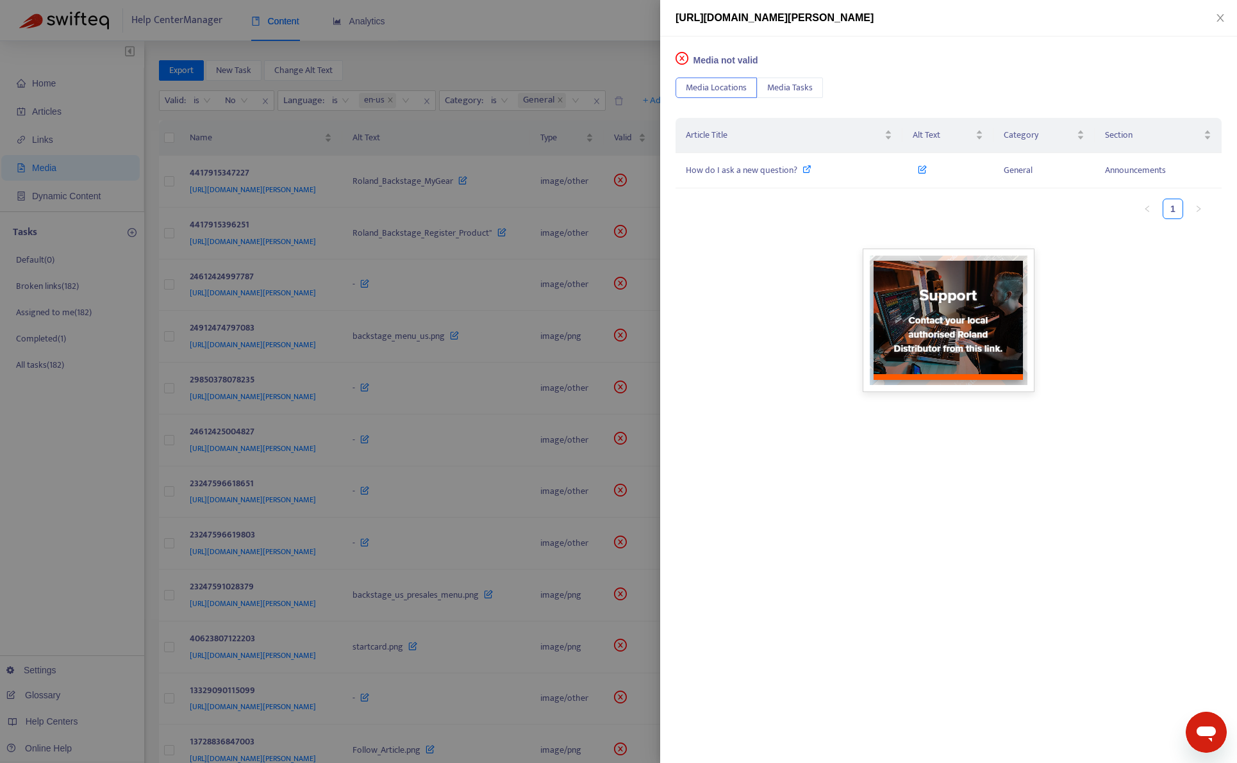
click at [435, 436] on div at bounding box center [618, 381] width 1237 height 763
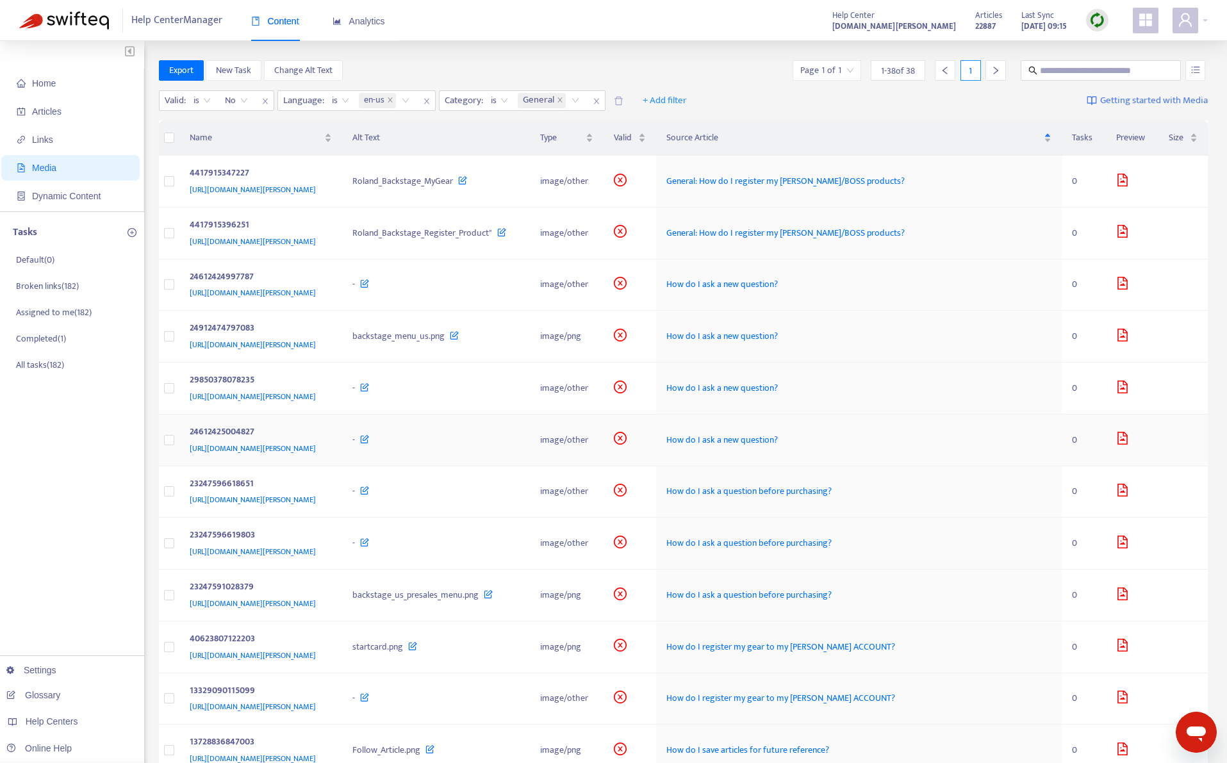
click at [328, 444] on div "https://support.roland.com/hc/article_attachments/24612425004827" at bounding box center [259, 449] width 138 height 14
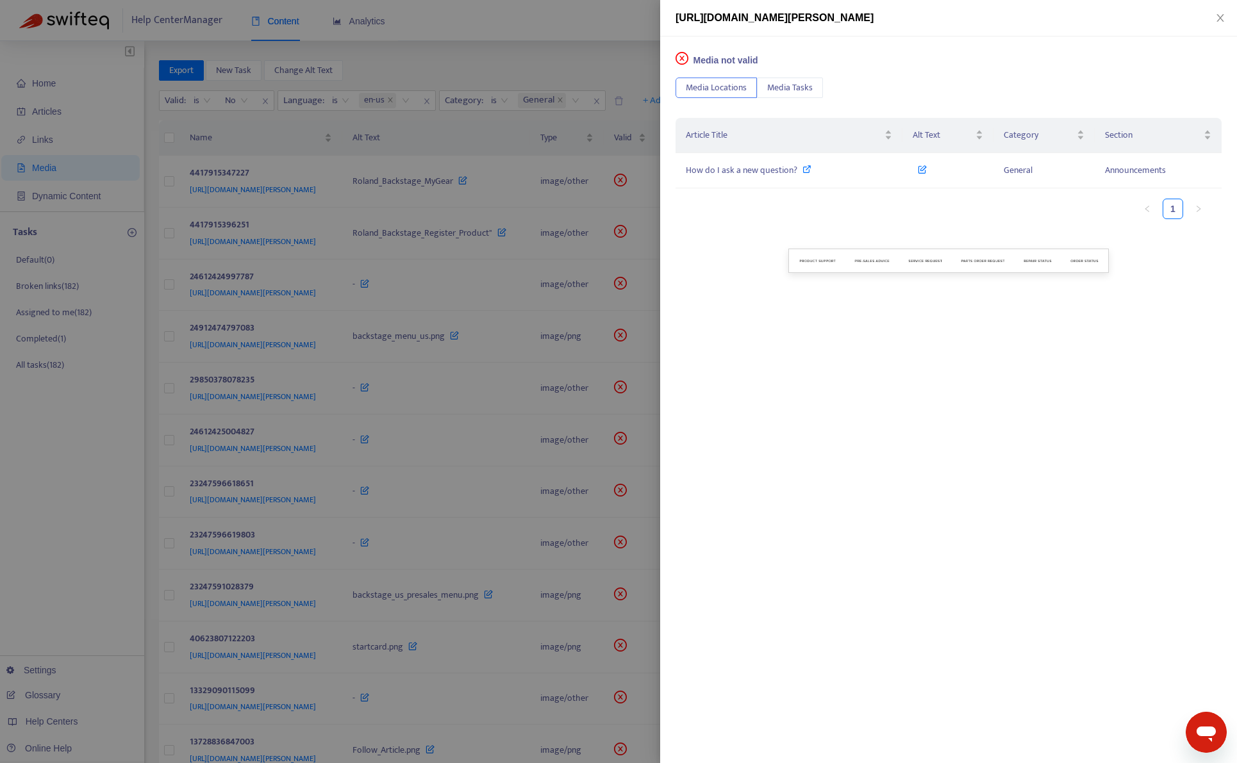
click at [436, 461] on div at bounding box center [618, 381] width 1237 height 763
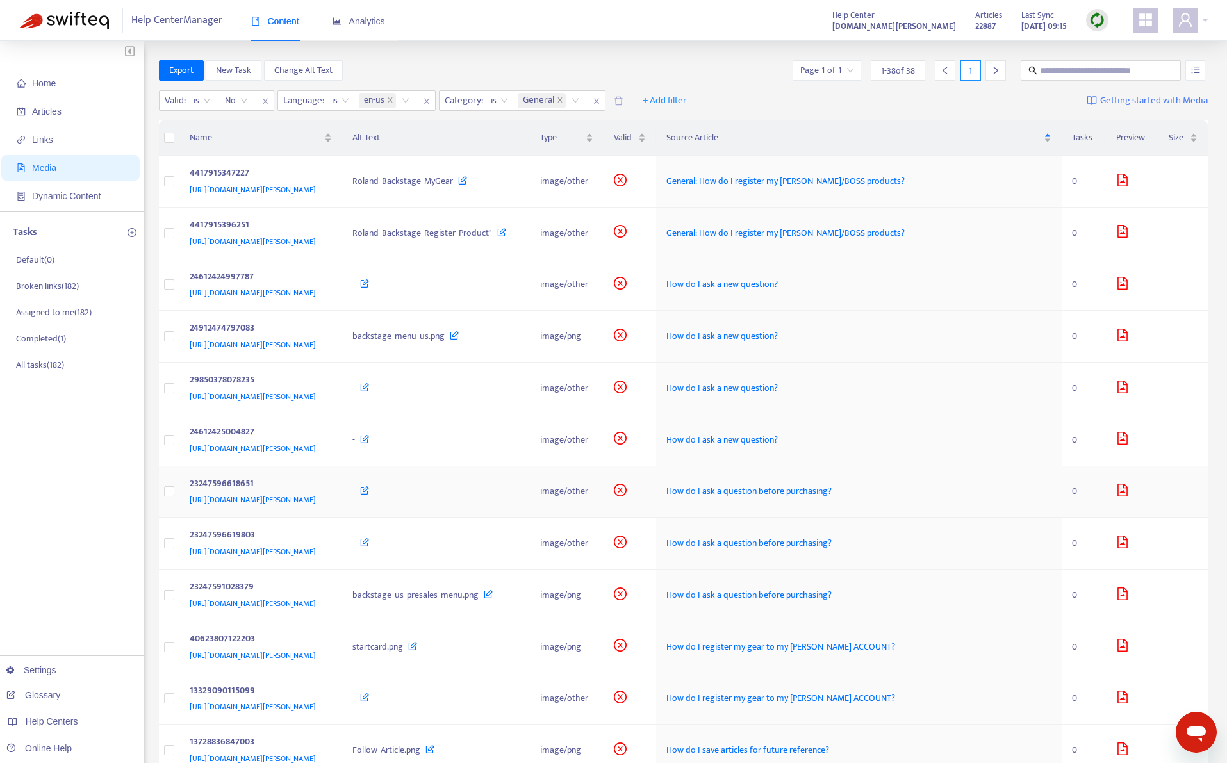
click at [333, 490] on div "23247596618651 https://support.roland.com/hc/article_attachments/23247596618651" at bounding box center [261, 492] width 143 height 31
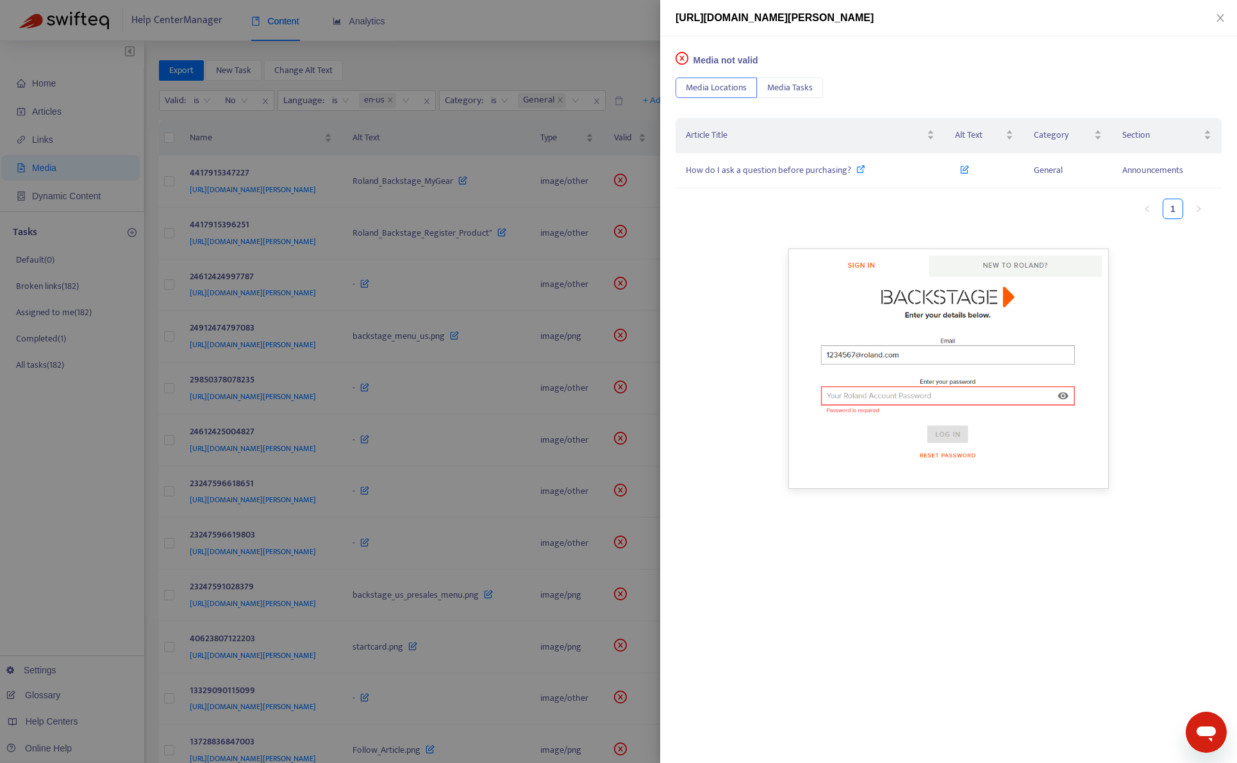
click at [438, 522] on div at bounding box center [618, 381] width 1237 height 763
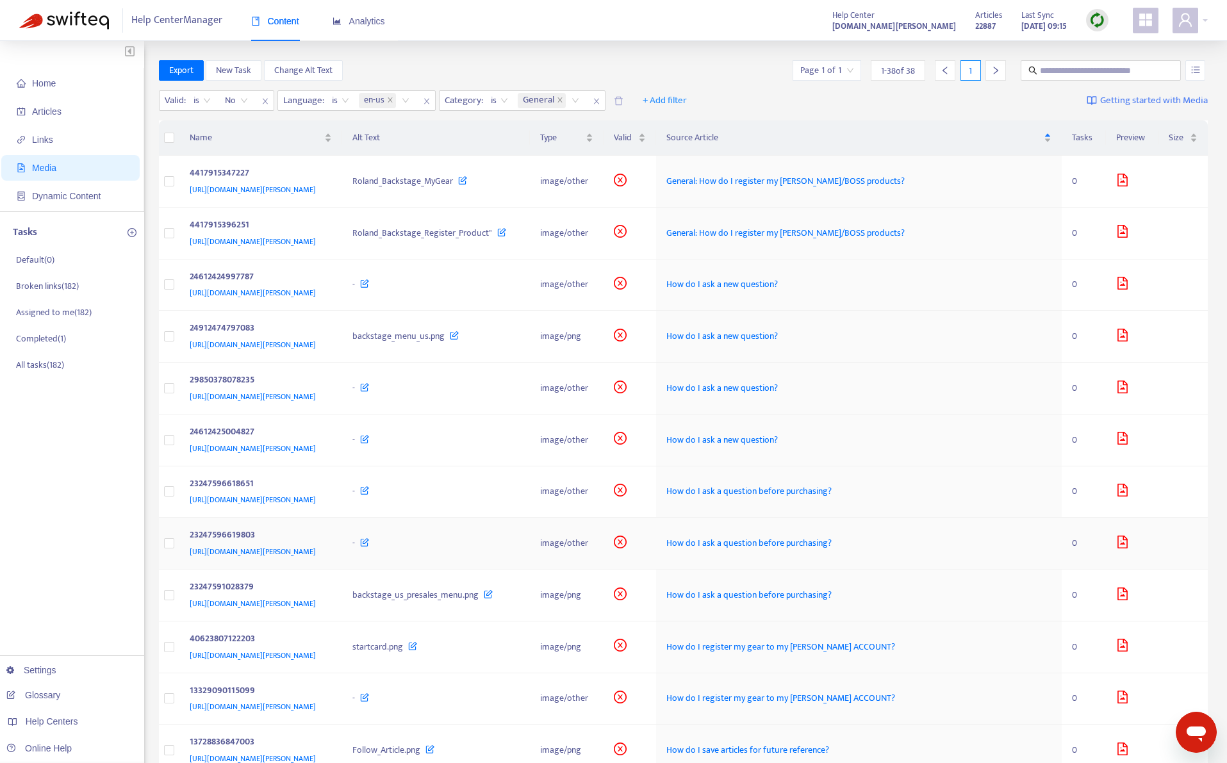
click at [333, 533] on div "23247596619803 https://support.roland.com/hc/article_attachments/23247596619803" at bounding box center [261, 543] width 143 height 31
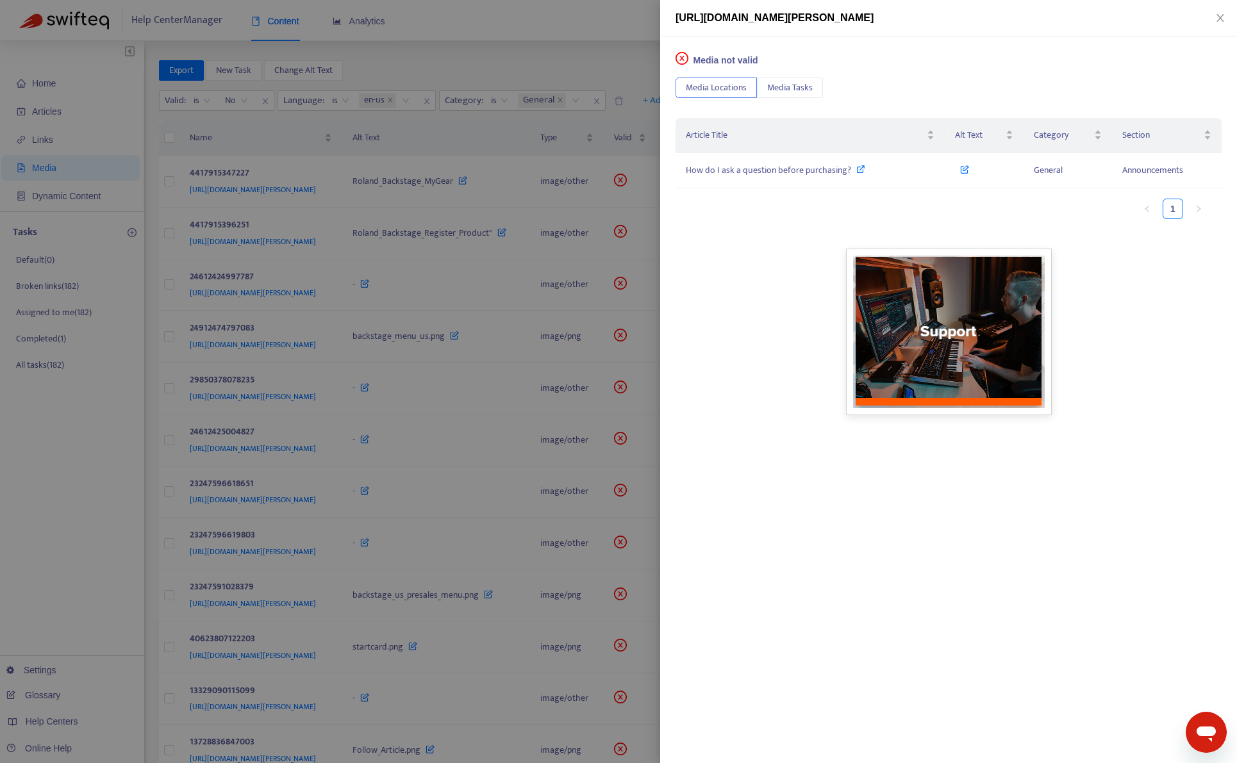
click at [438, 535] on div at bounding box center [618, 381] width 1237 height 763
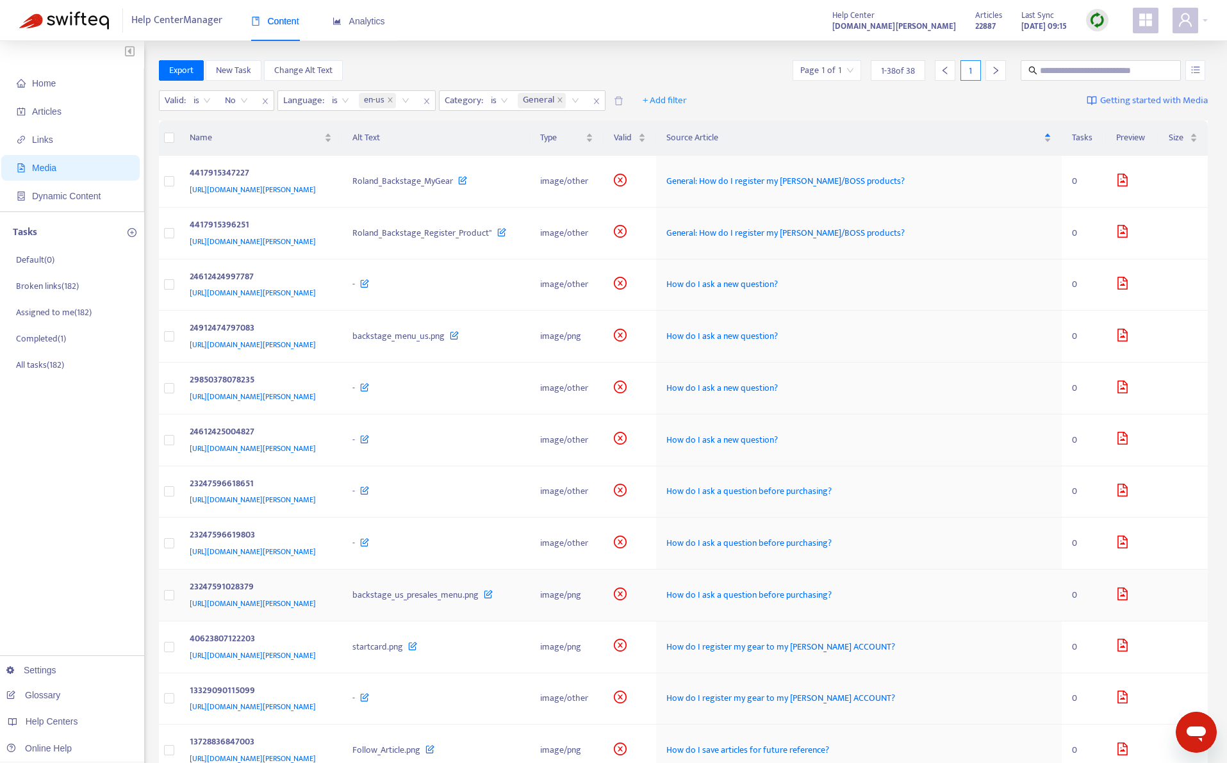
click at [333, 592] on div "23247591028379 https://support.roland.com/hc/article_attachments/23247591028379" at bounding box center [261, 595] width 143 height 31
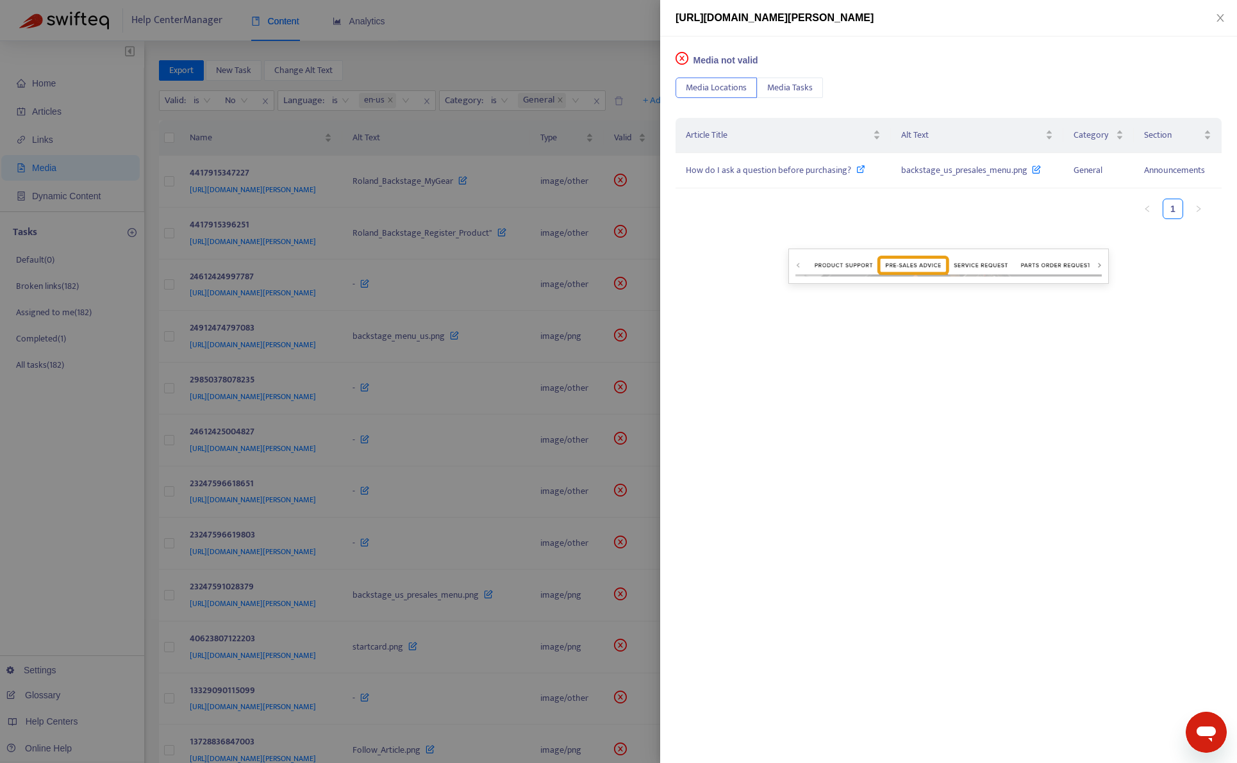
click at [438, 597] on div at bounding box center [618, 381] width 1237 height 763
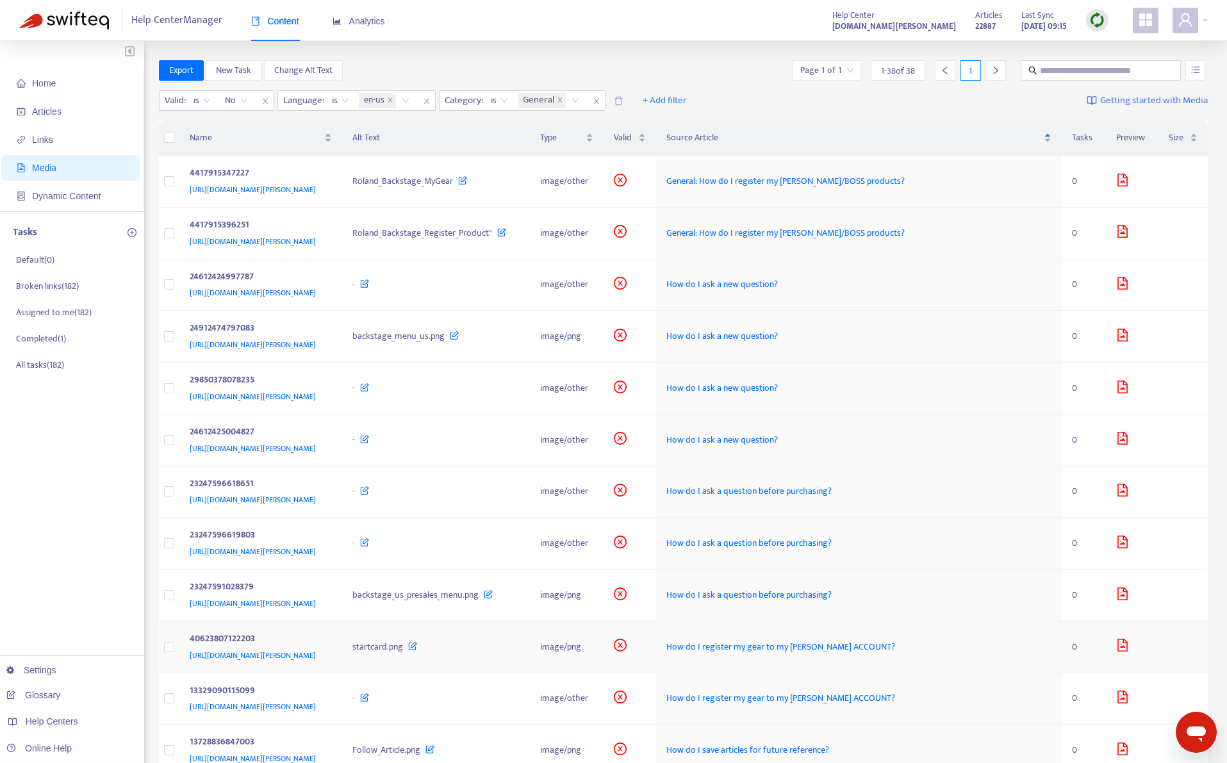
click at [333, 641] on div "40623807122203 https://support.roland.com/hc/article_attachments/40623807122203" at bounding box center [261, 647] width 143 height 31
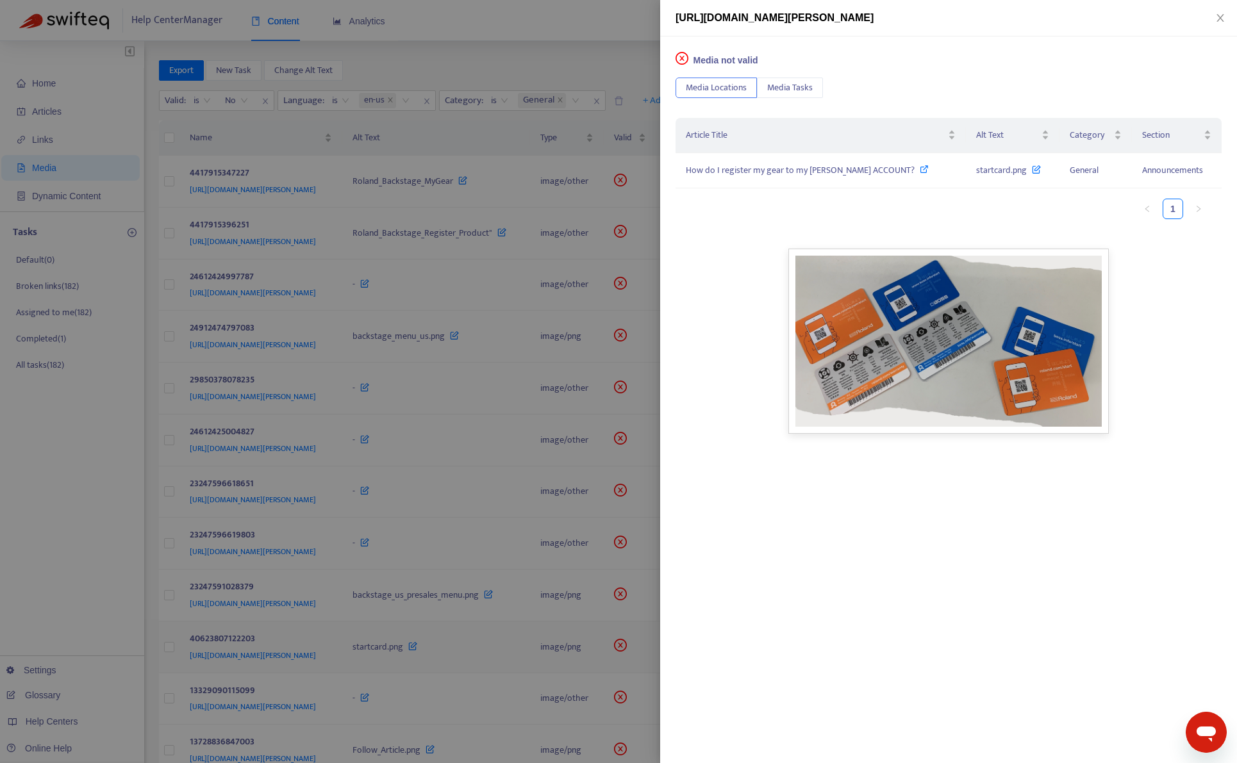
click at [438, 641] on div at bounding box center [618, 381] width 1237 height 763
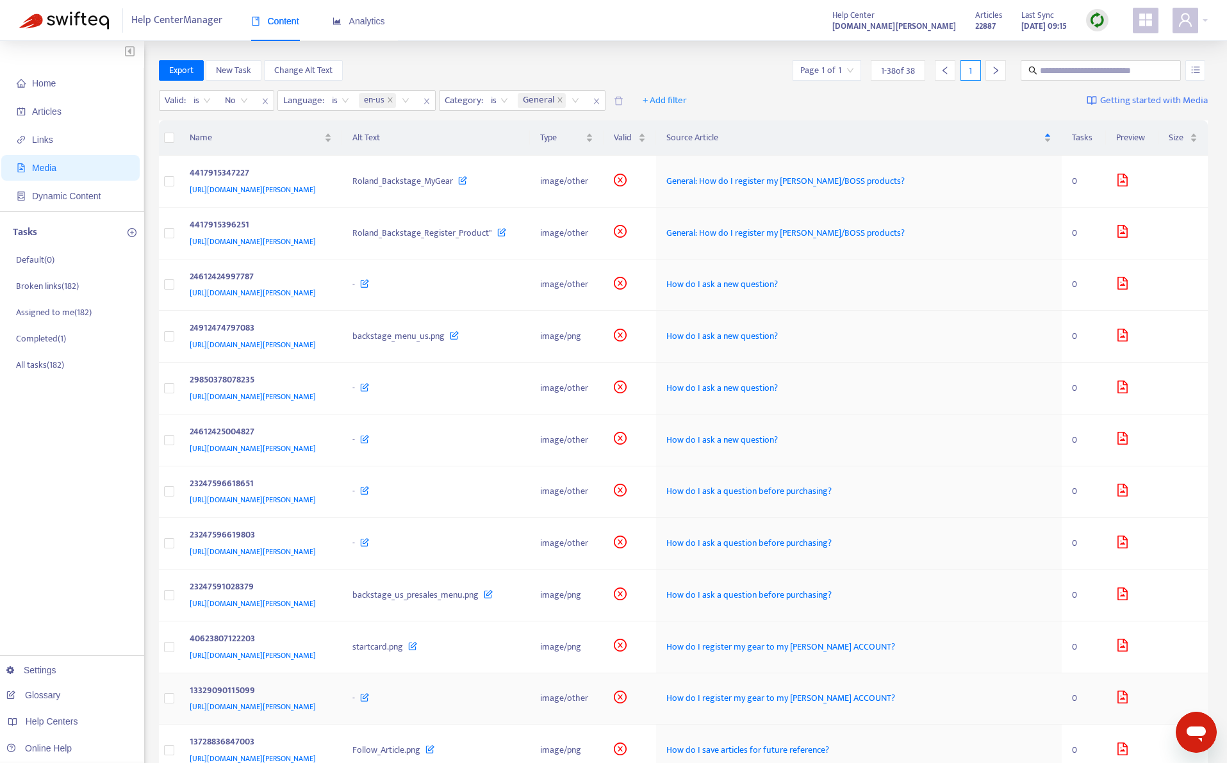
click at [333, 700] on div "13329090115099 https://support.roland.com/hc/article_attachments/13329090115099" at bounding box center [261, 699] width 143 height 31
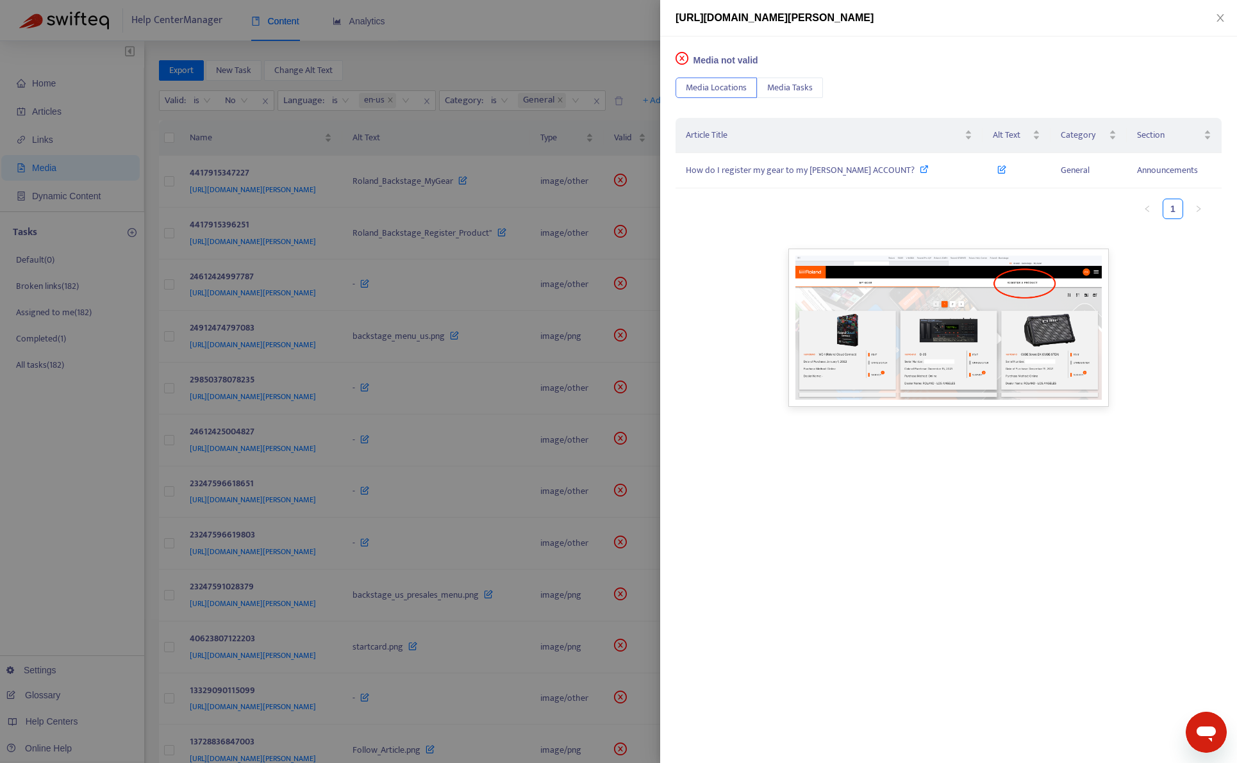
click at [436, 681] on div at bounding box center [618, 381] width 1237 height 763
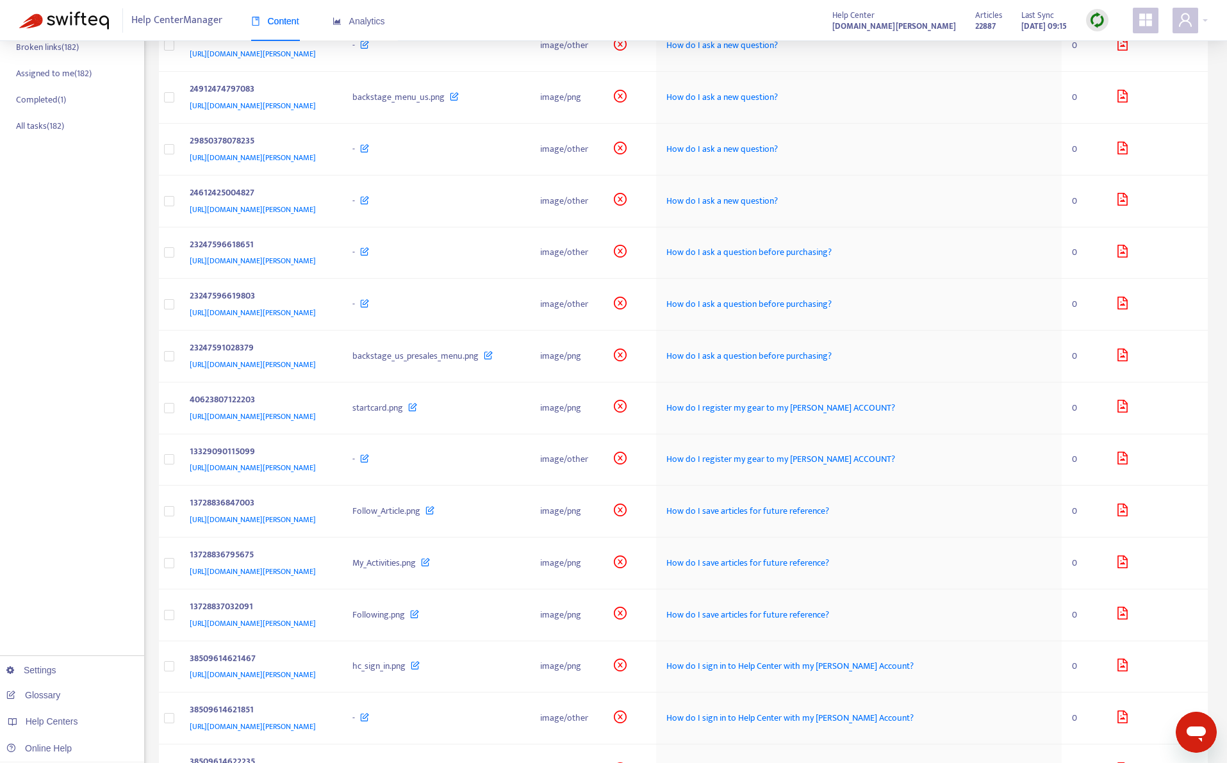
scroll to position [320, 0]
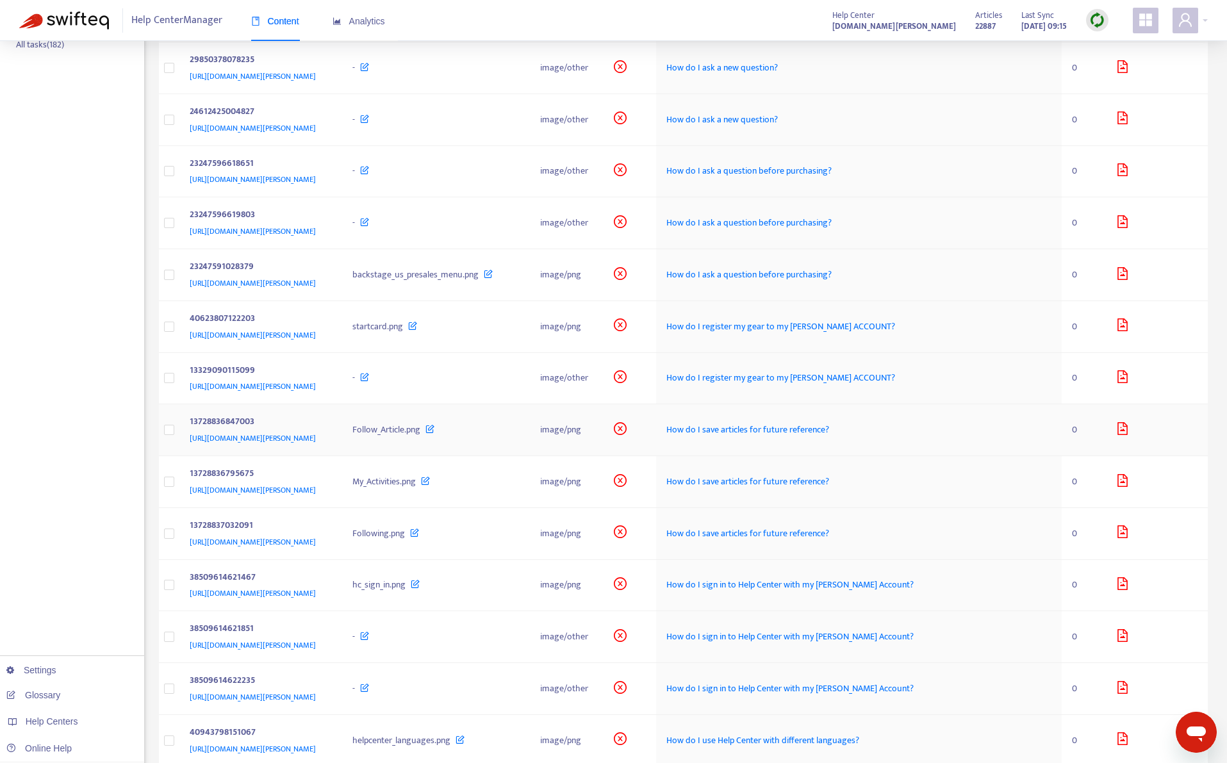
click at [328, 430] on div "13728836847003" at bounding box center [259, 423] width 138 height 17
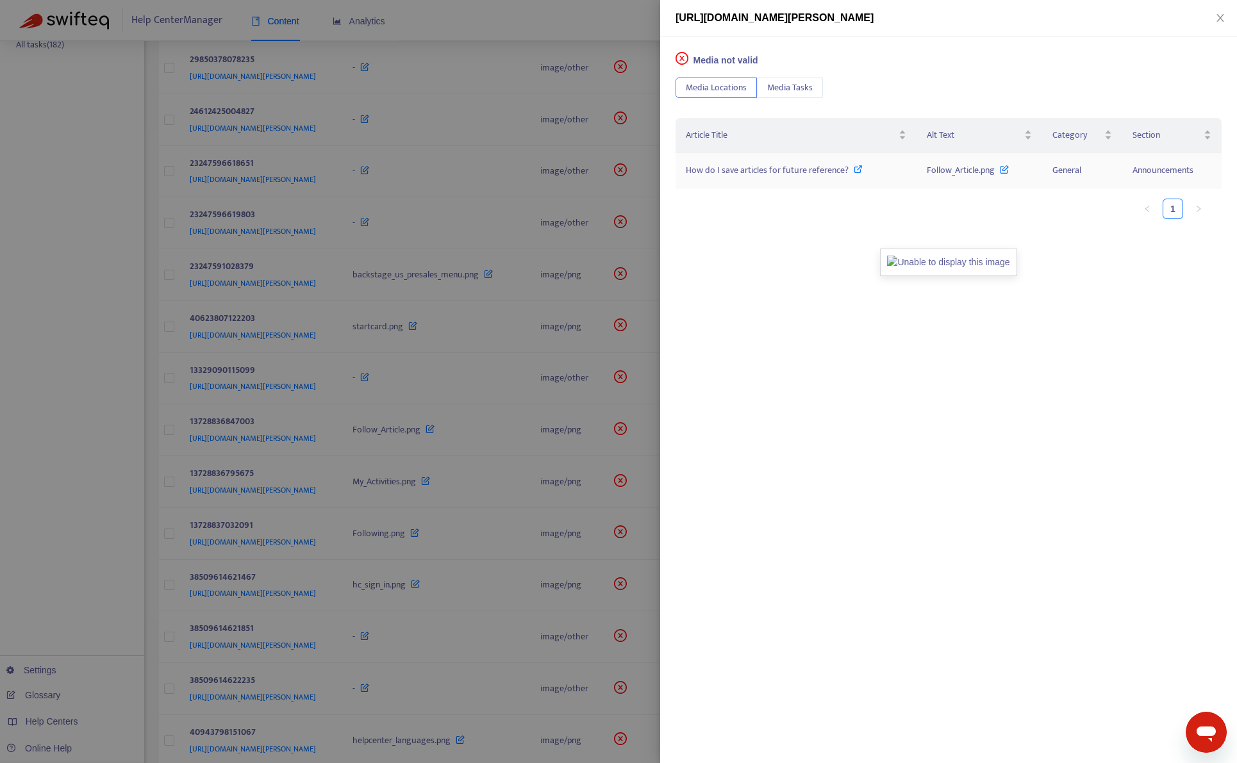
click at [813, 170] on span "How do I save articles for future reference?" at bounding box center [767, 170] width 163 height 15
click at [574, 35] on div at bounding box center [618, 381] width 1237 height 763
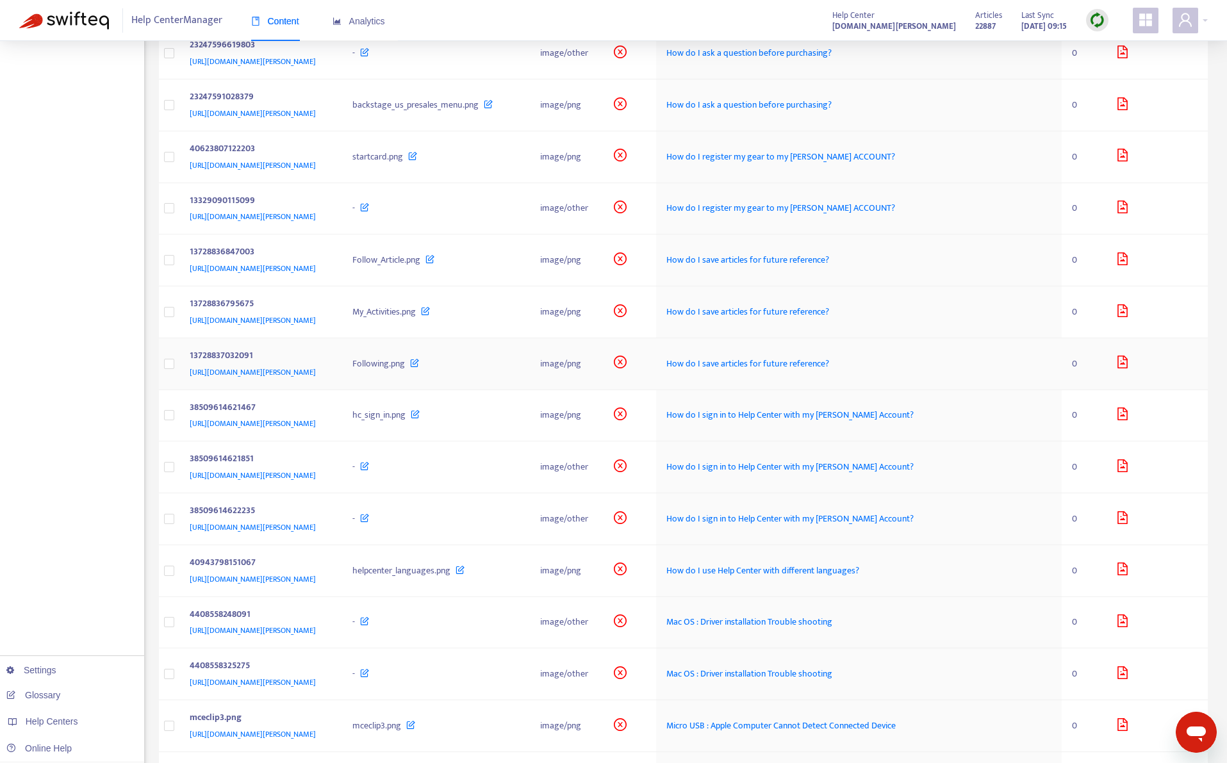
scroll to position [513, 0]
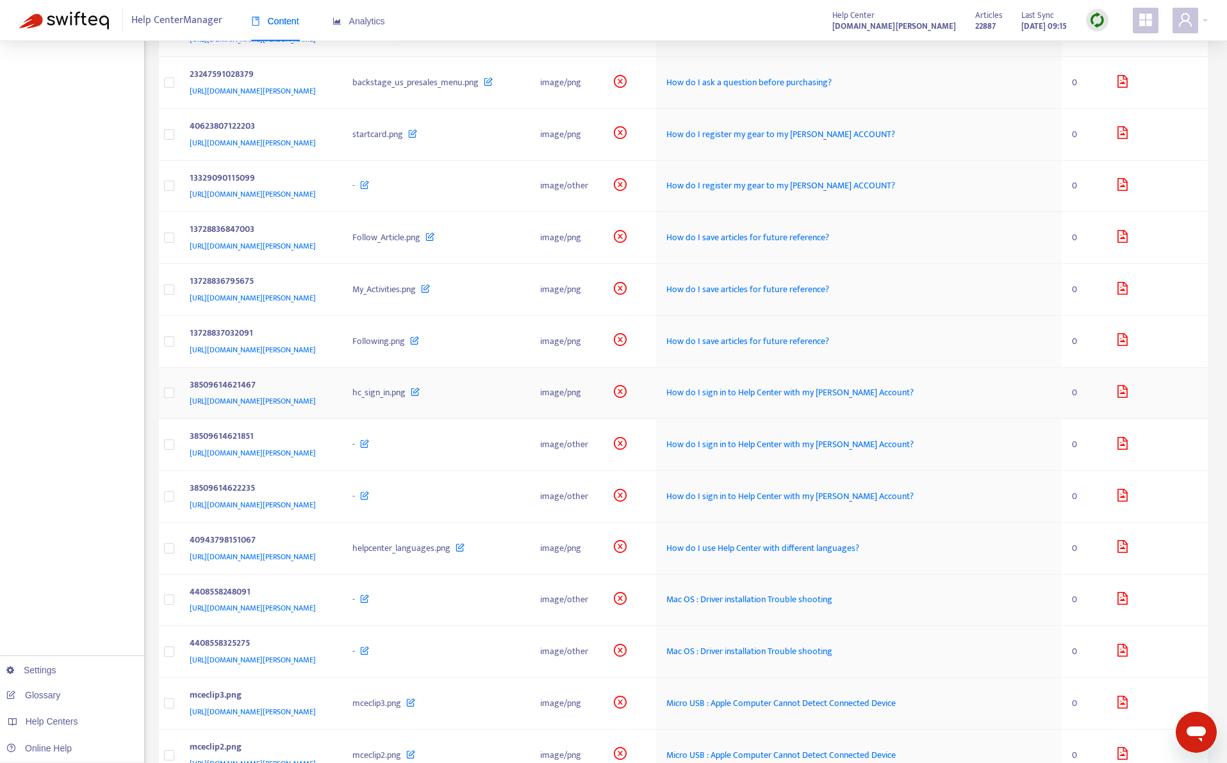
click at [328, 383] on div "38509614621467" at bounding box center [259, 386] width 138 height 17
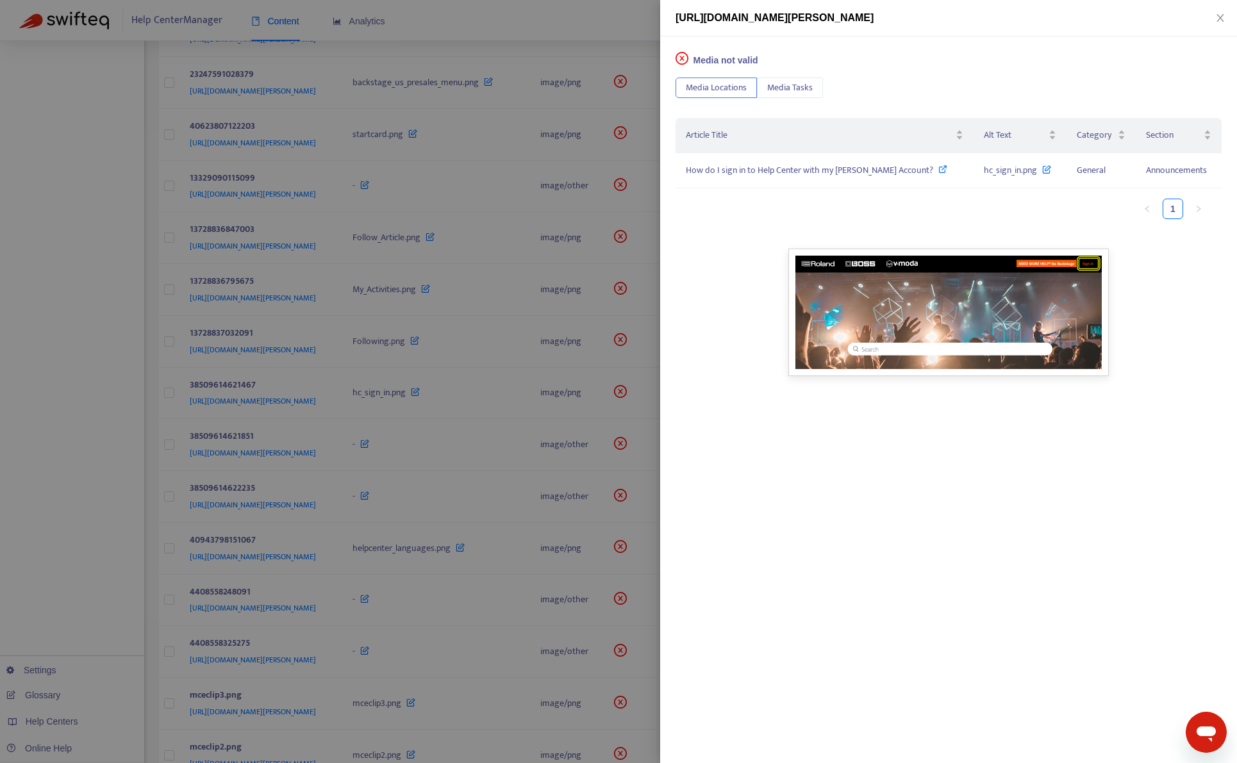
click at [431, 496] on div at bounding box center [618, 381] width 1237 height 763
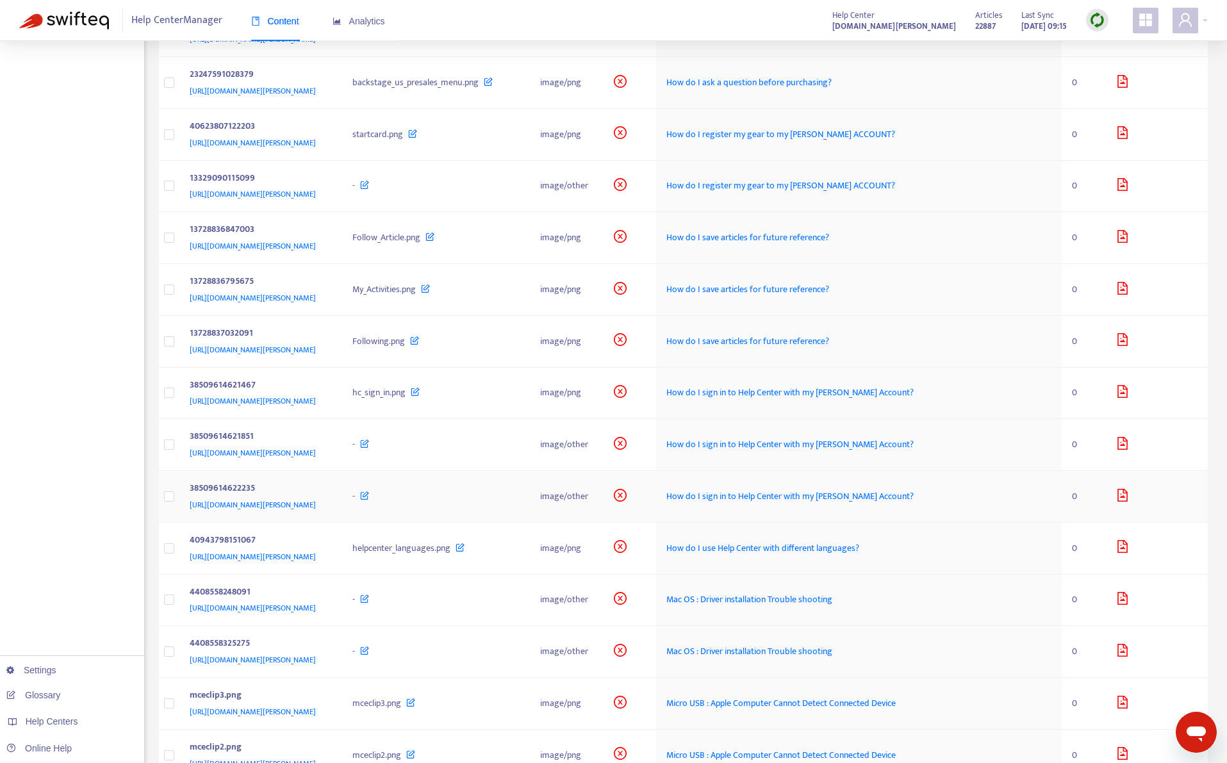
click at [328, 492] on div "38509614622235" at bounding box center [259, 489] width 138 height 17
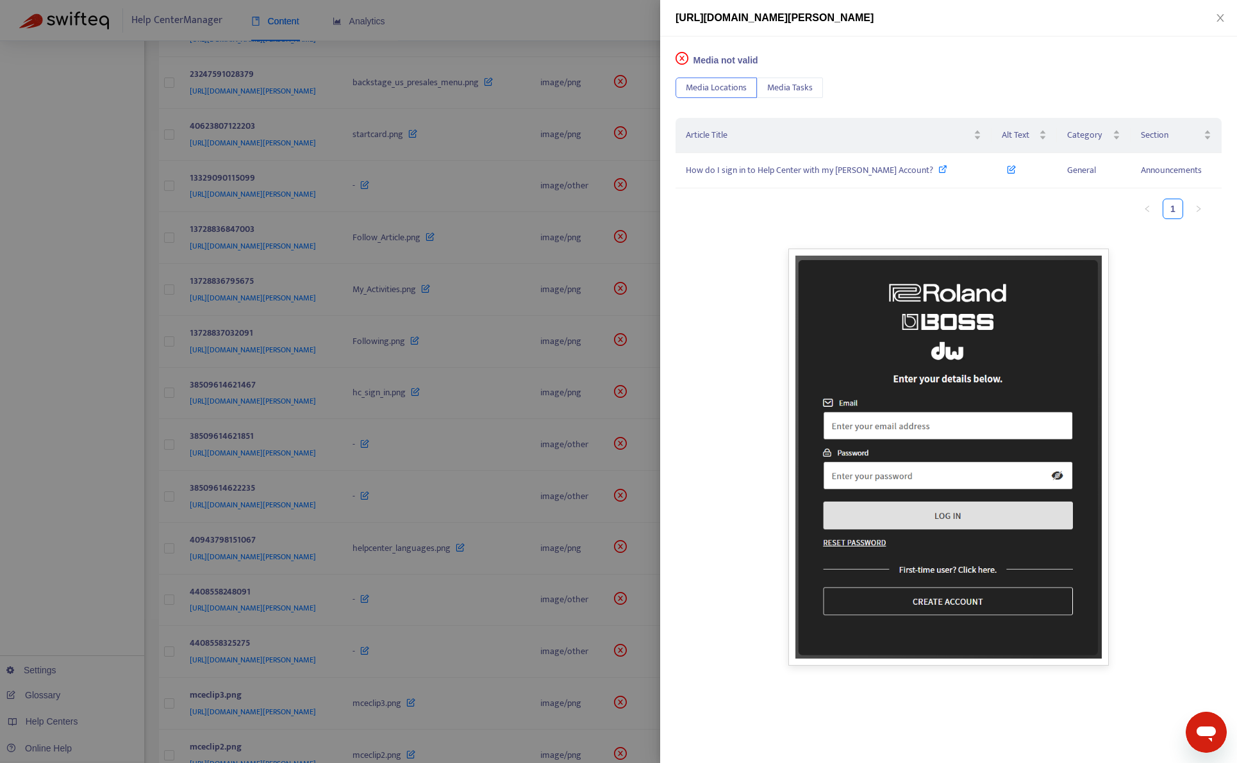
click at [431, 561] on div at bounding box center [618, 381] width 1237 height 763
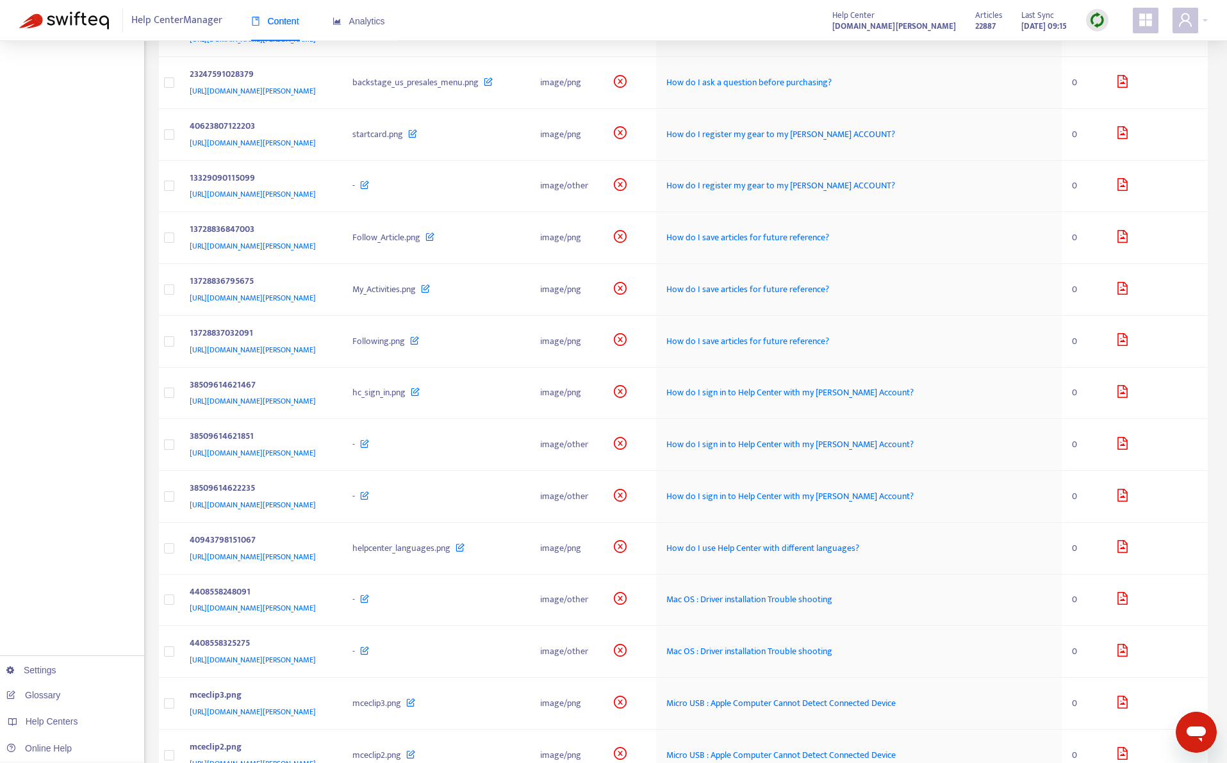
click at [328, 561] on div "https://support.roland.com/hc/article_attachments/40943798151067" at bounding box center [259, 557] width 138 height 14
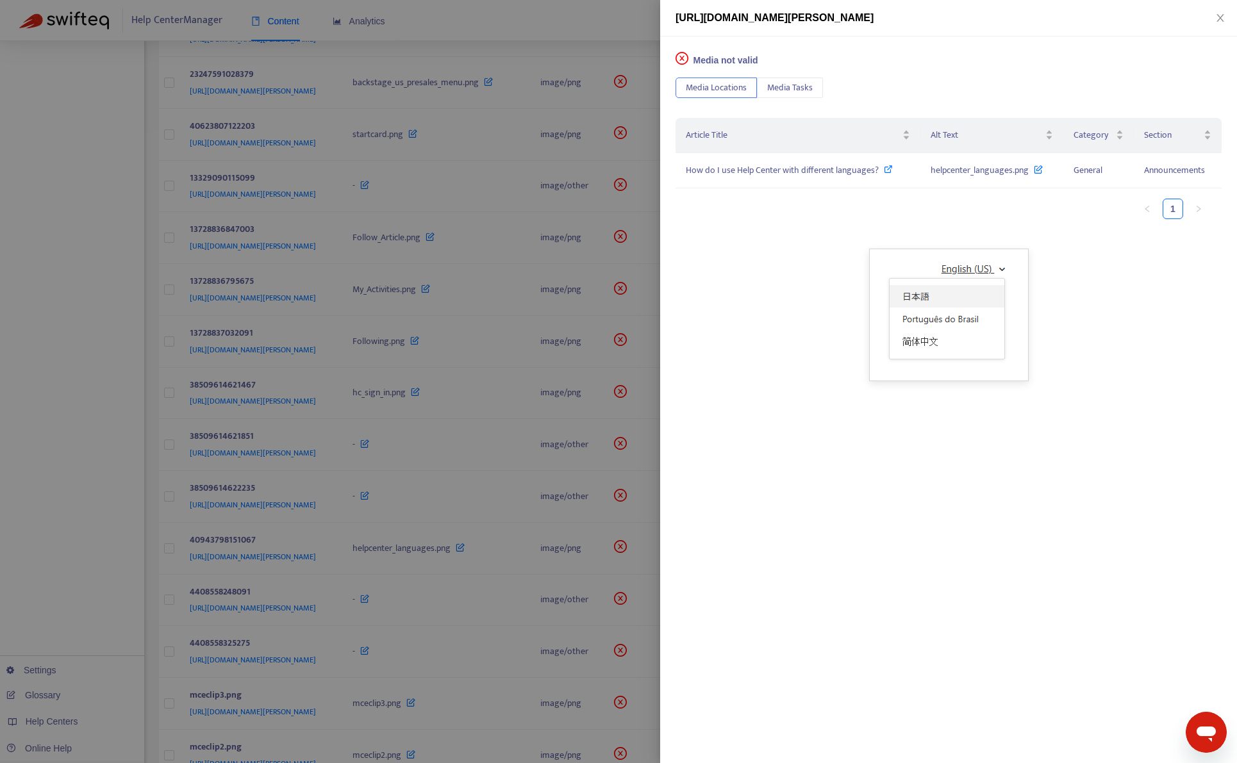
click at [431, 561] on div at bounding box center [618, 381] width 1237 height 763
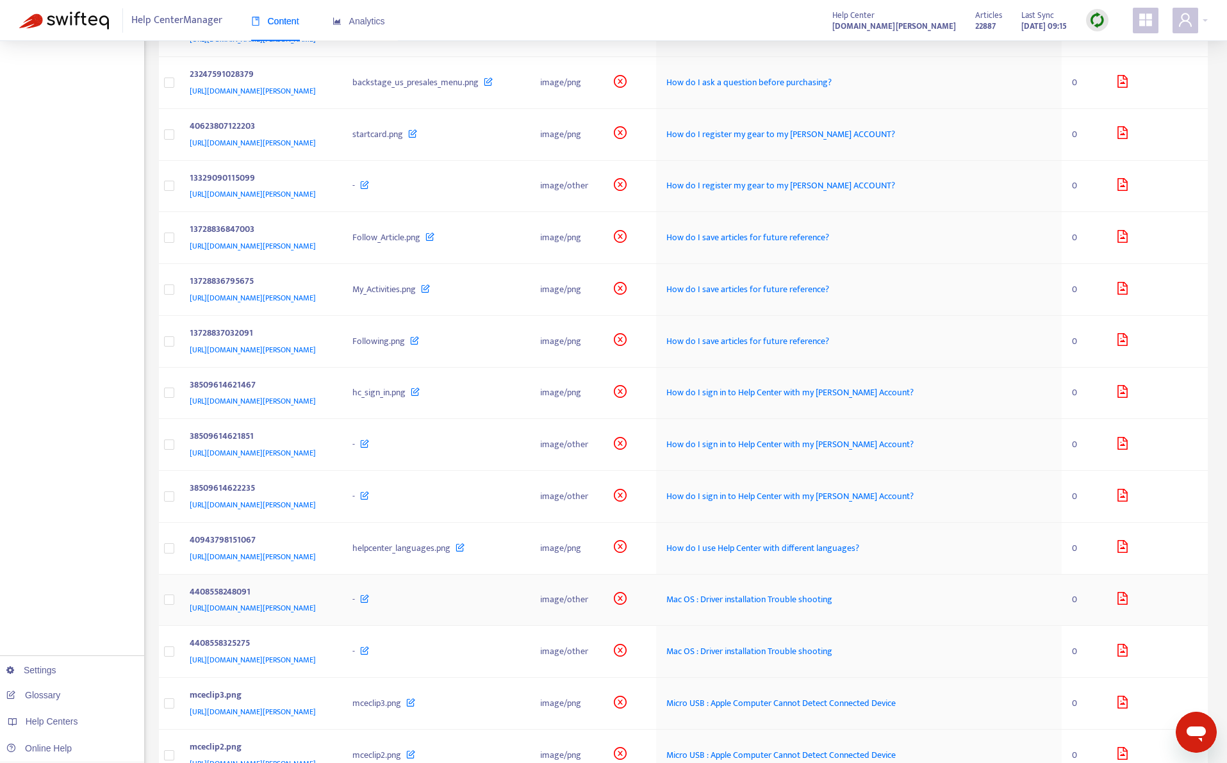
click at [328, 601] on div "4408558248091" at bounding box center [259, 593] width 138 height 17
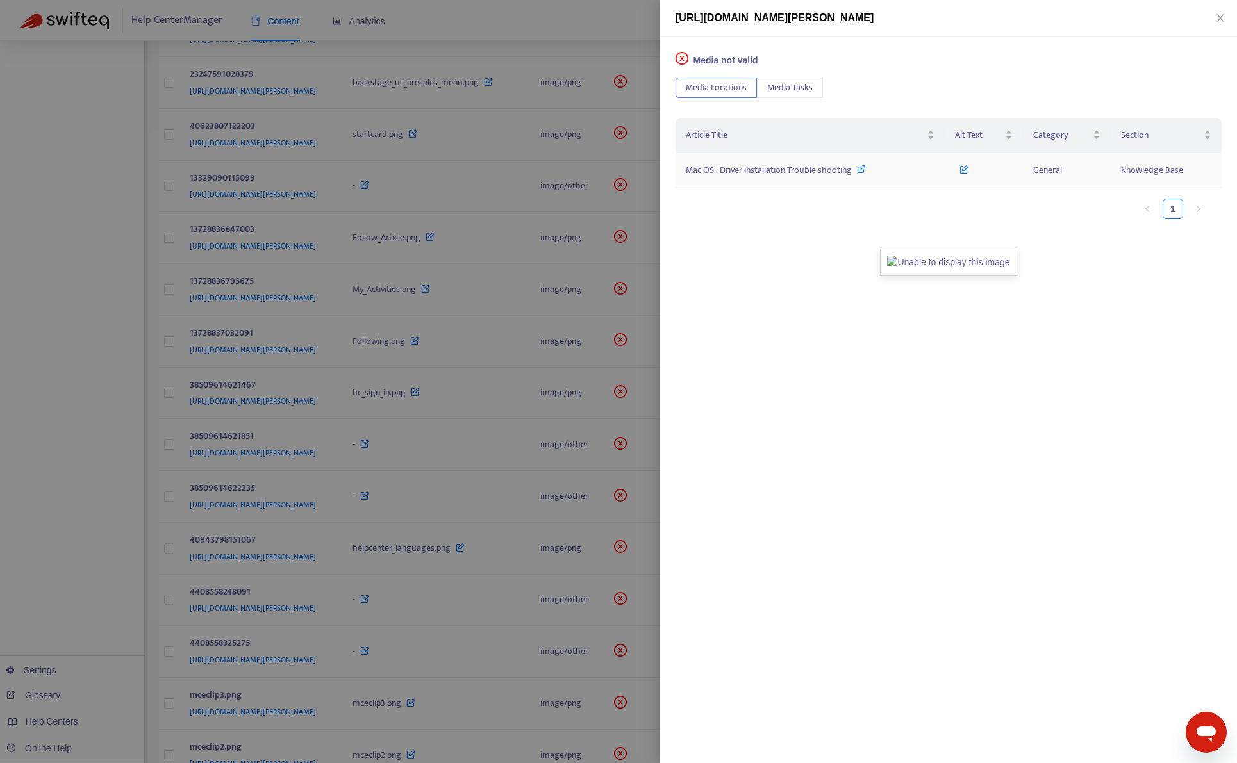
click at [812, 172] on span "Mac OS : Driver installation Trouble shooting" at bounding box center [769, 170] width 166 height 15
click at [113, 510] on div at bounding box center [618, 381] width 1237 height 763
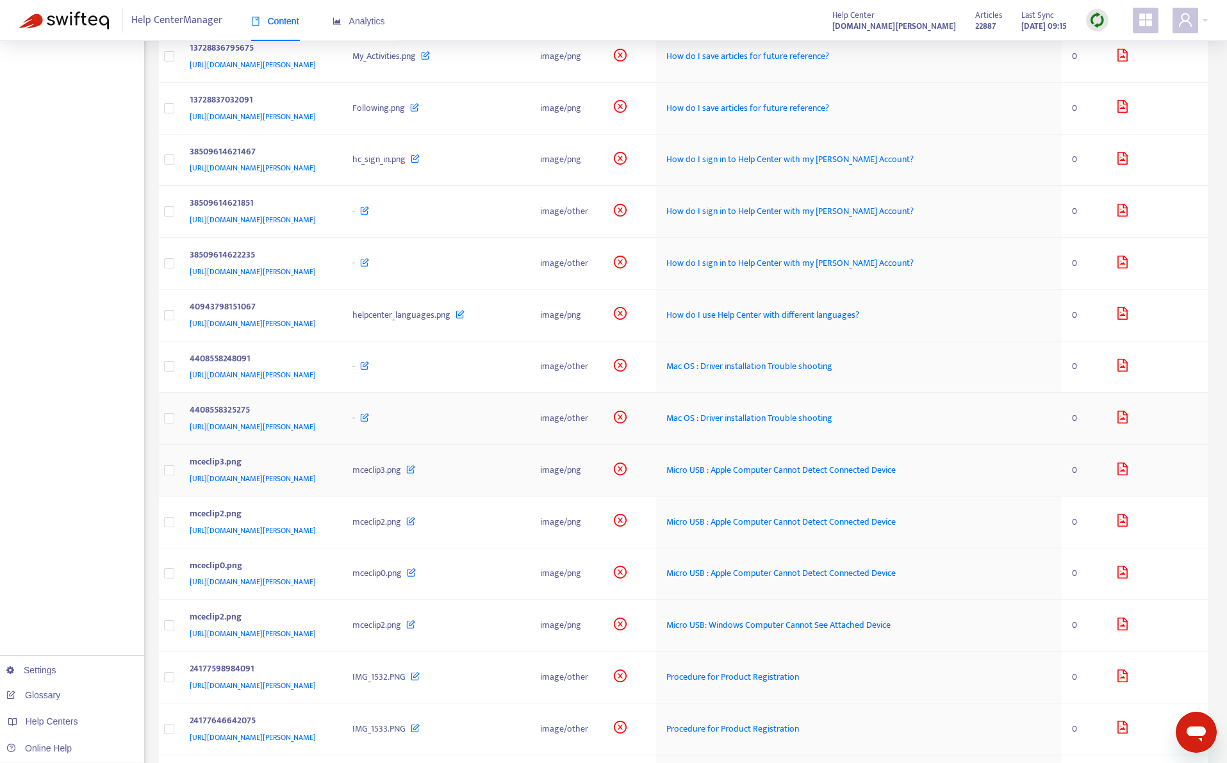
scroll to position [769, 0]
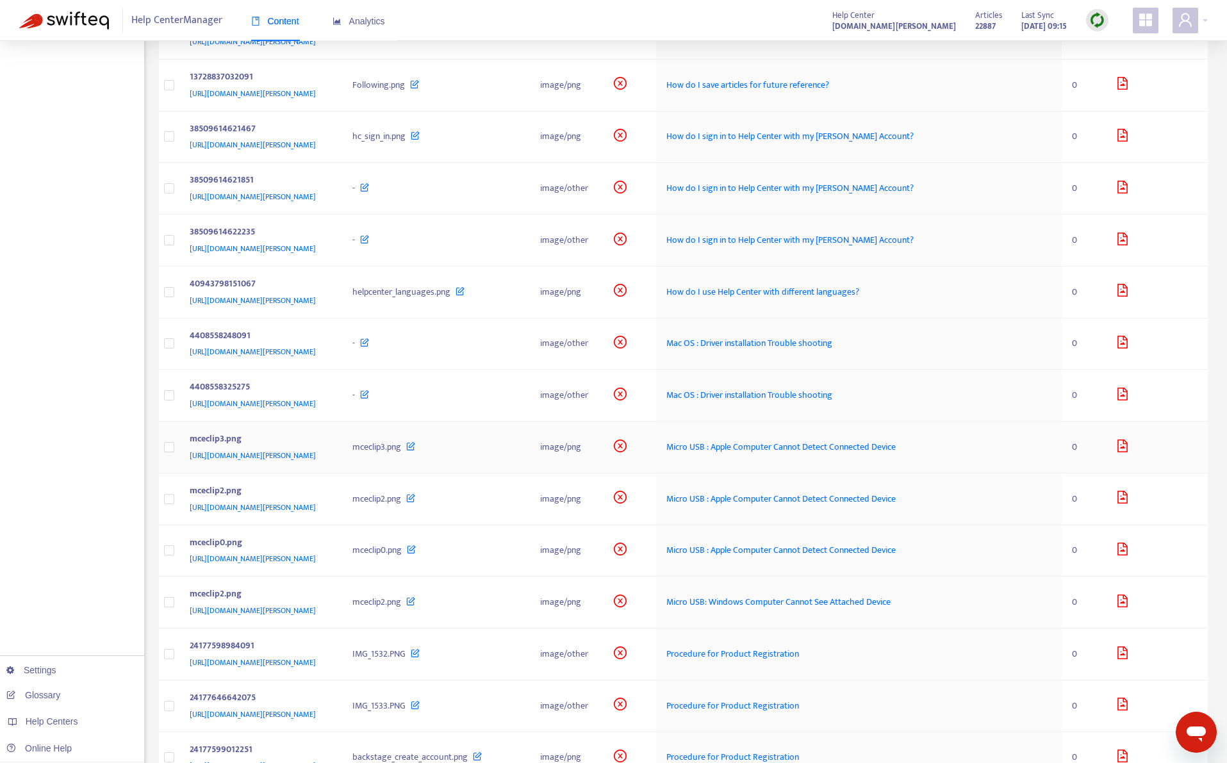
click at [328, 463] on div "https://support.roland.com/hc/article_attachments/4405037881499/mceclip3.png" at bounding box center [259, 456] width 138 height 14
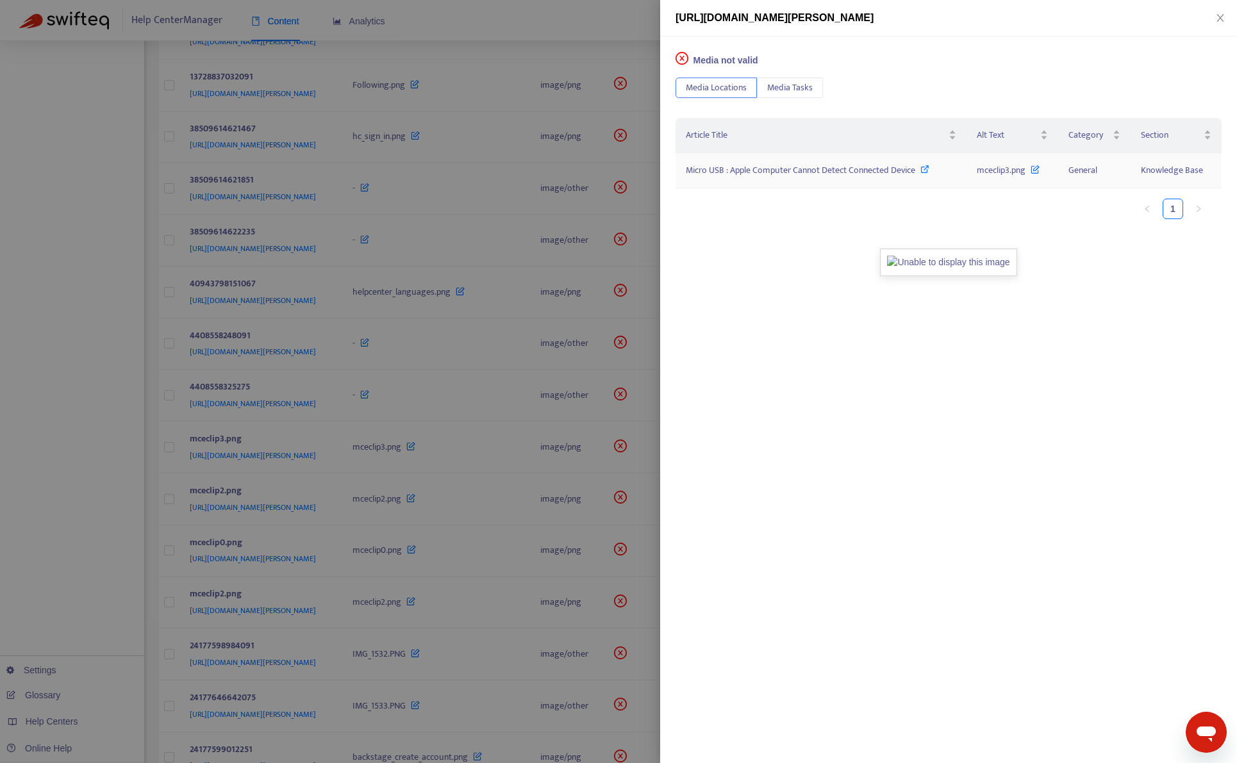
click at [767, 168] on span "Micro USB : Apple Computer Cannot Detect Connected Device" at bounding box center [800, 170] width 229 height 15
click at [135, 517] on div at bounding box center [618, 381] width 1237 height 763
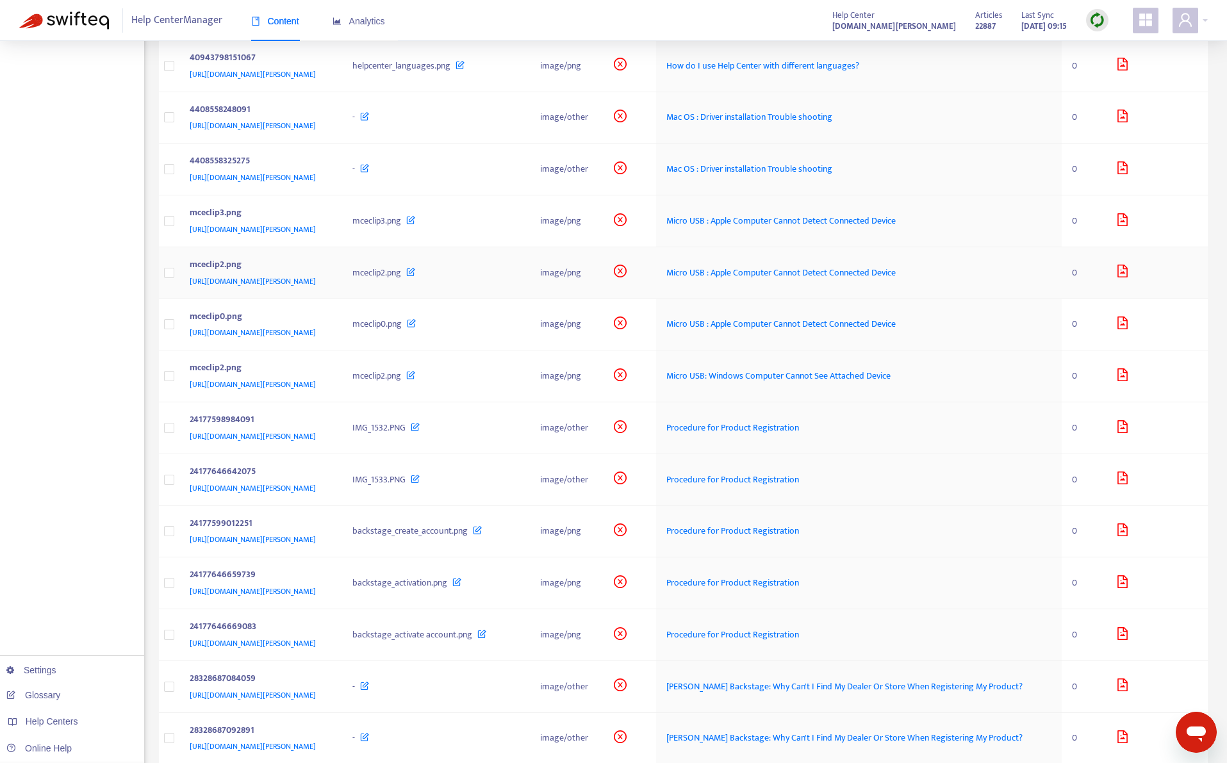
scroll to position [1026, 0]
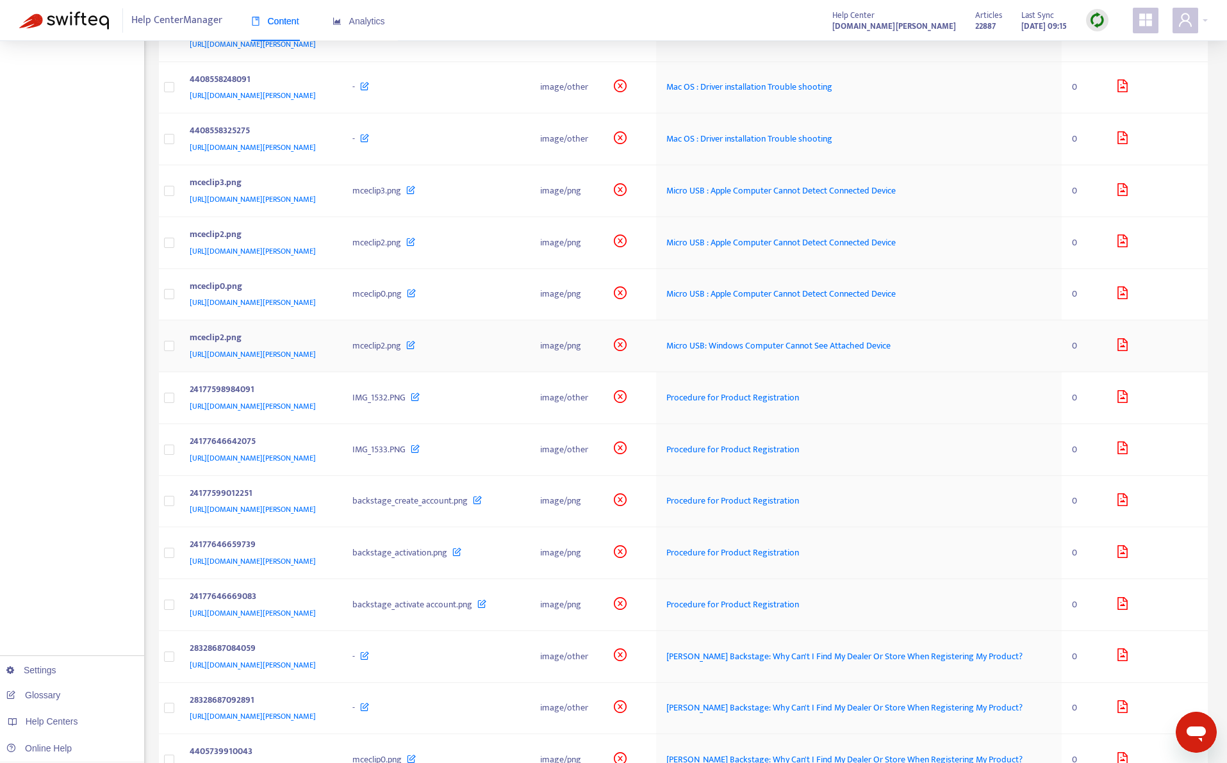
click at [343, 372] on td "mceclip2.png https://support.roland.com/hc/article_attachments/4405037248283/mc…" at bounding box center [260, 346] width 163 height 52
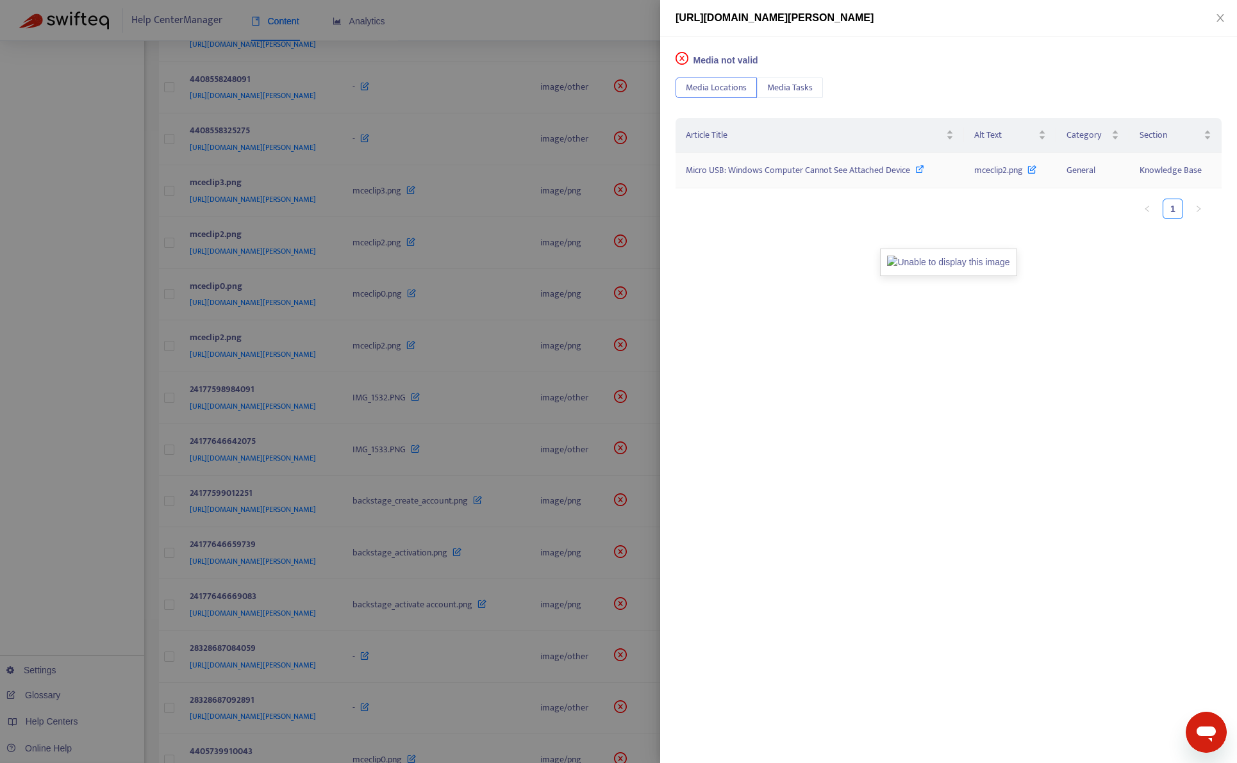
click at [876, 167] on span "Micro USB: Windows Computer Cannot See Attached Device" at bounding box center [798, 170] width 224 height 15
click at [108, 460] on div at bounding box center [618, 381] width 1237 height 763
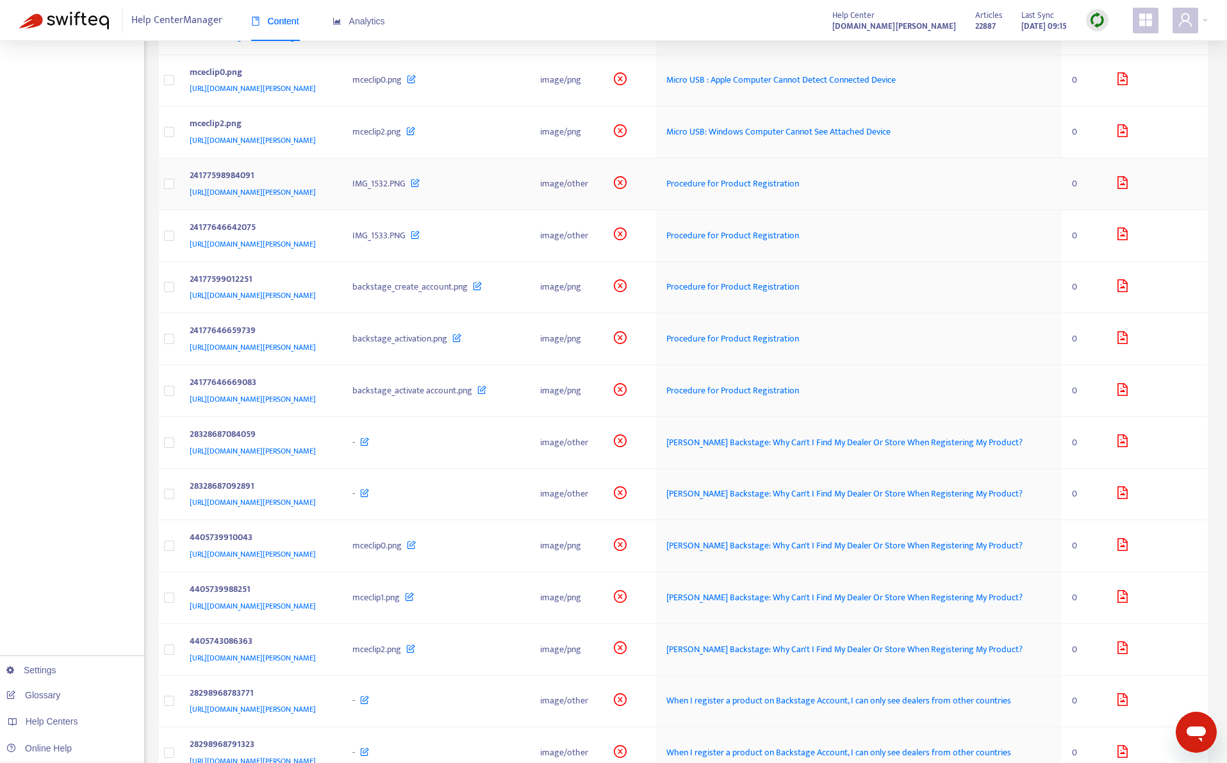
scroll to position [1282, 0]
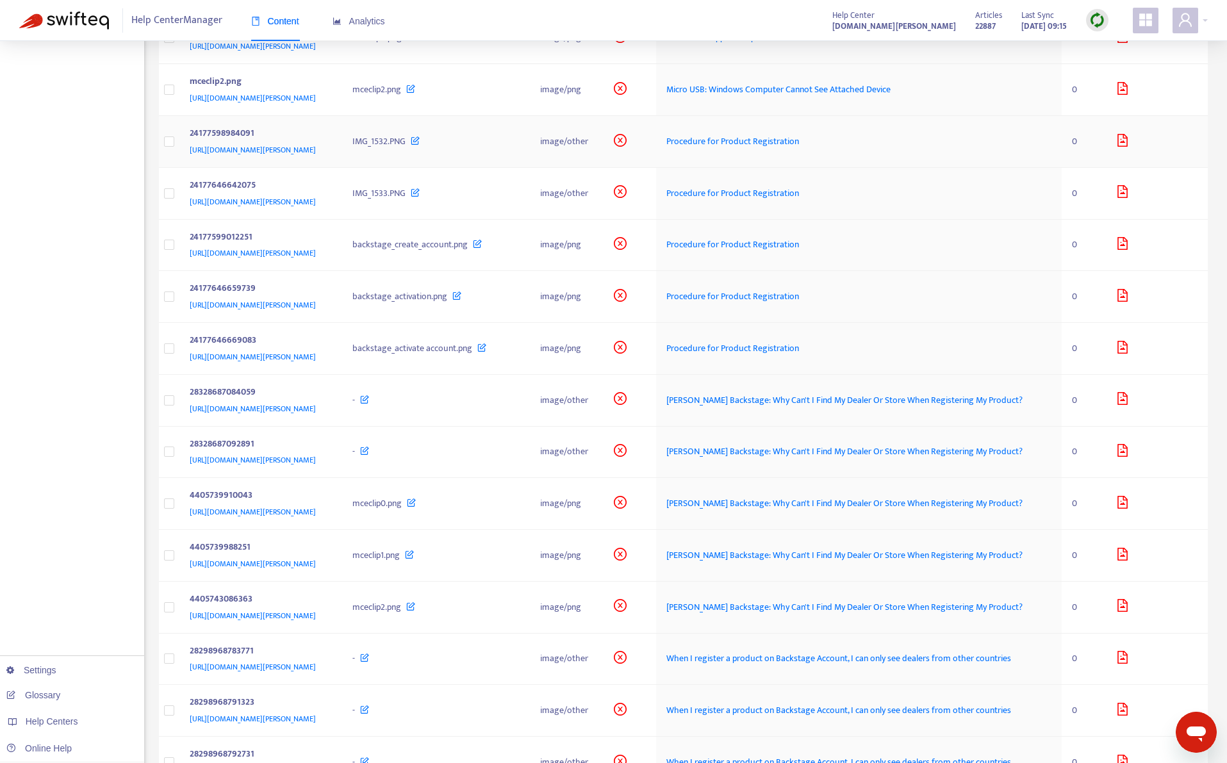
click at [328, 143] on div "24177598984091" at bounding box center [259, 134] width 138 height 17
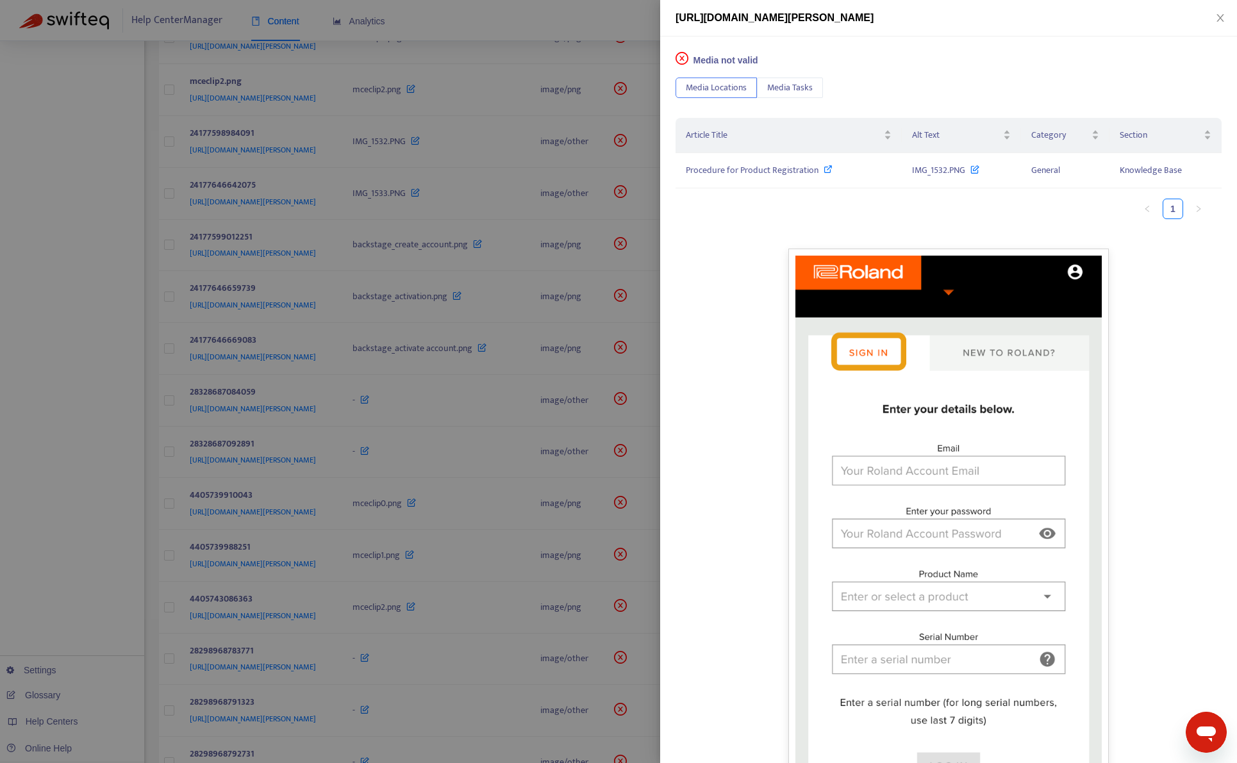
click at [450, 273] on div at bounding box center [618, 381] width 1237 height 763
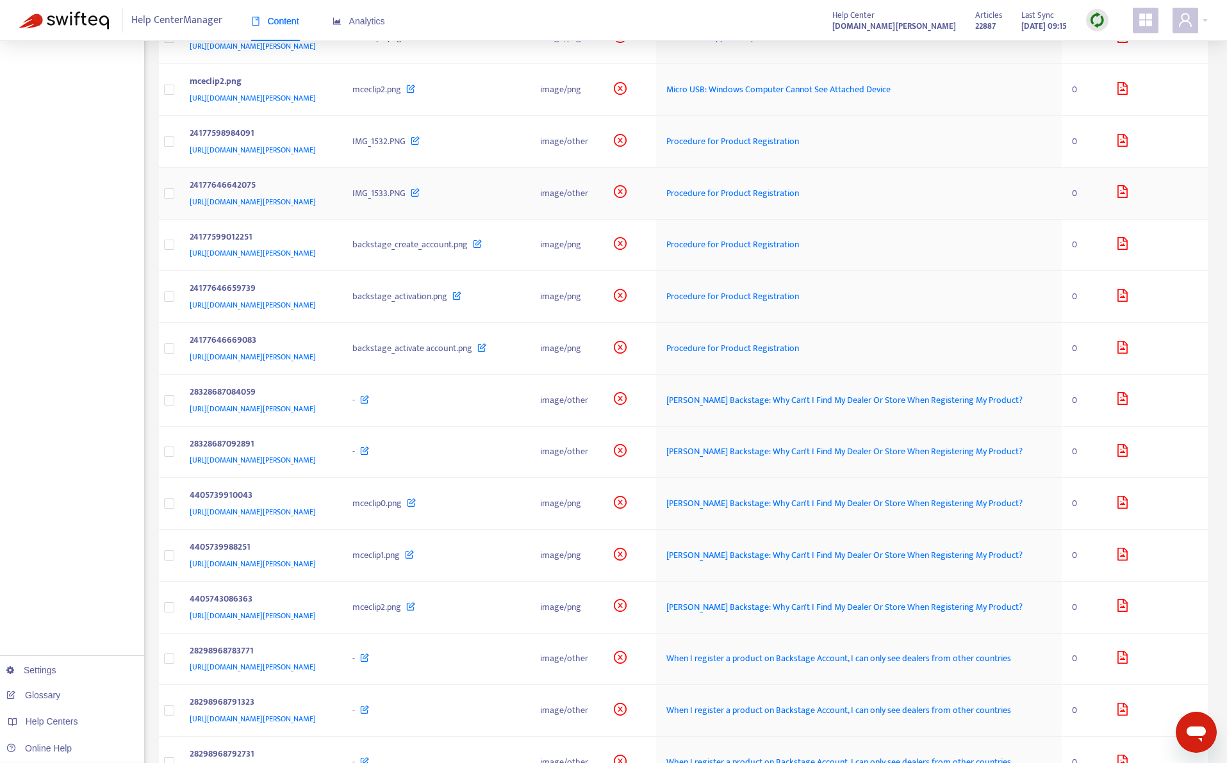
click at [343, 220] on td "24177646642075 https://support.roland.com/hc/article_attachments/24177646642075" at bounding box center [260, 194] width 163 height 52
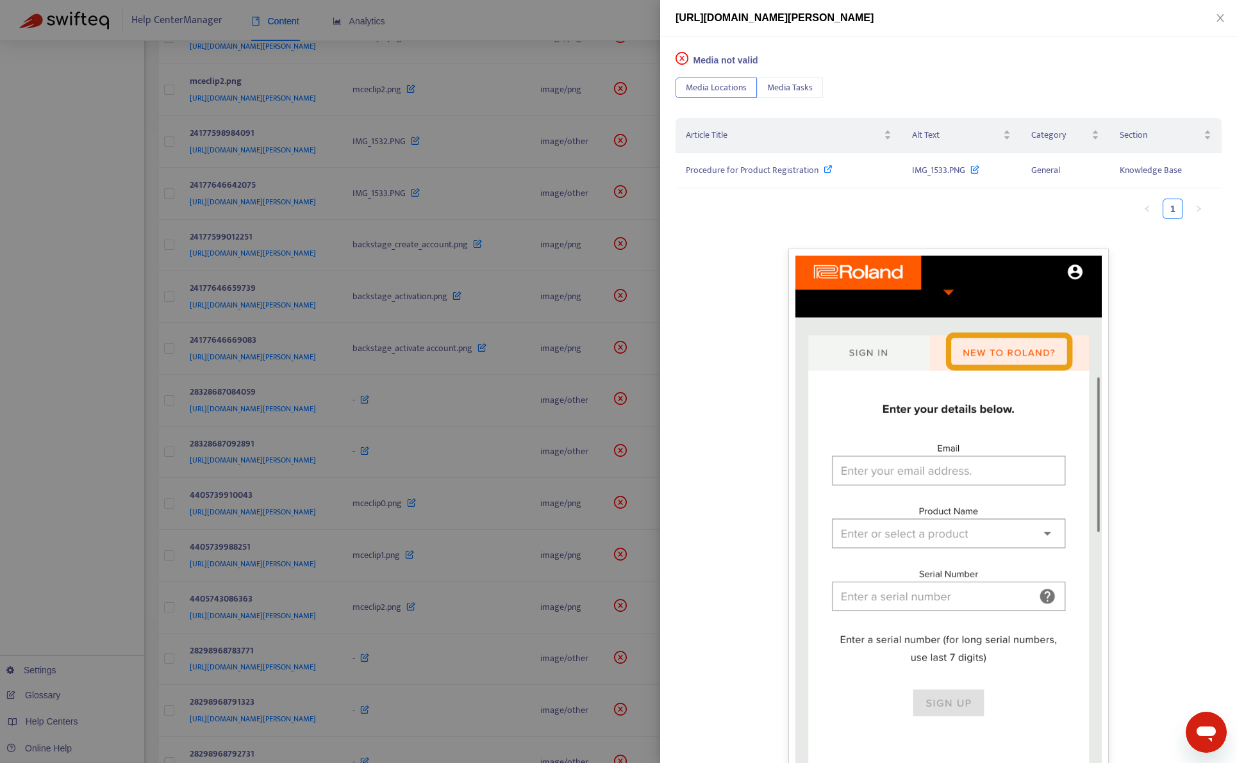
click at [436, 292] on div at bounding box center [618, 381] width 1237 height 763
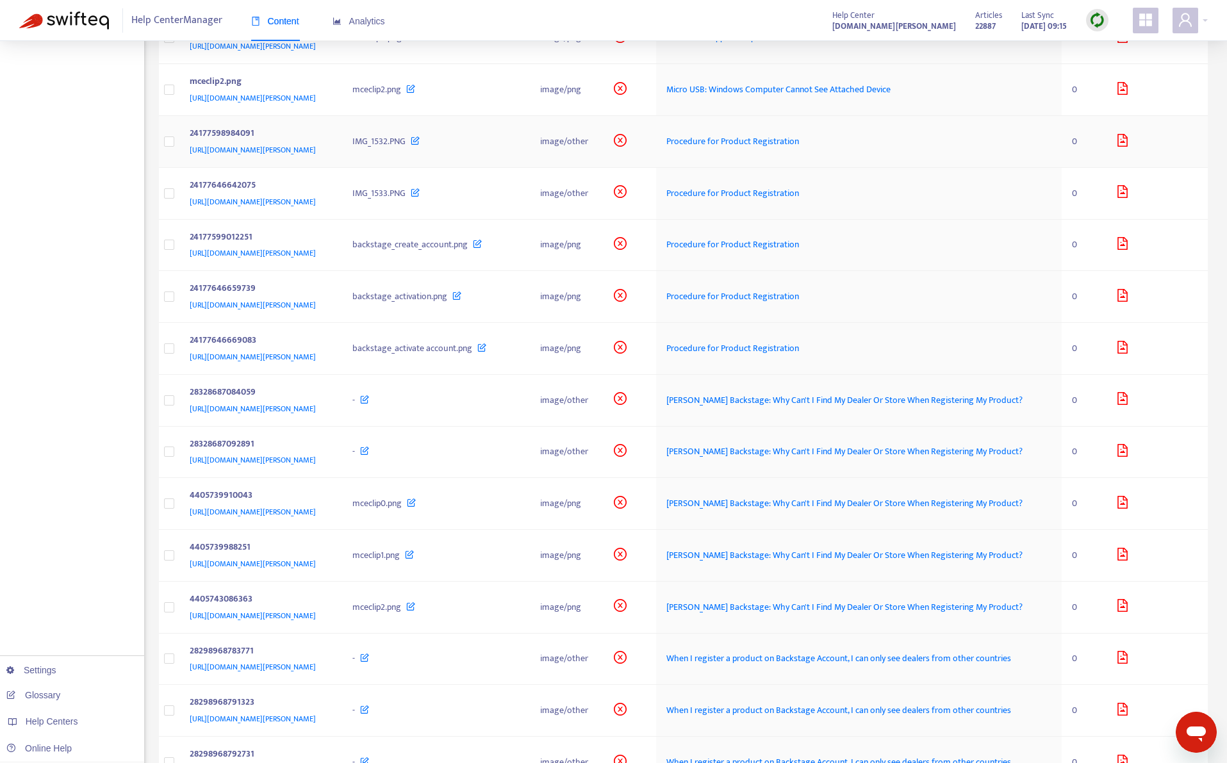
click at [328, 157] on div "https://support.roland.com/hc/article_attachments/24177598984091" at bounding box center [259, 150] width 138 height 14
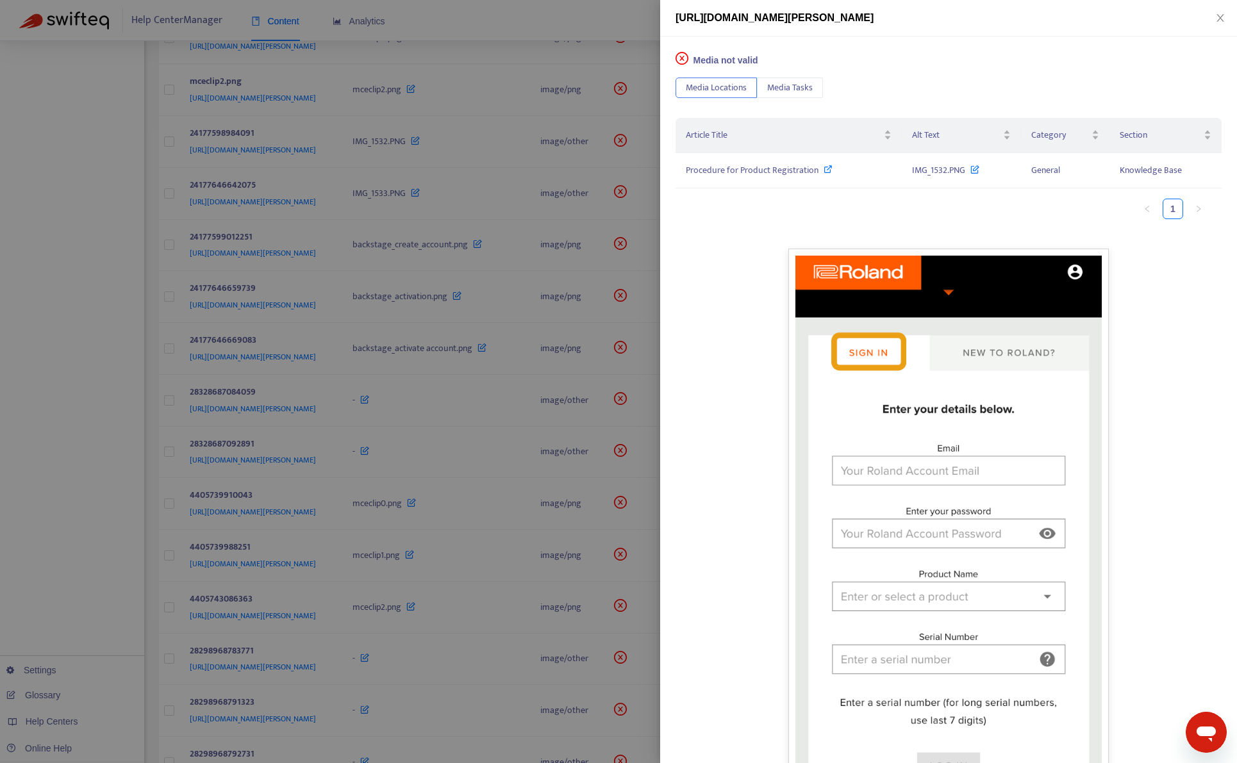
click at [433, 252] on div at bounding box center [618, 381] width 1237 height 763
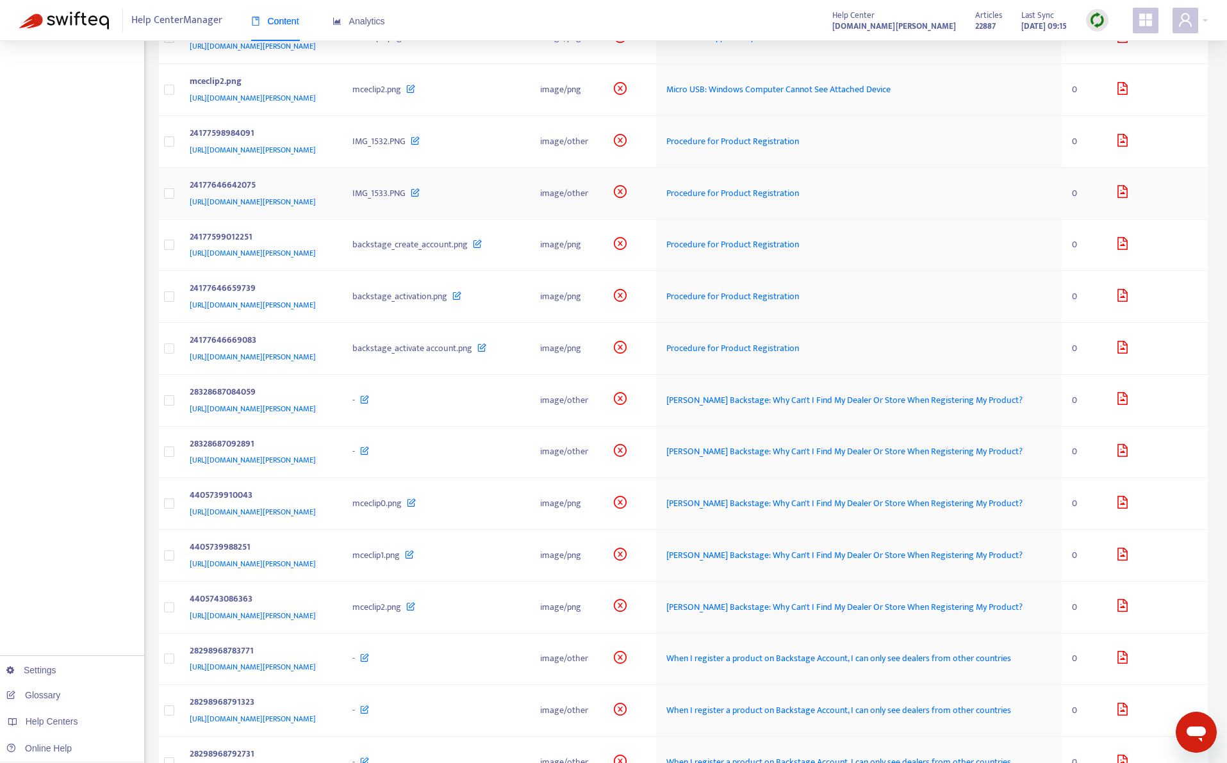
click at [328, 209] on div "https://support.roland.com/hc/article_attachments/24177646642075" at bounding box center [259, 202] width 138 height 14
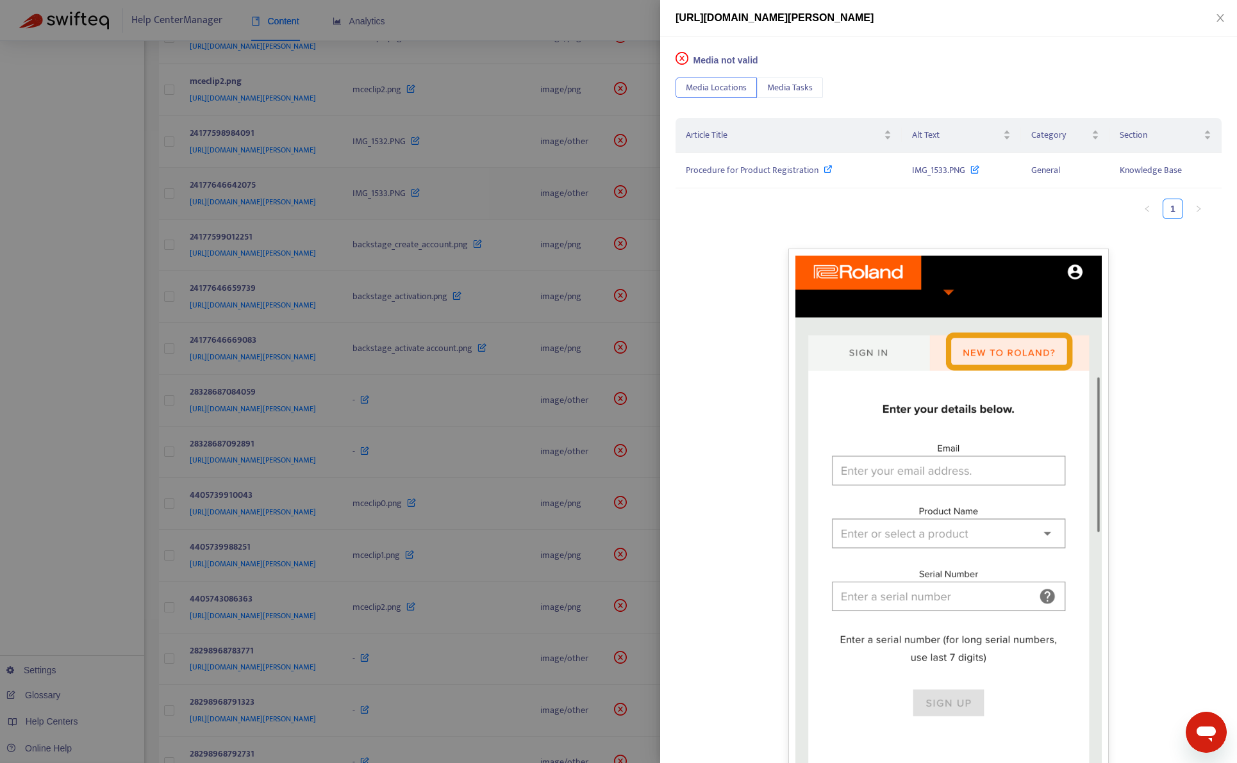
click at [433, 256] on div at bounding box center [618, 381] width 1237 height 763
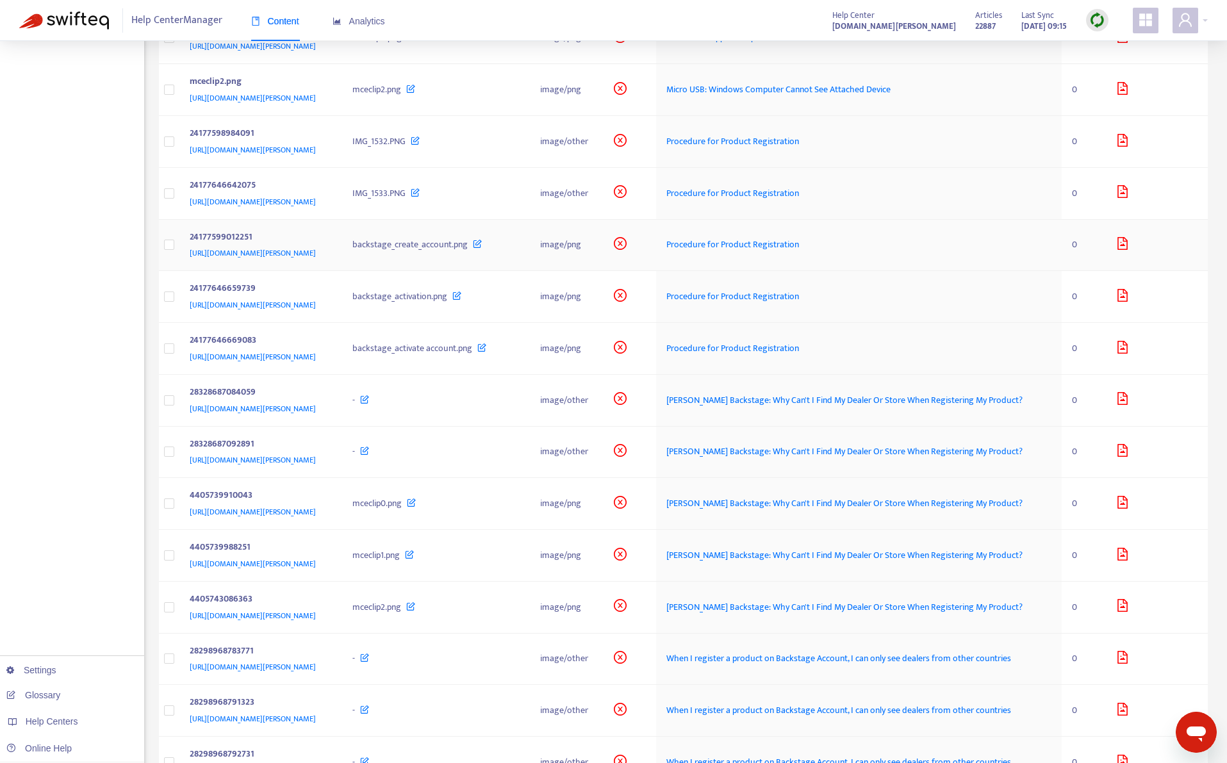
click at [328, 260] on div "https://support.roland.com/hc/article_attachments/24177599012251" at bounding box center [259, 253] width 138 height 14
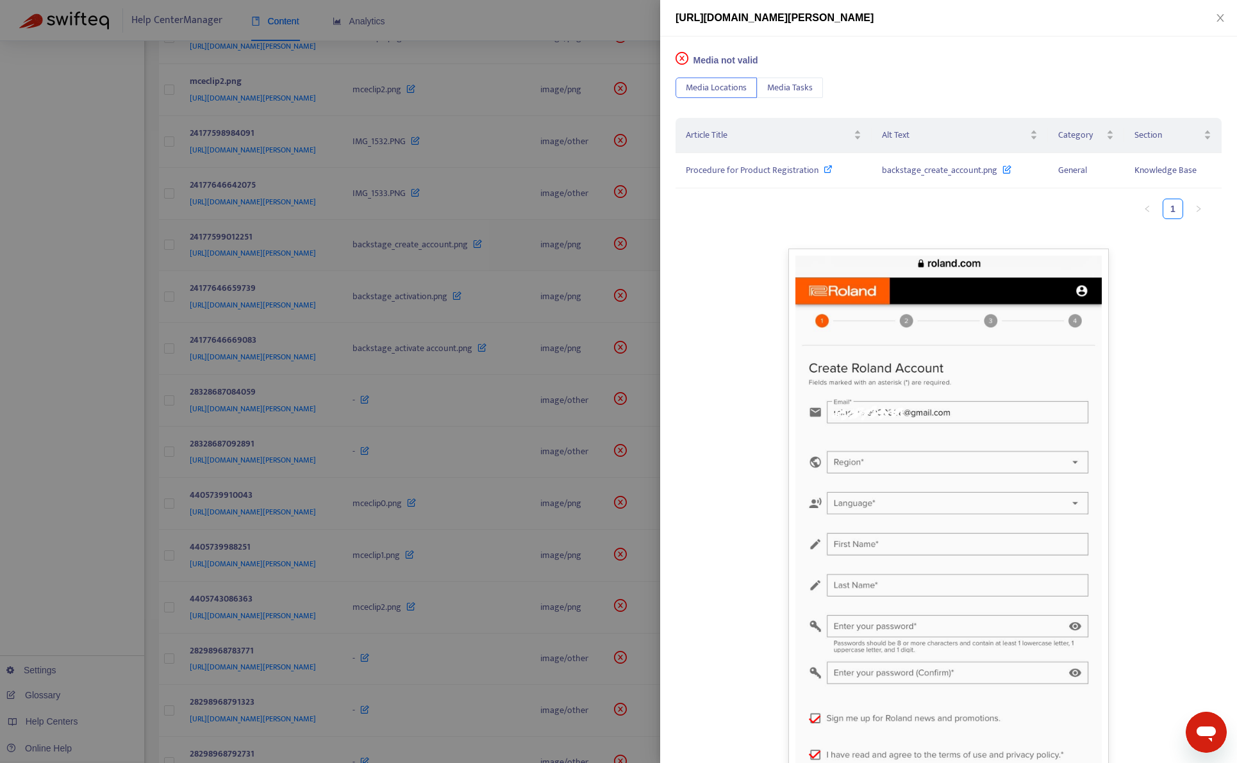
click at [434, 307] on div at bounding box center [618, 381] width 1237 height 763
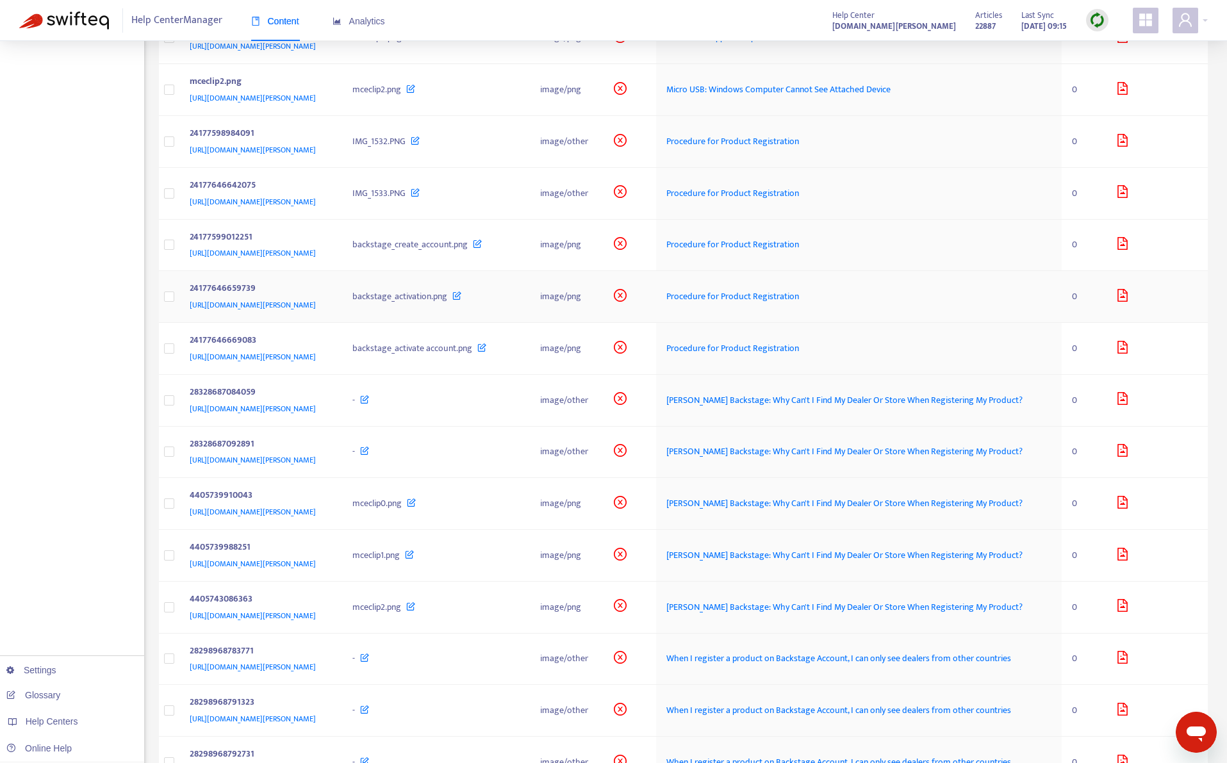
click at [343, 323] on td "24177646659739 https://support.roland.com/hc/article_attachments/24177646659739" at bounding box center [260, 297] width 163 height 52
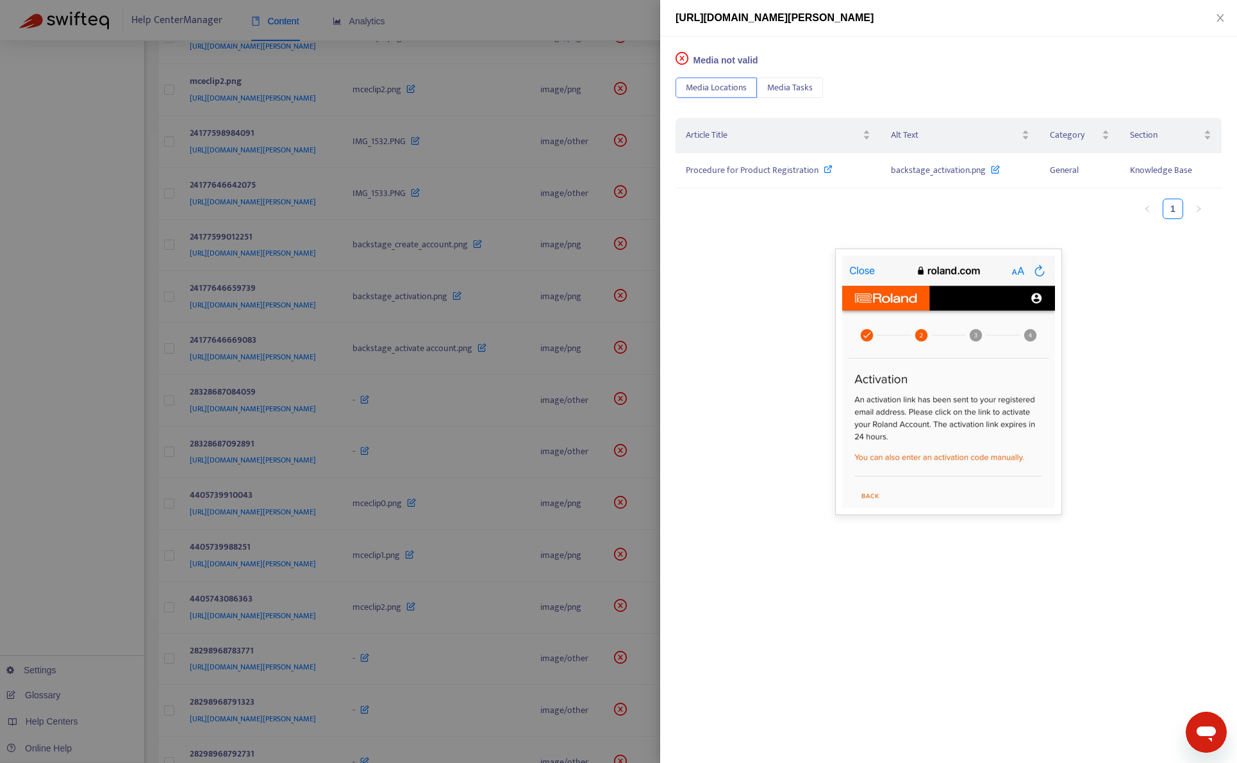
click at [434, 355] on div at bounding box center [618, 381] width 1237 height 763
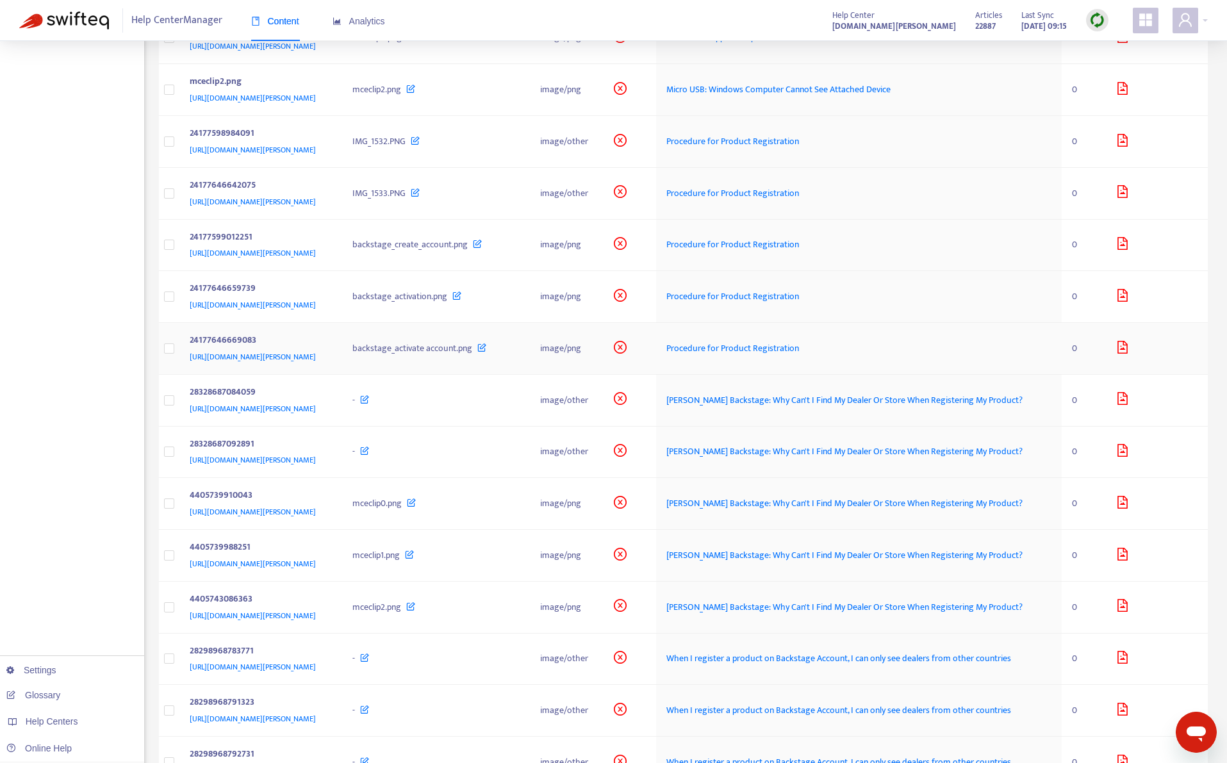
click at [328, 350] on div "24177646669083" at bounding box center [259, 341] width 138 height 17
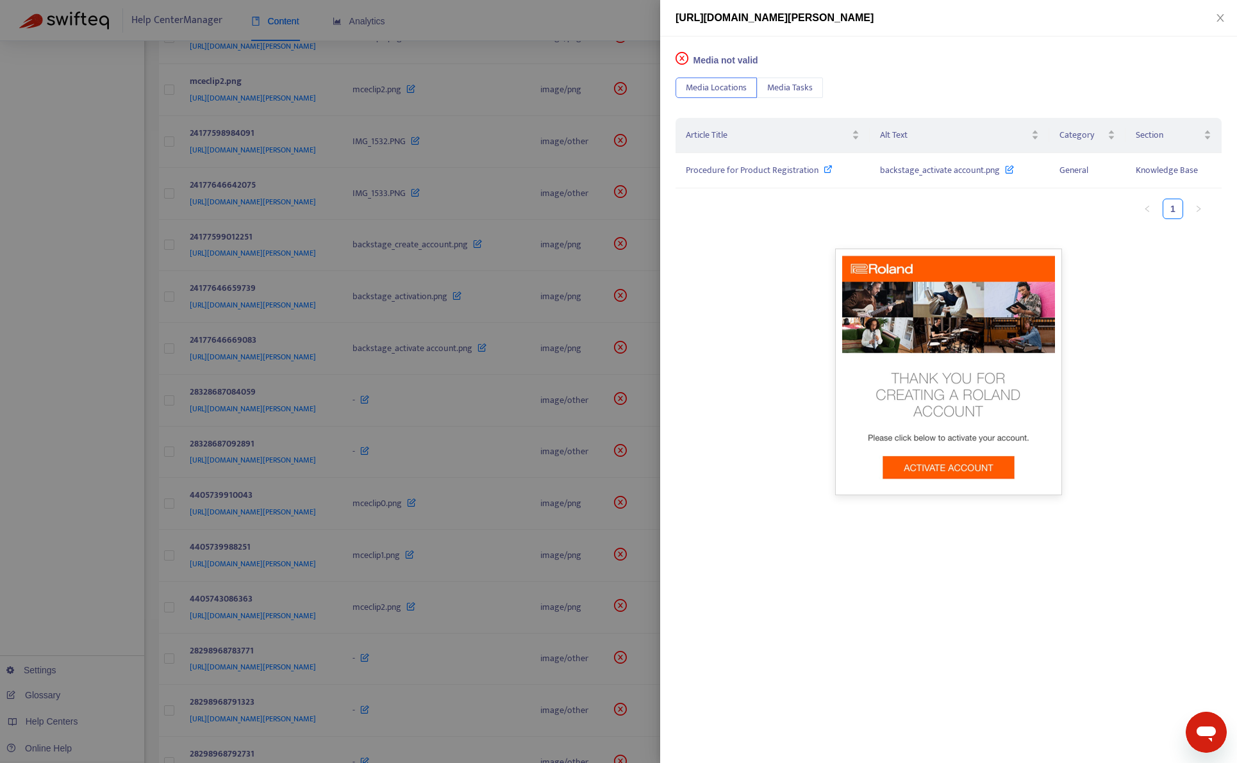
click at [434, 407] on div at bounding box center [618, 381] width 1237 height 763
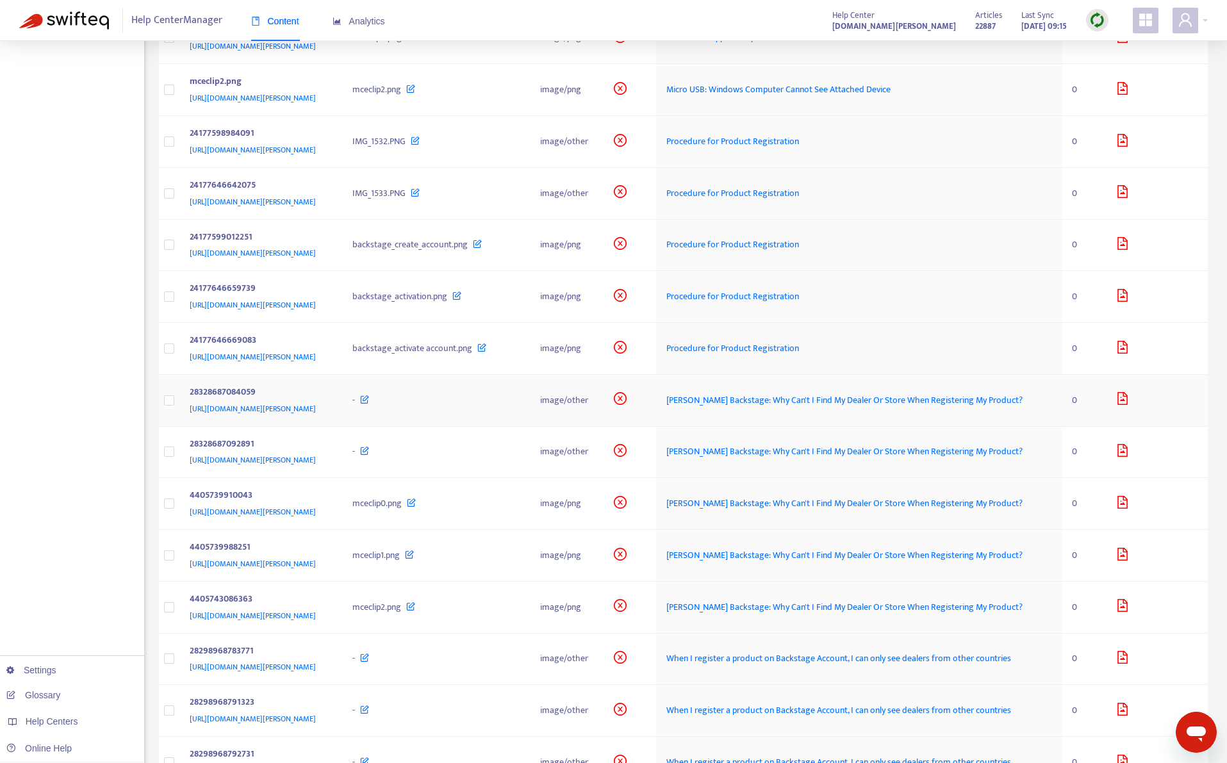
click at [328, 402] on div "28328687084059" at bounding box center [259, 393] width 138 height 17
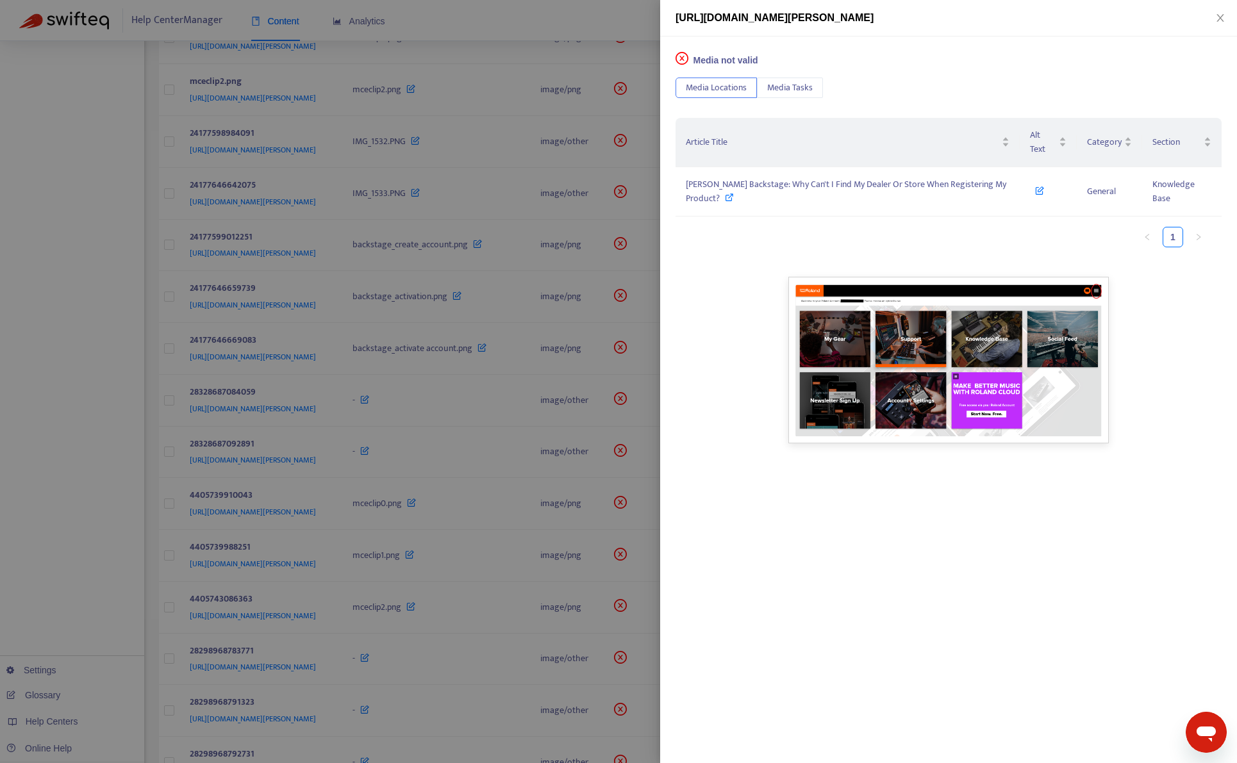
click at [433, 494] on div at bounding box center [618, 381] width 1237 height 763
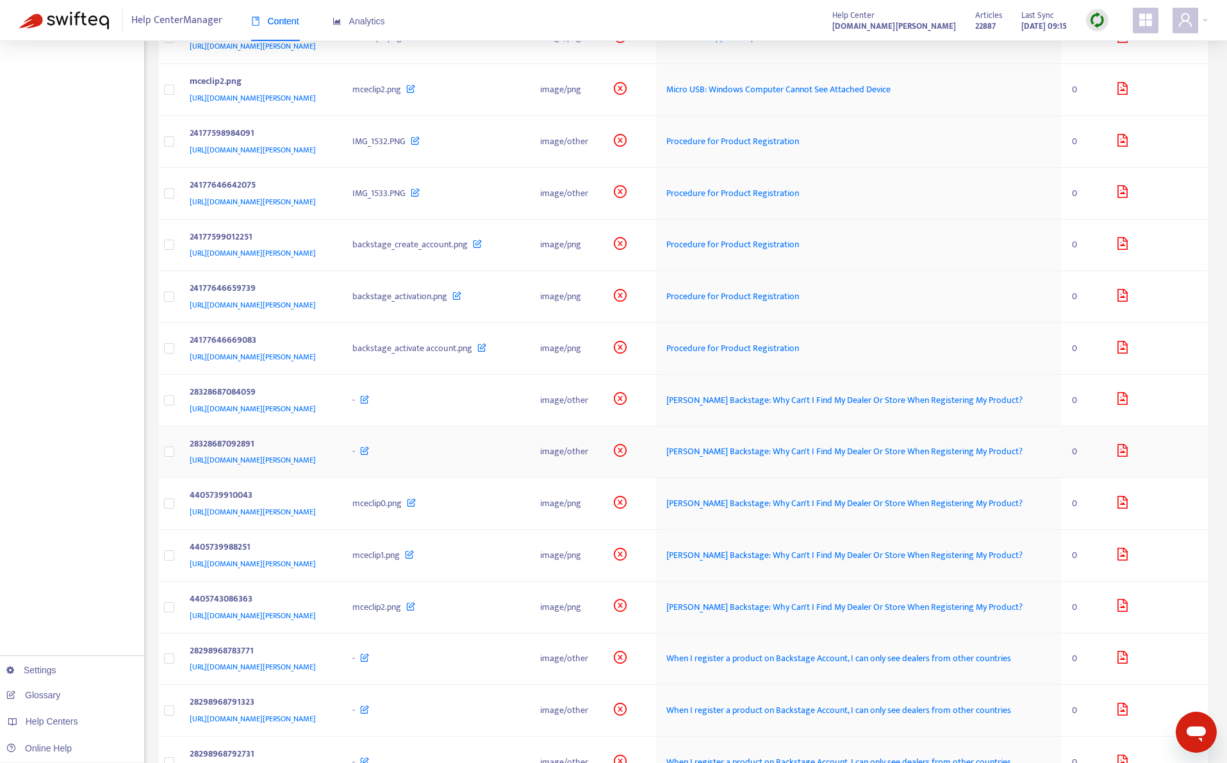
click at [328, 454] on div "28328687092891" at bounding box center [259, 445] width 138 height 17
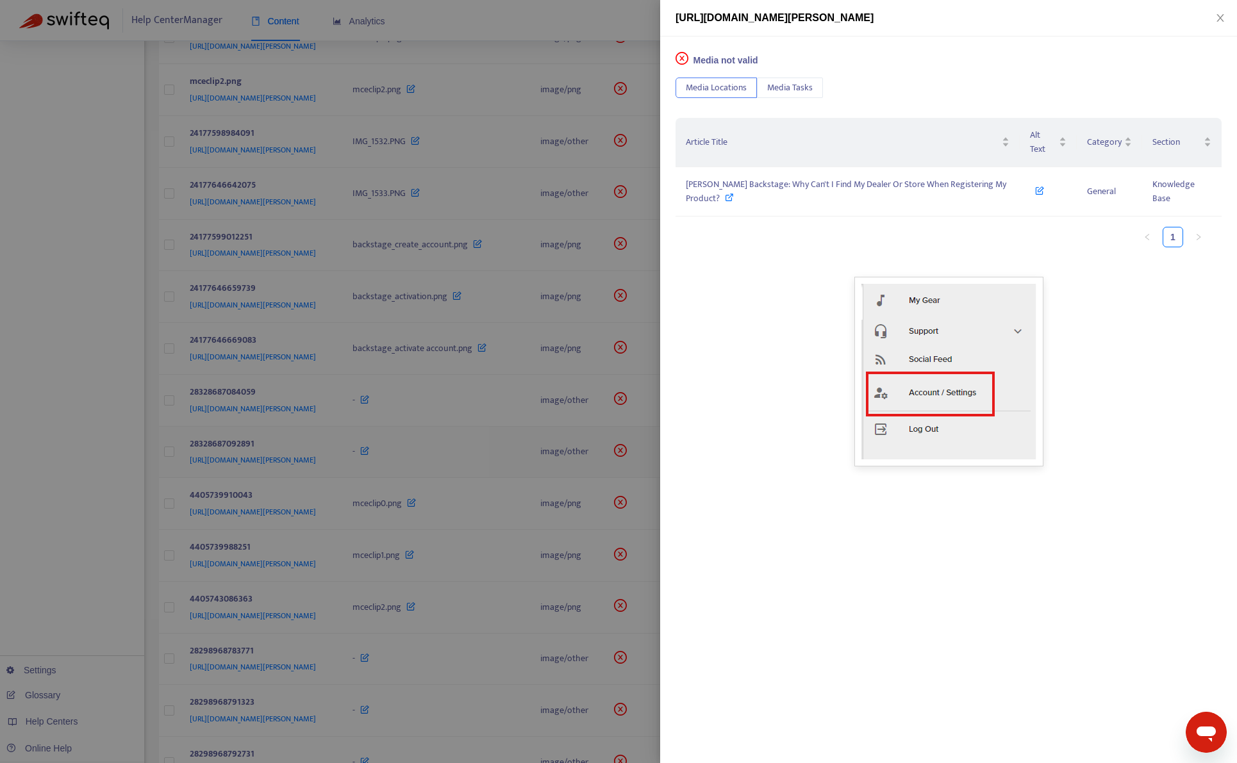
click at [433, 504] on div at bounding box center [618, 381] width 1237 height 763
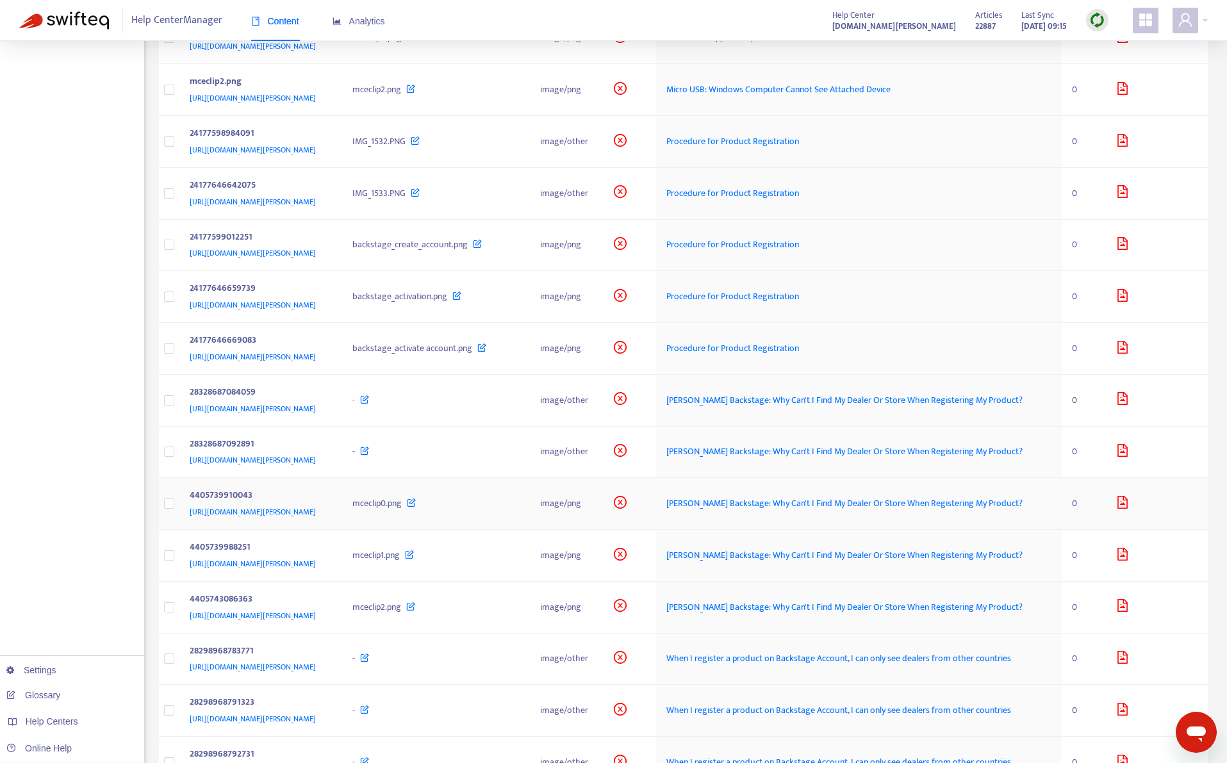
click at [328, 519] on div "https://support.roland.com/hc/article_attachments/4405739910043" at bounding box center [259, 512] width 138 height 14
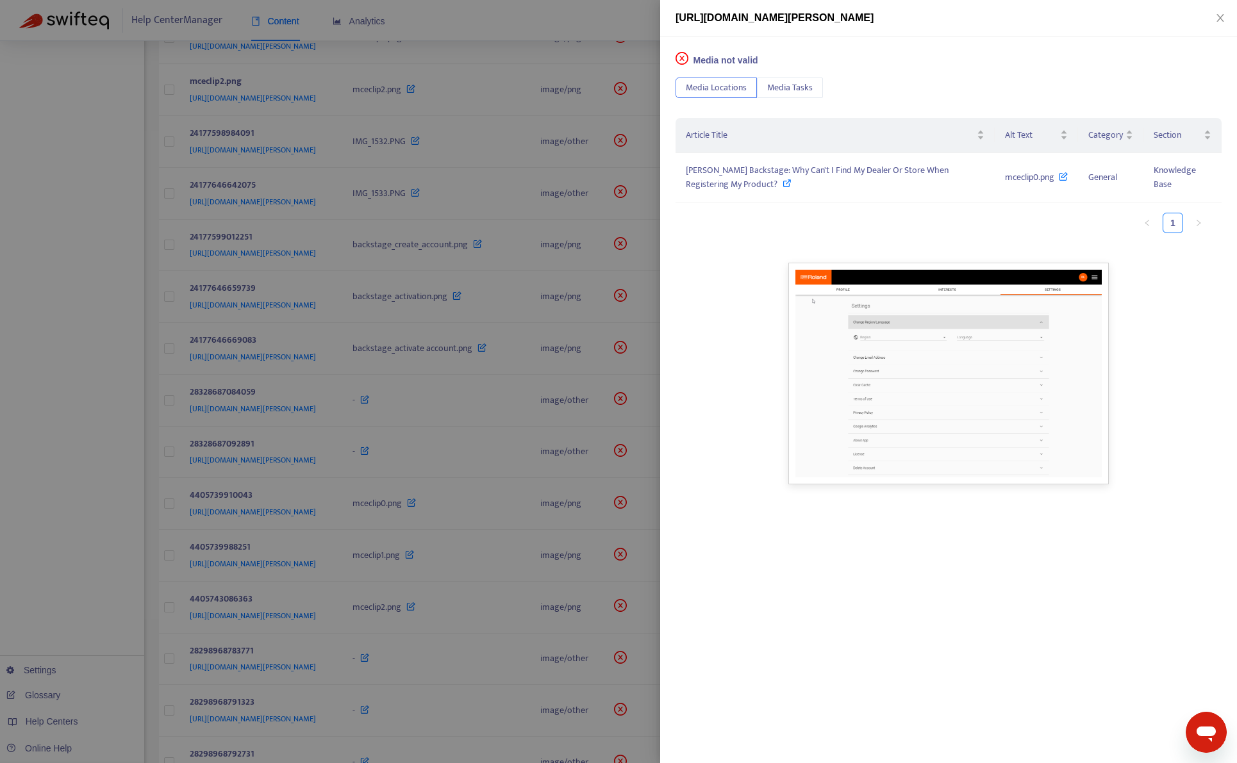
click at [433, 615] on div at bounding box center [618, 381] width 1237 height 763
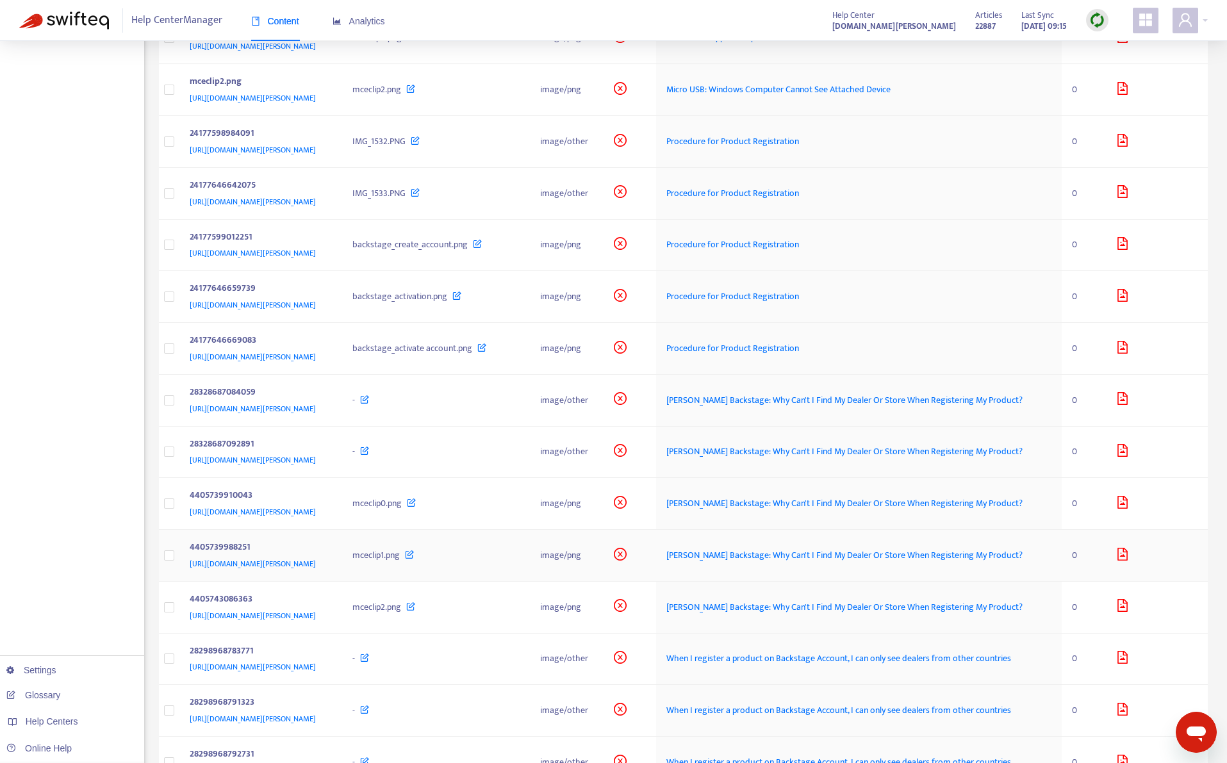
click at [328, 571] on div "https://support.roland.com/hc/article_attachments/4405739988251" at bounding box center [259, 564] width 138 height 14
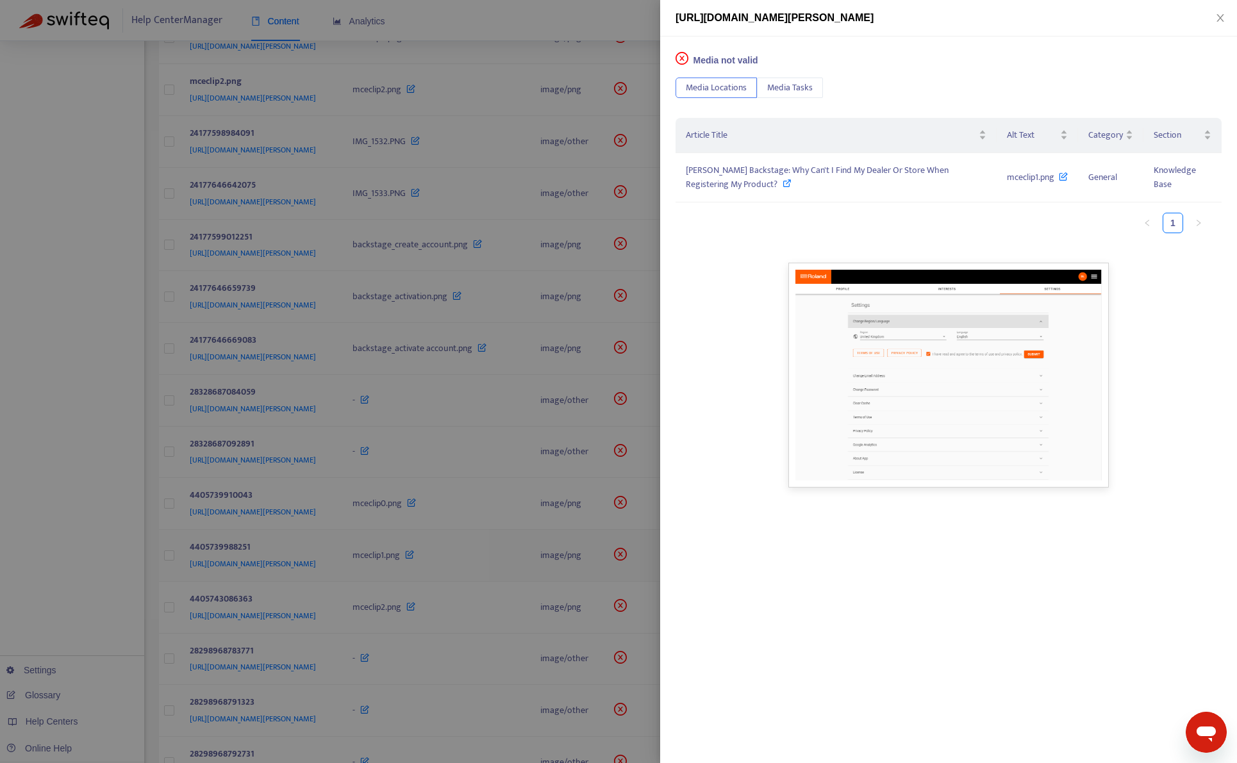
click at [433, 614] on div at bounding box center [618, 381] width 1237 height 763
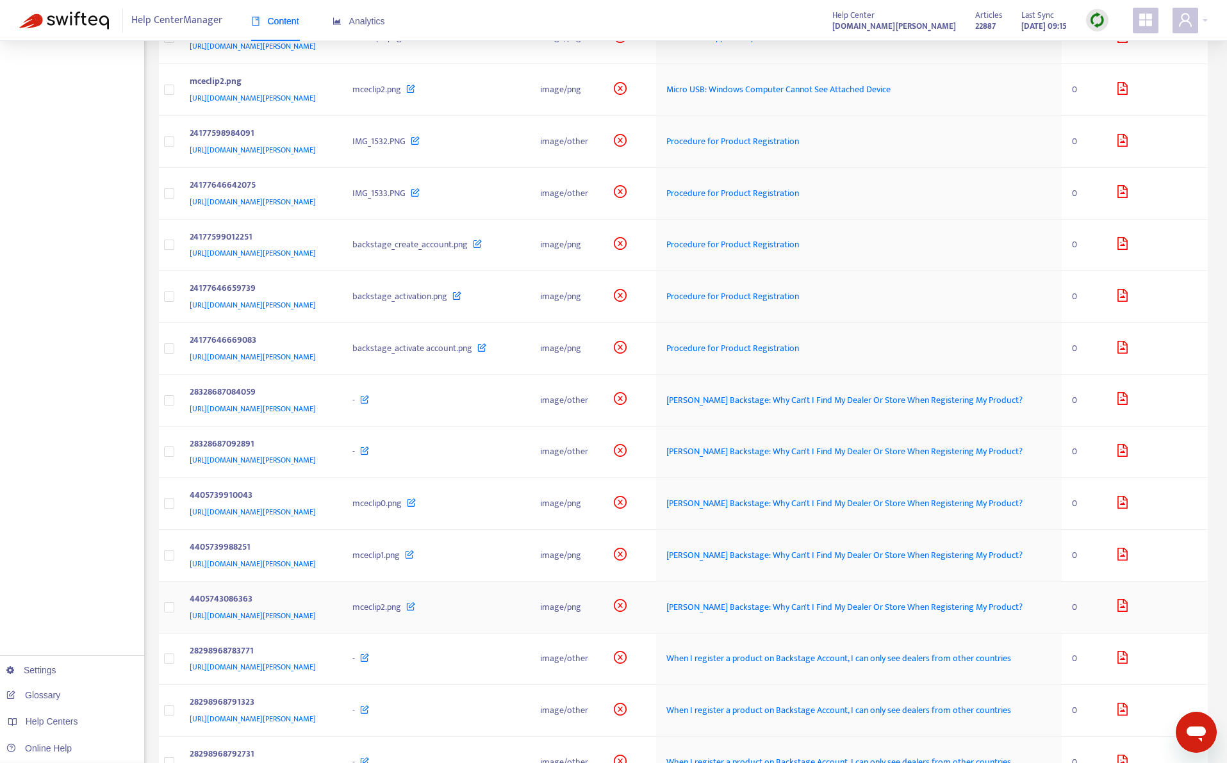
click at [328, 623] on div "https://support.roland.com/hc/article_attachments/4405743086363" at bounding box center [259, 616] width 138 height 14
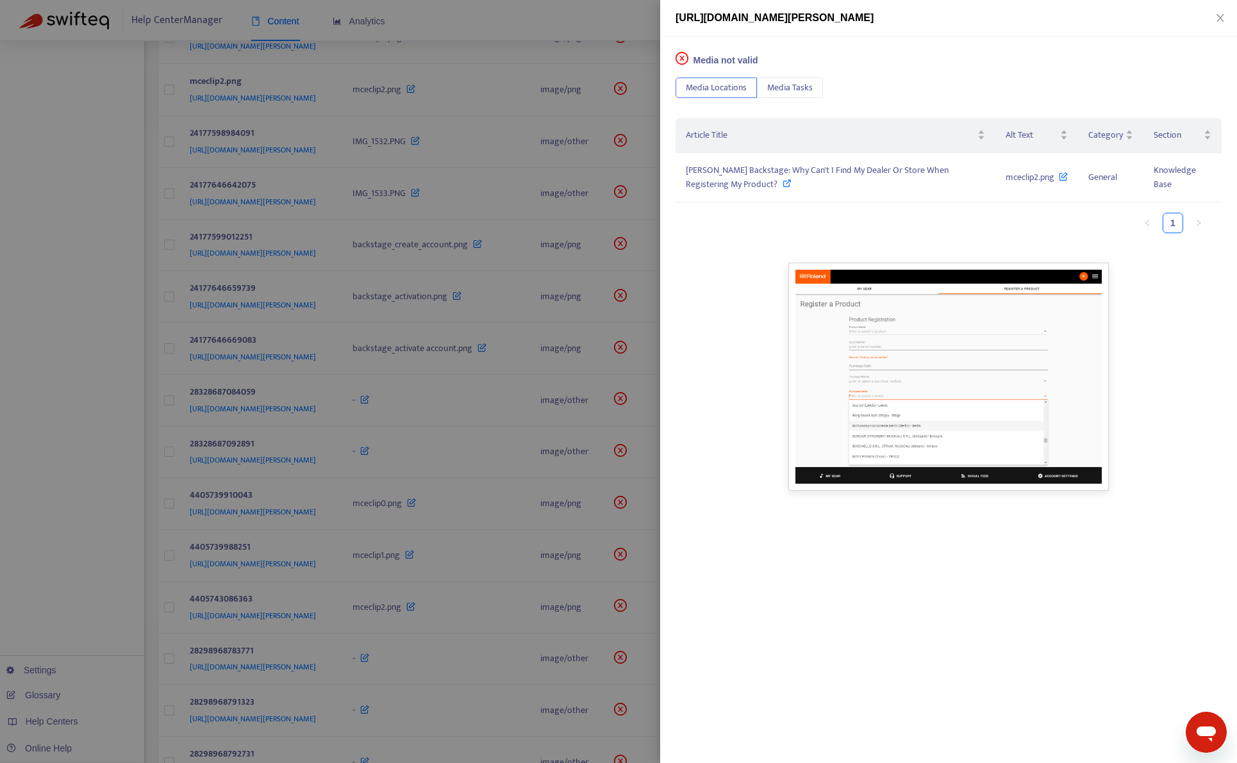
click at [432, 659] on div at bounding box center [618, 381] width 1237 height 763
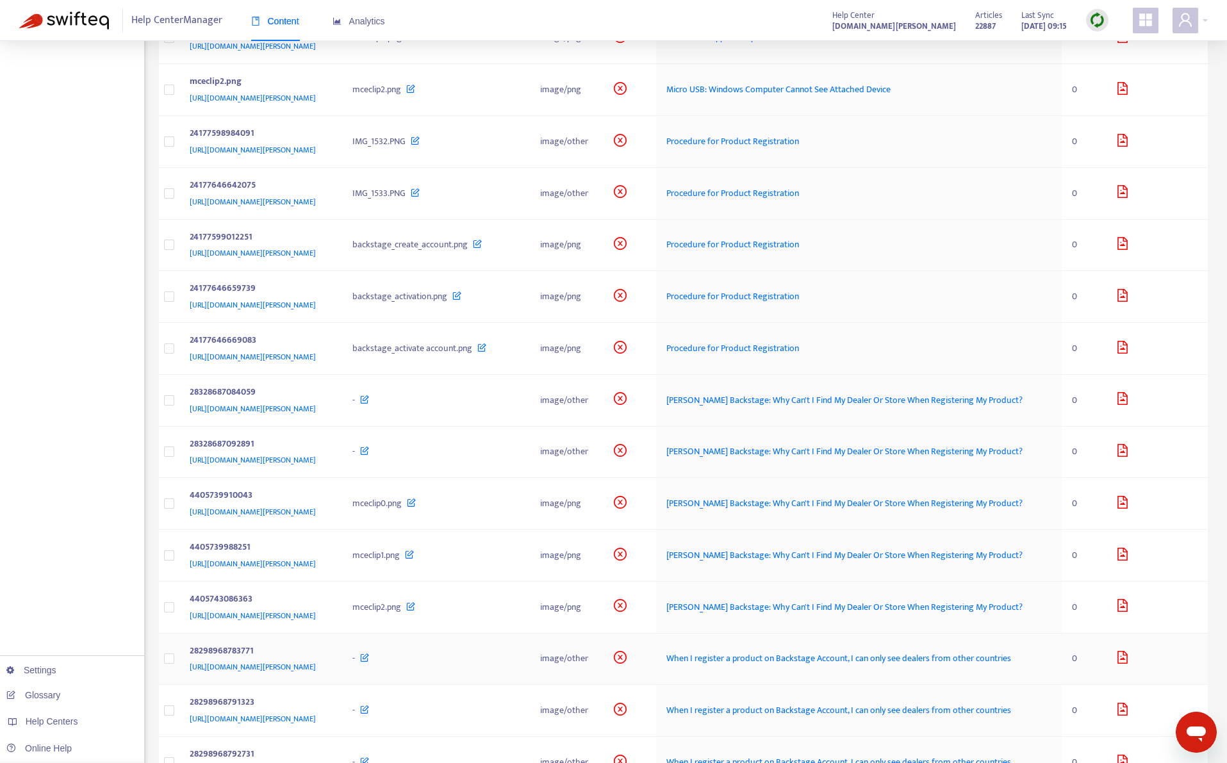
click at [328, 661] on div "28298968783771" at bounding box center [259, 652] width 138 height 17
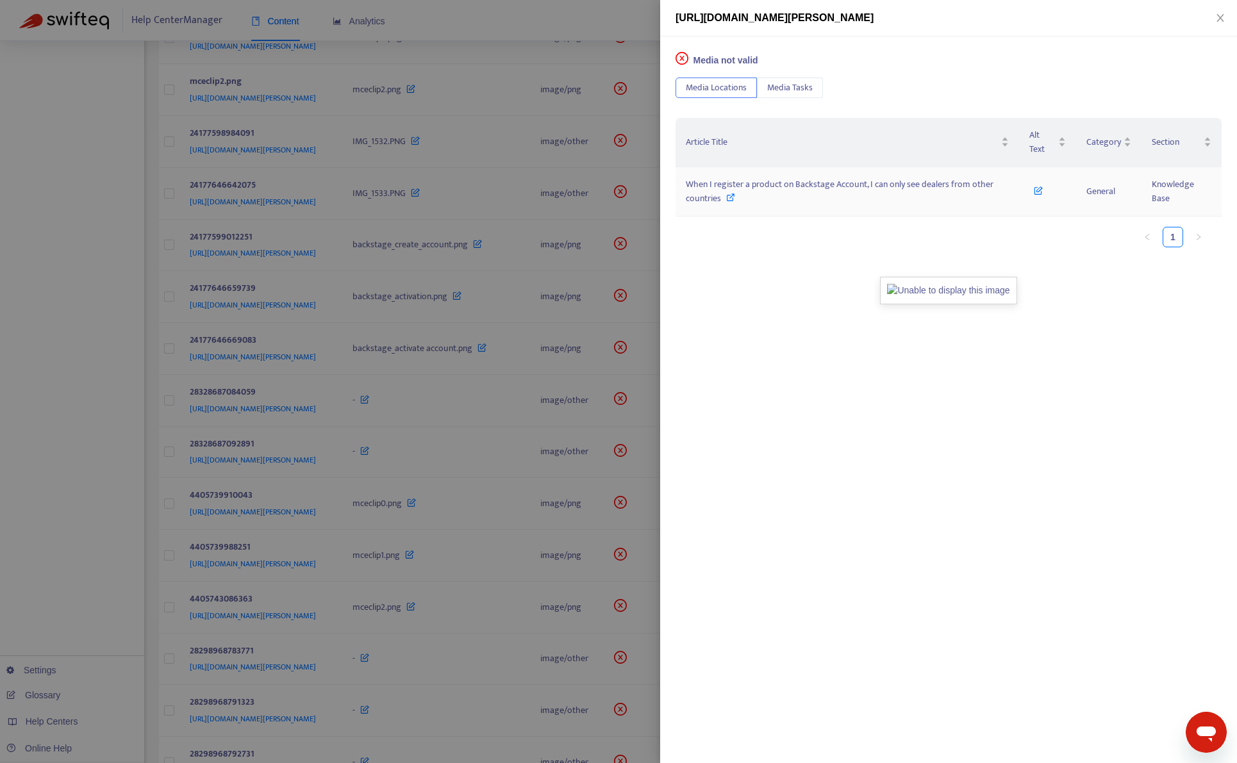
click at [742, 183] on span "When I register a product on Backstage Account, I can only see dealers from oth…" at bounding box center [840, 191] width 308 height 29
drag, startPoint x: 926, startPoint y: 16, endPoint x: 1010, endPoint y: 12, distance: 83.4
click at [1010, 12] on div "https://support.roland.com/hc/article_attachments/28298968783771" at bounding box center [949, 17] width 546 height 15
copy span "28298968783771"
click at [891, 58] on div "Media not valid Media Locations Media Tasks Article Title Alt Text Category Sec…" at bounding box center [948, 400] width 577 height 727
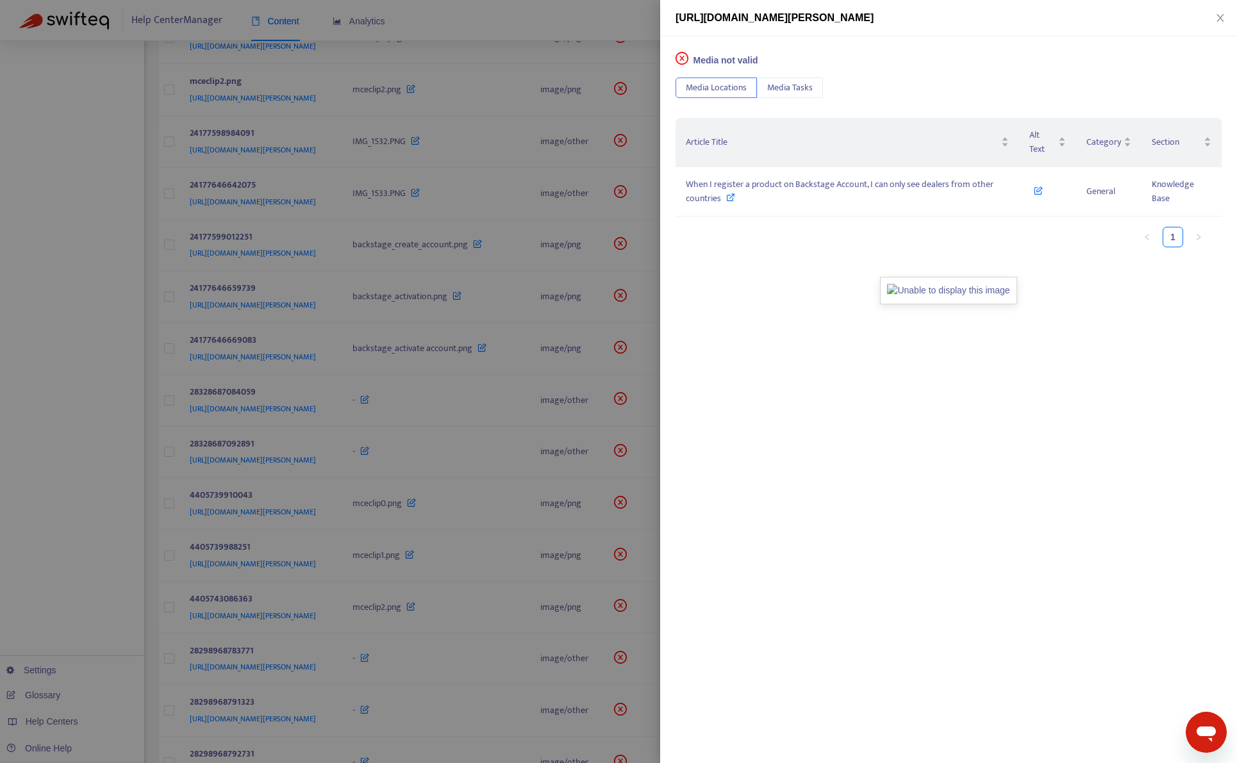
click at [582, 35] on div at bounding box center [618, 381] width 1237 height 763
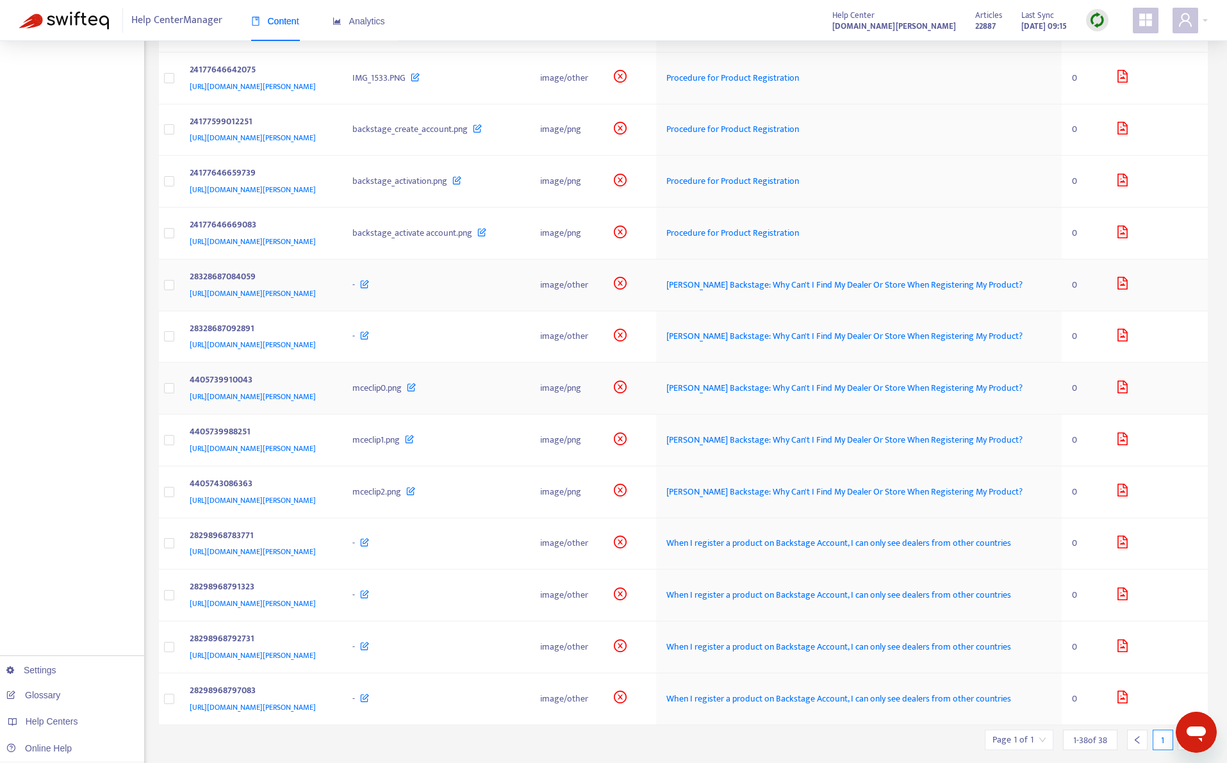
scroll to position [1410, 0]
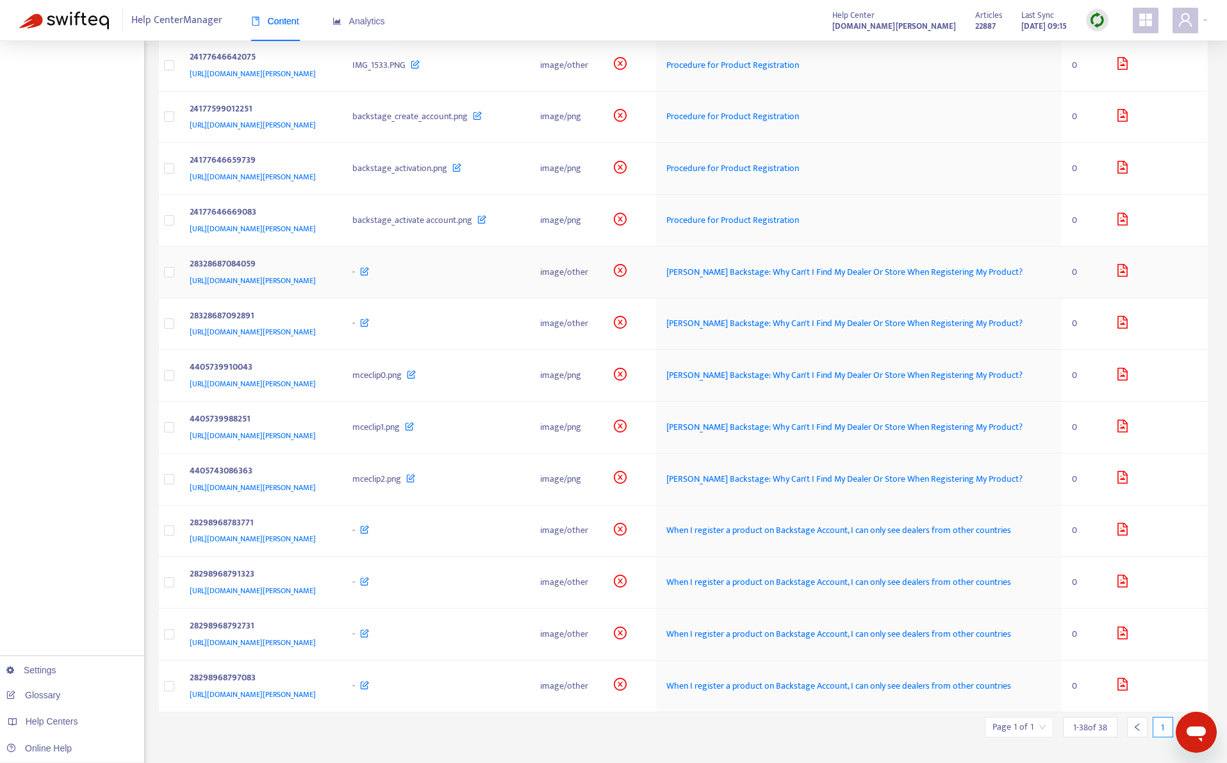
click at [489, 299] on td "-" at bounding box center [435, 273] width 187 height 52
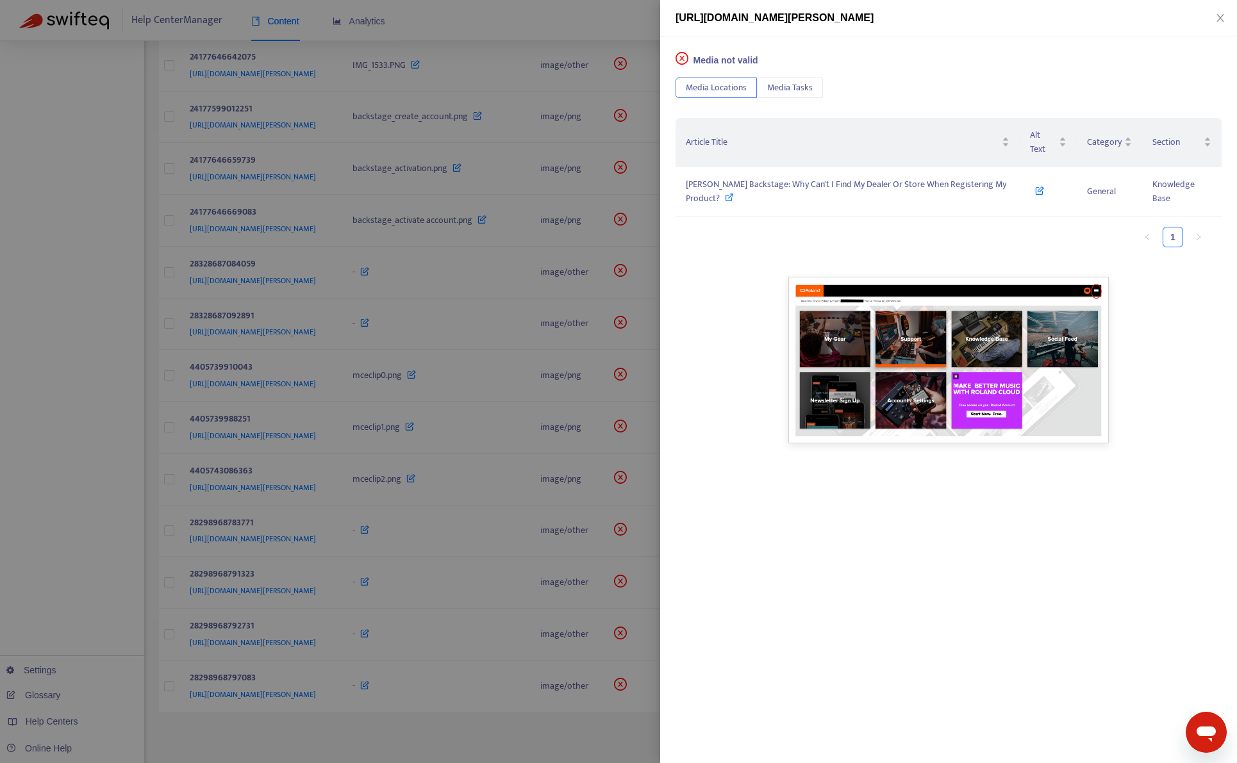
click at [489, 339] on div at bounding box center [618, 381] width 1237 height 763
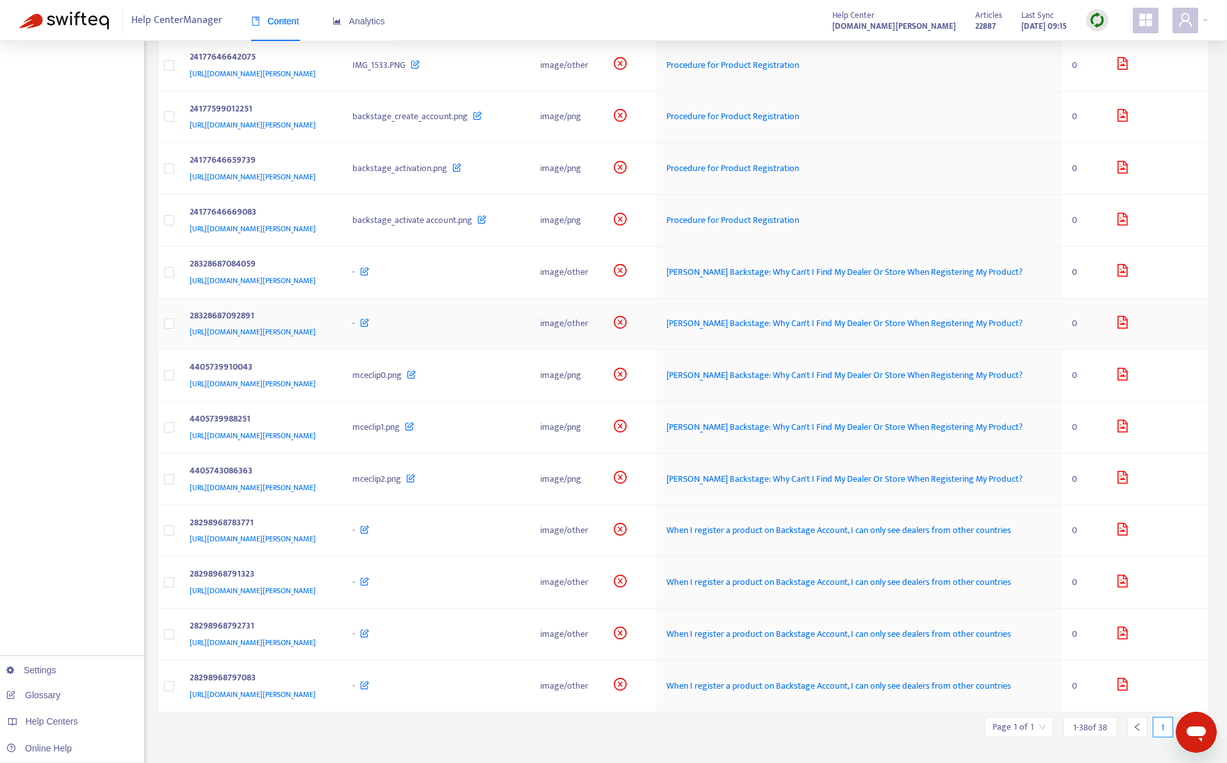
click at [499, 351] on td "-" at bounding box center [435, 325] width 187 height 52
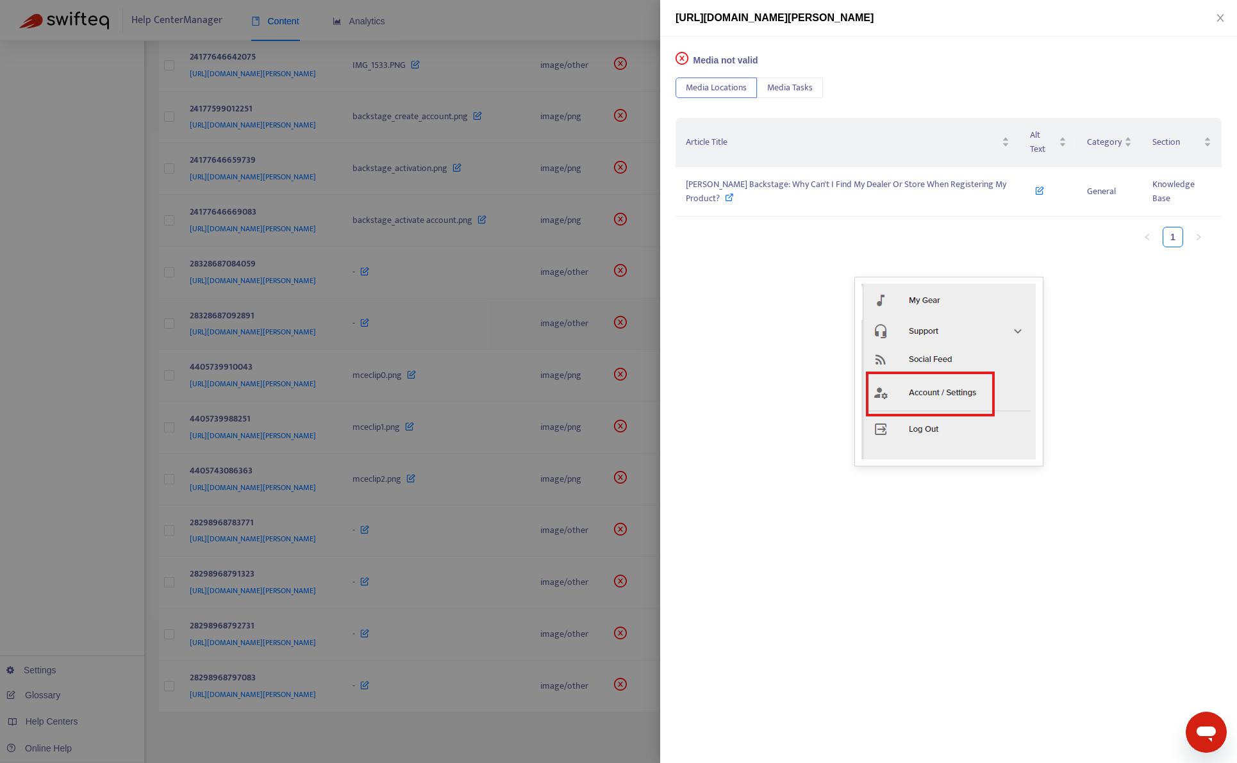
click at [499, 388] on div at bounding box center [618, 381] width 1237 height 763
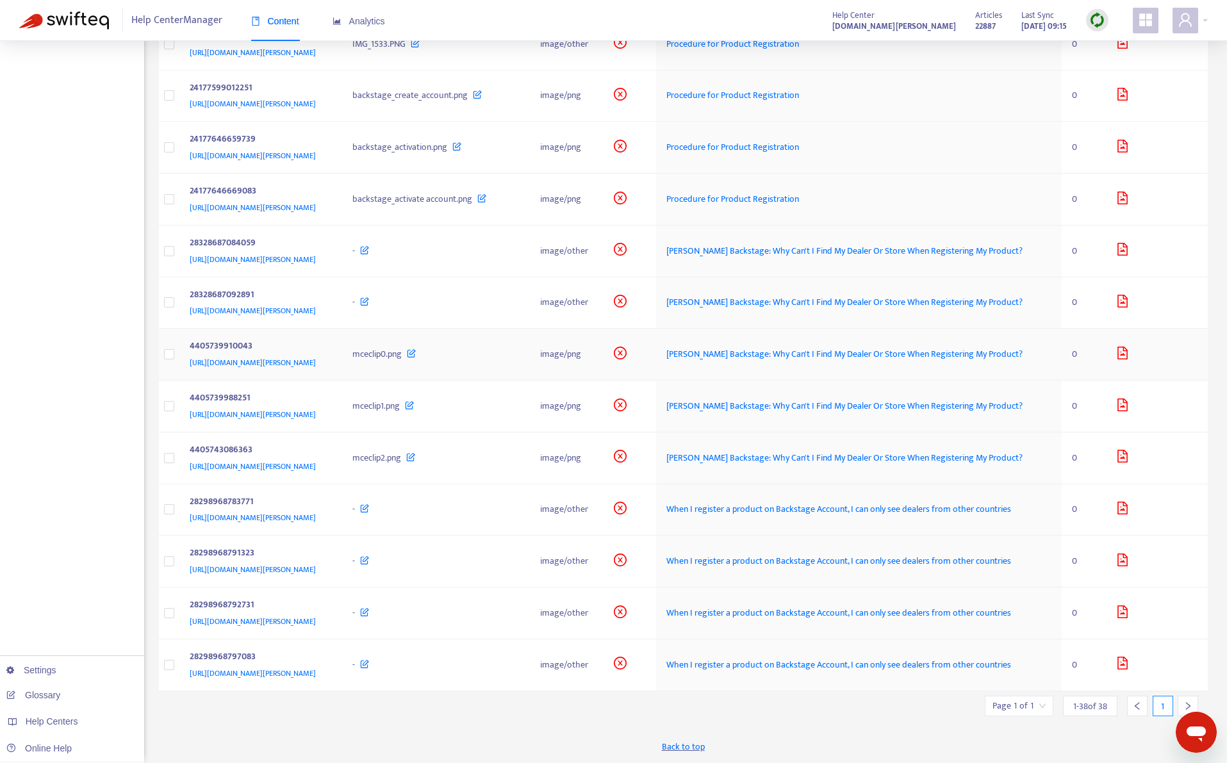
scroll to position [1488, 0]
click at [529, 379] on td "mceclip0.png" at bounding box center [435, 355] width 187 height 52
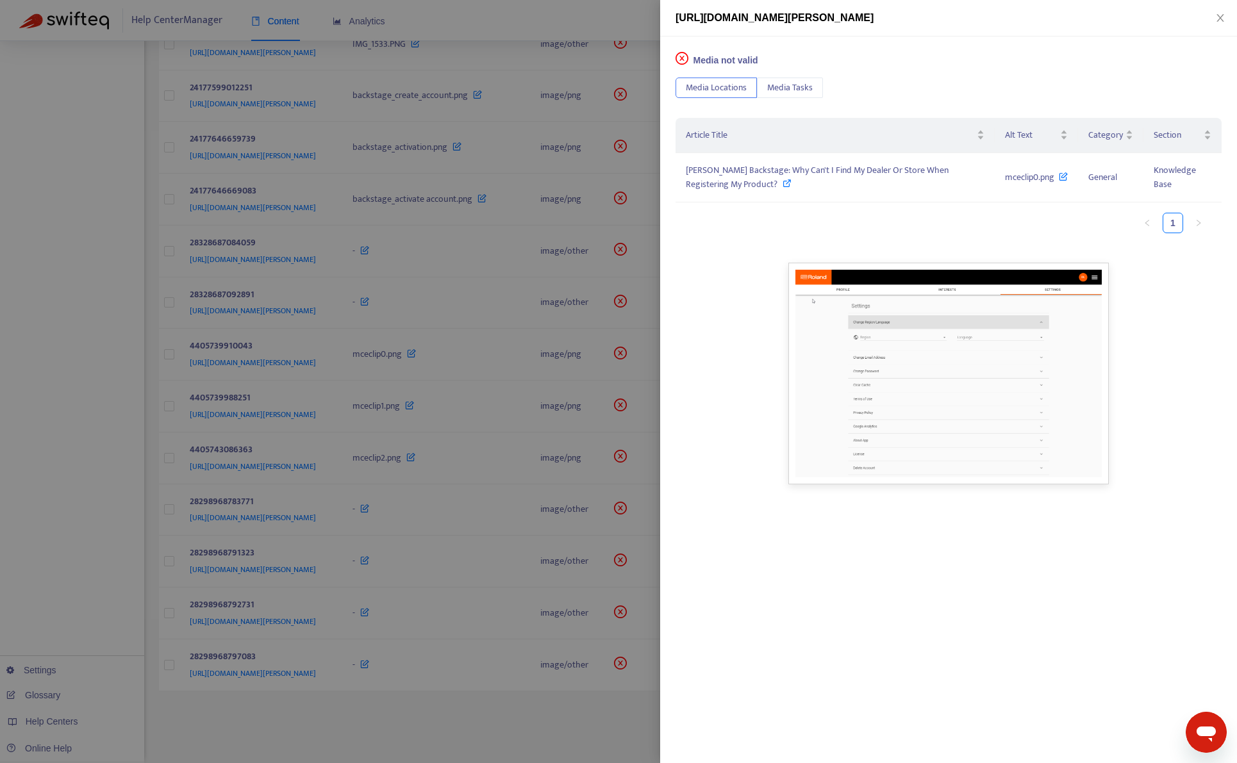
click at [556, 403] on div at bounding box center [618, 381] width 1237 height 763
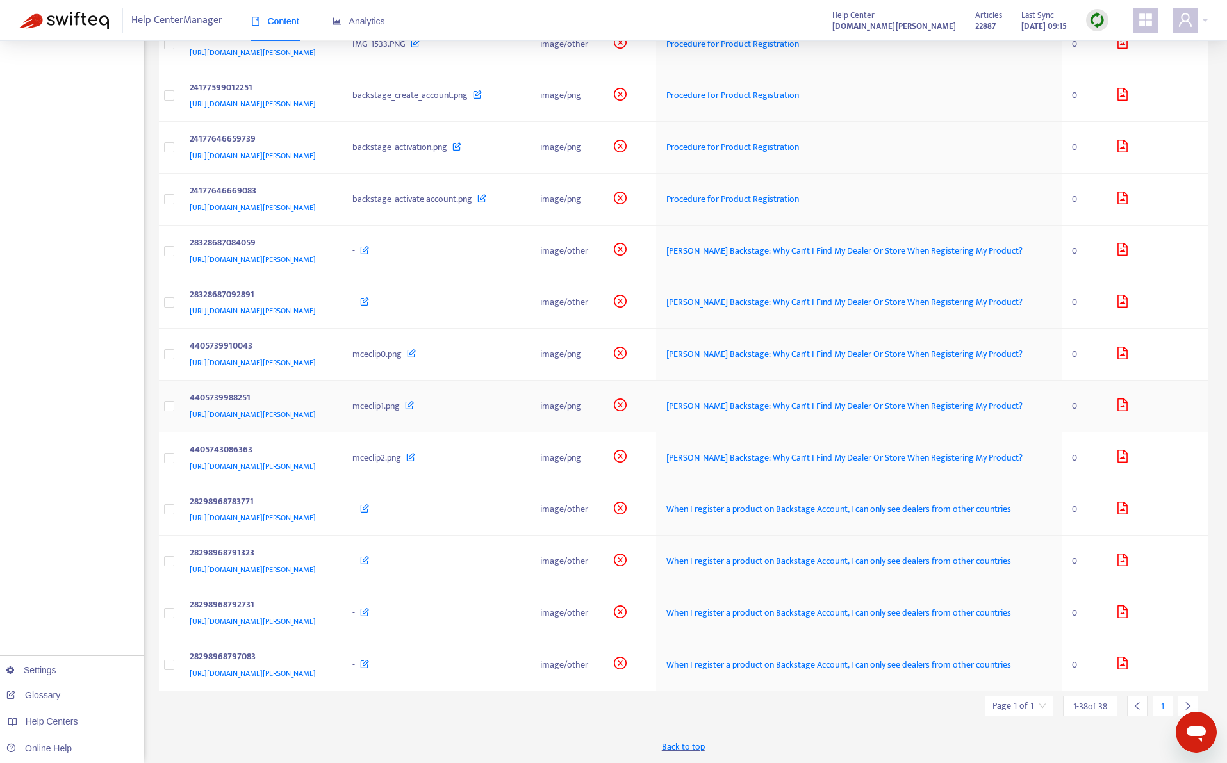
click at [519, 409] on div "mceclip1.png" at bounding box center [436, 406] width 167 height 14
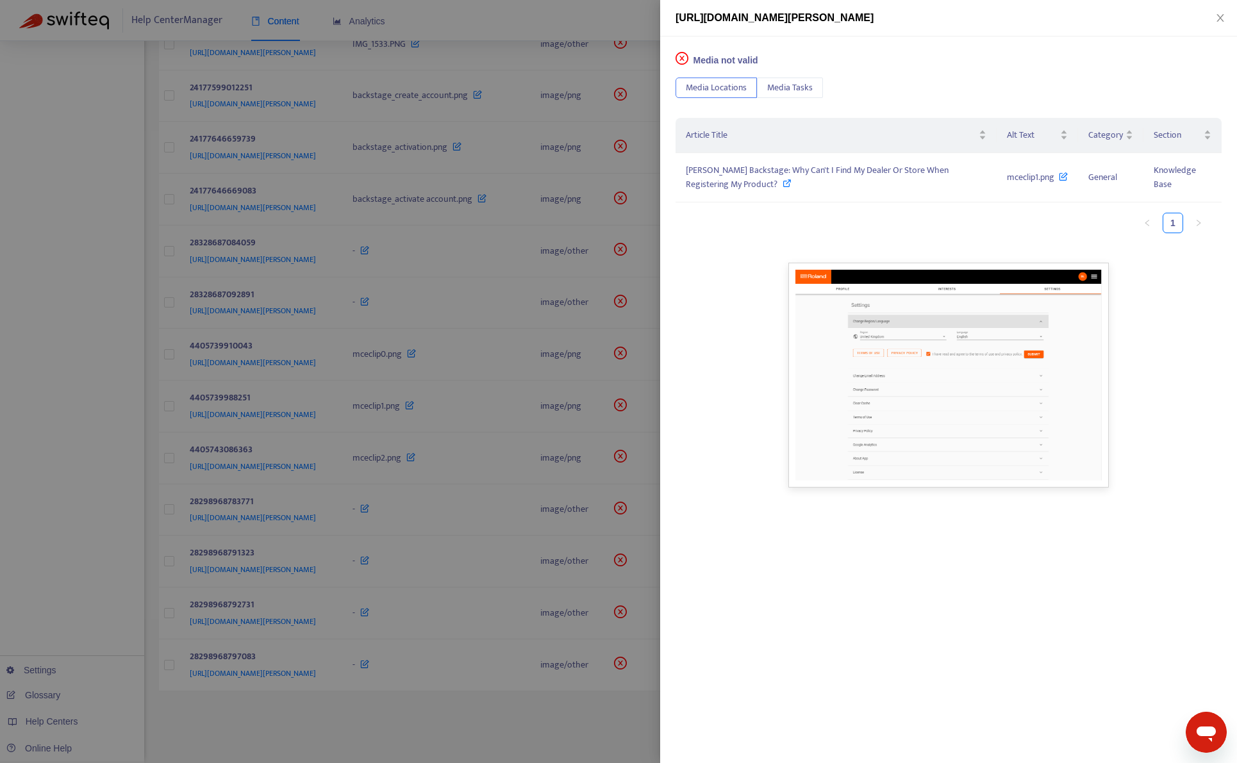
click at [565, 455] on div at bounding box center [618, 381] width 1237 height 763
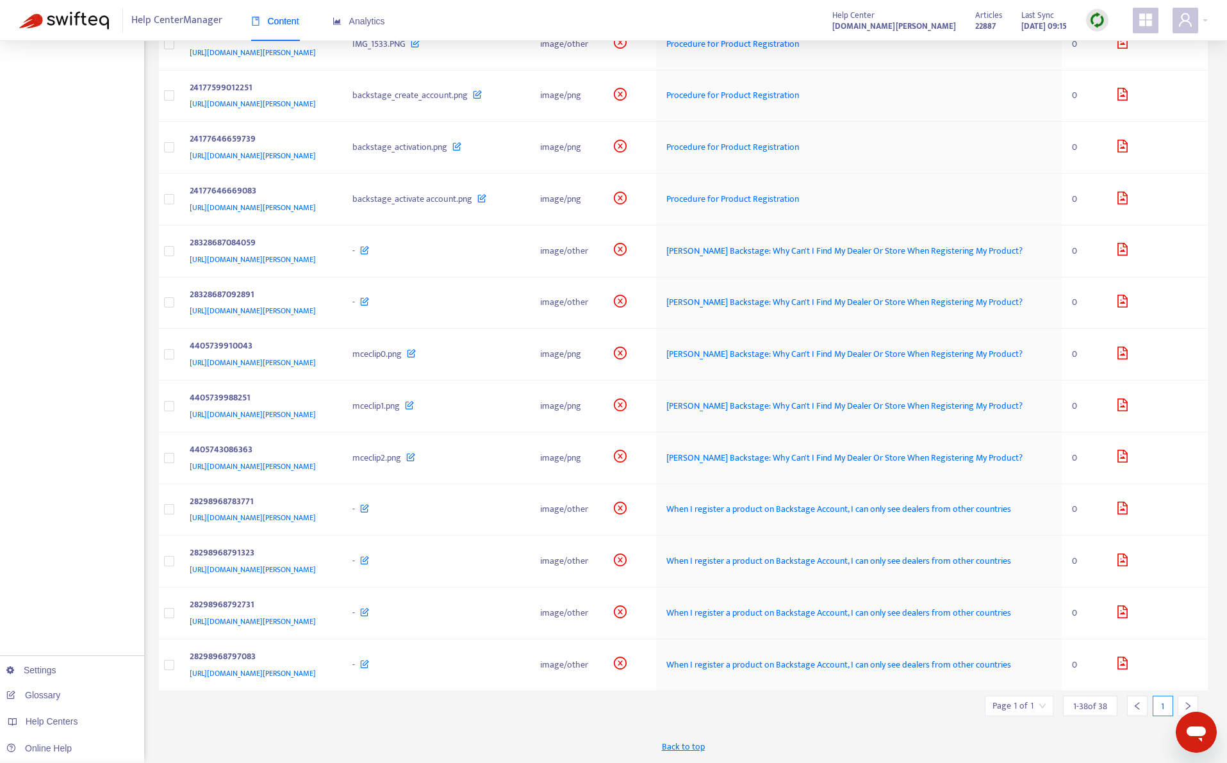
click at [519, 455] on div "mceclip2.png" at bounding box center [436, 458] width 167 height 14
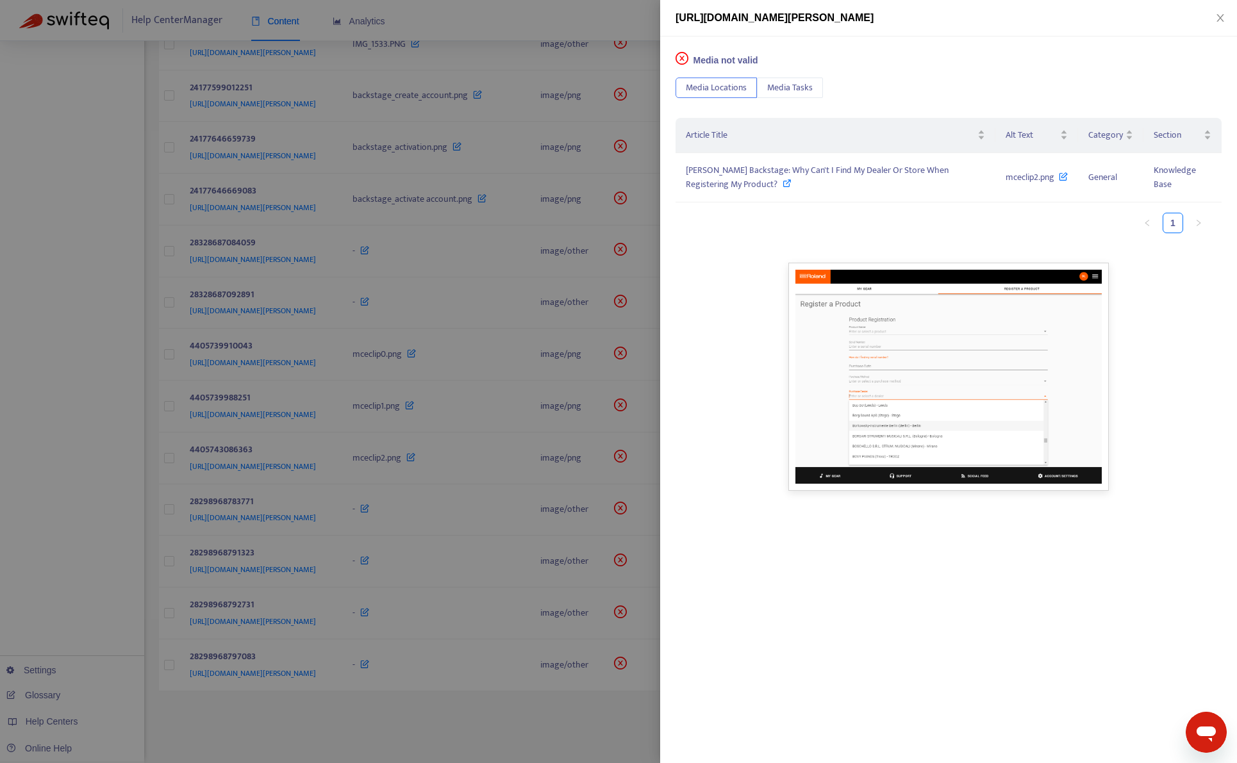
click at [565, 455] on div at bounding box center [618, 381] width 1237 height 763
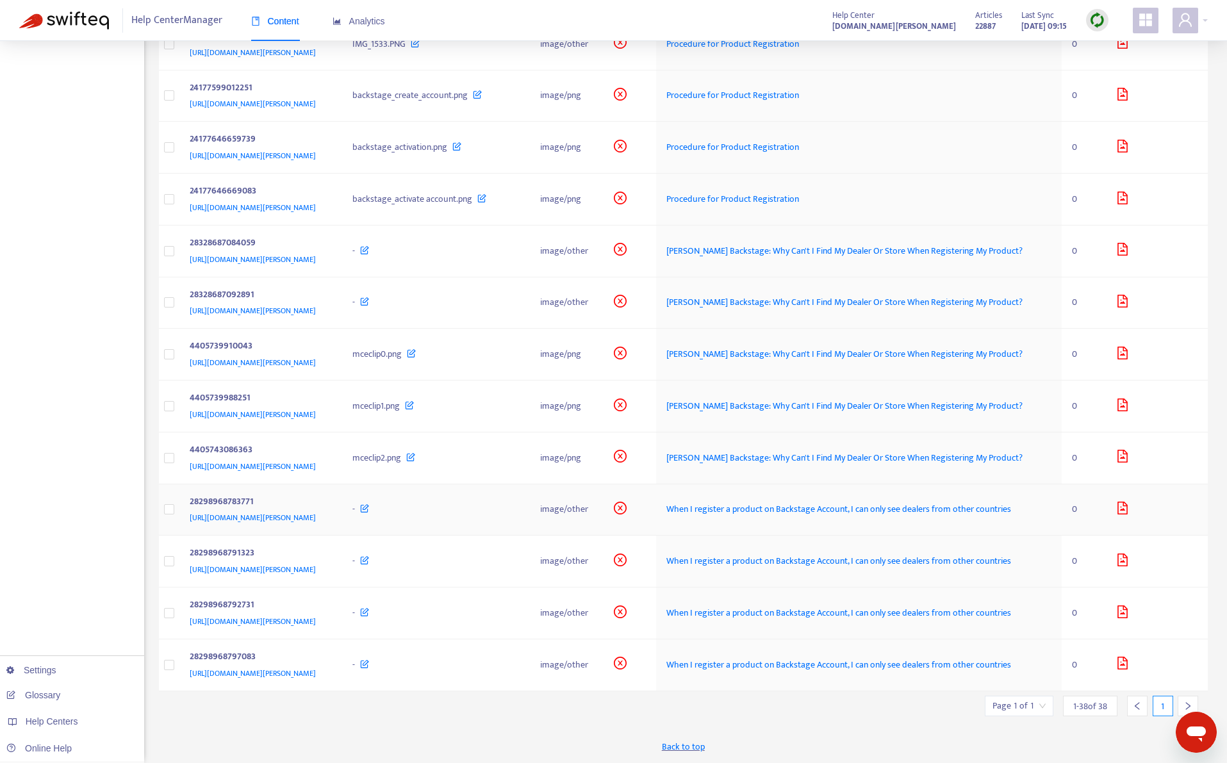
click at [529, 523] on td "-" at bounding box center [435, 511] width 187 height 52
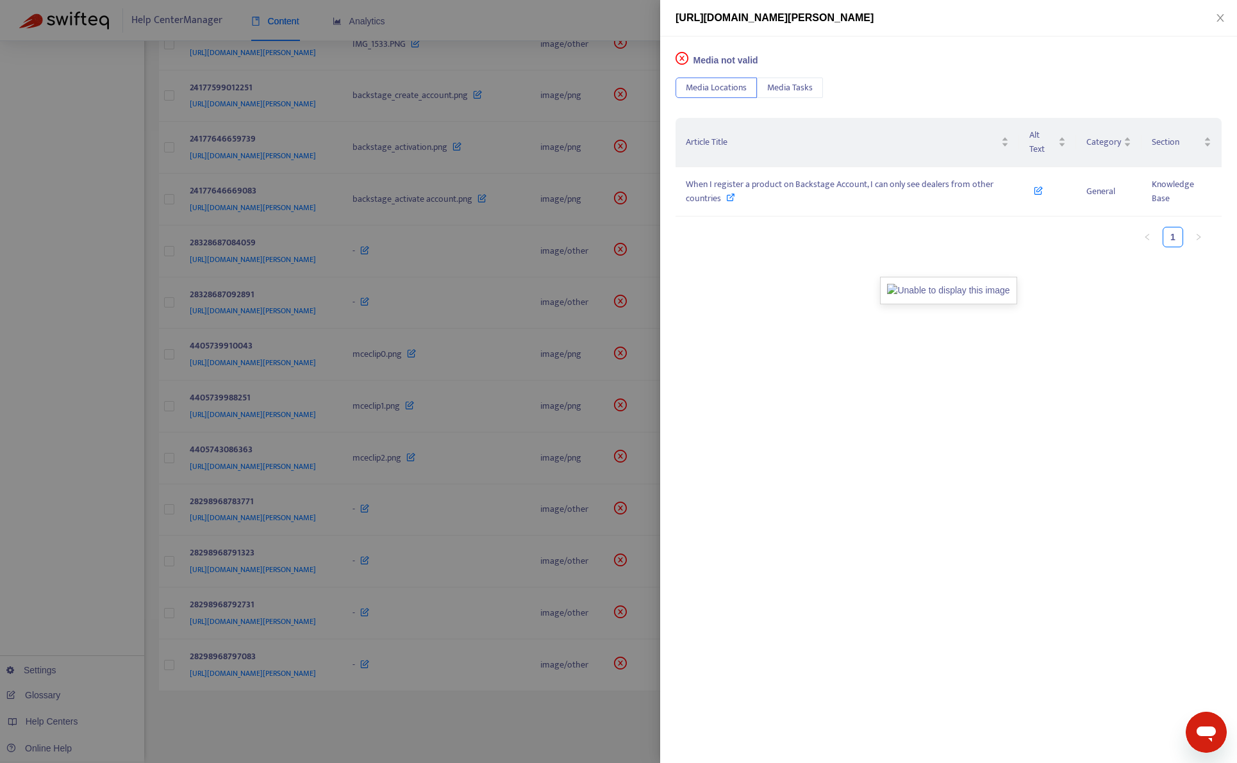
click at [523, 512] on div at bounding box center [618, 381] width 1237 height 763
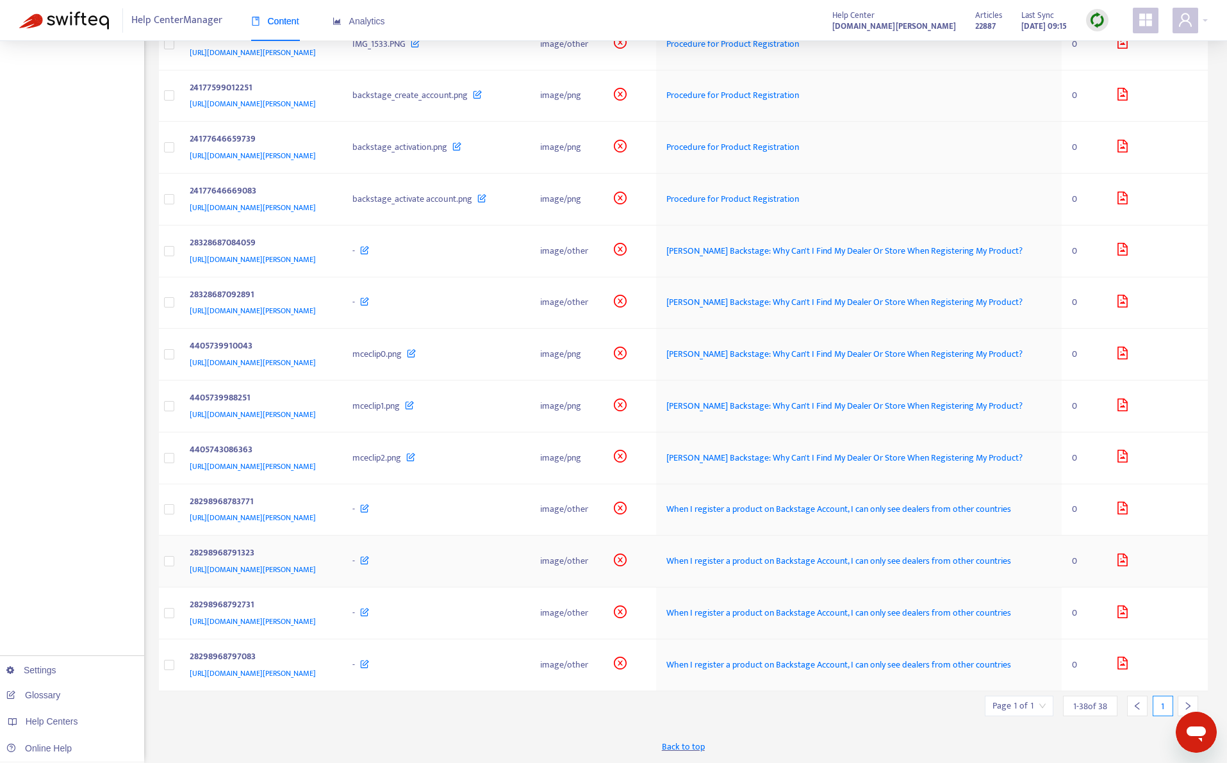
click at [517, 559] on div "-" at bounding box center [436, 561] width 167 height 14
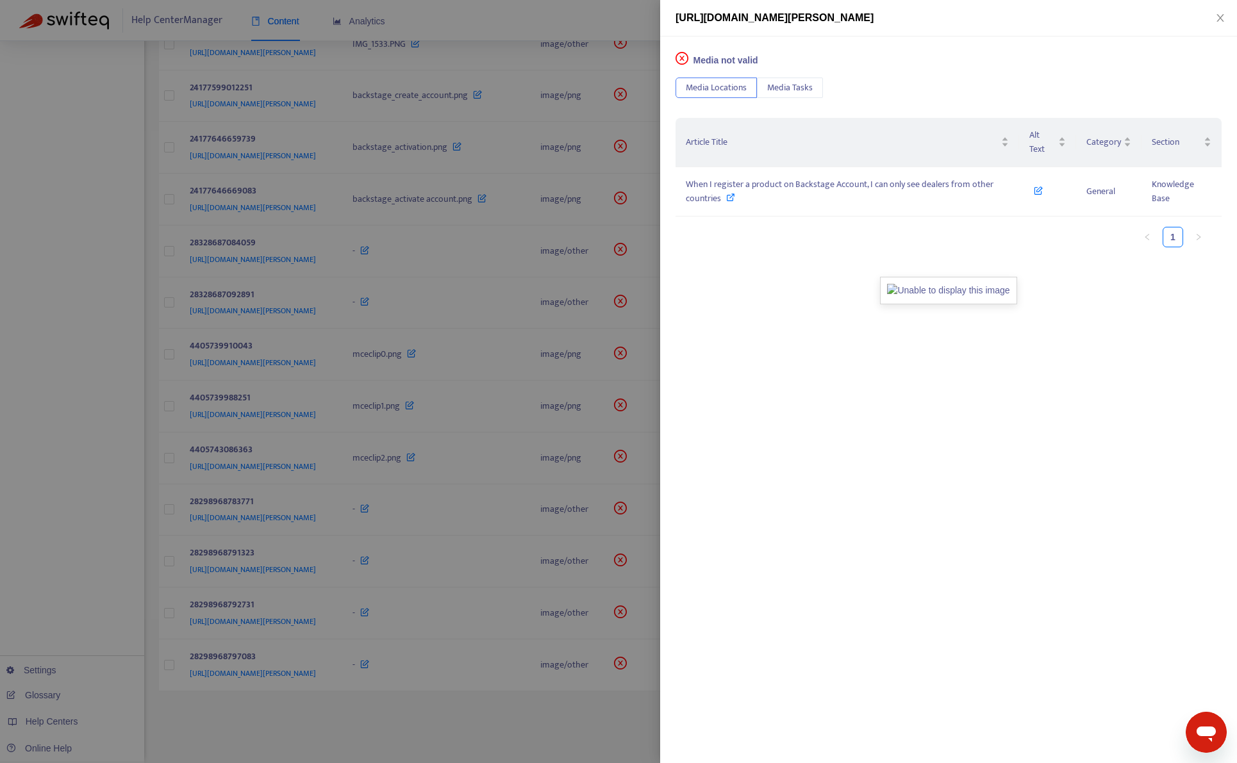
click at [549, 597] on div at bounding box center [618, 381] width 1237 height 763
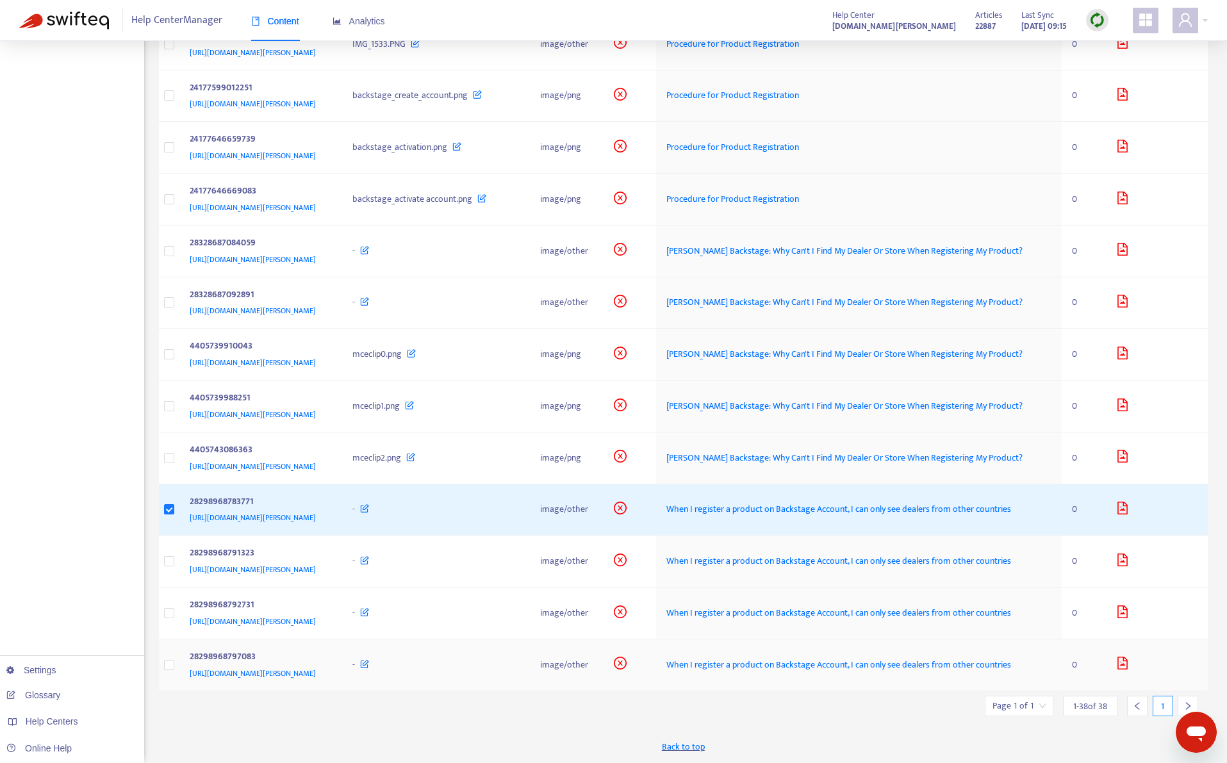
scroll to position [1513, 0]
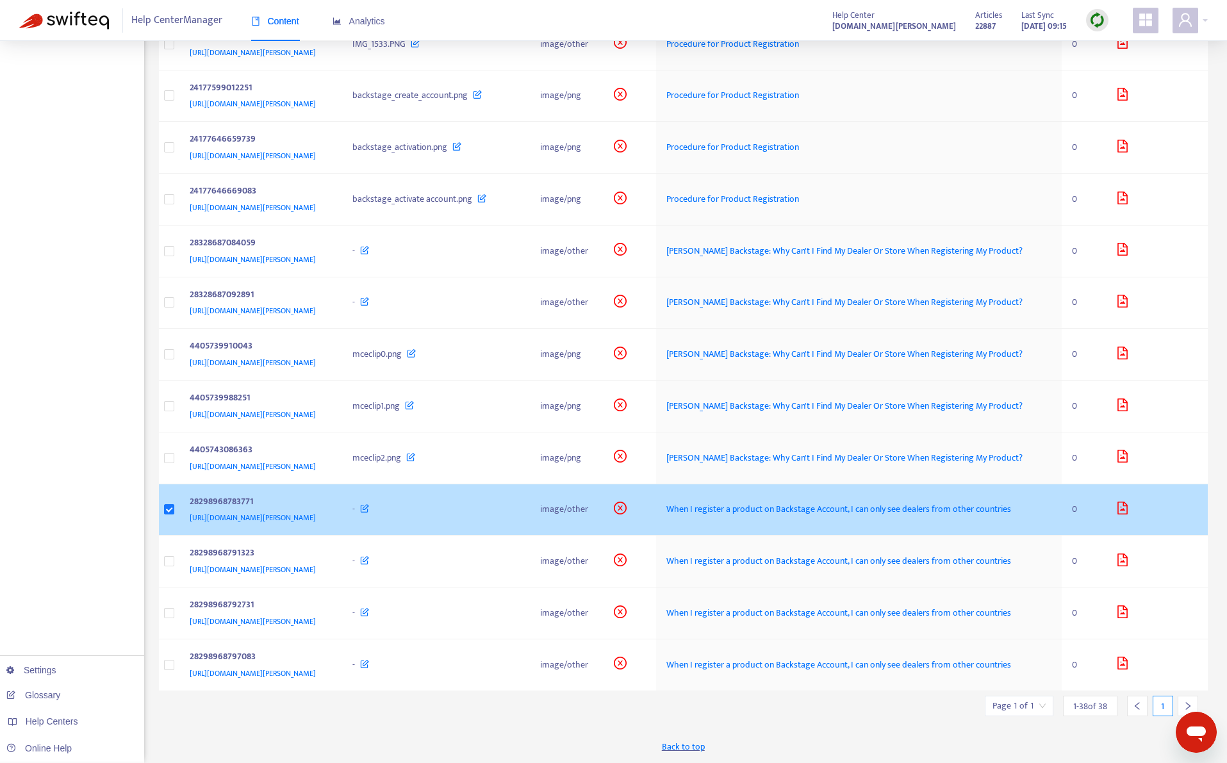
click at [328, 501] on div "28298968783771" at bounding box center [259, 503] width 138 height 17
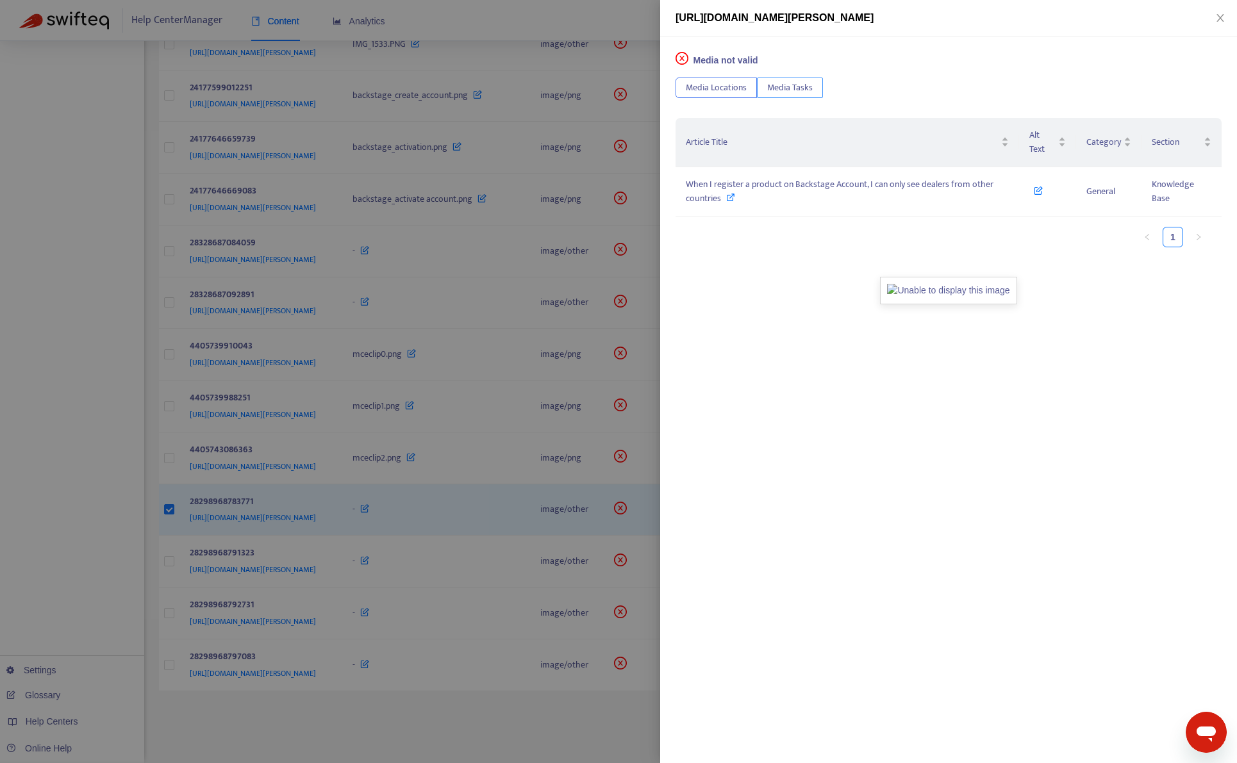
click at [790, 90] on span "Media Tasks" at bounding box center [790, 88] width 46 height 14
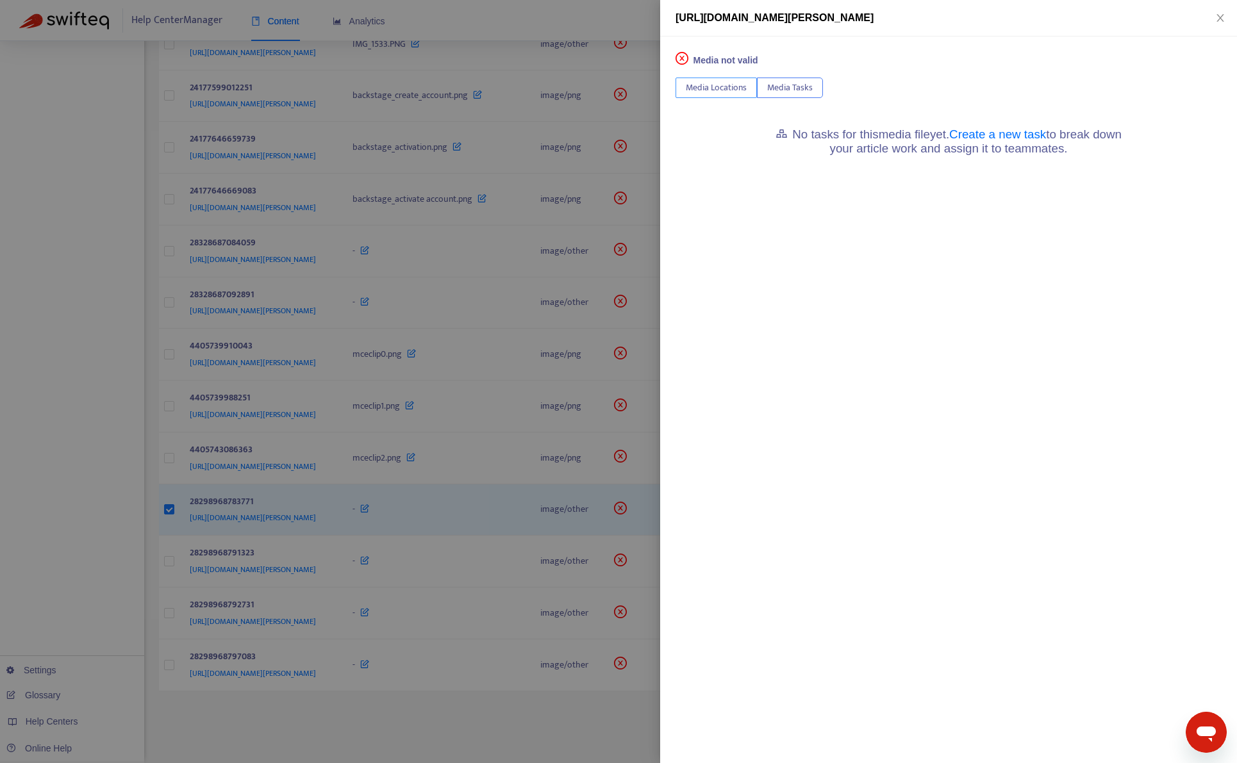
click at [728, 85] on span "Media Locations" at bounding box center [716, 88] width 61 height 14
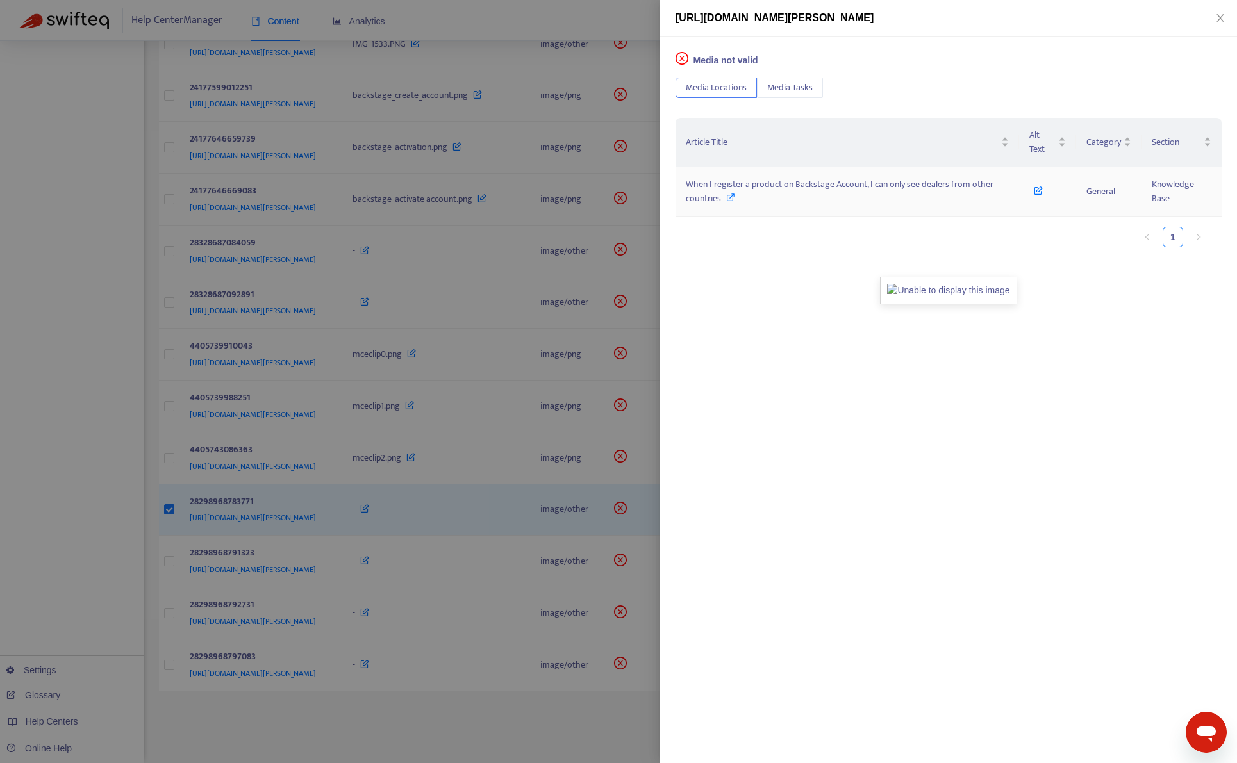
click at [837, 183] on span "When I register a product on Backstage Account, I can only see dealers from oth…" at bounding box center [840, 191] width 308 height 29
click at [925, 201] on div "When I register a product on Backstage Account, I can only see dealers from oth…" at bounding box center [847, 192] width 323 height 28
click at [874, 21] on span "https://support.roland.com/hc/article_attachments/28298968783771" at bounding box center [775, 17] width 198 height 11
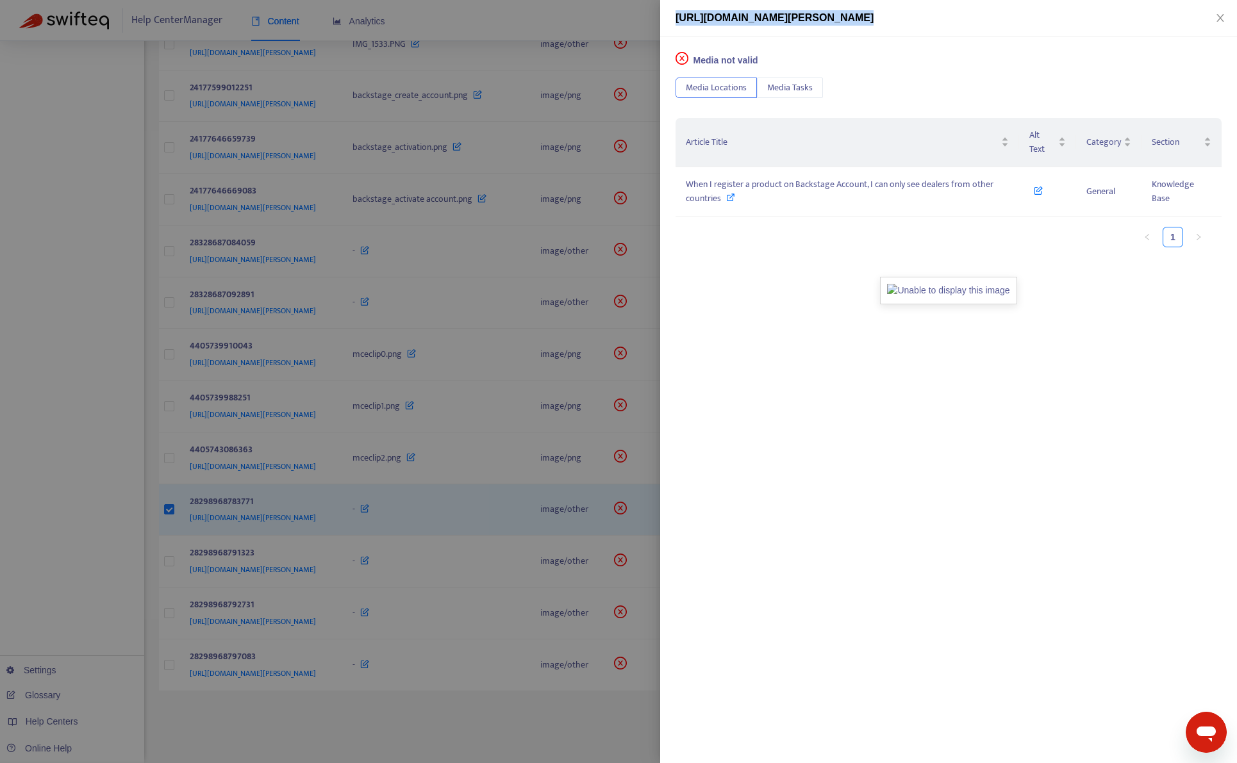
copy span "https://support.roland.com/hc/article_attachments/28298968783771"
click at [97, 352] on div at bounding box center [618, 381] width 1237 height 763
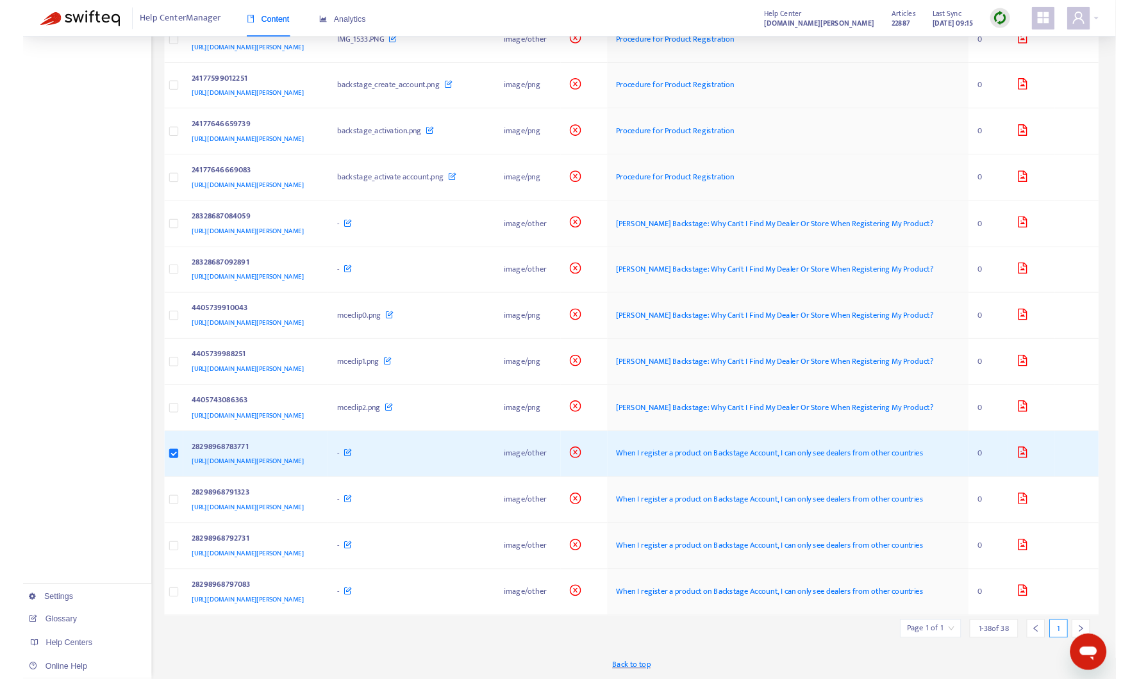
scroll to position [1504, 0]
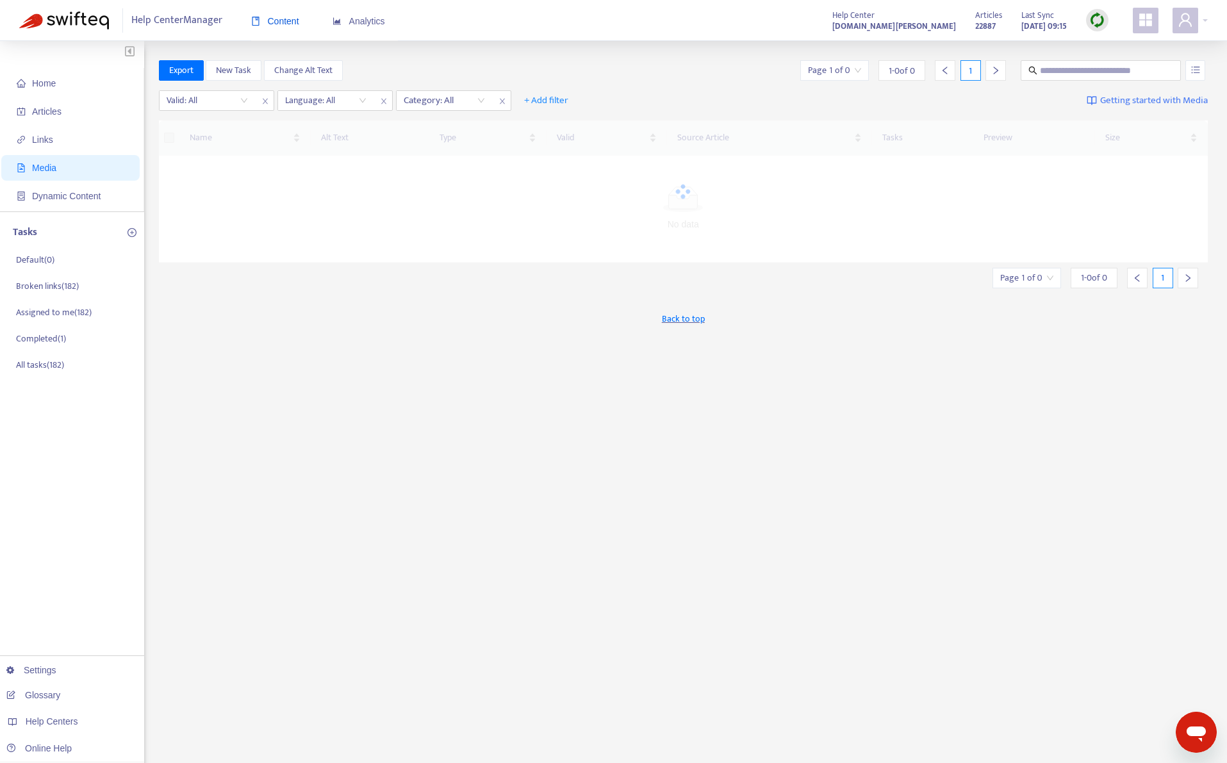
click at [279, 26] on span "Content" at bounding box center [275, 21] width 48 height 10
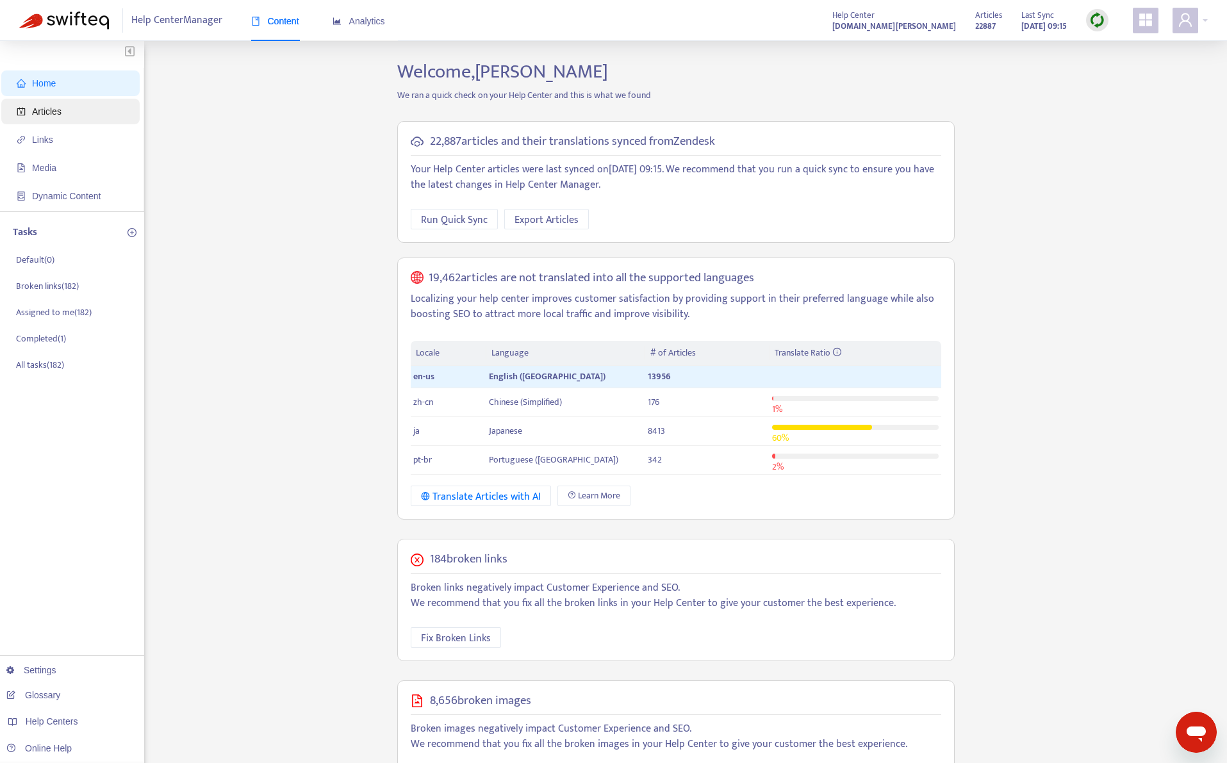
click at [89, 113] on span "Articles" at bounding box center [73, 112] width 113 height 26
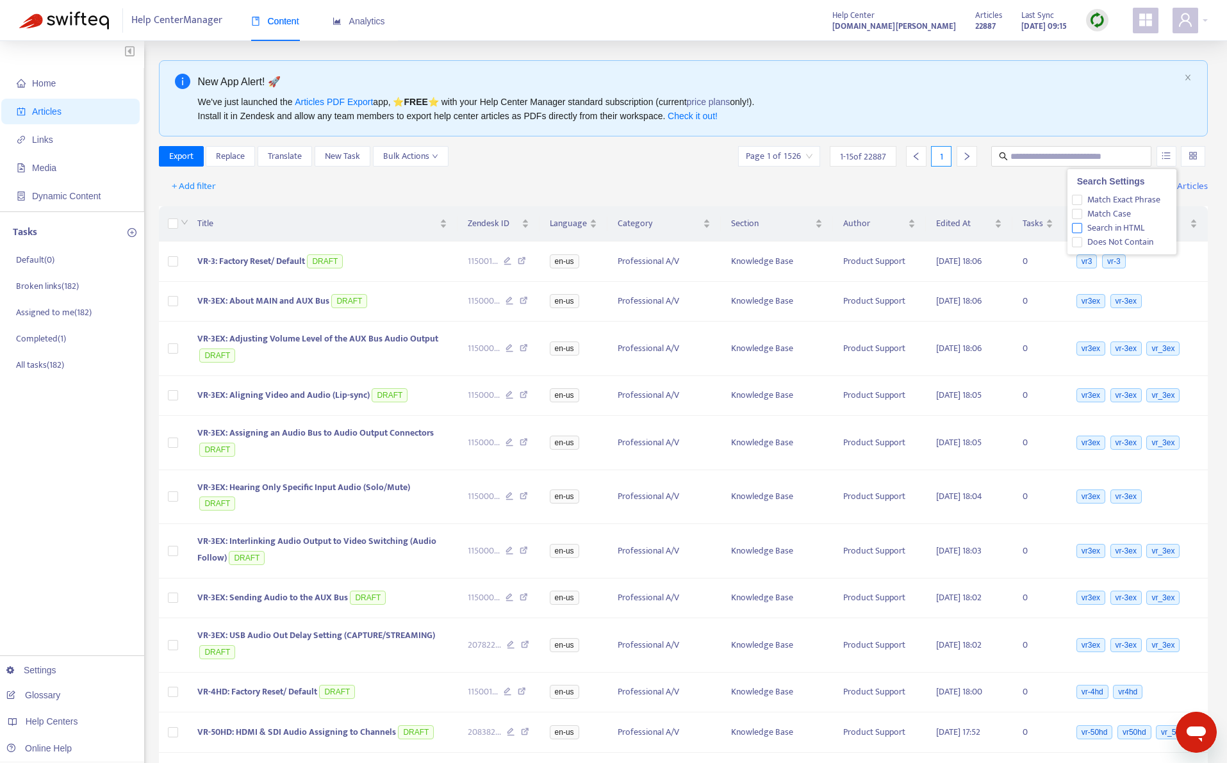
click at [1120, 228] on span "Search in HTML" at bounding box center [1116, 228] width 67 height 14
click at [1052, 160] on input "text" at bounding box center [1072, 156] width 123 height 14
paste input "**********"
type input "**********"
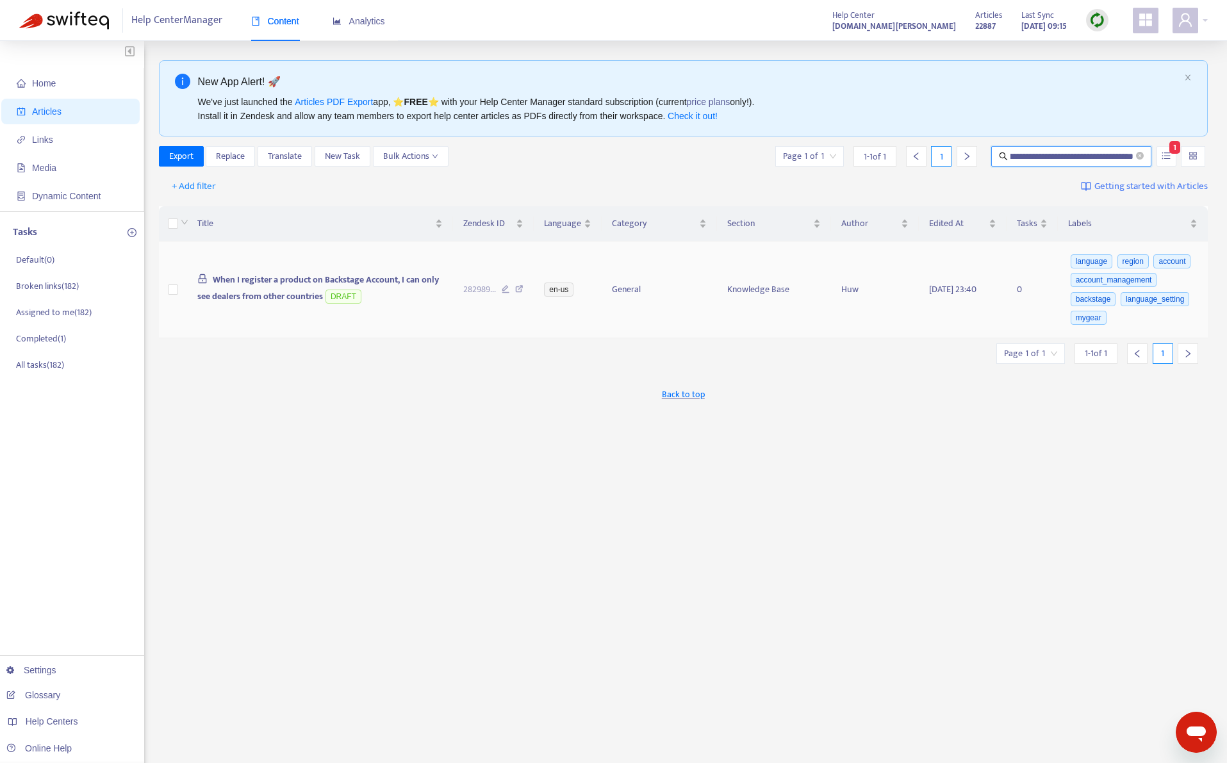
click at [295, 297] on span "When I register a product on Backstage Account, I can only see dealers from oth…" at bounding box center [318, 287] width 242 height 31
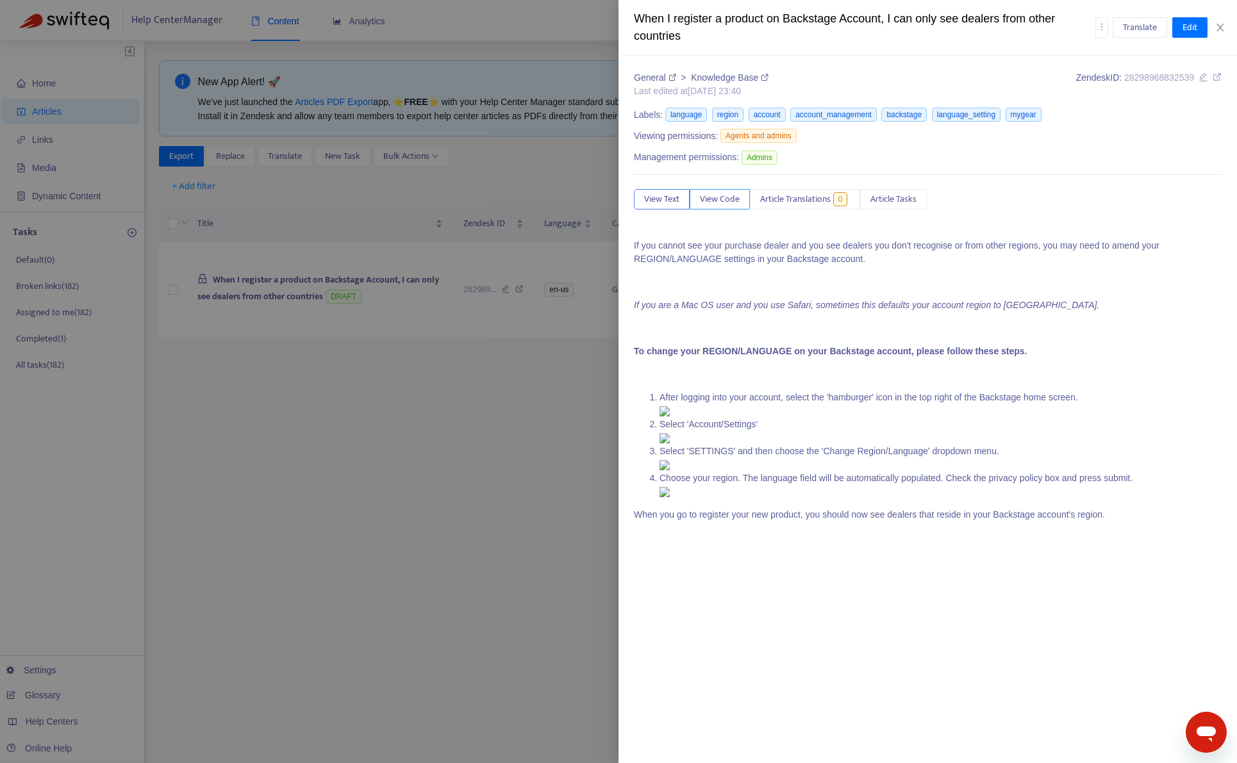
click at [717, 195] on span "View Code" at bounding box center [720, 199] width 40 height 14
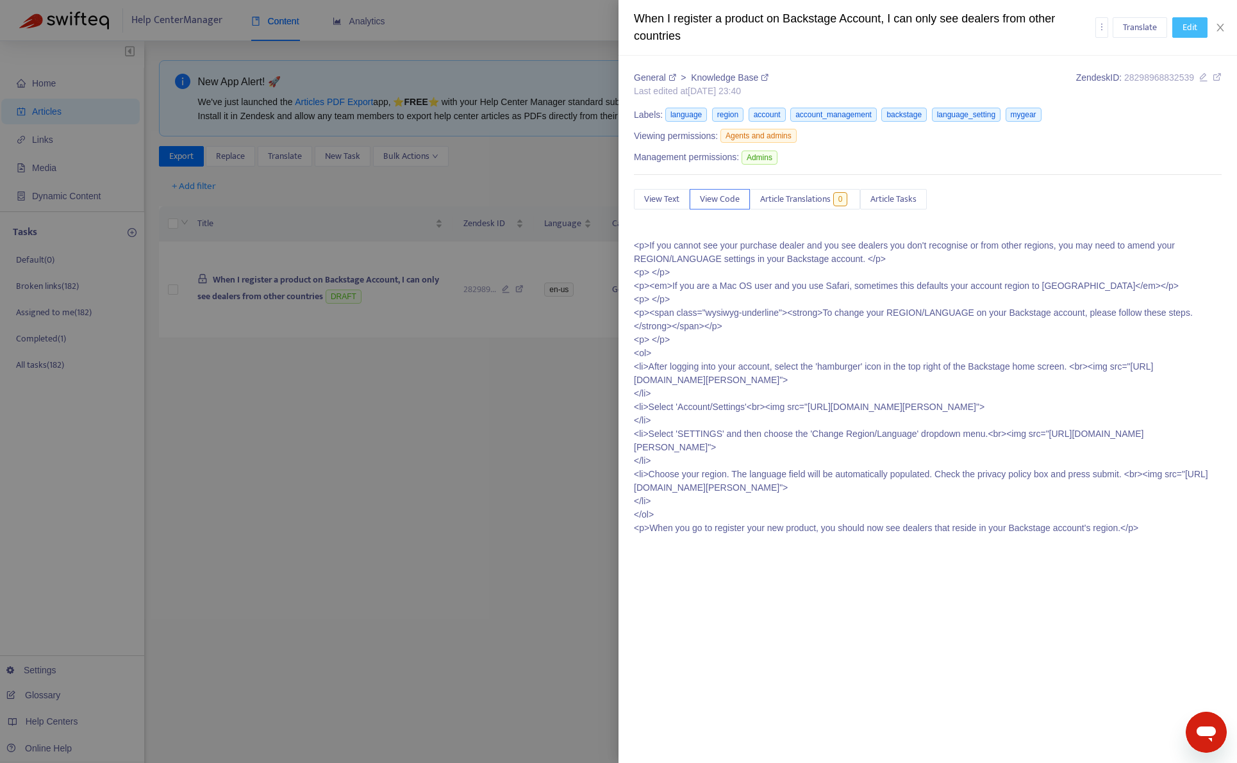
click at [1181, 28] on button "Edit" at bounding box center [1189, 27] width 35 height 21
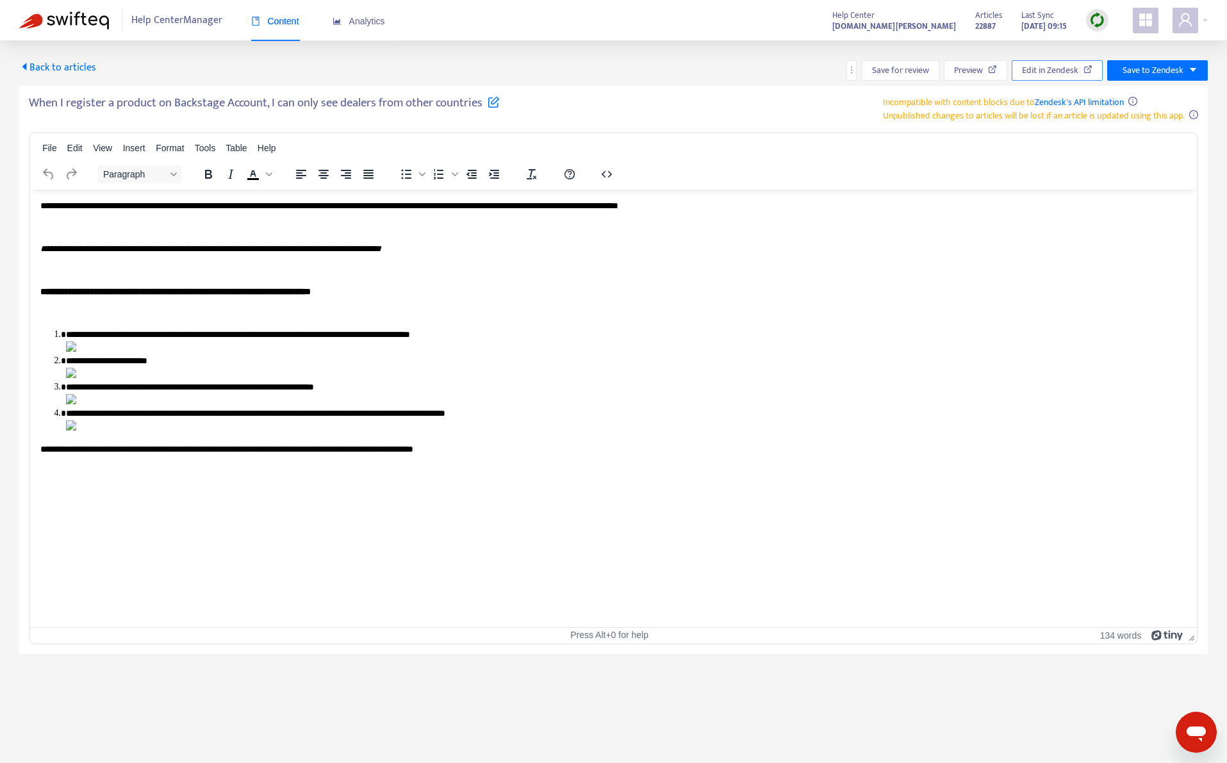
click at [1035, 71] on span "Edit in Zendesk" at bounding box center [1050, 70] width 56 height 14
click at [158, 348] on li "**********" at bounding box center [626, 341] width 1121 height 26
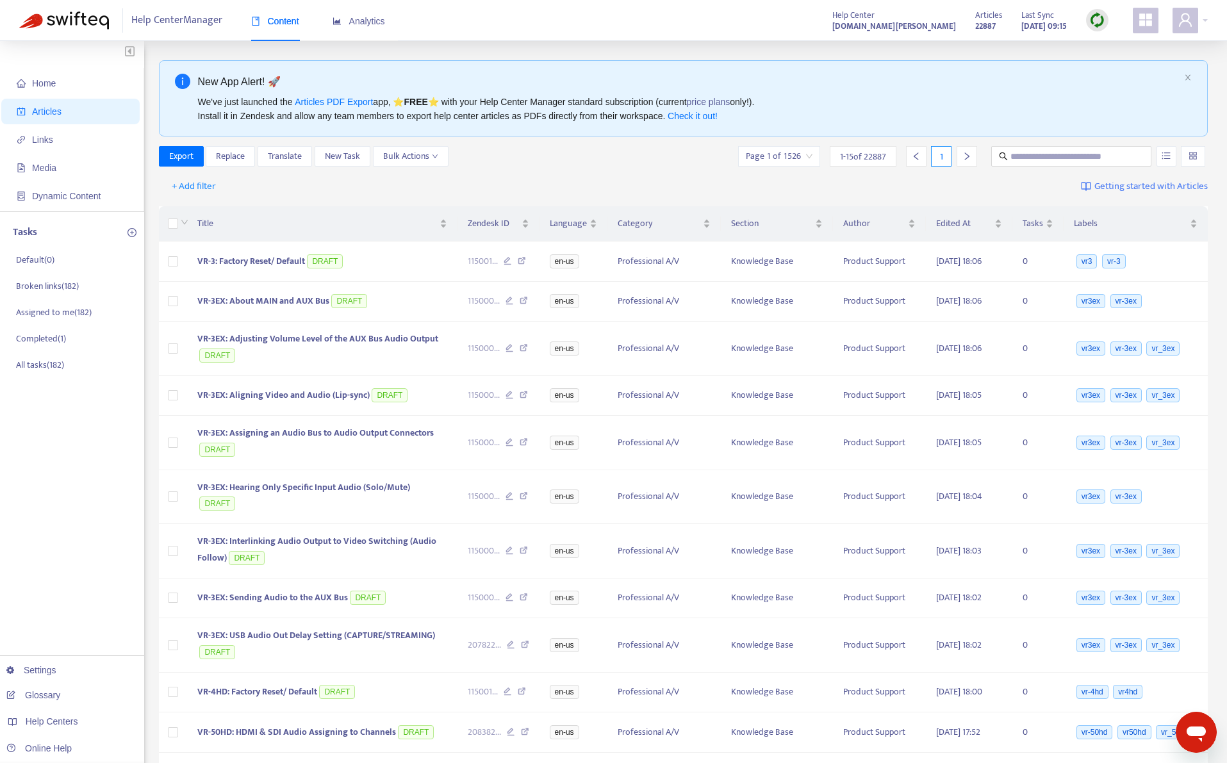
click at [1095, 21] on img at bounding box center [1098, 20] width 16 height 16
click at [1098, 43] on link "Quick Sync" at bounding box center [1124, 46] width 54 height 15
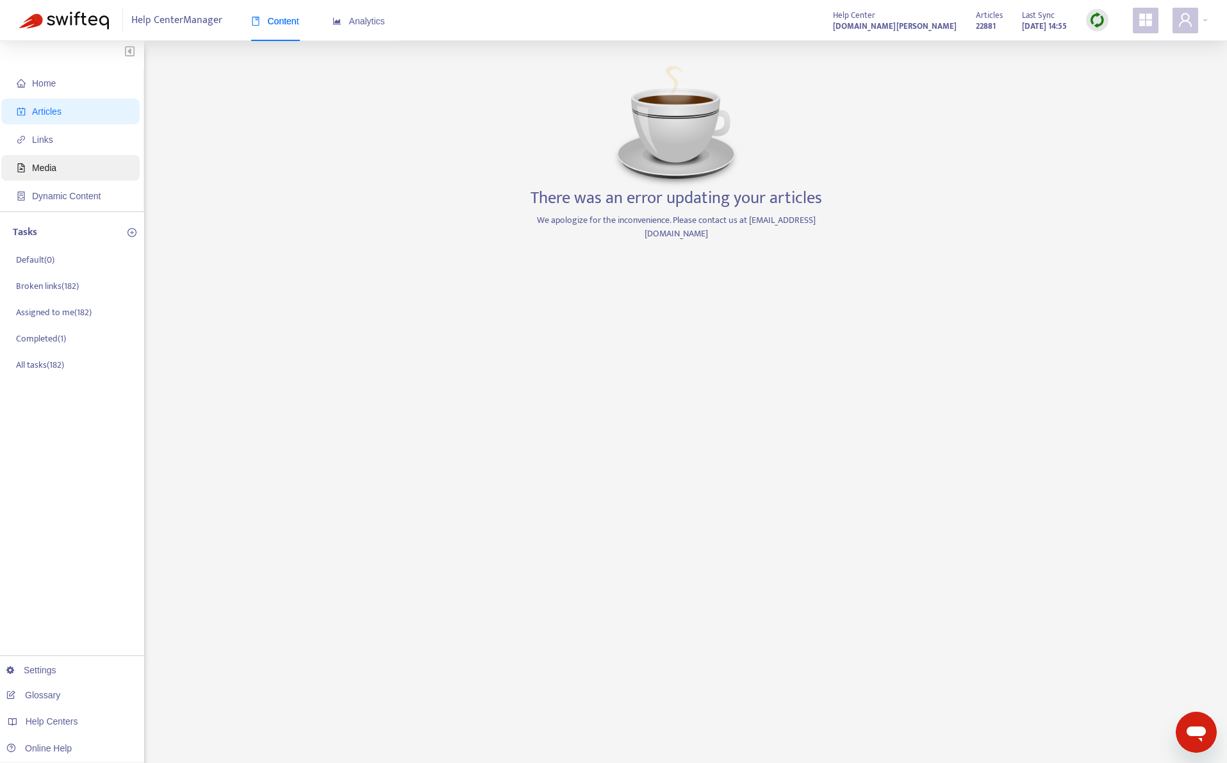
click at [83, 172] on span "Media" at bounding box center [73, 168] width 113 height 26
click at [72, 87] on span "Home" at bounding box center [73, 84] width 113 height 26
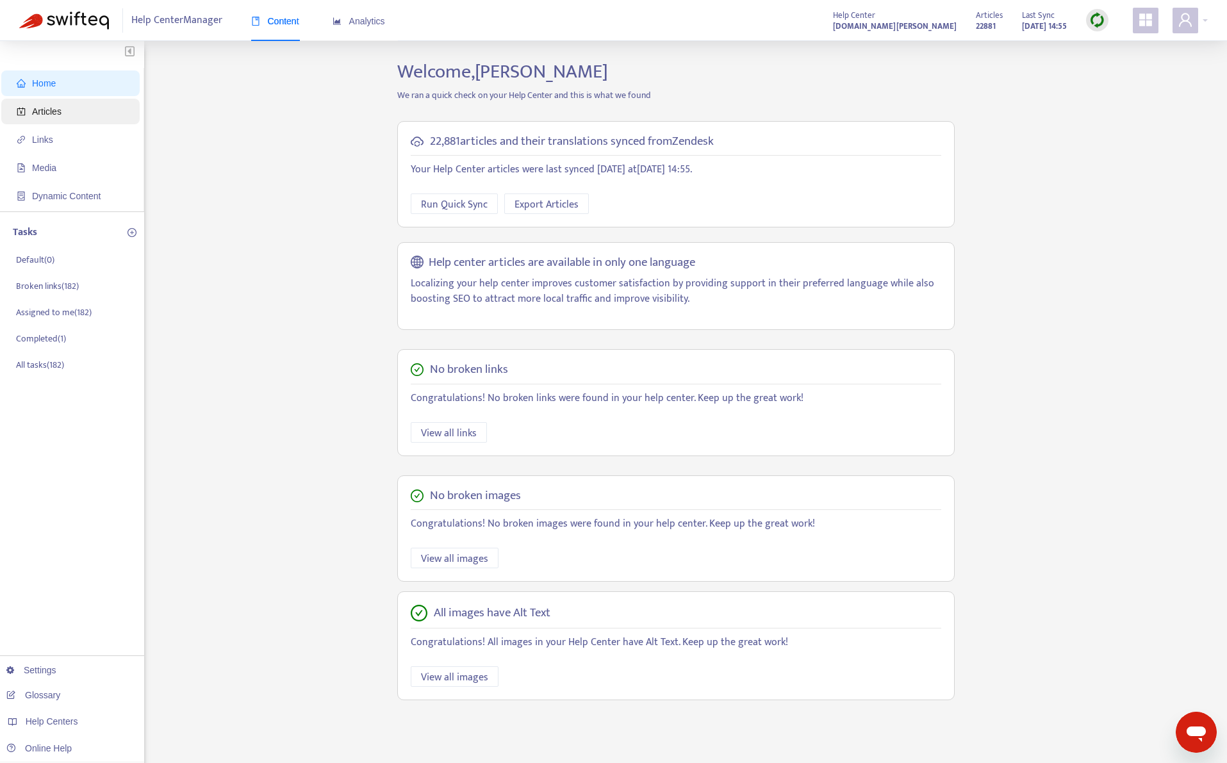
click at [72, 117] on span "Articles" at bounding box center [73, 112] width 113 height 26
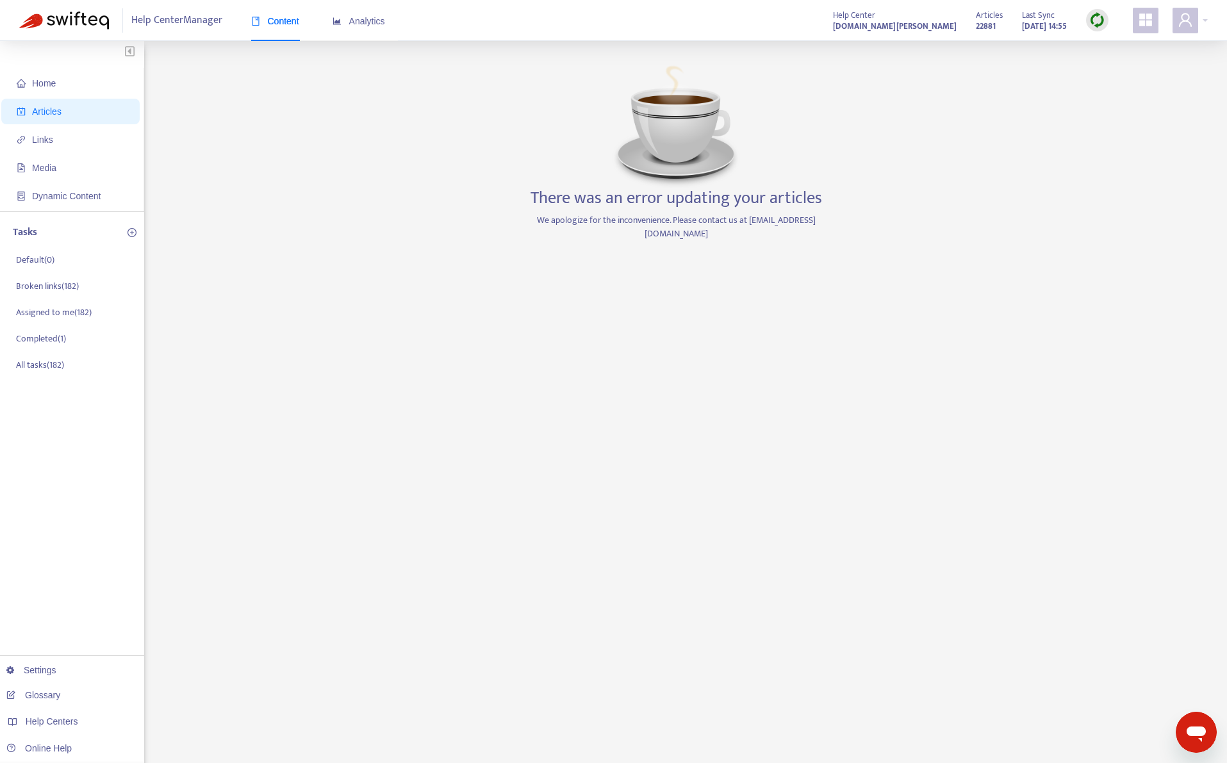
click at [1096, 24] on img at bounding box center [1098, 20] width 16 height 16
click at [1104, 50] on link "Quick Sync" at bounding box center [1124, 46] width 54 height 15
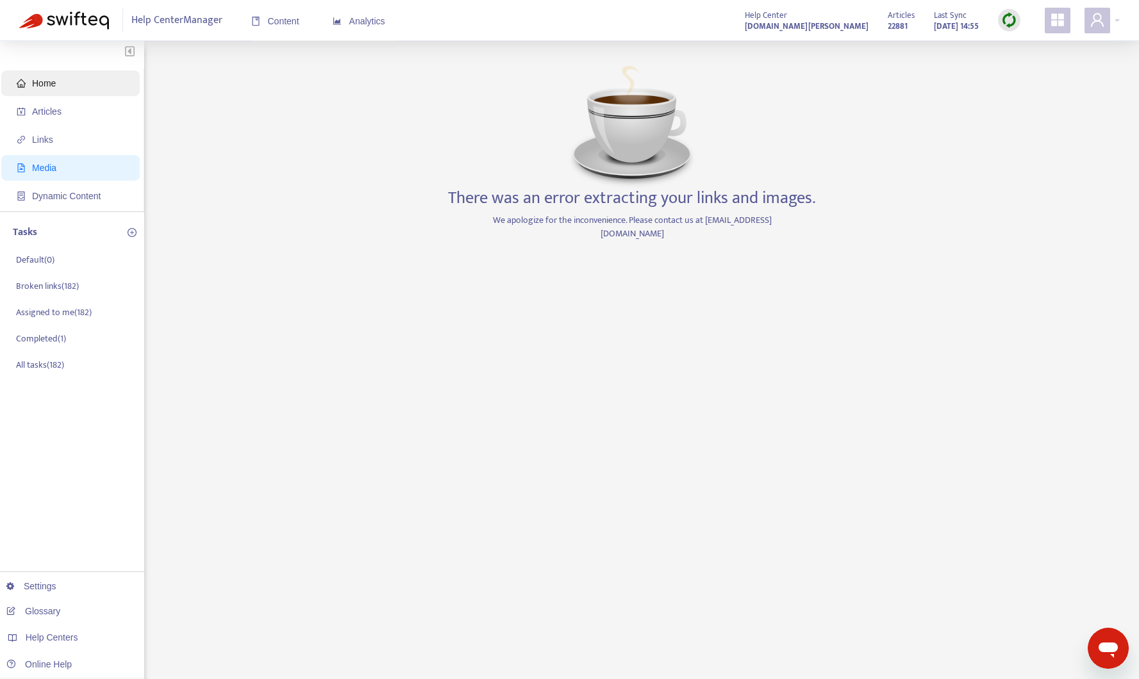
click at [61, 78] on span "Home" at bounding box center [73, 84] width 113 height 26
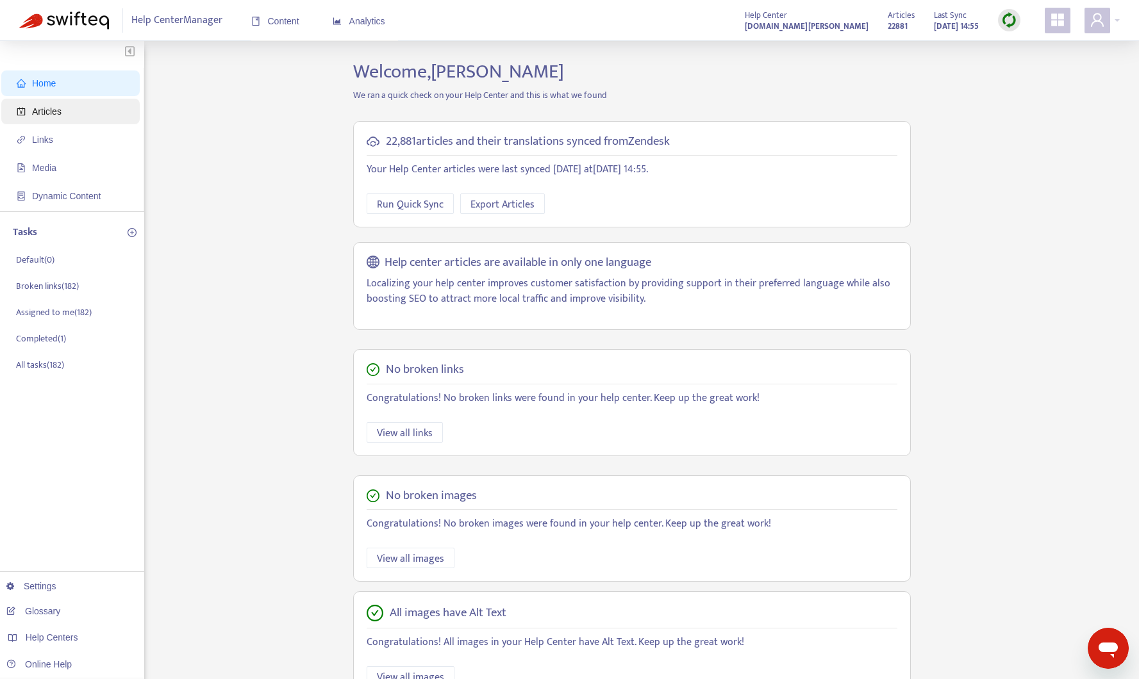
click at [71, 108] on span "Articles" at bounding box center [73, 112] width 113 height 26
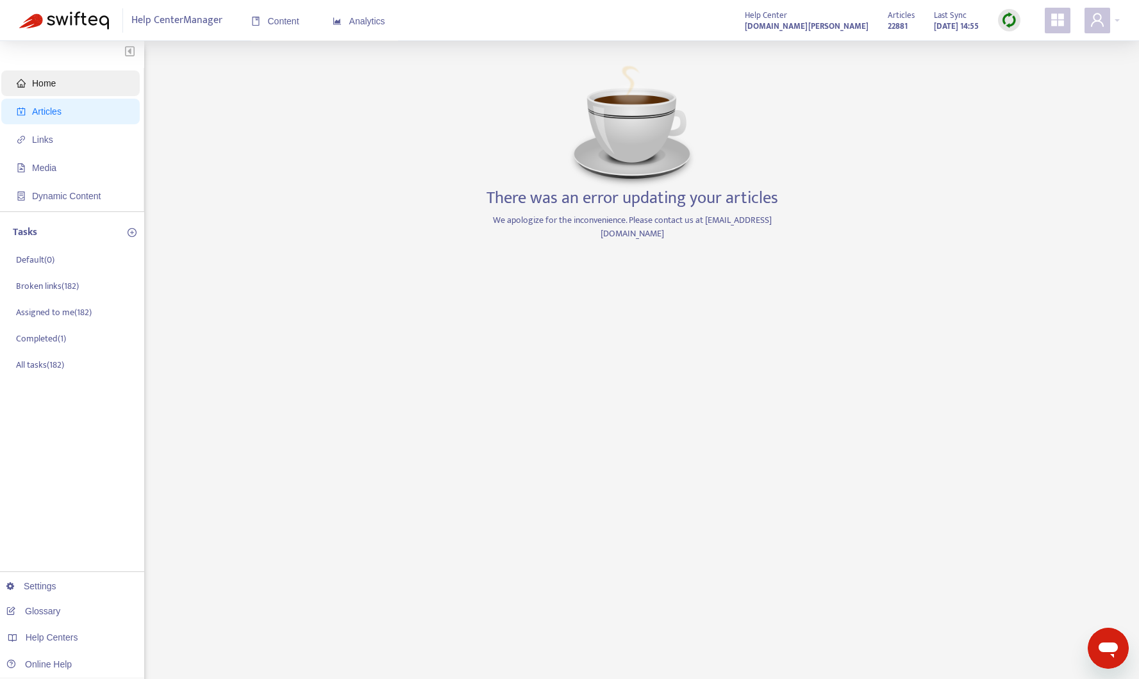
click at [92, 87] on span "Home" at bounding box center [73, 84] width 113 height 26
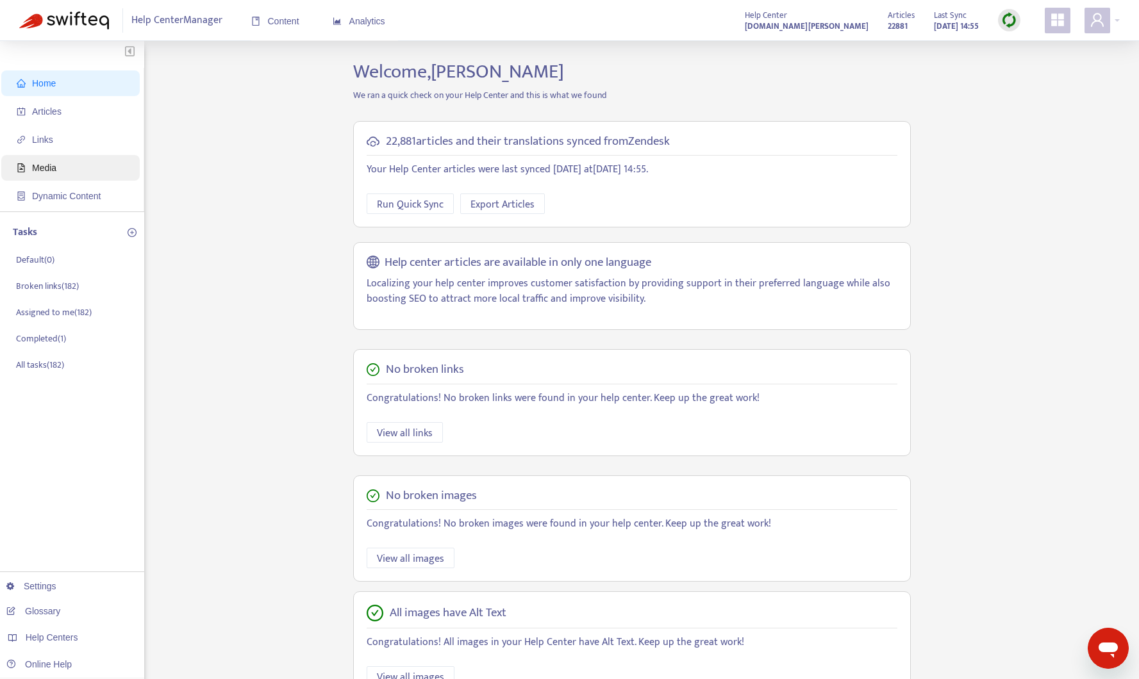
click at [115, 160] on span "Media" at bounding box center [73, 168] width 113 height 26
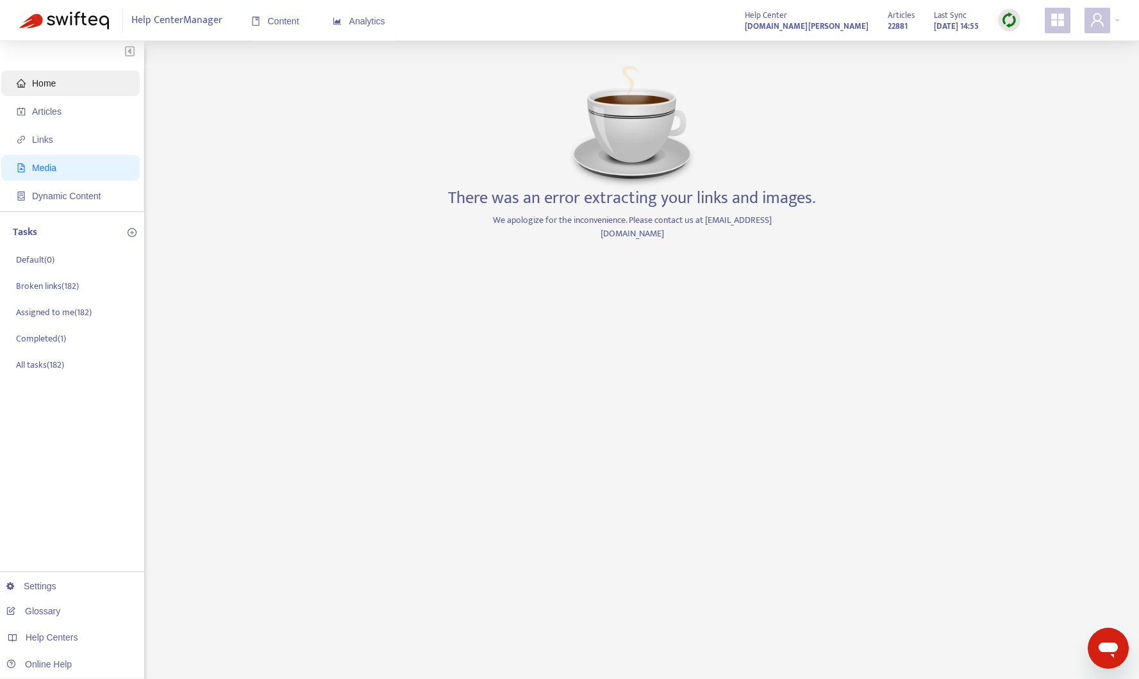
click at [71, 83] on span "Home" at bounding box center [73, 84] width 113 height 26
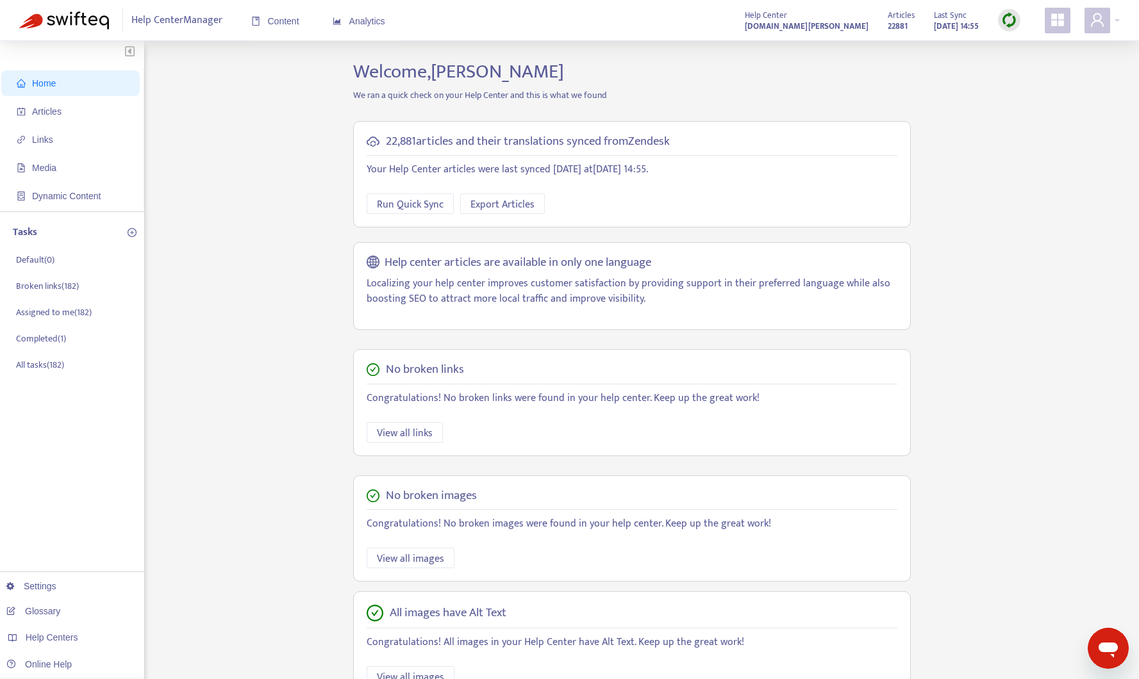
click at [1006, 19] on img at bounding box center [1009, 20] width 16 height 16
click at [1035, 48] on link "Quick Sync" at bounding box center [1035, 46] width 54 height 15
